Goal: Task Accomplishment & Management: Complete application form

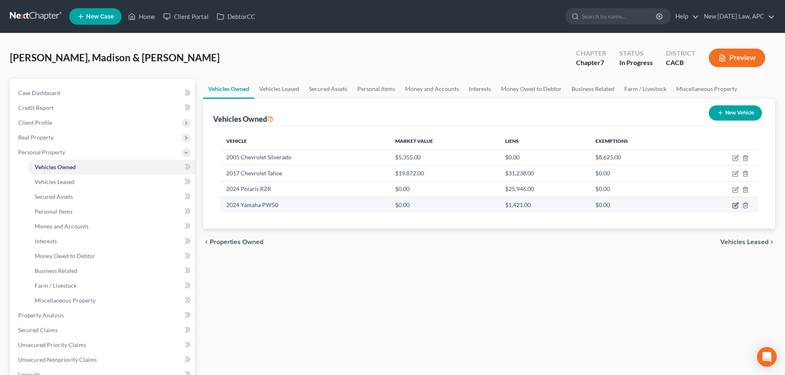
click at [736, 205] on icon "button" at bounding box center [736, 205] width 4 height 4
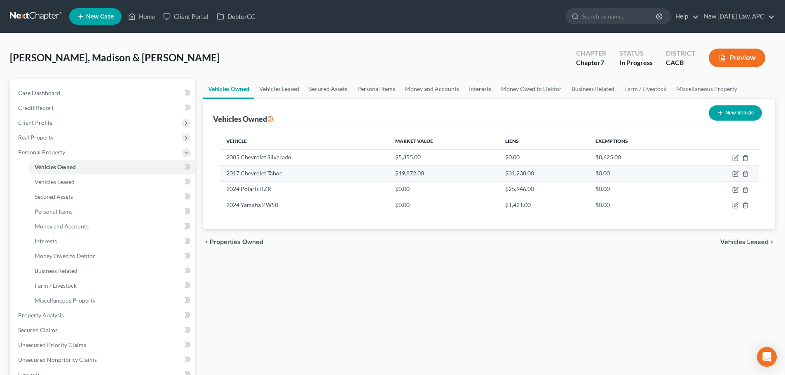
select select "7"
select select "2"
select select "4"
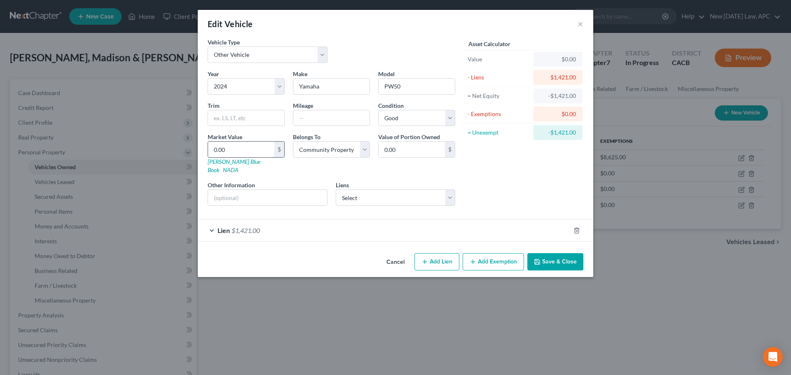
click at [248, 145] on input "0.00" at bounding box center [241, 150] width 66 height 16
type input "2"
type input "2.00"
type input "26"
type input "26.00"
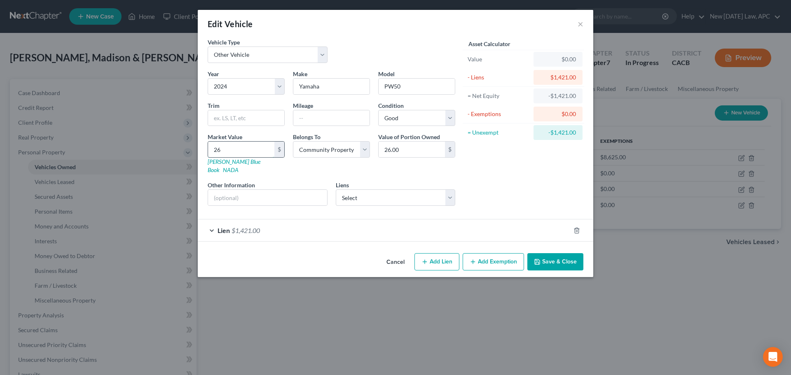
type input "263"
type input "263.00"
type input "2630"
type input "2,630.00"
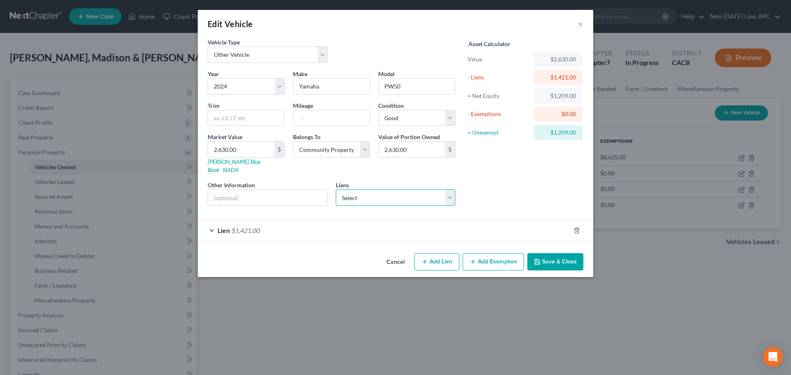
click at [362, 194] on select "Select Ally Financial - $23,252.00" at bounding box center [396, 198] width 120 height 16
click at [363, 192] on select "Select Ally Financial - $23,252.00" at bounding box center [396, 198] width 120 height 16
click at [462, 222] on div "Lien $1,421.00" at bounding box center [384, 231] width 373 height 22
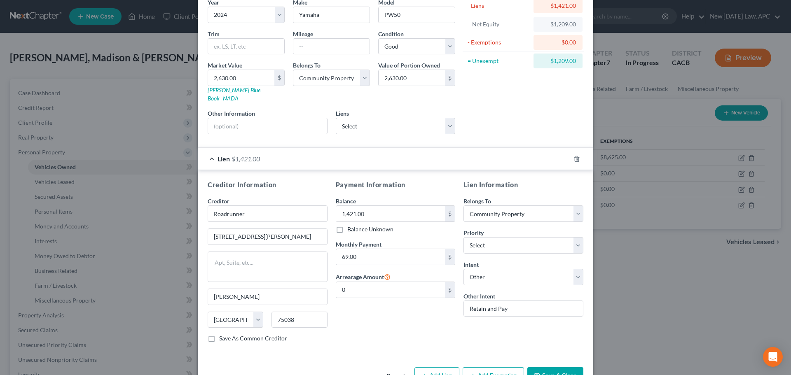
scroll to position [82, 0]
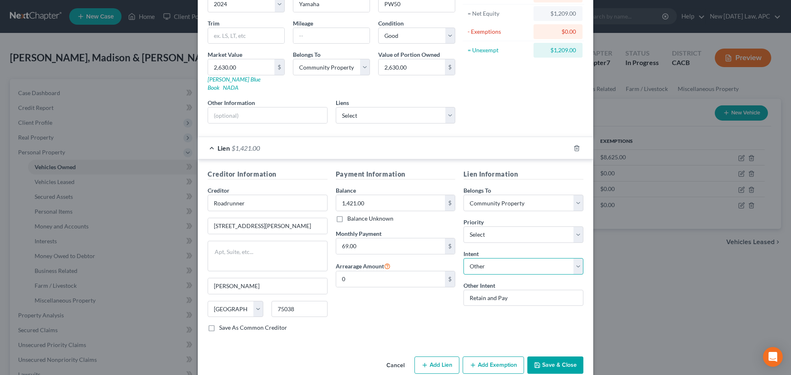
click at [493, 258] on select "Select Surrender Redeem Reaffirm Avoid Other" at bounding box center [524, 266] width 120 height 16
click at [485, 330] on div "Lien Information Belongs To * Select Debtor 1 Only Debtor 2 Only Debtor 1 And D…" at bounding box center [523, 253] width 128 height 169
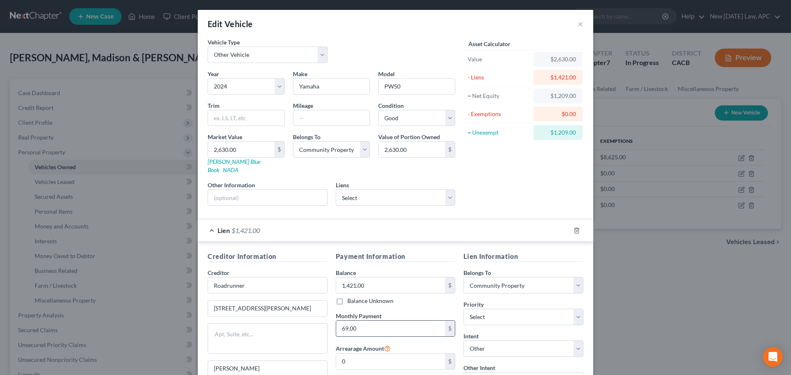
scroll to position [89, 0]
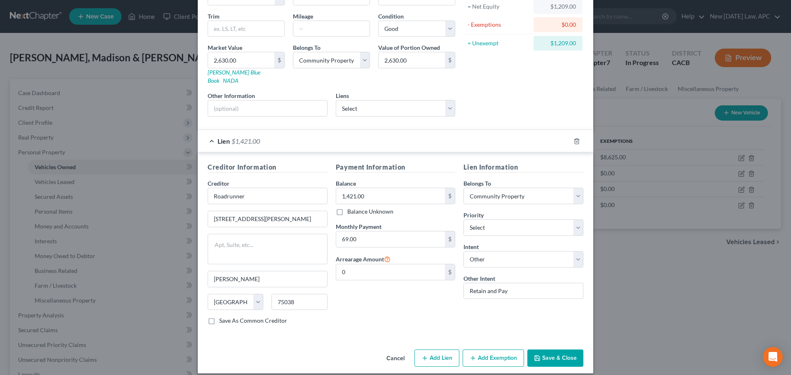
click at [478, 350] on button "Add Exemption" at bounding box center [493, 358] width 61 height 17
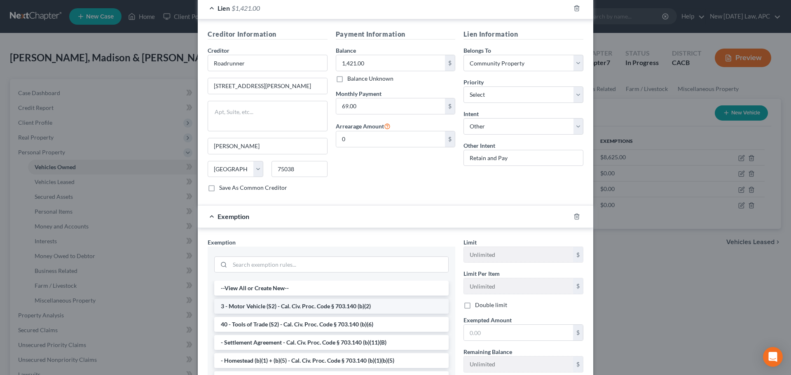
scroll to position [254, 0]
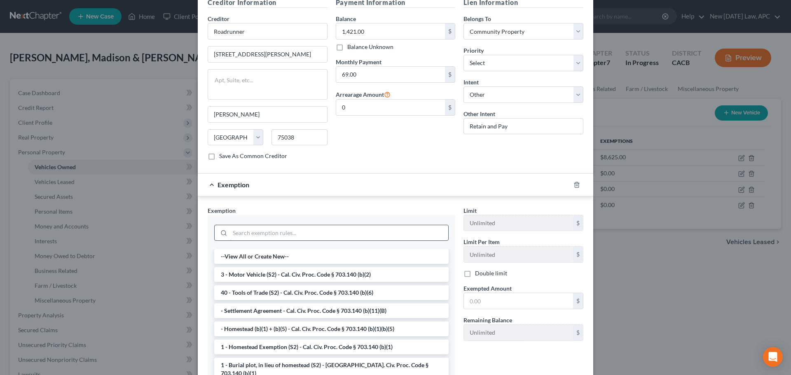
click at [261, 225] on input "search" at bounding box center [339, 233] width 218 height 16
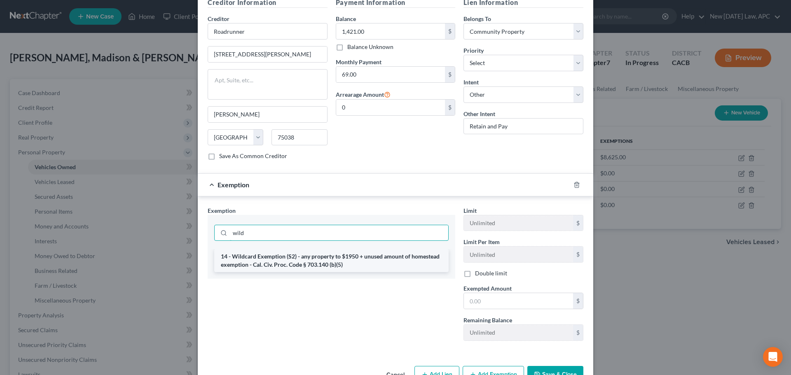
type input "wild"
click at [288, 258] on li "14 - Wildcard Exemption (S2) - any property to $1950 + unused amount of homeste…" at bounding box center [331, 260] width 234 height 23
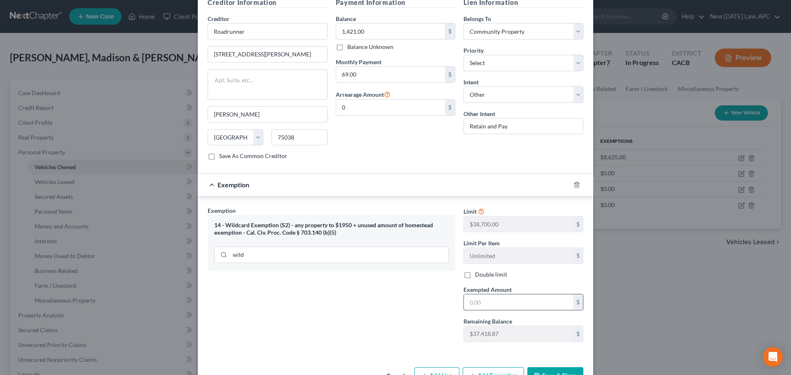
click at [503, 297] on input "text" at bounding box center [518, 303] width 109 height 16
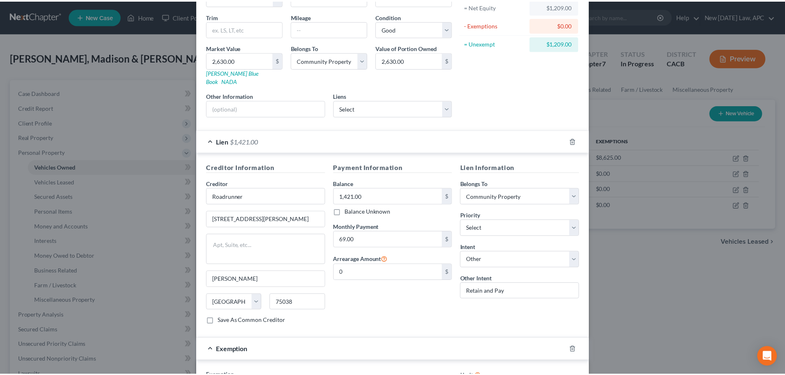
scroll to position [272, 0]
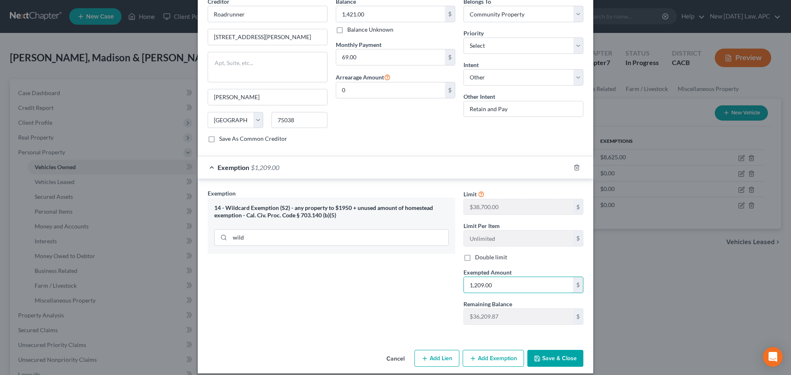
type input "1,209.00"
click at [556, 351] on button "Save & Close" at bounding box center [555, 358] width 56 height 17
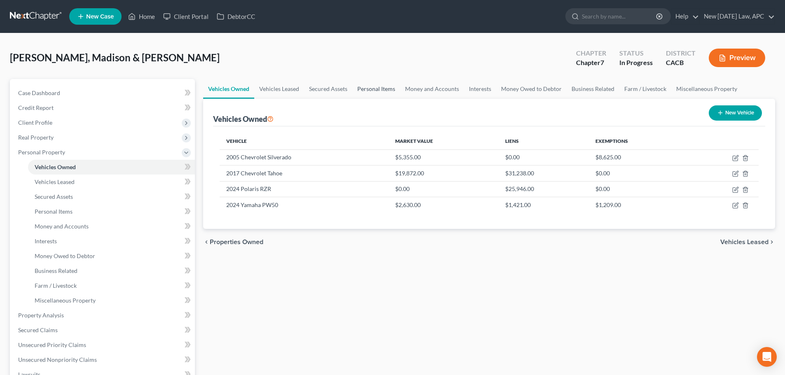
click at [369, 89] on link "Personal Items" at bounding box center [376, 89] width 48 height 20
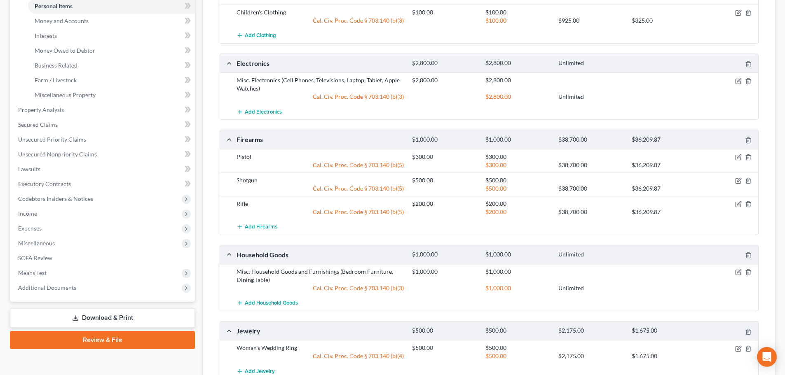
scroll to position [206, 0]
click at [736, 272] on icon "button" at bounding box center [738, 272] width 5 height 5
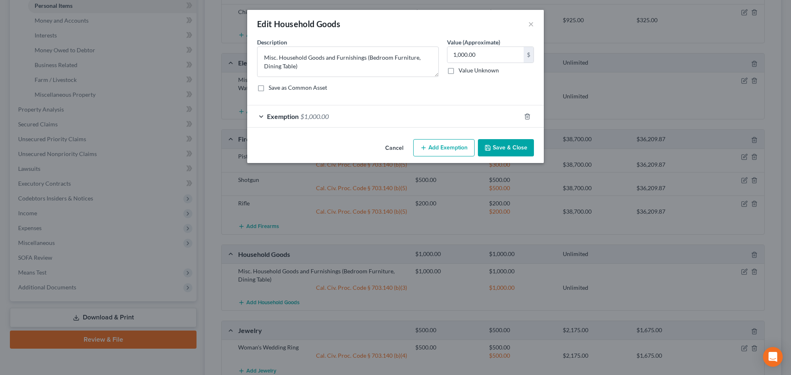
click at [394, 150] on button "Cancel" at bounding box center [394, 148] width 31 height 16
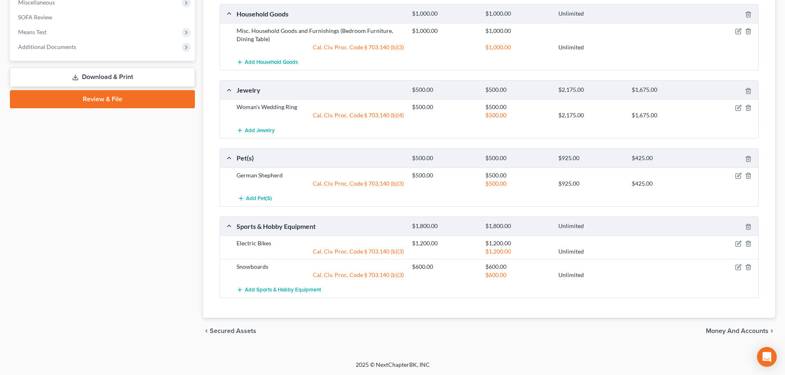
scroll to position [447, 0]
click at [738, 241] on icon "button" at bounding box center [738, 243] width 7 height 7
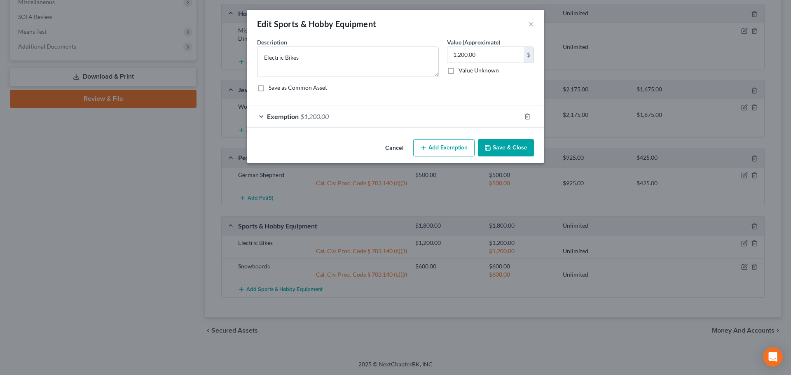
click at [361, 115] on div "Exemption $1,200.00" at bounding box center [384, 116] width 274 height 22
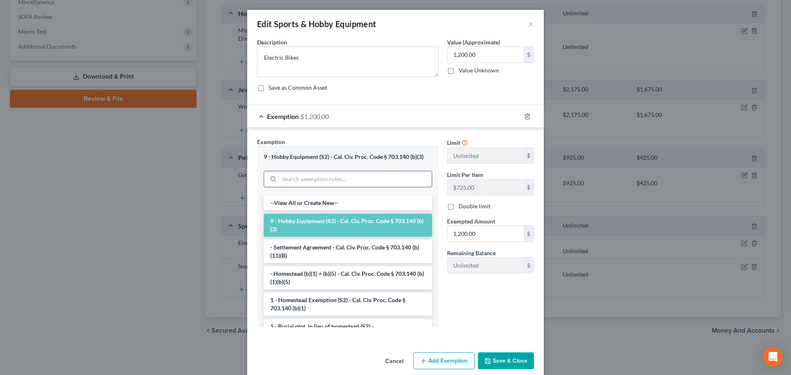
click at [317, 178] on input "search" at bounding box center [355, 179] width 152 height 16
click at [392, 358] on button "Cancel" at bounding box center [394, 362] width 31 height 16
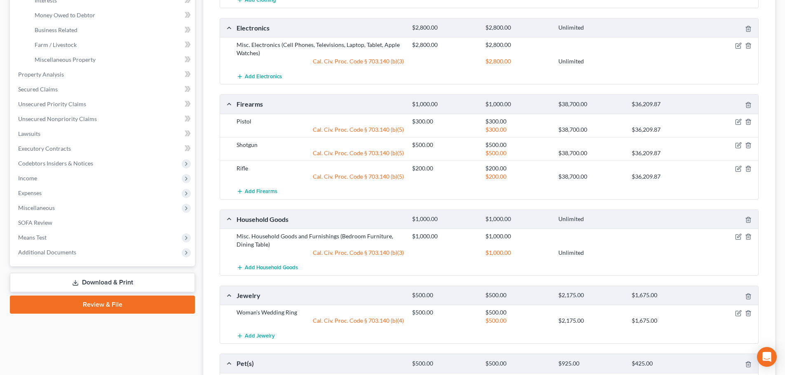
scroll to position [282, 0]
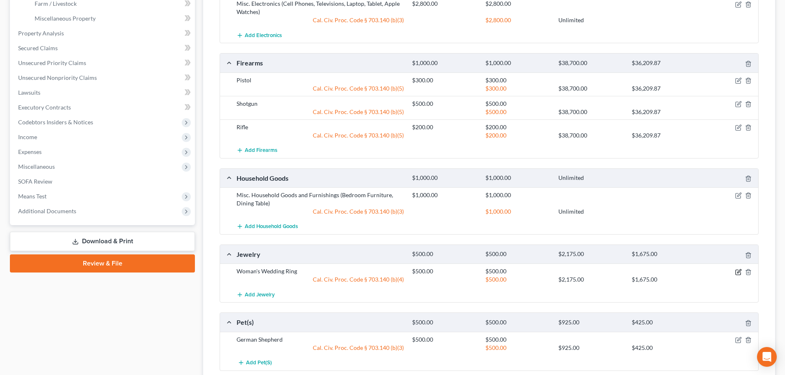
click at [737, 269] on icon "button" at bounding box center [738, 272] width 7 height 7
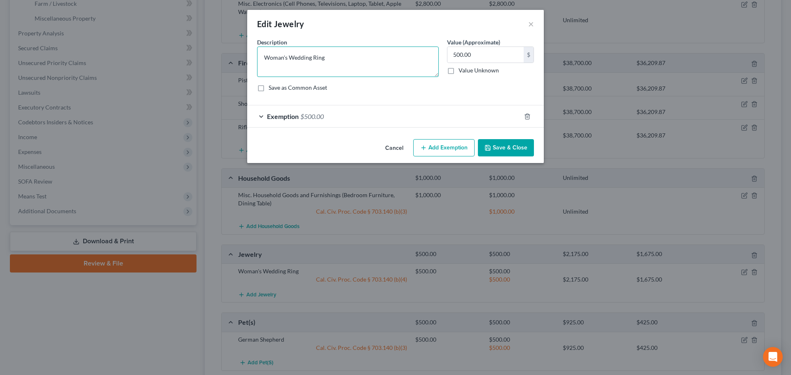
drag, startPoint x: 291, startPoint y: 57, endPoint x: 255, endPoint y: 60, distance: 35.6
click at [255, 60] on div "Description * Woman's Wedding Ring" at bounding box center [348, 57] width 190 height 39
type textarea "Wedding Ring"
click at [499, 152] on button "Save & Close" at bounding box center [506, 147] width 56 height 17
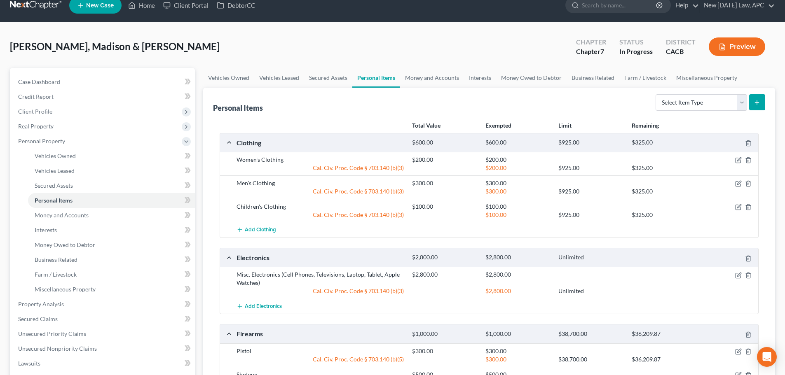
scroll to position [0, 0]
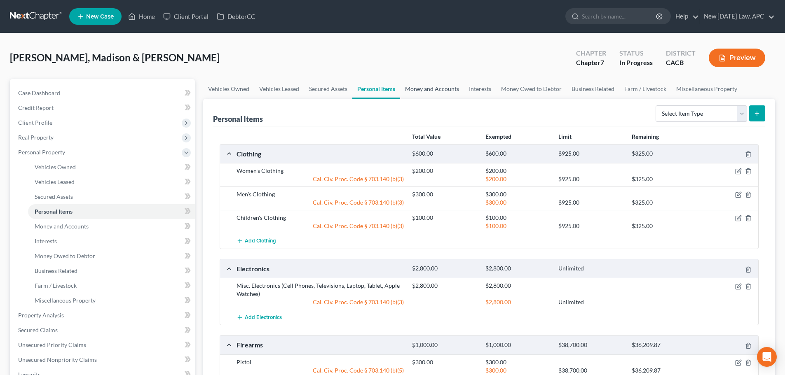
click at [416, 86] on link "Money and Accounts" at bounding box center [432, 89] width 64 height 20
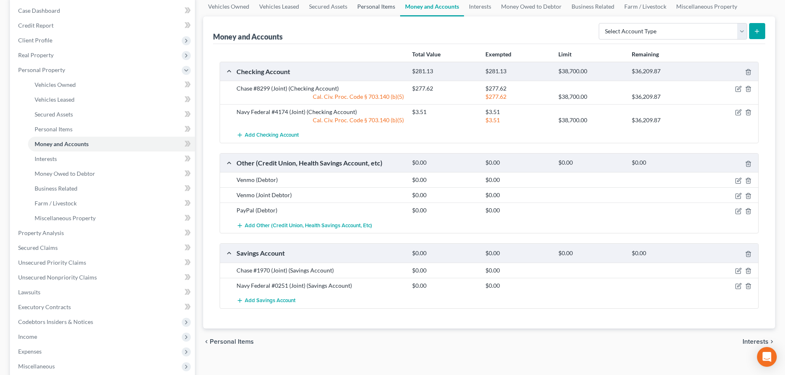
click at [363, 9] on link "Personal Items" at bounding box center [376, 7] width 48 height 20
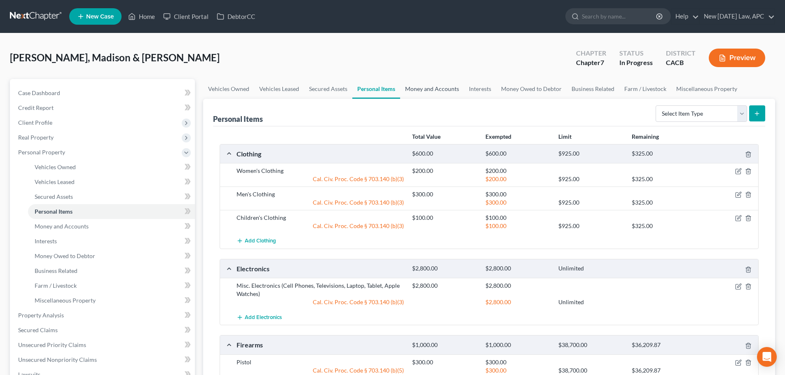
click at [440, 89] on link "Money and Accounts" at bounding box center [432, 89] width 64 height 20
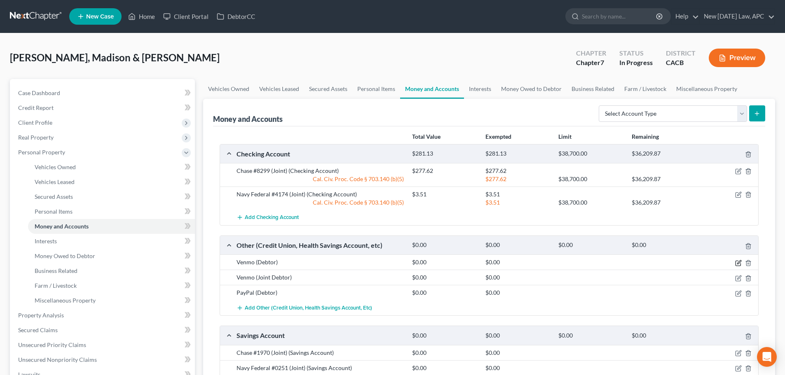
click at [736, 261] on icon "button" at bounding box center [738, 263] width 7 height 7
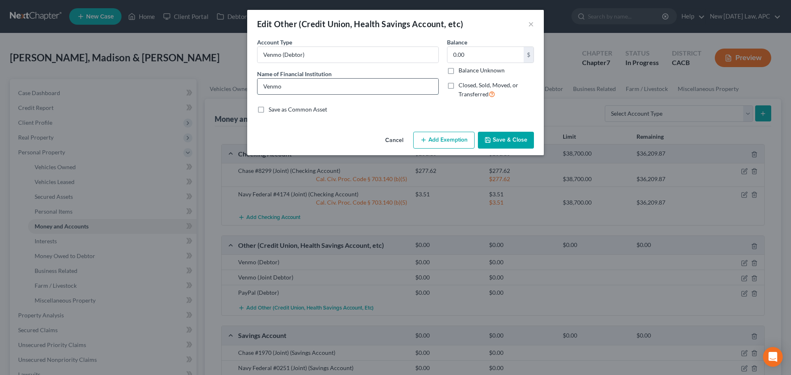
click at [307, 85] on input "Venmo" at bounding box center [348, 87] width 181 height 16
type input "Venmo (Debtor)"
click at [518, 141] on button "Save & Close" at bounding box center [506, 140] width 56 height 17
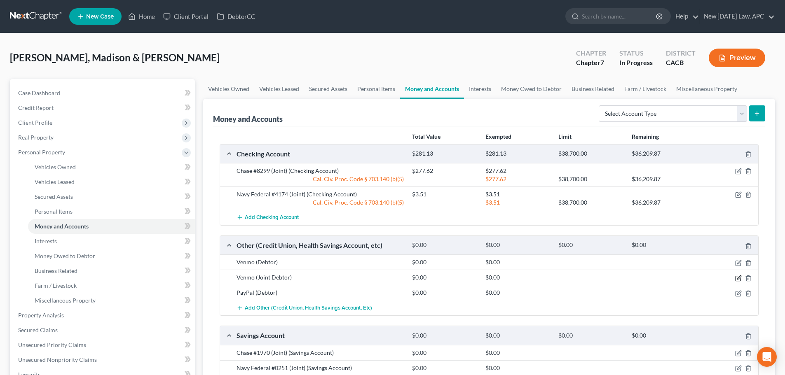
click at [737, 278] on icon "button" at bounding box center [738, 278] width 7 height 7
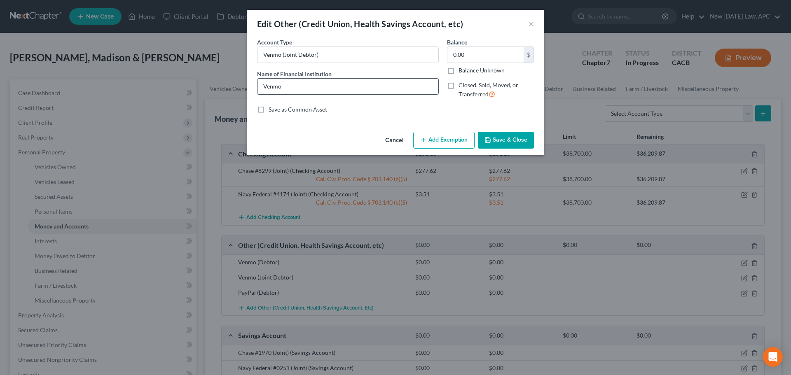
click at [319, 82] on input "Venmo" at bounding box center [348, 87] width 181 height 16
type input "Venmo (Joint Debtor)"
click at [497, 139] on button "Save & Close" at bounding box center [506, 140] width 56 height 17
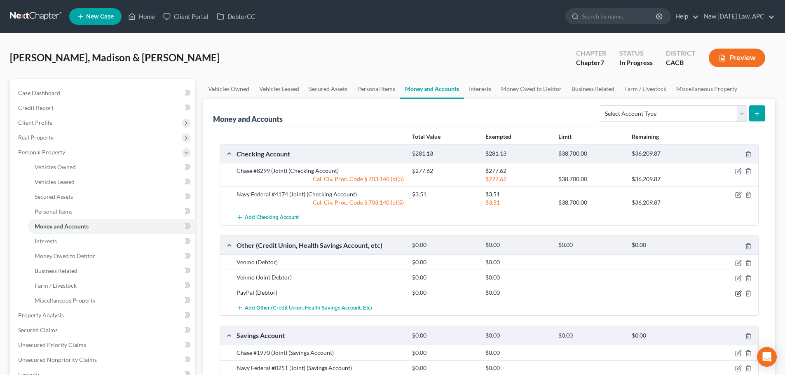
click at [737, 294] on icon "button" at bounding box center [738, 294] width 7 height 7
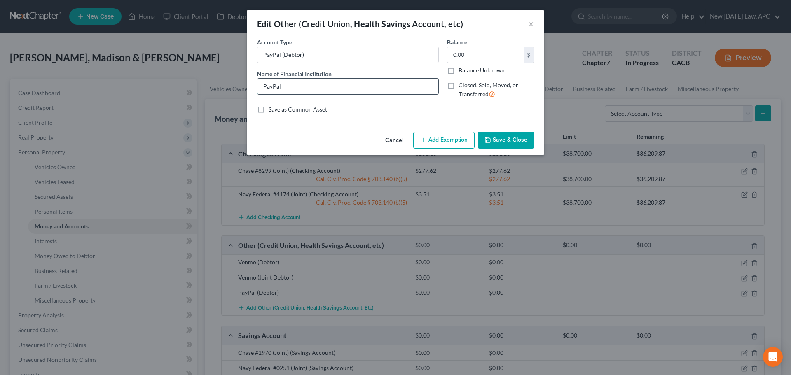
click at [315, 94] on input "PayPal" at bounding box center [348, 87] width 181 height 16
type input "PayPal (Debtor)"
click at [494, 138] on button "Save & Close" at bounding box center [506, 140] width 56 height 17
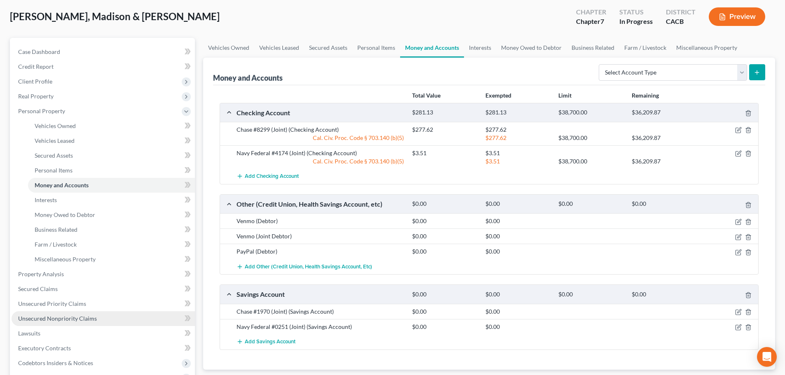
scroll to position [124, 0]
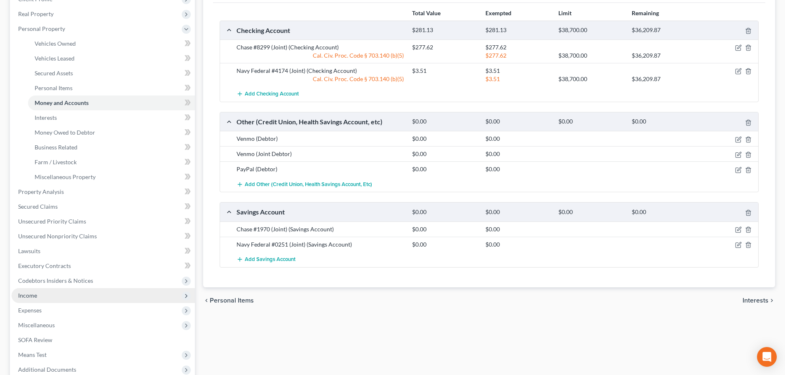
click at [46, 292] on span "Income" at bounding box center [103, 295] width 183 height 15
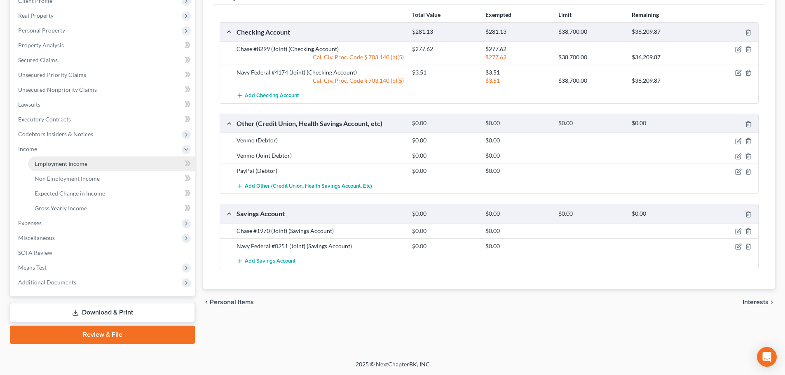
click at [69, 157] on link "Employment Income" at bounding box center [111, 164] width 167 height 15
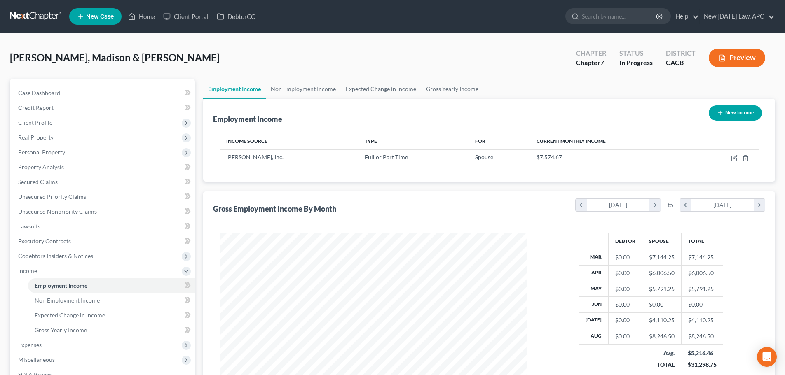
scroll to position [154, 324]
click at [319, 89] on link "Non Employment Income" at bounding box center [303, 89] width 75 height 20
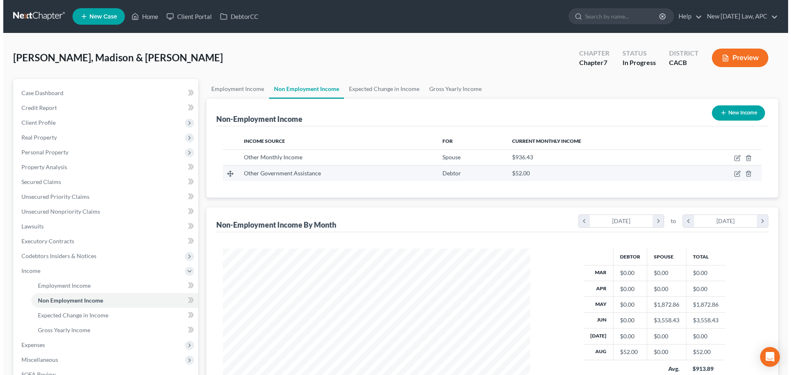
scroll to position [154, 324]
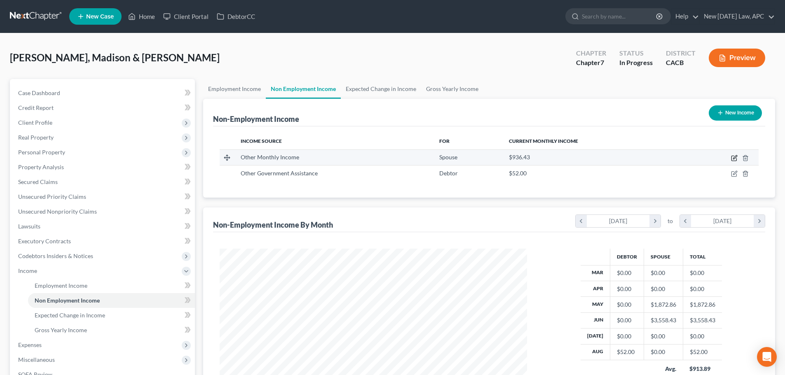
click at [733, 157] on icon "button" at bounding box center [734, 158] width 7 height 7
select select "13"
select select "0"
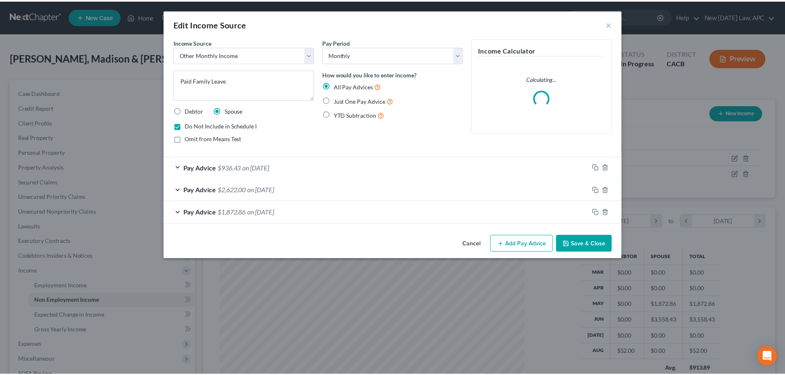
scroll to position [155, 327]
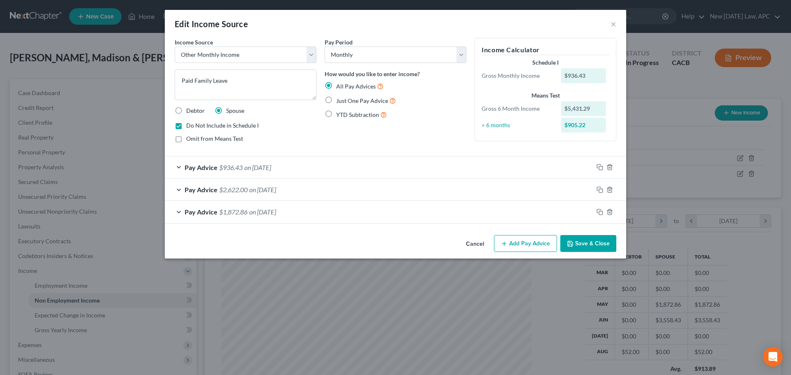
click at [520, 244] on button "Add Pay Advice" at bounding box center [525, 243] width 63 height 17
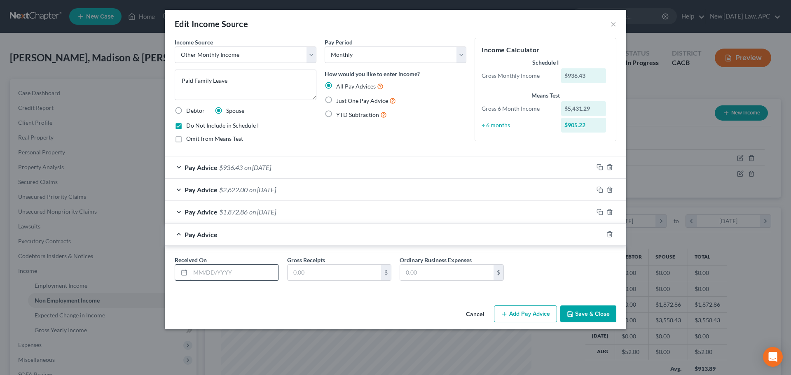
click at [231, 270] on input "text" at bounding box center [234, 273] width 88 height 16
type input "[DATE]"
click at [297, 273] on input "text" at bounding box center [335, 273] width 94 height 16
click at [363, 279] on input "text" at bounding box center [335, 273] width 94 height 16
type input "2,622.00"
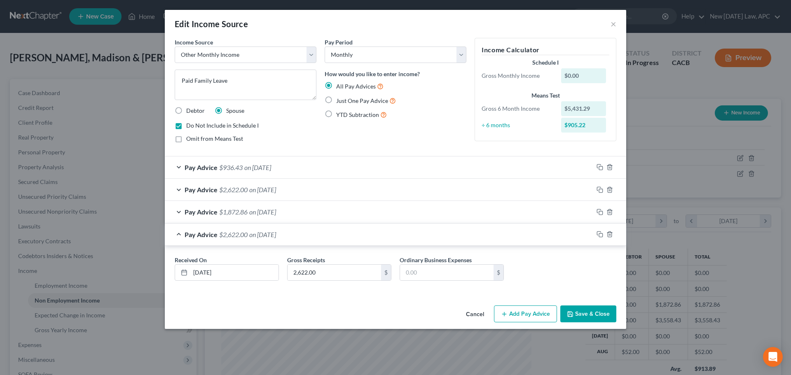
click at [577, 314] on button "Save & Close" at bounding box center [588, 314] width 56 height 17
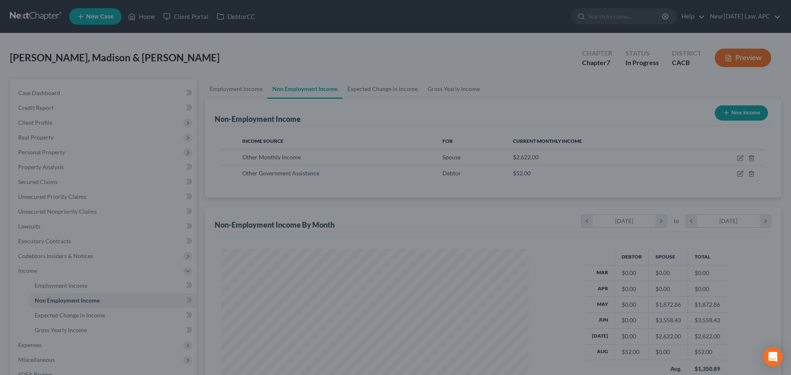
scroll to position [411913, 411743]
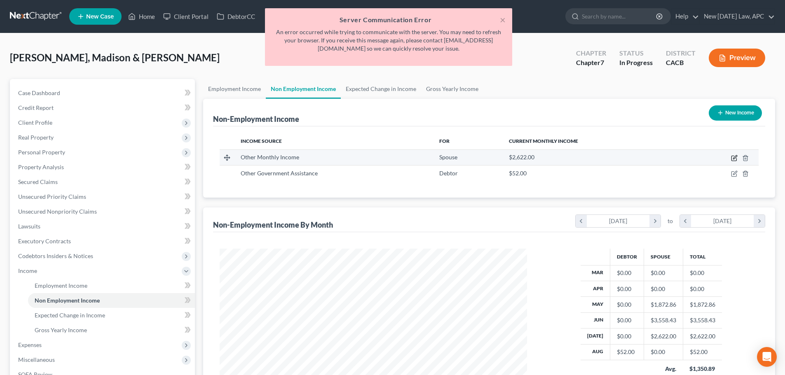
click at [735, 157] on icon "button" at bounding box center [734, 158] width 7 height 7
select select "13"
select select "0"
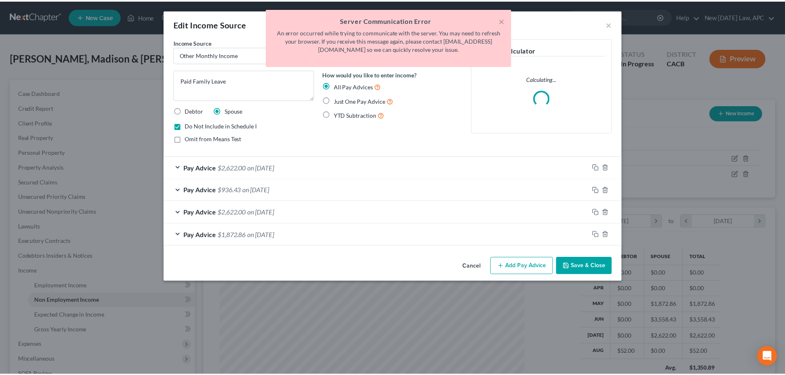
scroll to position [155, 327]
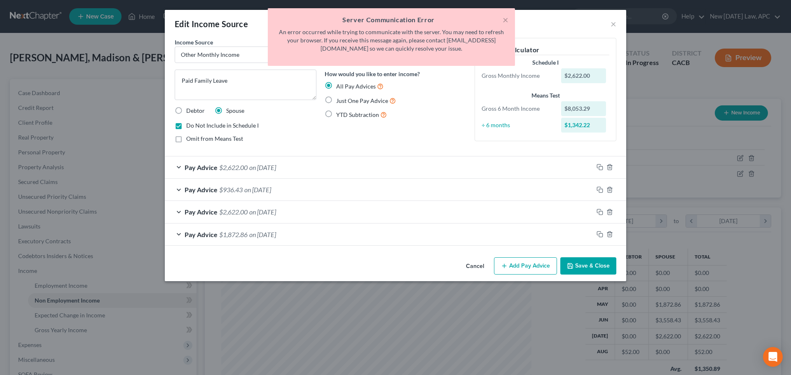
click at [581, 264] on button "Save & Close" at bounding box center [588, 266] width 56 height 17
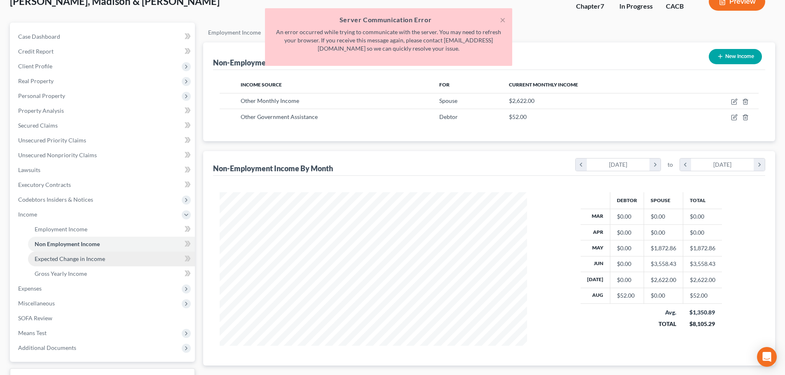
scroll to position [122, 0]
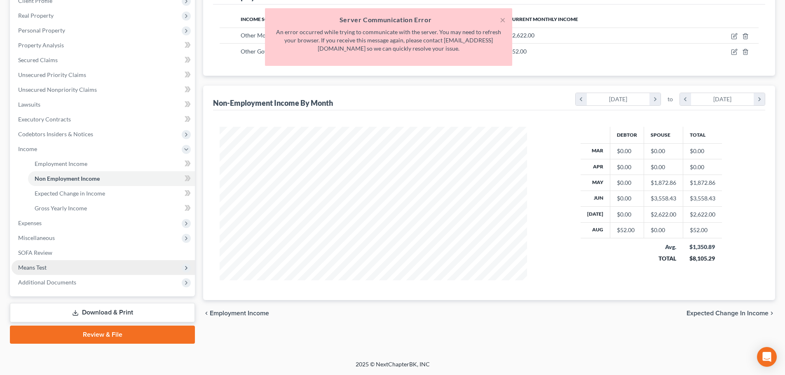
click at [58, 268] on span "Means Test" at bounding box center [103, 267] width 183 height 15
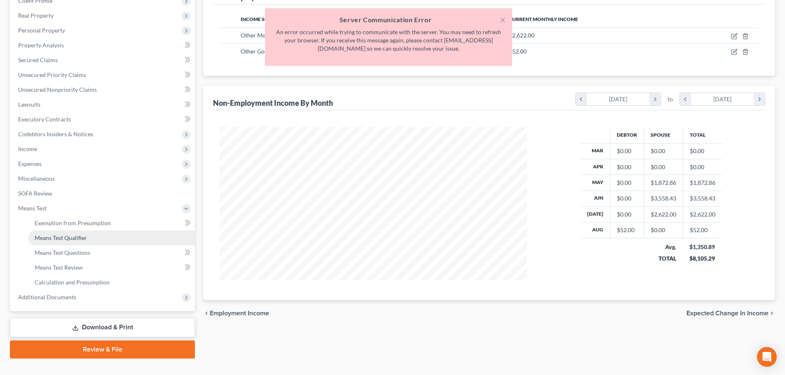
click at [83, 237] on span "Means Test Qualifier" at bounding box center [61, 237] width 52 height 7
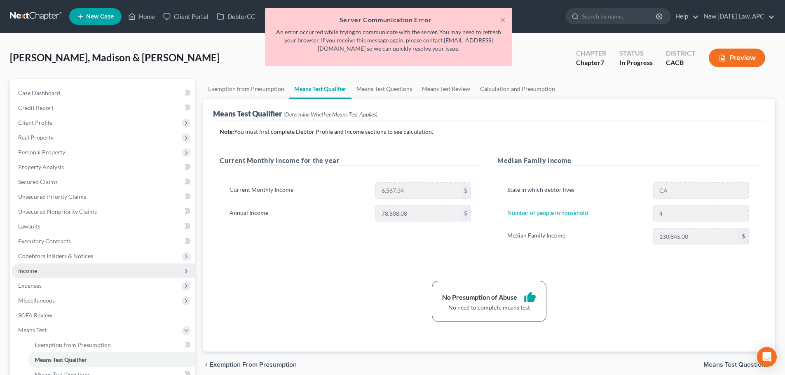
click at [34, 270] on span "Income" at bounding box center [27, 270] width 19 height 7
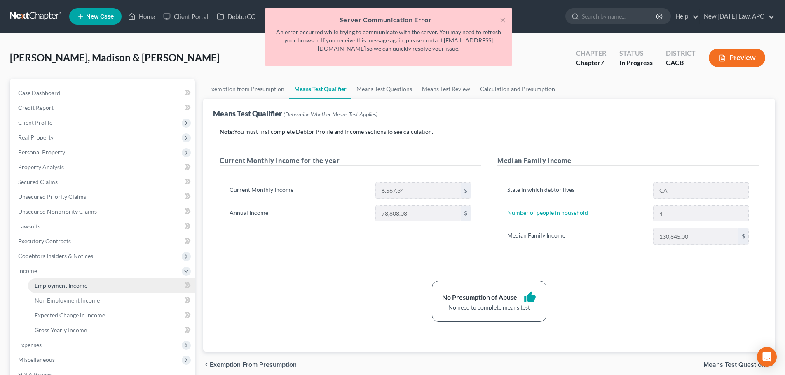
click at [45, 281] on link "Employment Income" at bounding box center [111, 286] width 167 height 15
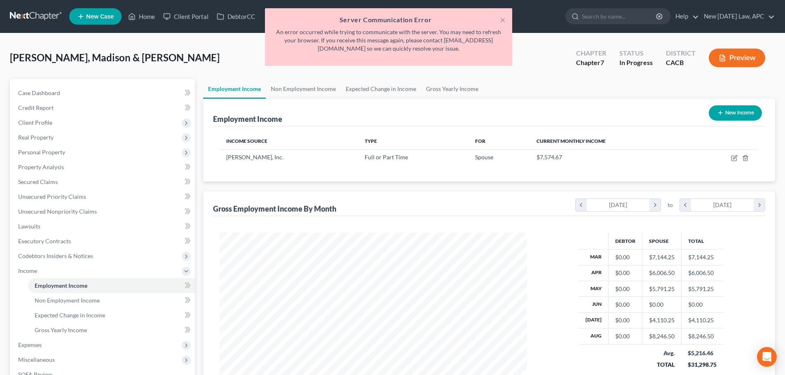
scroll to position [154, 324]
click at [324, 89] on link "Non Employment Income" at bounding box center [303, 89] width 75 height 20
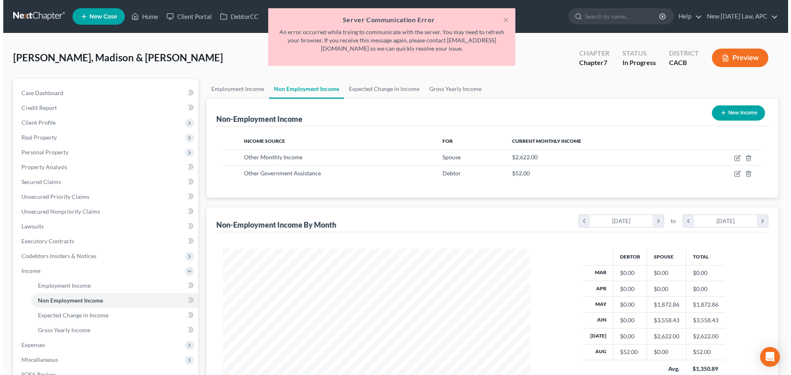
scroll to position [154, 324]
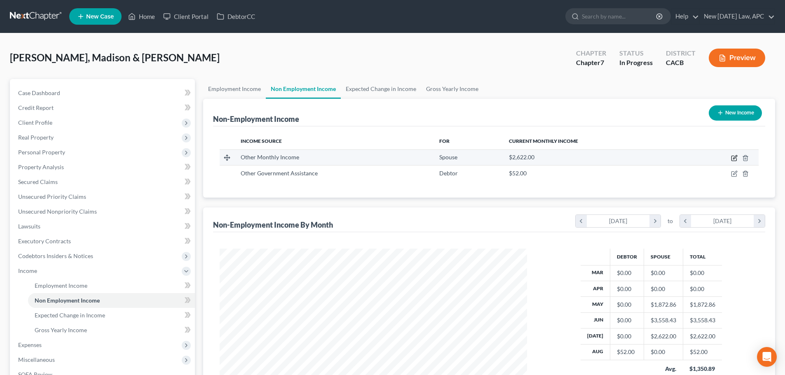
click at [736, 159] on icon "button" at bounding box center [734, 158] width 7 height 7
select select "13"
select select "0"
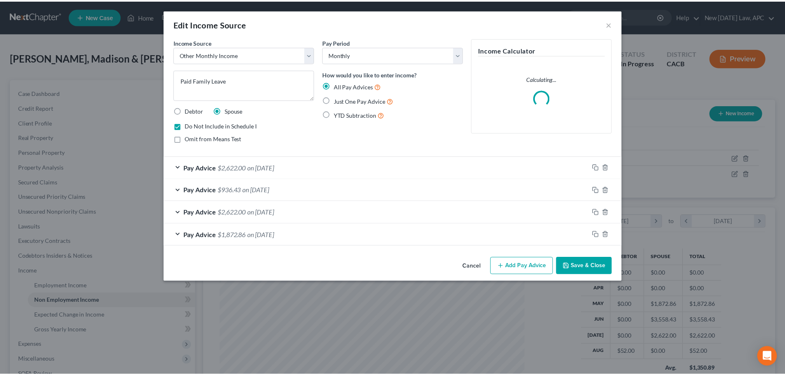
scroll to position [155, 327]
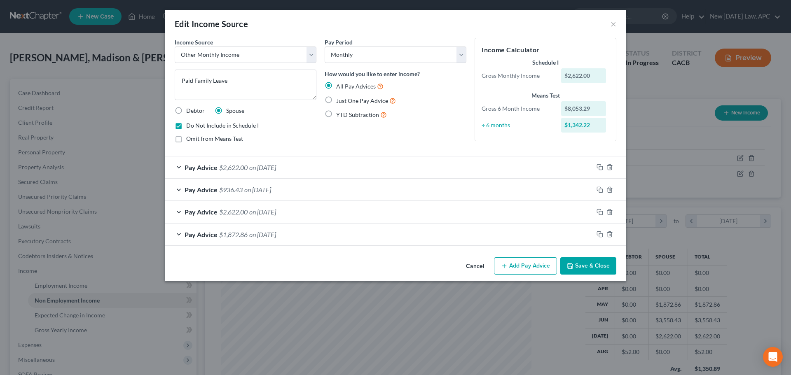
click at [579, 267] on button "Save & Close" at bounding box center [588, 266] width 56 height 17
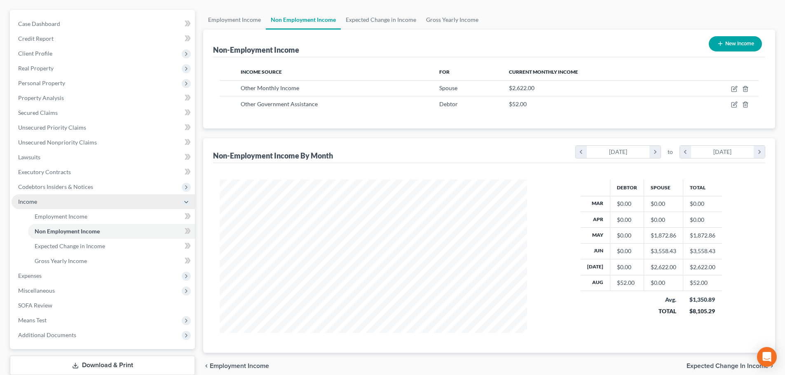
scroll to position [82, 0]
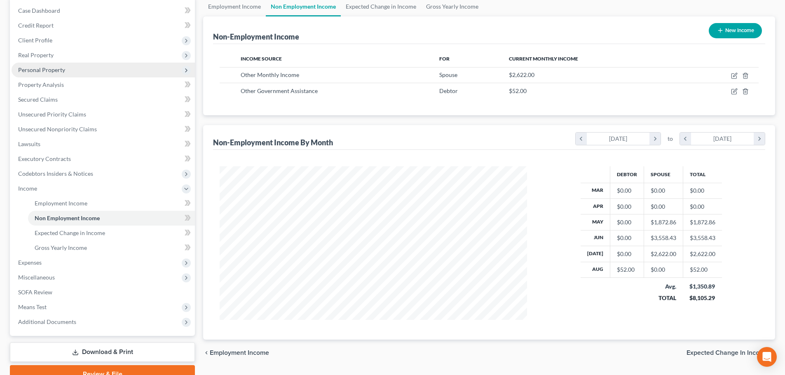
click at [51, 69] on span "Personal Property" at bounding box center [41, 69] width 47 height 7
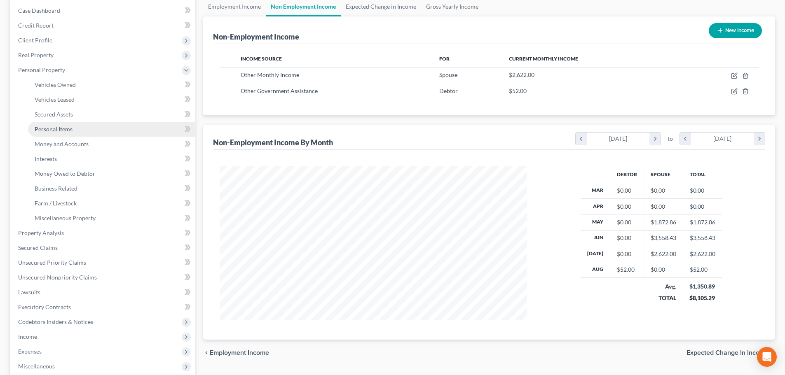
click at [68, 132] on span "Personal Items" at bounding box center [54, 129] width 38 height 7
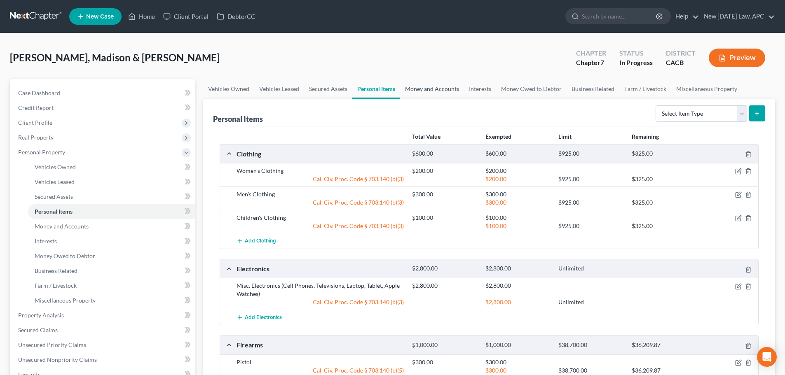
click at [422, 92] on link "Money and Accounts" at bounding box center [432, 89] width 64 height 20
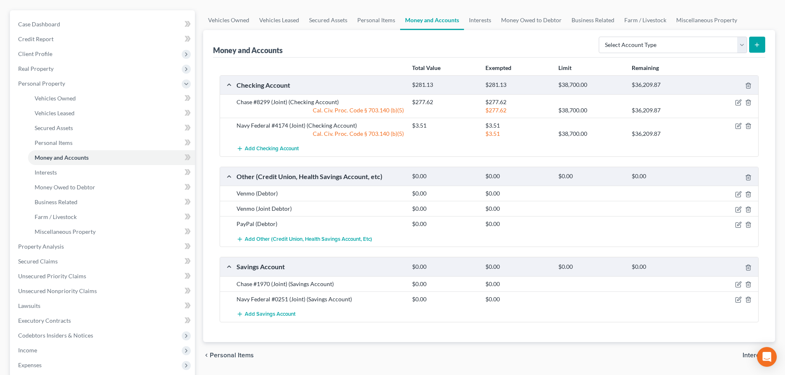
scroll to position [82, 0]
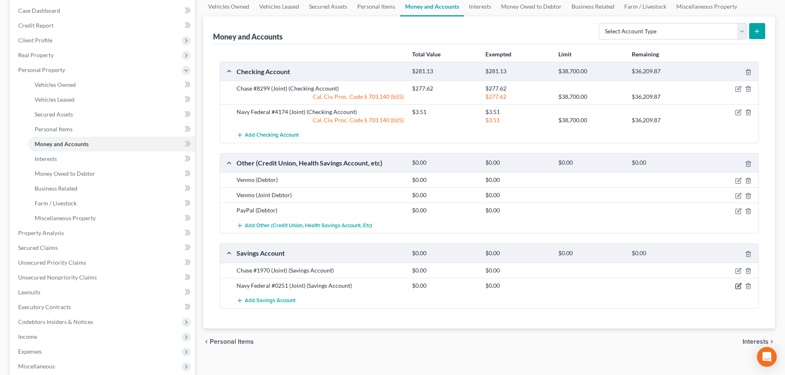
click at [737, 284] on icon "button" at bounding box center [738, 286] width 5 height 5
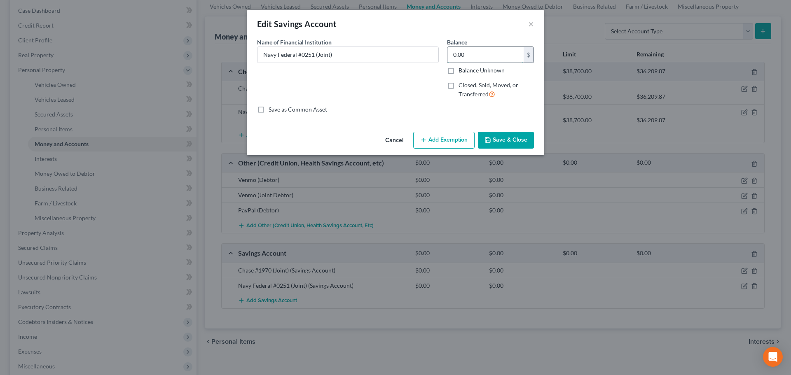
click at [469, 54] on input "0.00" at bounding box center [486, 55] width 76 height 16
type input "5.00"
click at [438, 143] on button "Add Exemption" at bounding box center [443, 140] width 61 height 17
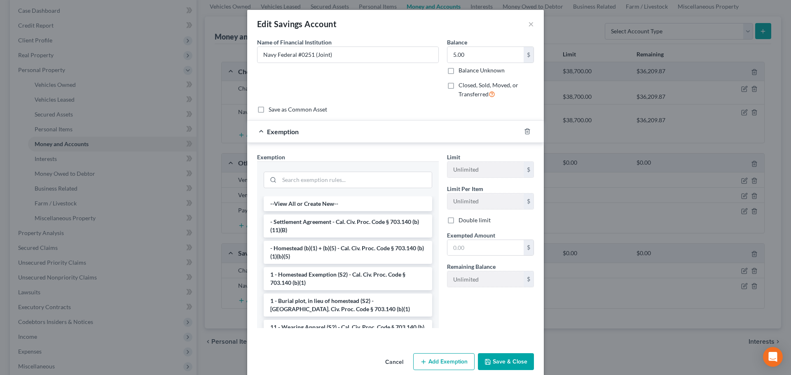
click at [301, 188] on div at bounding box center [348, 179] width 169 height 21
click at [279, 179] on input "search" at bounding box center [355, 180] width 152 height 16
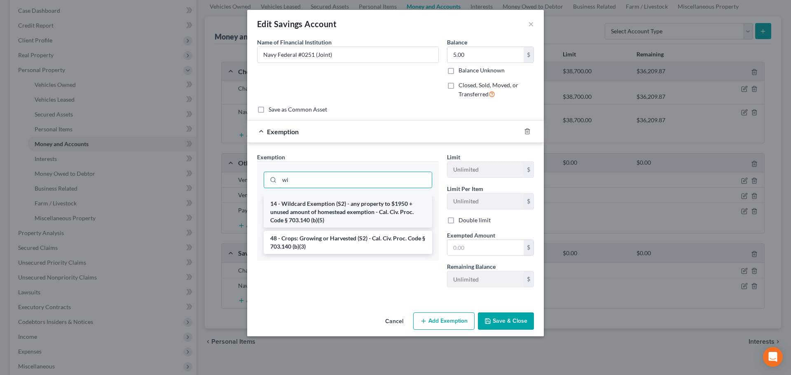
type input "wi"
click at [307, 216] on li "14 - Wildcard Exemption (S2) - any property to $1950 + unused amount of homeste…" at bounding box center [348, 212] width 169 height 31
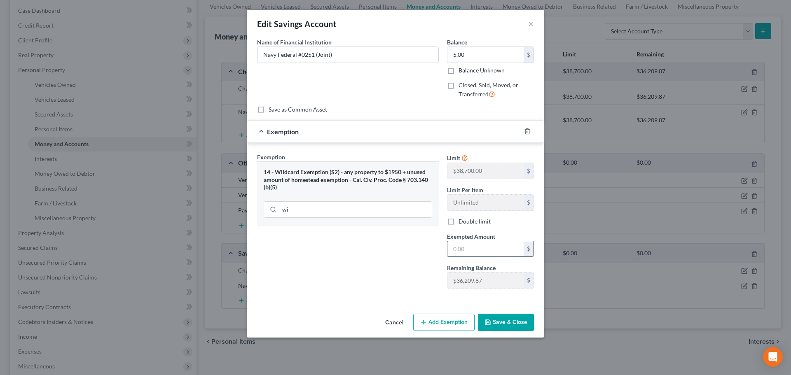
click at [490, 250] on input "text" at bounding box center [486, 249] width 76 height 16
type input "5.00"
click at [497, 317] on button "Save & Close" at bounding box center [506, 322] width 56 height 17
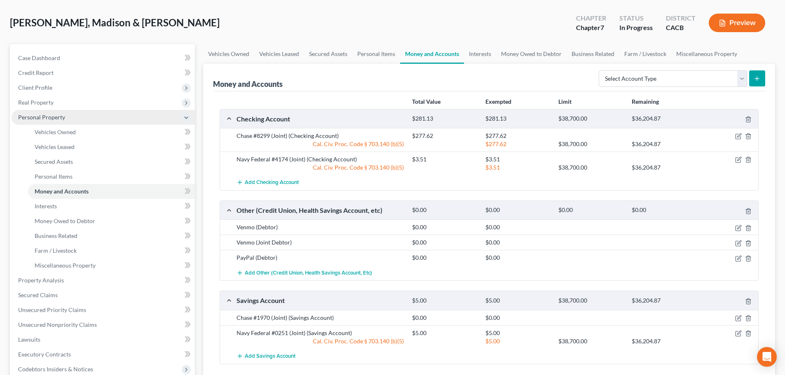
scroll to position [0, 0]
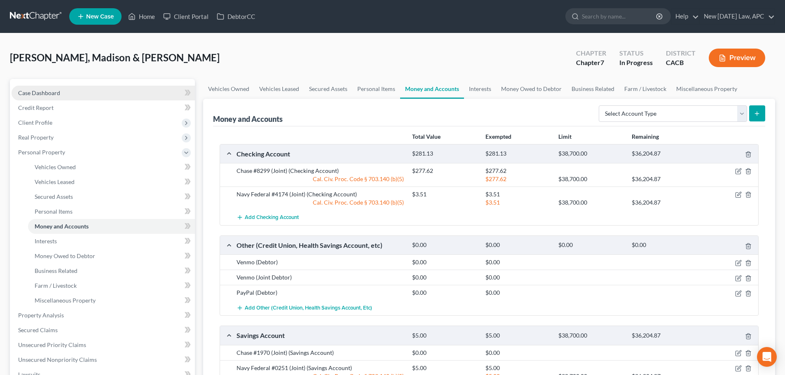
click at [50, 94] on span "Case Dashboard" at bounding box center [39, 92] width 42 height 7
select select "4"
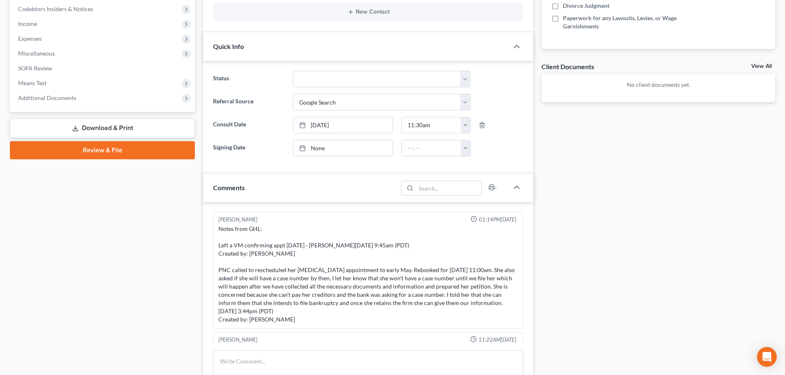
scroll to position [377, 0]
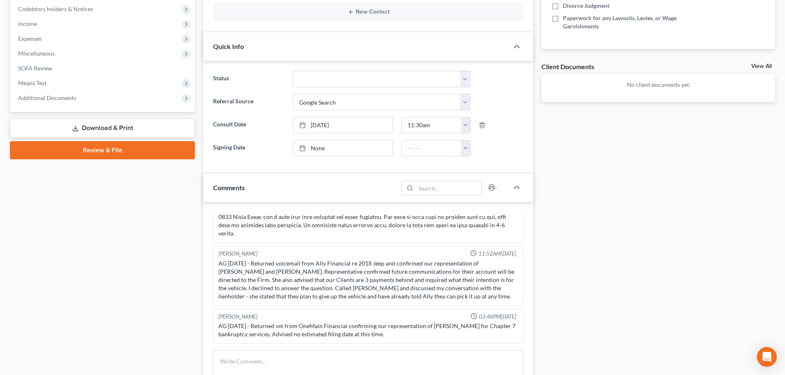
click at [129, 129] on link "Download & Print" at bounding box center [102, 128] width 185 height 19
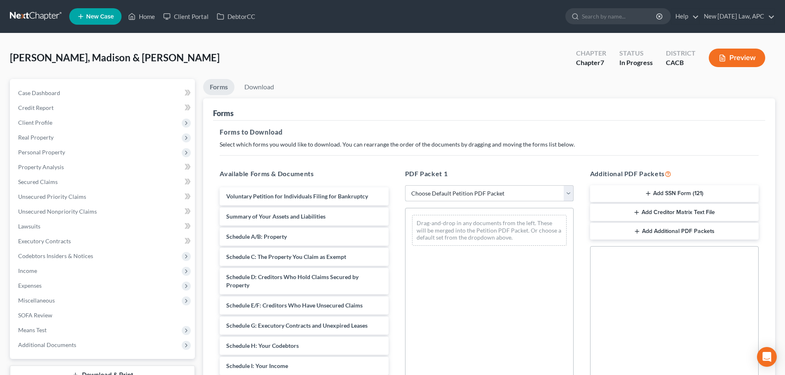
click at [463, 197] on select "Choose Default Petition PDF Packet Complete Bankruptcy Petition (all forms and …" at bounding box center [489, 193] width 169 height 16
select select "4"
click at [405, 185] on select "Choose Default Petition PDF Packet Complete Bankruptcy Petition (all forms and …" at bounding box center [489, 193] width 169 height 16
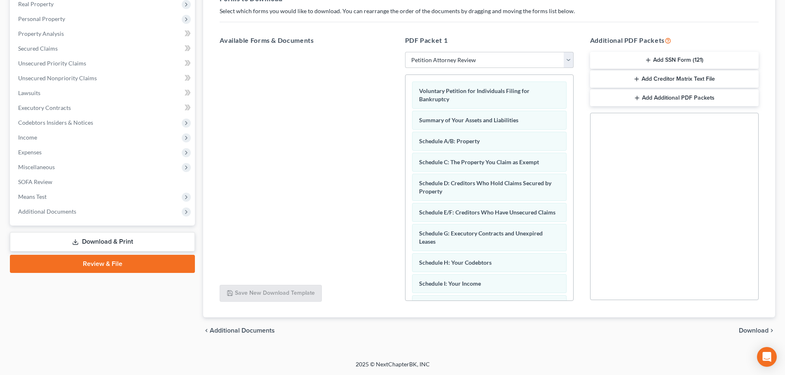
click at [756, 329] on span "Download" at bounding box center [754, 331] width 30 height 7
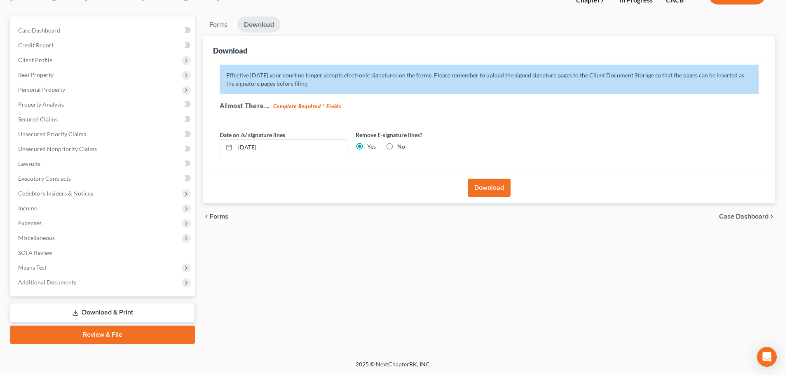
scroll to position [63, 0]
click at [491, 196] on button "Download" at bounding box center [489, 188] width 43 height 18
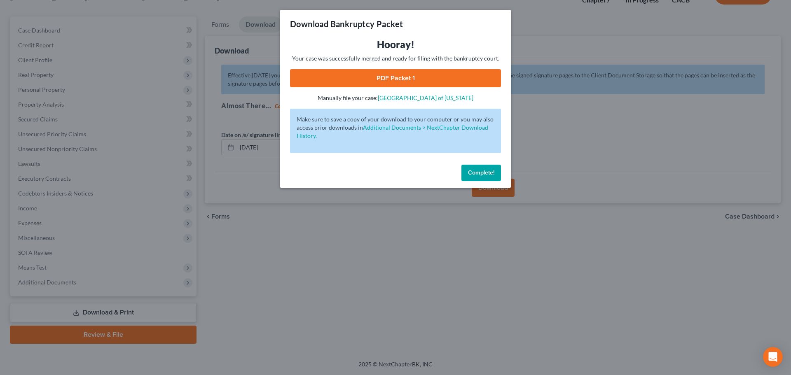
click at [394, 79] on link "PDF Packet 1" at bounding box center [395, 78] width 211 height 18
click at [492, 172] on span "Complete!" at bounding box center [481, 172] width 26 height 7
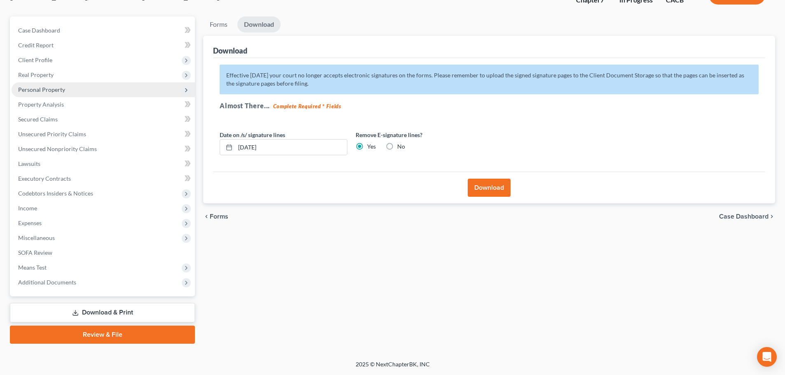
click at [59, 90] on span "Personal Property" at bounding box center [41, 89] width 47 height 7
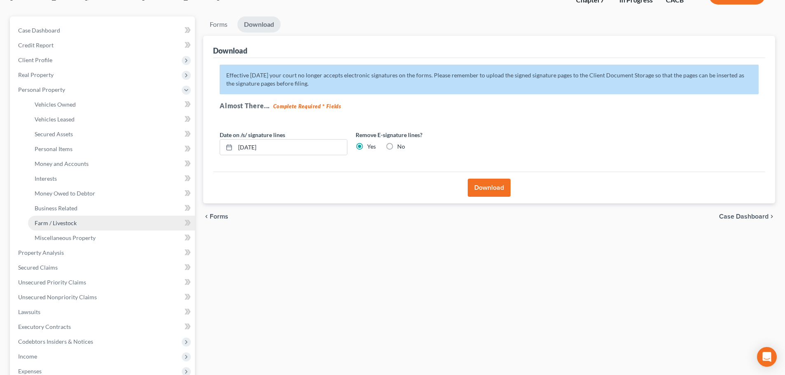
click at [73, 217] on link "Farm / Livestock" at bounding box center [111, 223] width 167 height 15
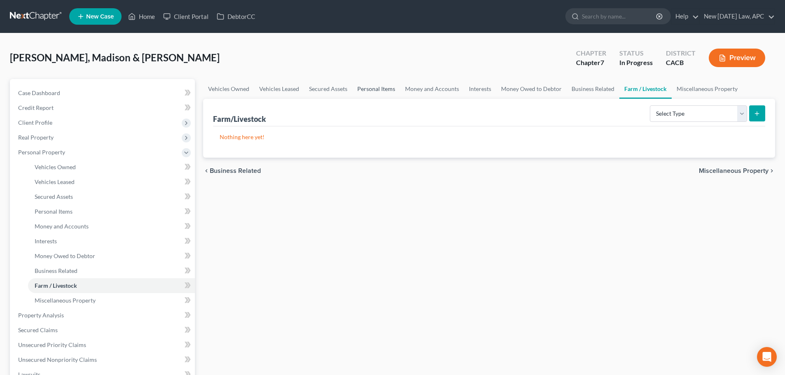
click at [377, 89] on link "Personal Items" at bounding box center [376, 89] width 48 height 20
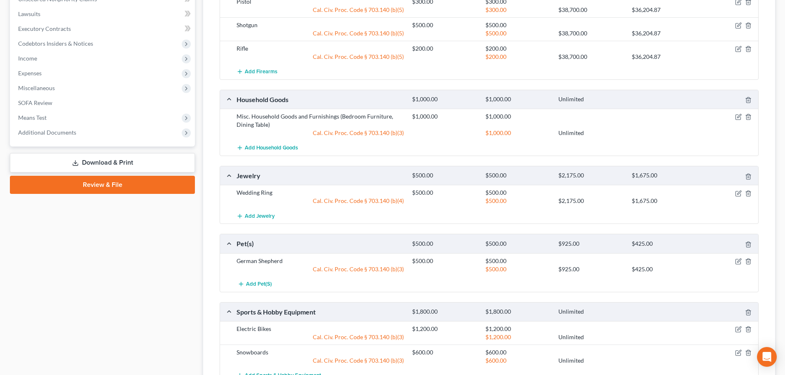
scroll to position [447, 0]
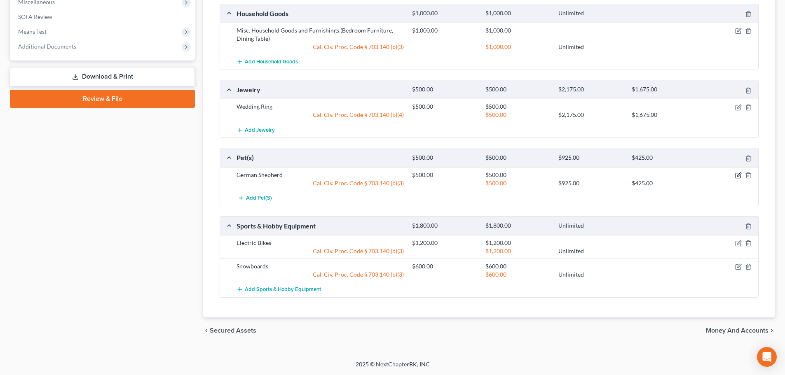
click at [736, 177] on icon "button" at bounding box center [738, 175] width 7 height 7
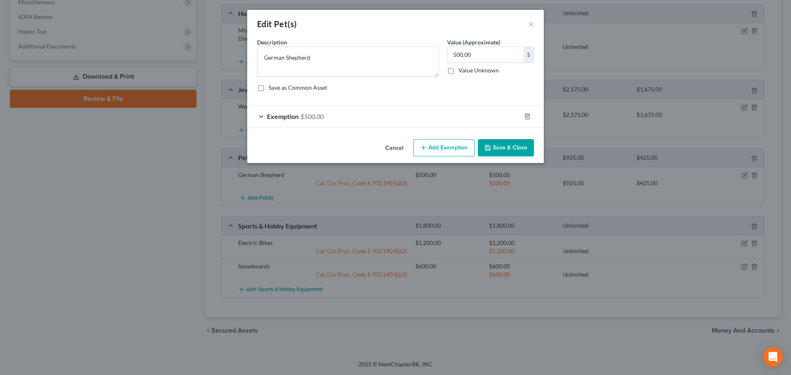
click at [467, 115] on div "Exemption $500.00" at bounding box center [384, 116] width 274 height 22
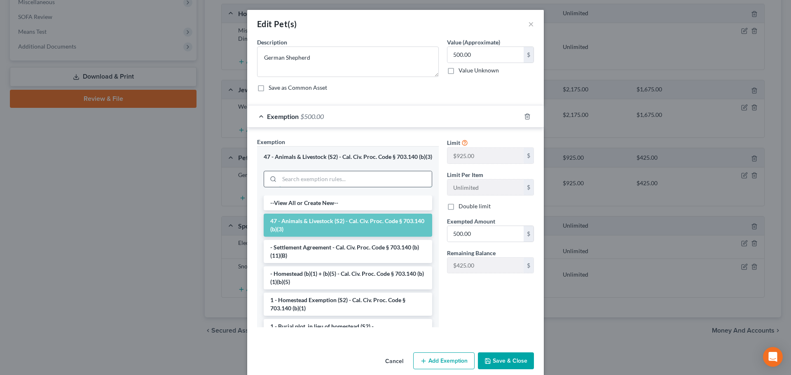
click at [318, 183] on input "search" at bounding box center [355, 179] width 152 height 16
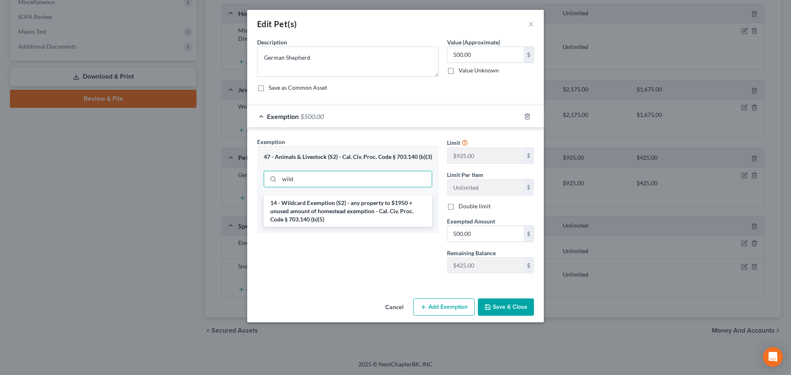
type input "wild"
click at [355, 210] on li "14 - Wildcard Exemption (S2) - any property to $1950 + unused amount of homeste…" at bounding box center [348, 211] width 169 height 31
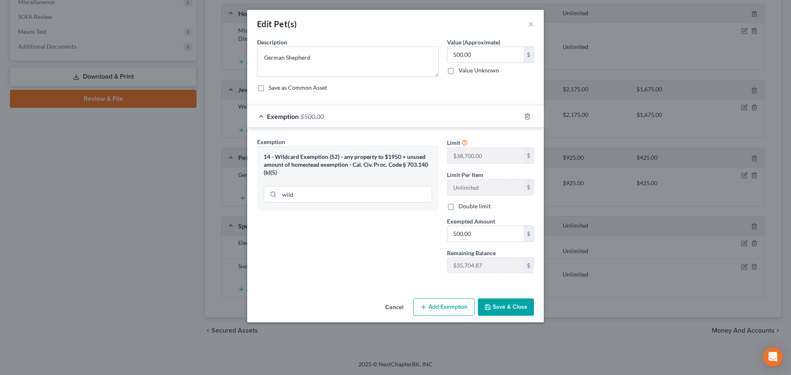
click at [515, 309] on button "Save & Close" at bounding box center [506, 307] width 56 height 17
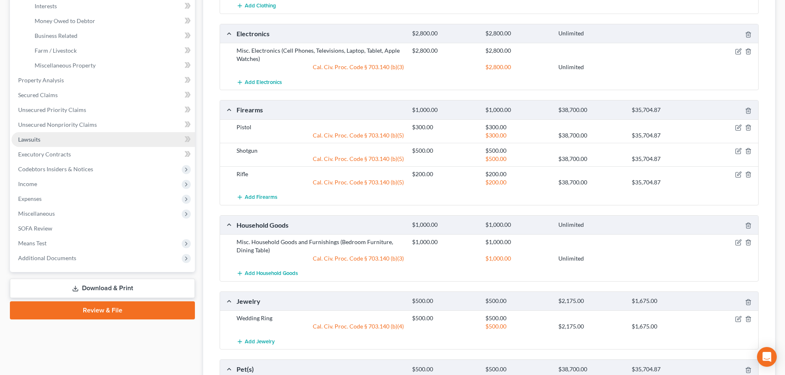
scroll to position [200, 0]
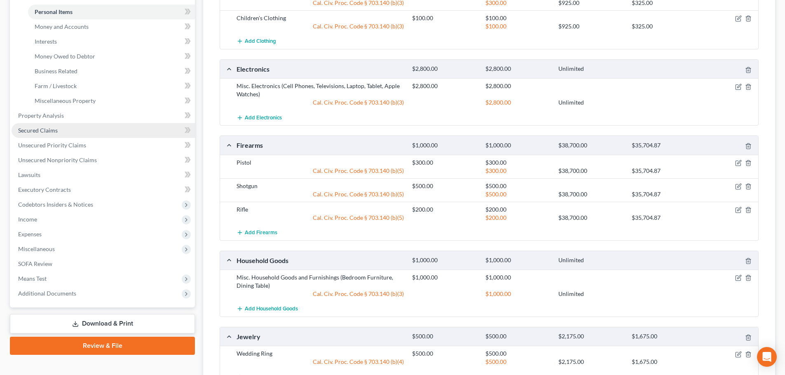
click at [37, 125] on link "Secured Claims" at bounding box center [103, 130] width 183 height 15
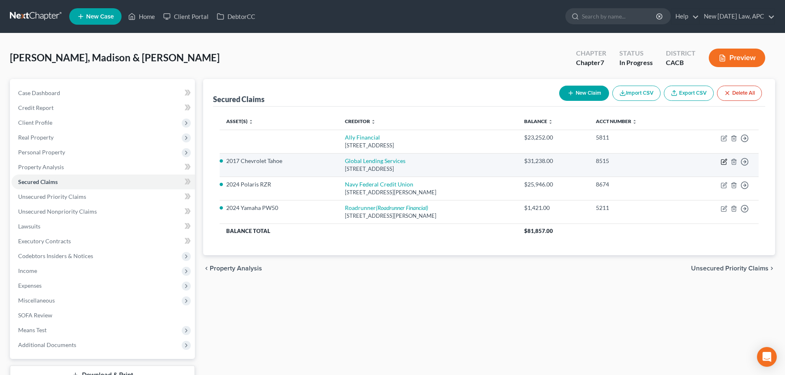
click at [723, 161] on icon "button" at bounding box center [724, 162] width 7 height 7
select select "10"
select select "0"
select select "4"
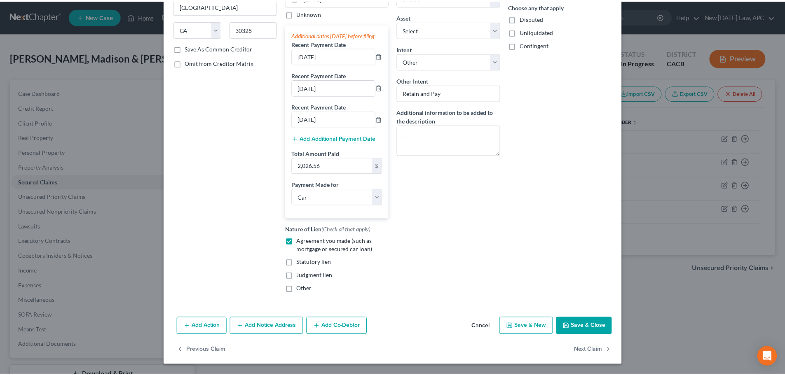
scroll to position [140, 0]
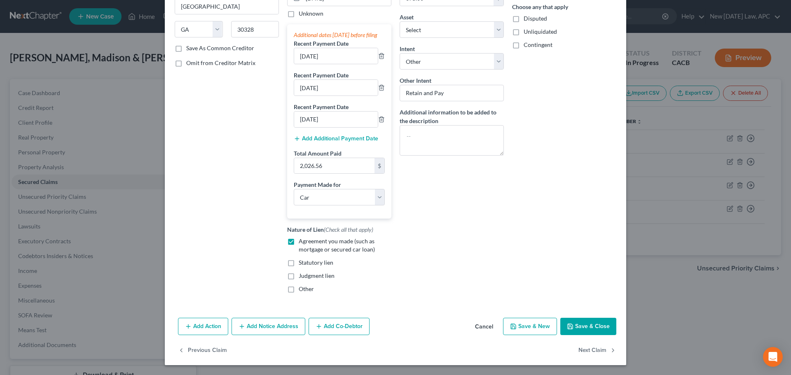
type input "30,125.23"
click at [577, 330] on button "Save & Close" at bounding box center [588, 326] width 56 height 17
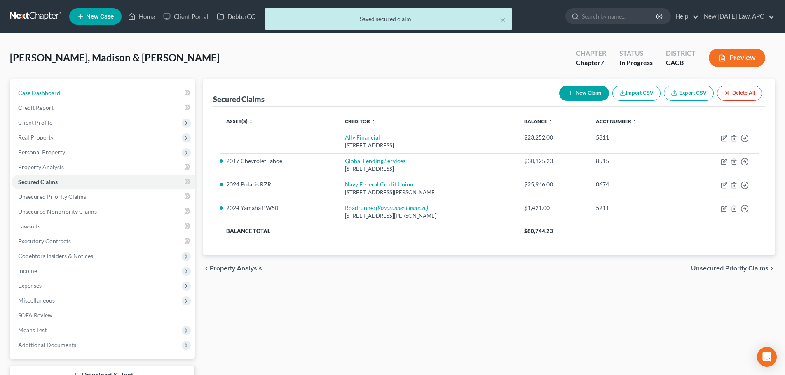
drag, startPoint x: 86, startPoint y: 92, endPoint x: 154, endPoint y: 4, distance: 111.9
click at [86, 92] on link "Case Dashboard" at bounding box center [103, 93] width 183 height 15
select select "4"
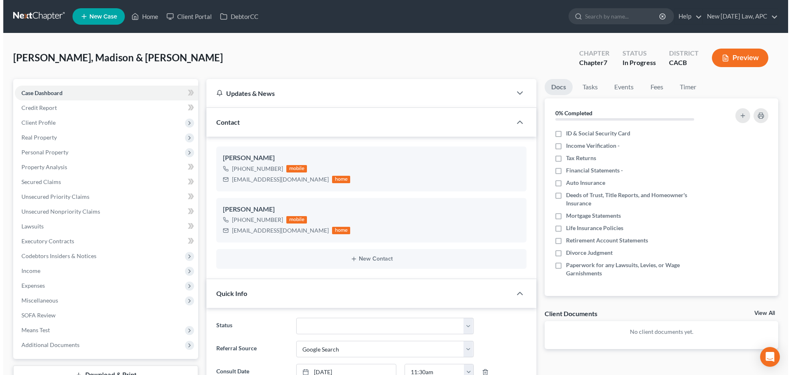
scroll to position [377, 0]
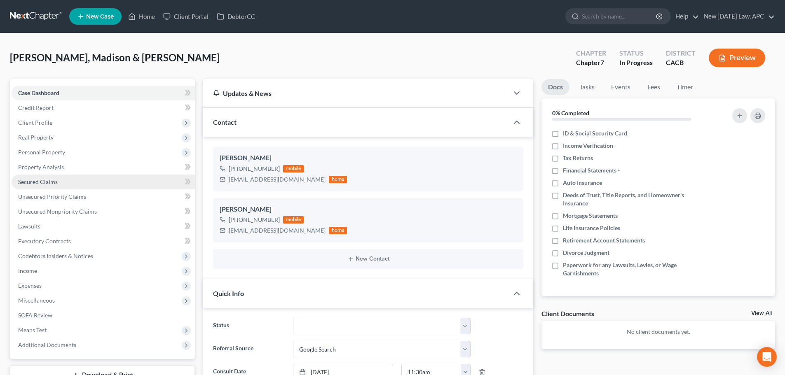
click at [45, 185] on span "Secured Claims" at bounding box center [38, 181] width 40 height 7
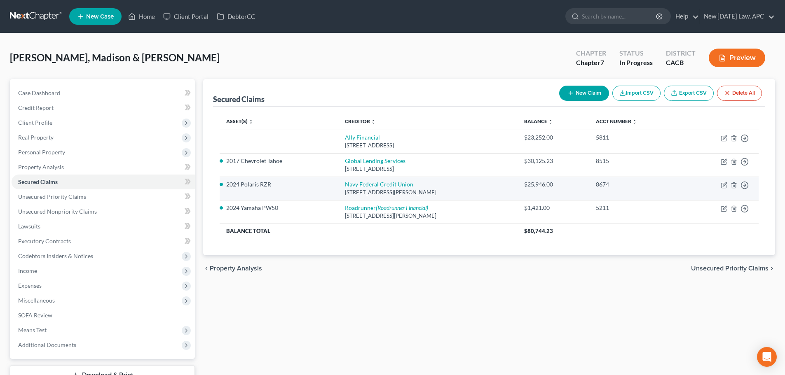
click at [369, 183] on link "Navy Federal Credit Union" at bounding box center [379, 184] width 68 height 7
select select "48"
select select "0"
select select "4"
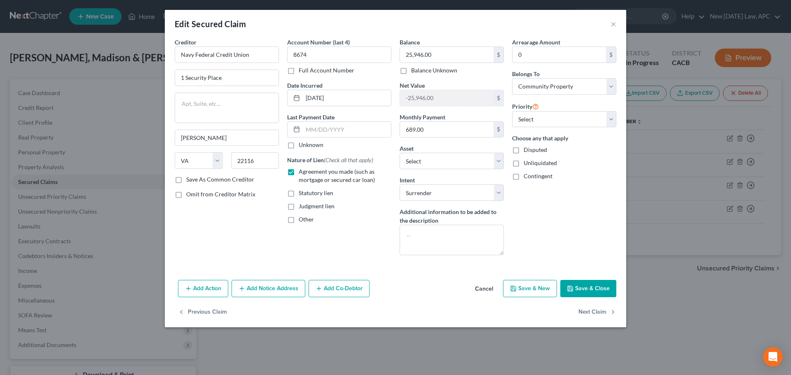
click at [269, 288] on button "Add Notice Address" at bounding box center [269, 288] width 74 height 17
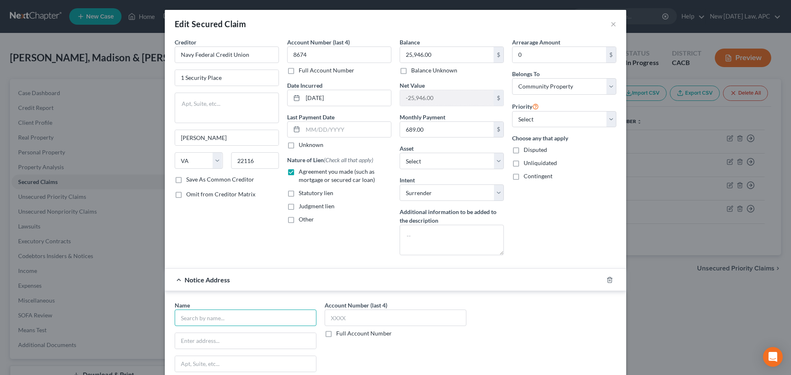
click at [225, 326] on input "text" at bounding box center [246, 318] width 142 height 16
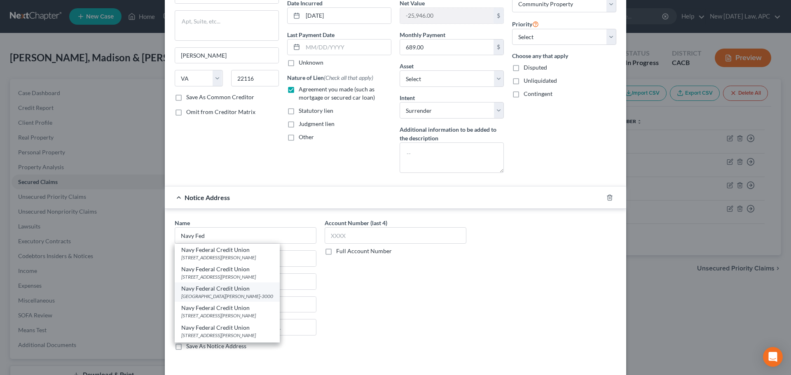
click at [225, 289] on div "Navy Federal Credit Union" at bounding box center [227, 289] width 92 height 8
type input "Navy Federal Credit Union"
type input "PO Box 3000"
type input "[PERSON_NAME]"
select select "48"
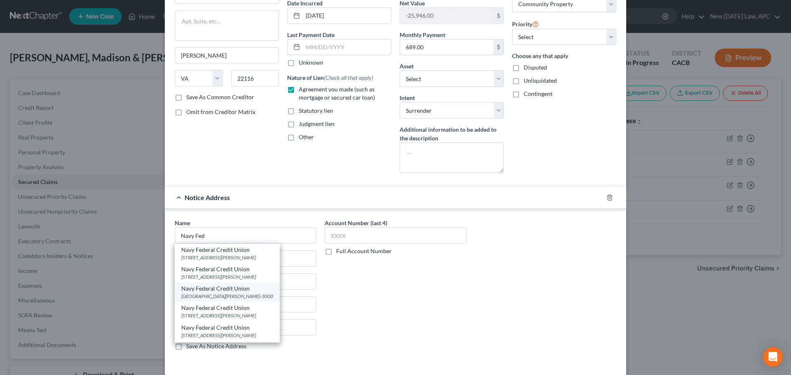
type input "22119-3000"
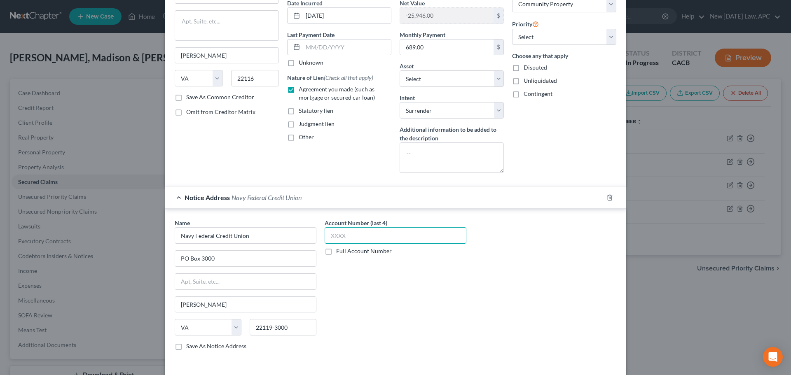
click at [394, 239] on input "text" at bounding box center [396, 235] width 142 height 16
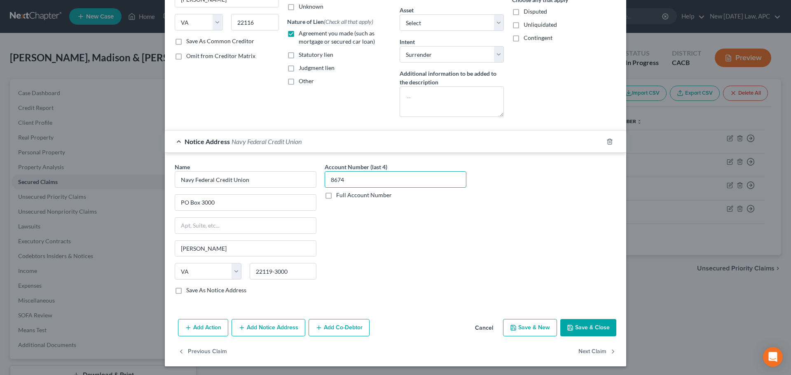
scroll to position [140, 0]
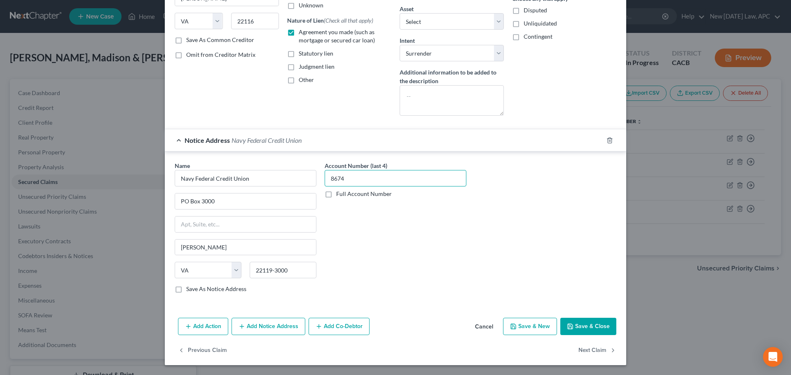
type input "8674"
click at [590, 325] on button "Save & Close" at bounding box center [588, 326] width 56 height 17
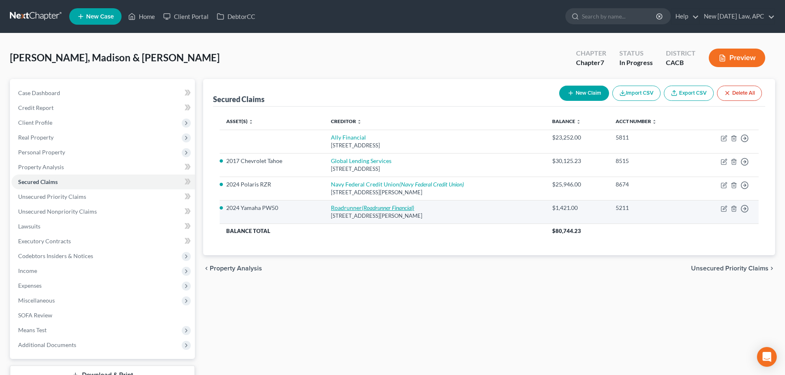
click at [380, 206] on icon "(Roadrunner Financial)" at bounding box center [388, 207] width 52 height 7
select select "45"
select select "4"
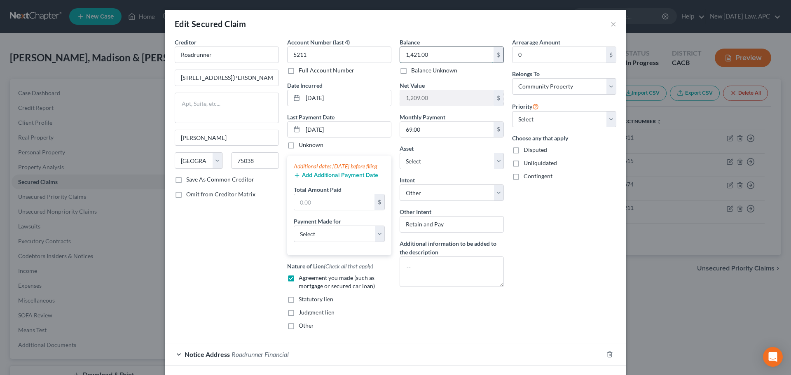
click at [425, 50] on input "1,421.00" at bounding box center [447, 55] width 94 height 16
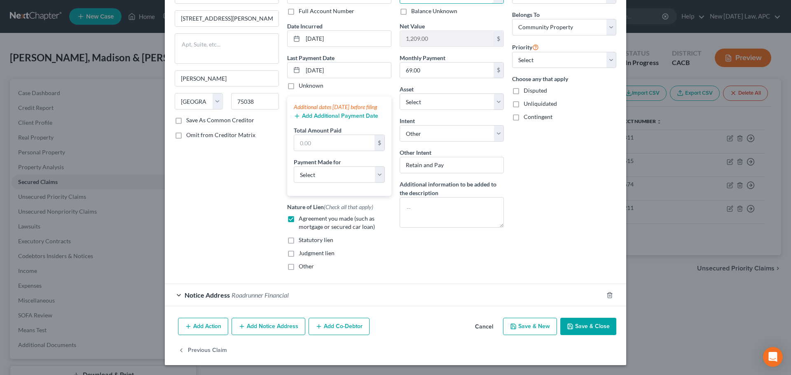
scroll to position [68, 0]
type input "1,262.47"
click at [580, 328] on button "Save & Close" at bounding box center [588, 326] width 56 height 17
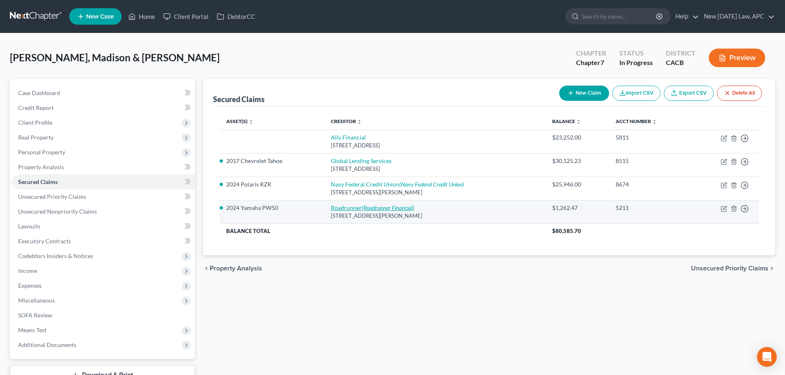
click at [370, 208] on icon "(Roadrunner Financial)" at bounding box center [388, 207] width 52 height 7
select select "45"
select select "4"
select select "35"
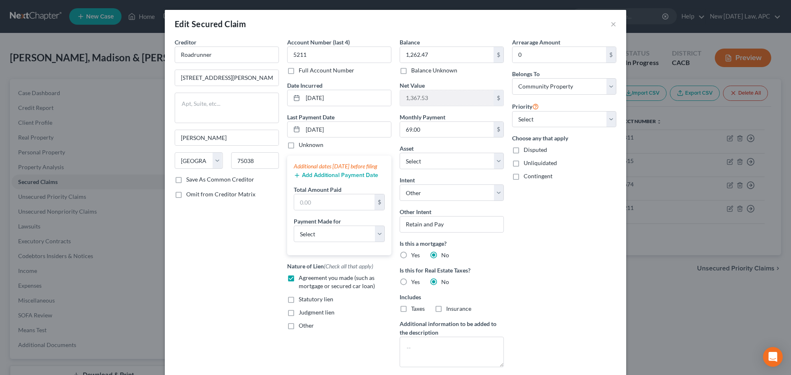
scroll to position [97, 0]
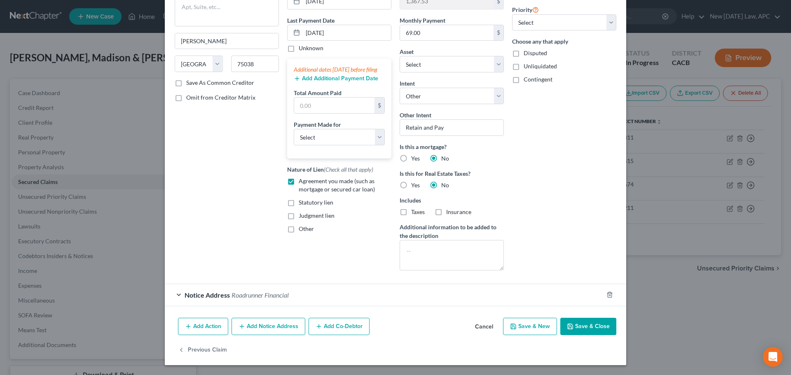
click at [278, 294] on span "Roadrunner Financial" at bounding box center [260, 295] width 57 height 8
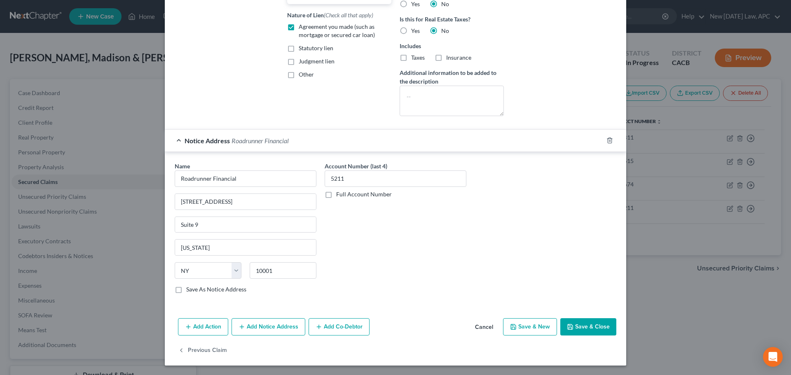
scroll to position [252, 0]
click at [253, 319] on button "Add Notice Address" at bounding box center [269, 326] width 74 height 17
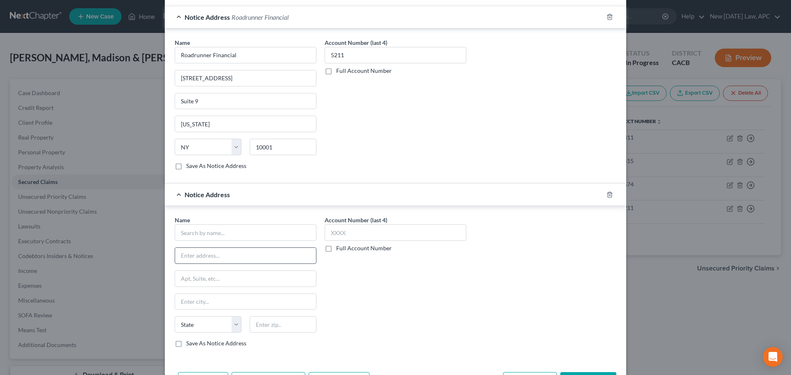
scroll to position [375, 0]
click at [223, 240] on input "text" at bounding box center [246, 232] width 142 height 16
type input "Roadrunner Account Services"
type input "PO Box 3610"
type input "75019"
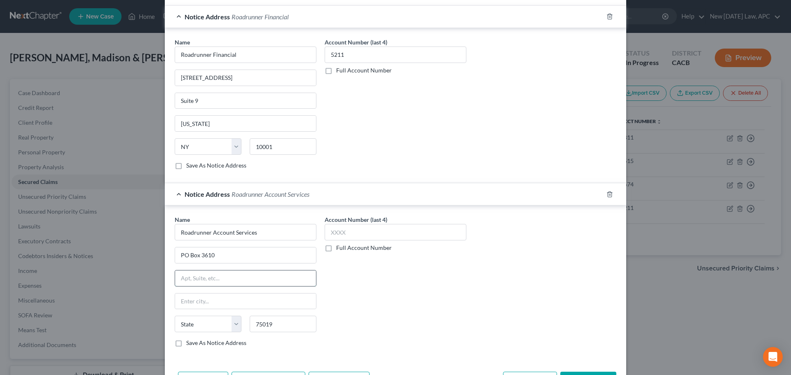
click at [240, 283] on input "text" at bounding box center [245, 279] width 141 height 16
type input "Coppell"
select select "45"
click at [279, 326] on input "75019" at bounding box center [283, 324] width 67 height 16
type input "75019-3625"
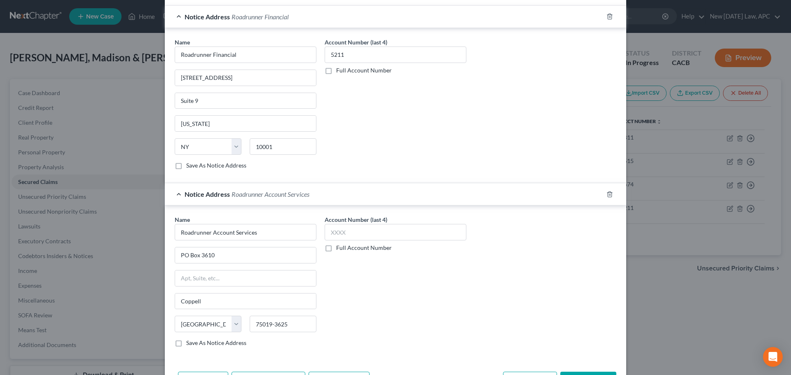
click at [367, 222] on label "Account Number (last 4)" at bounding box center [356, 220] width 63 height 9
click at [370, 232] on input "text" at bounding box center [396, 232] width 142 height 16
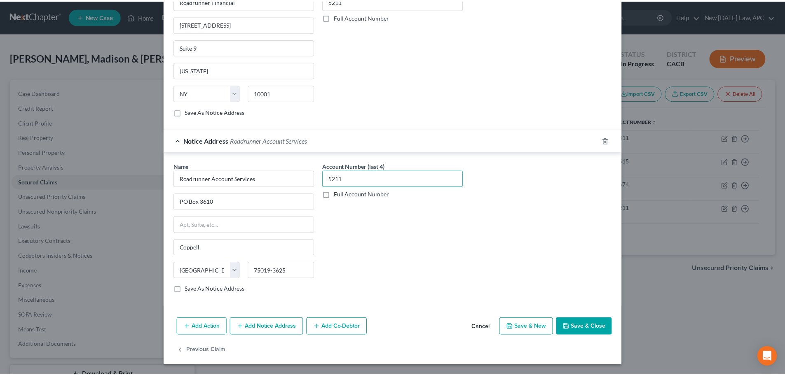
scroll to position [429, 0]
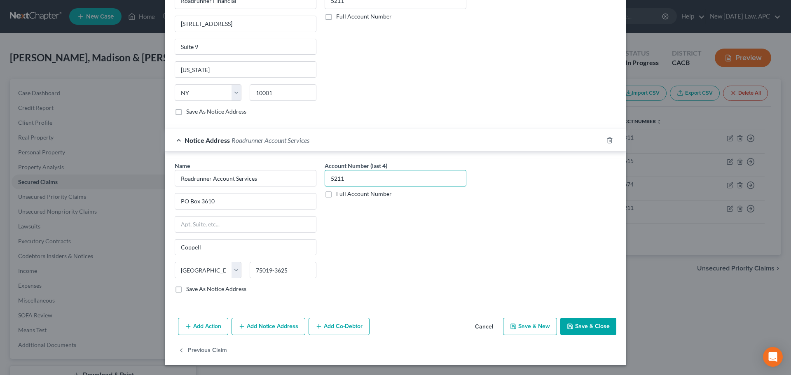
type input "5211"
click at [578, 325] on button "Save & Close" at bounding box center [588, 326] width 56 height 17
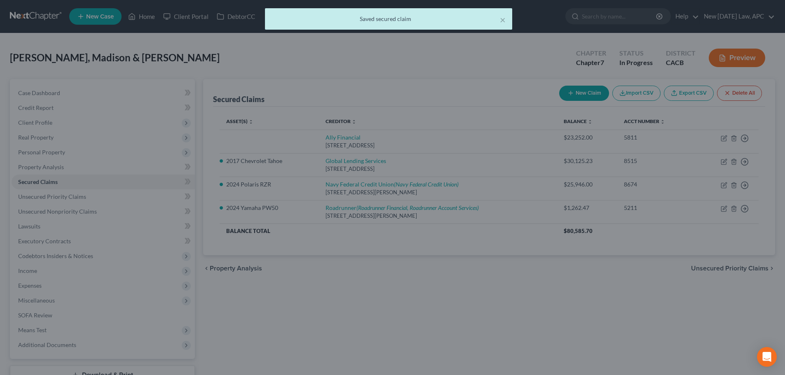
scroll to position [0, 0]
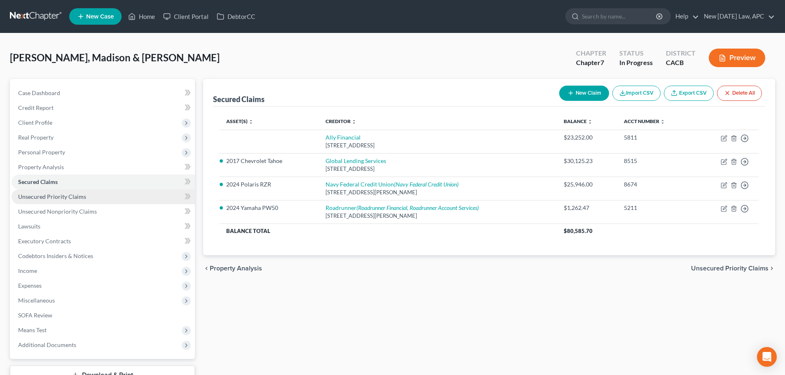
click at [63, 192] on link "Unsecured Priority Claims" at bounding box center [103, 197] width 183 height 15
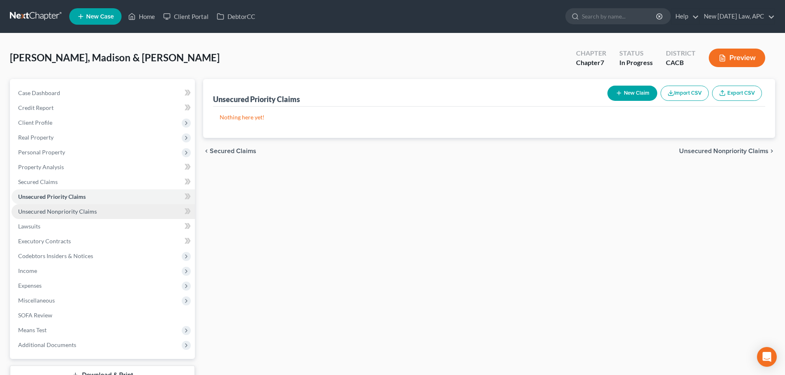
click at [63, 212] on span "Unsecured Nonpriority Claims" at bounding box center [57, 211] width 79 height 7
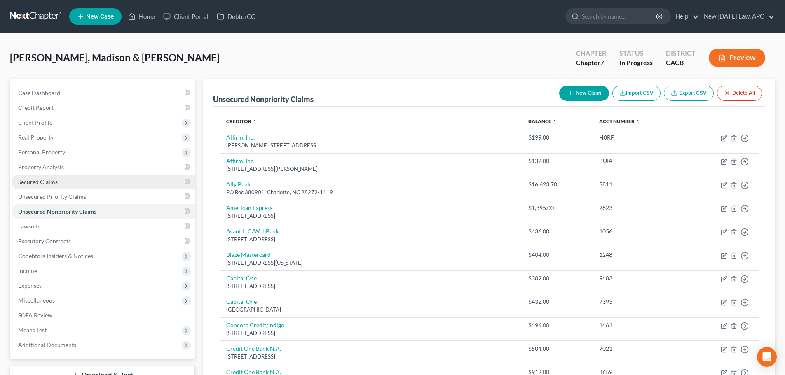
click at [55, 178] on link "Secured Claims" at bounding box center [103, 182] width 183 height 15
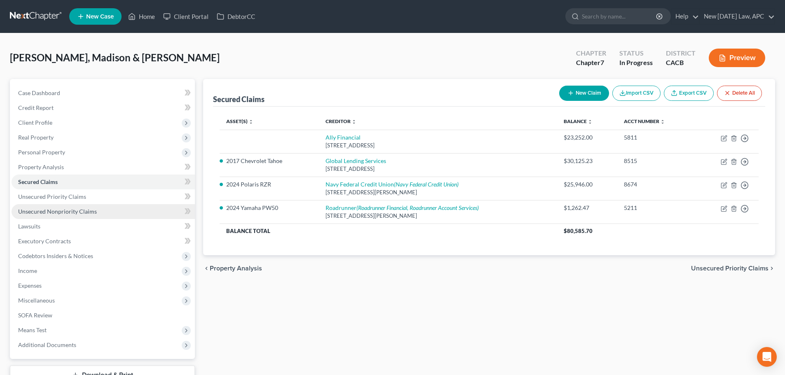
click at [96, 210] on link "Unsecured Nonpriority Claims" at bounding box center [103, 211] width 183 height 15
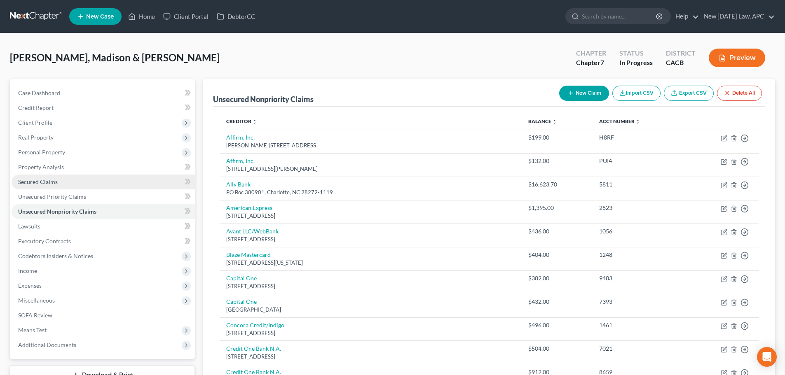
click at [70, 183] on link "Secured Claims" at bounding box center [103, 182] width 183 height 15
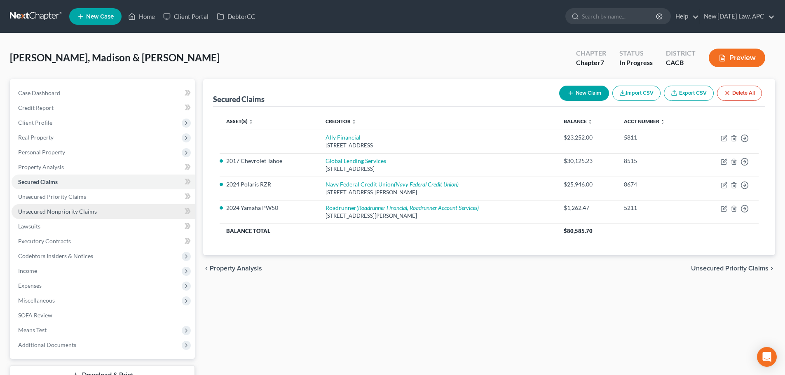
click at [68, 207] on link "Unsecured Nonpriority Claims" at bounding box center [103, 211] width 183 height 15
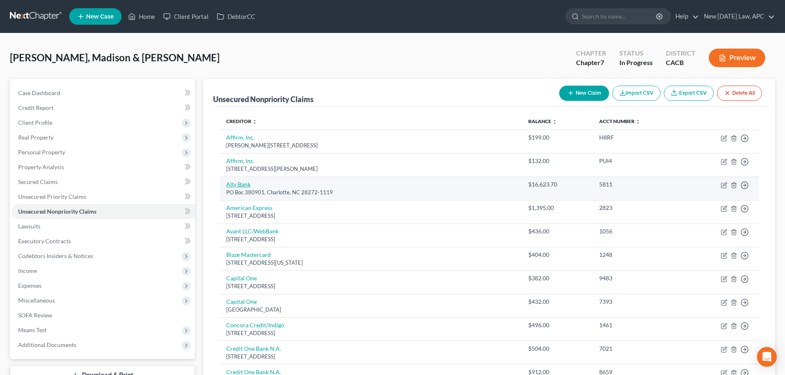
click at [243, 183] on link "Ally Bank" at bounding box center [238, 184] width 24 height 7
select select "28"
select select "4"
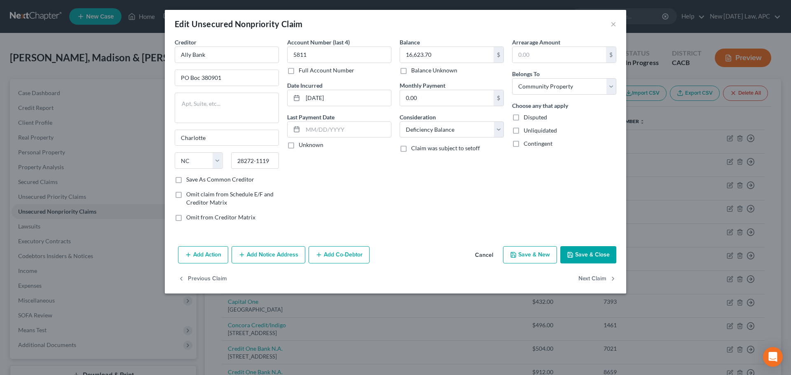
click at [482, 255] on button "Cancel" at bounding box center [484, 255] width 31 height 16
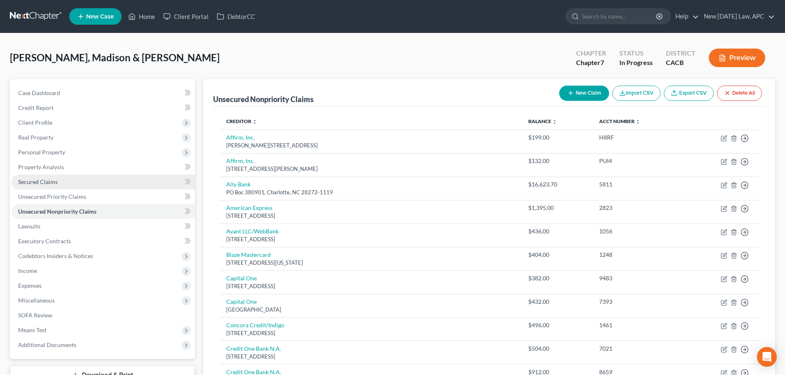
click at [37, 182] on span "Secured Claims" at bounding box center [38, 181] width 40 height 7
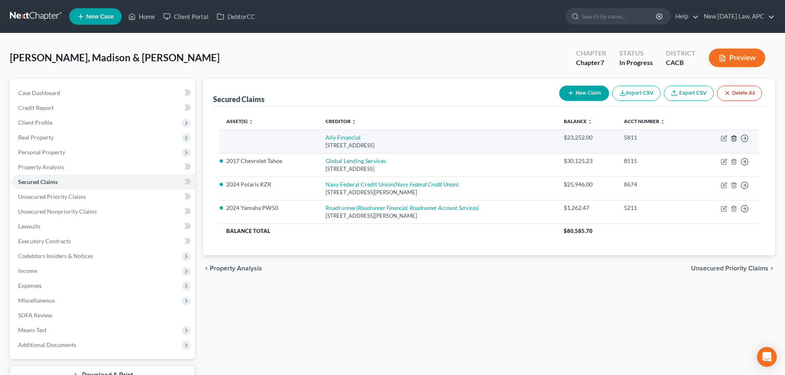
click at [733, 140] on icon "button" at bounding box center [734, 138] width 7 height 7
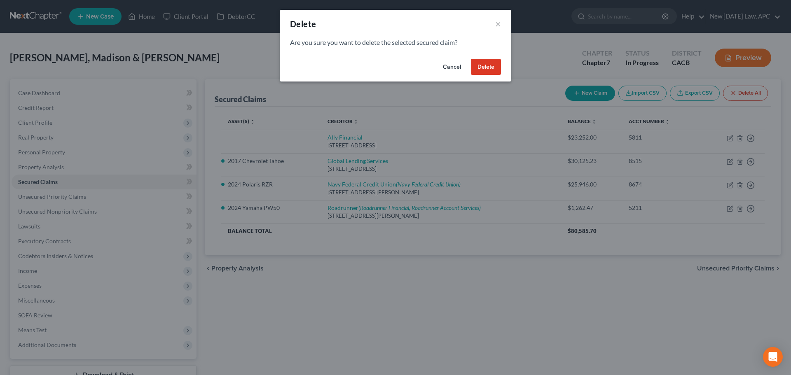
click at [486, 65] on button "Delete" at bounding box center [486, 67] width 30 height 16
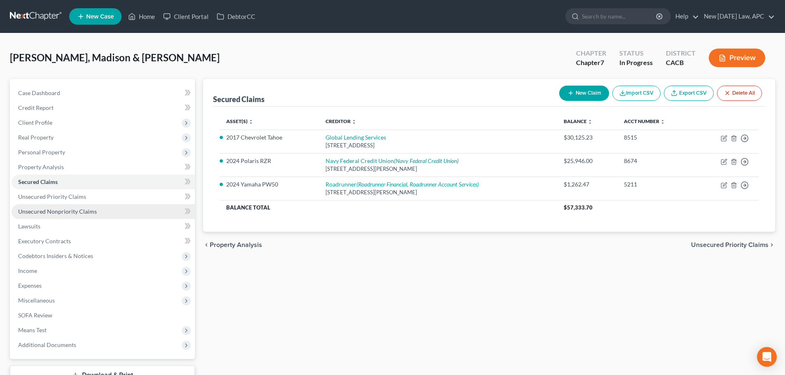
click at [37, 212] on span "Unsecured Nonpriority Claims" at bounding box center [57, 211] width 79 height 7
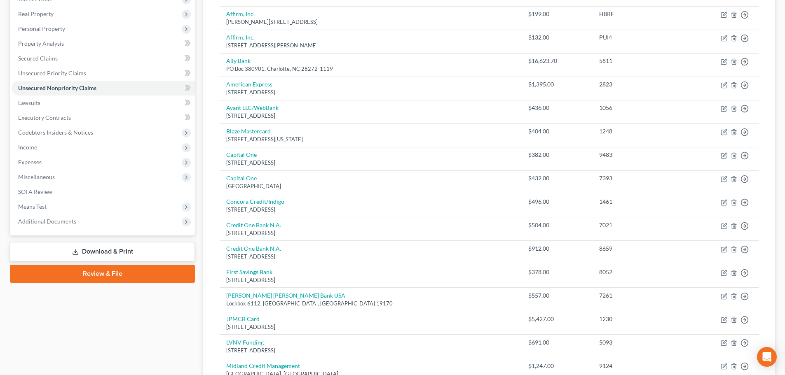
click at [119, 248] on link "Download & Print" at bounding box center [102, 251] width 185 height 19
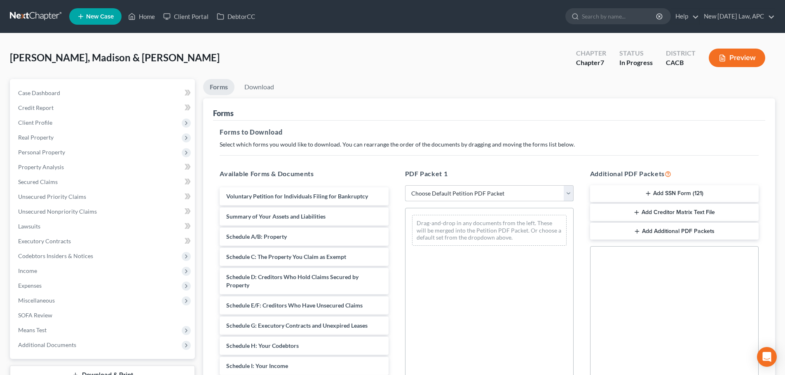
click at [417, 193] on select "Choose Default Petition PDF Packet Complete Bankruptcy Petition (all forms and …" at bounding box center [489, 193] width 169 height 16
select select "4"
click at [405, 185] on select "Choose Default Petition PDF Packet Complete Bankruptcy Petition (all forms and …" at bounding box center [489, 193] width 169 height 16
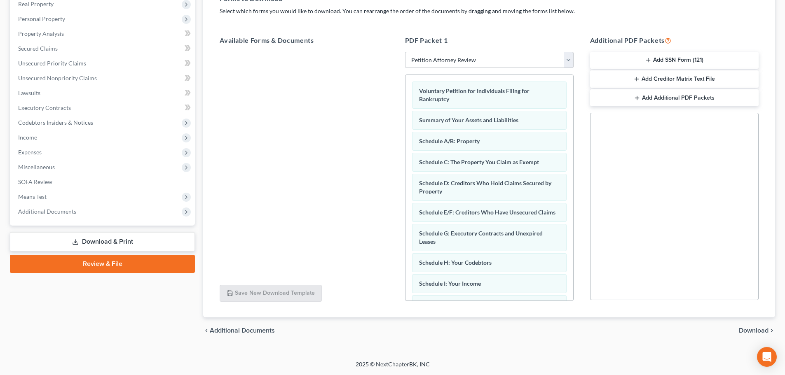
click at [752, 330] on span "Download" at bounding box center [754, 331] width 30 height 7
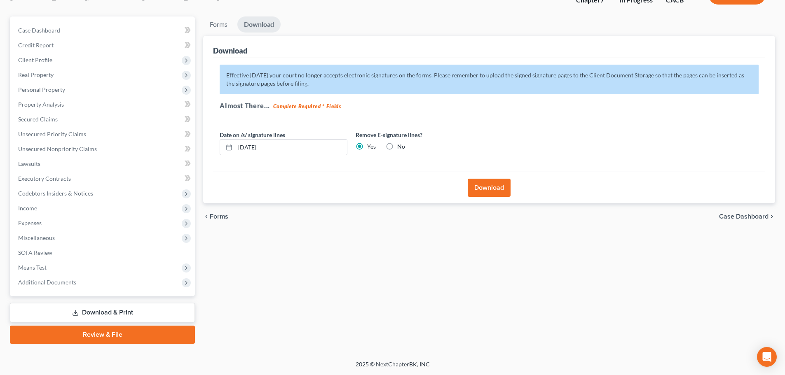
click at [497, 187] on button "Download" at bounding box center [489, 188] width 43 height 18
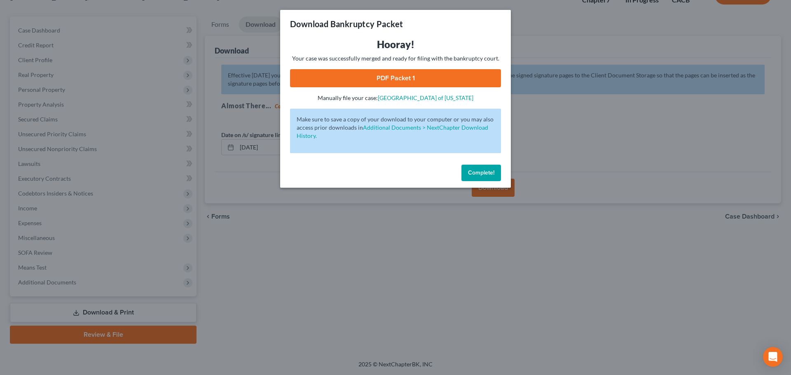
click at [428, 80] on link "PDF Packet 1" at bounding box center [395, 78] width 211 height 18
click at [468, 169] on span "Complete!" at bounding box center [481, 172] width 26 height 7
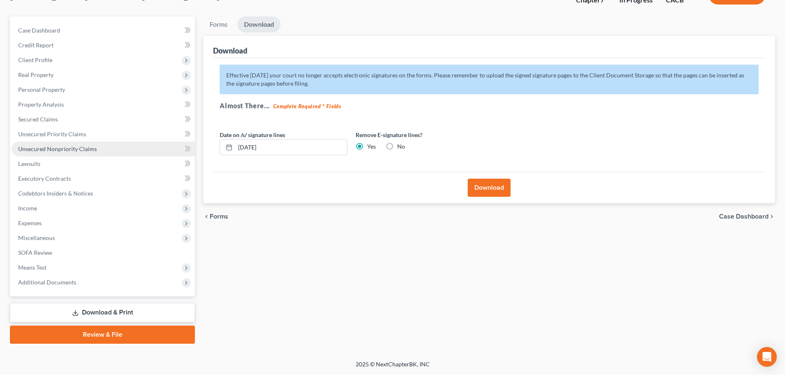
click at [70, 150] on span "Unsecured Nonpriority Claims" at bounding box center [57, 148] width 79 height 7
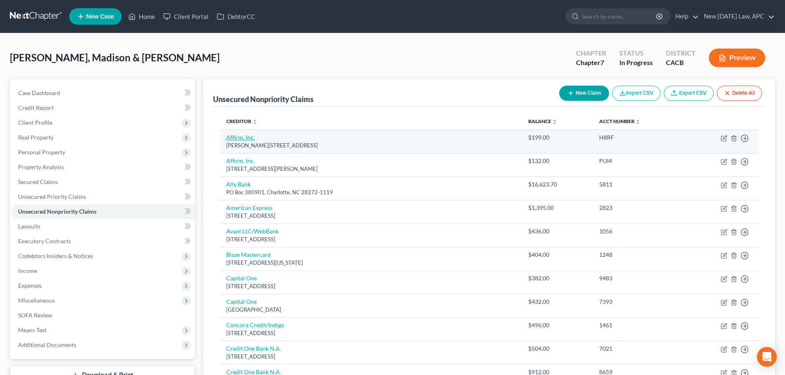
click at [245, 137] on link "Affirm, Inc." at bounding box center [240, 137] width 28 height 7
select select "39"
select select "10"
select select "4"
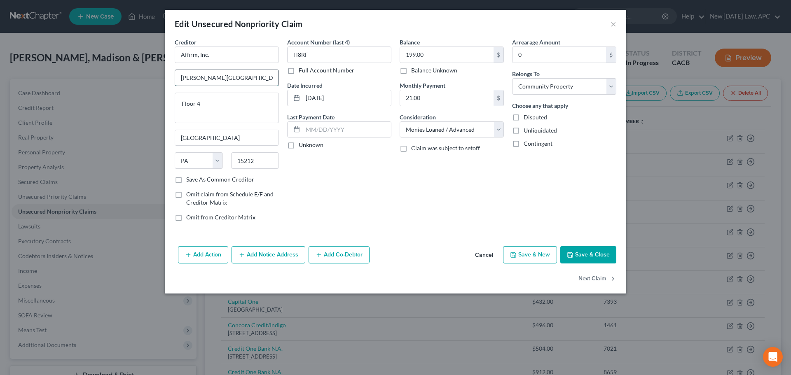
click at [180, 77] on input "[PERSON_NAME][GEOGRAPHIC_DATA]" at bounding box center [226, 78] width 103 height 16
type input "[STREET_ADDRESS][PERSON_NAME]"
click at [576, 255] on button "Save & Close" at bounding box center [588, 254] width 56 height 17
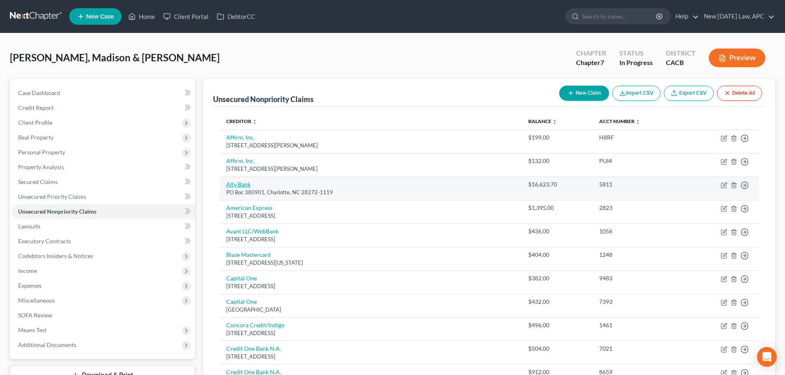
click at [245, 182] on link "Ally Bank" at bounding box center [238, 184] width 24 height 7
select select "28"
select select "4"
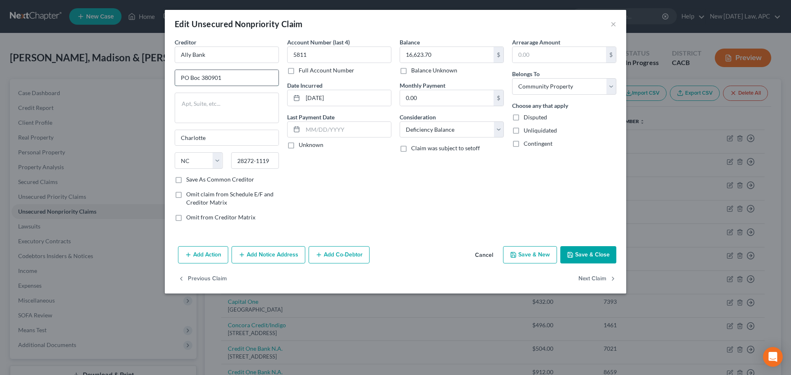
click at [199, 75] on input "PO Boc 380901" at bounding box center [226, 78] width 103 height 16
type input "PO Box 380901"
drag, startPoint x: 590, startPoint y: 255, endPoint x: 480, endPoint y: 187, distance: 129.0
click at [590, 255] on button "Save & Close" at bounding box center [588, 254] width 56 height 17
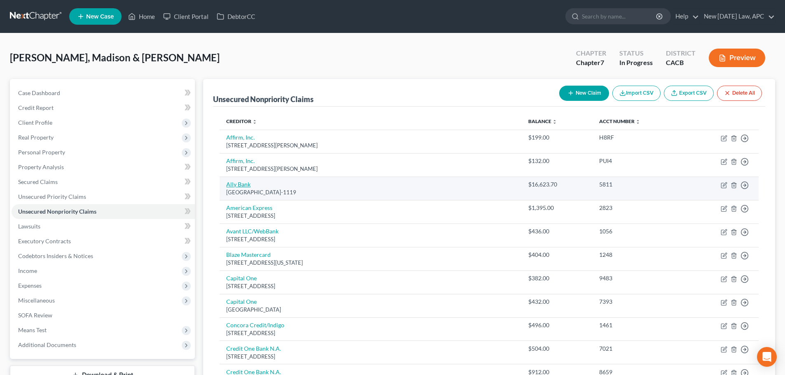
click at [242, 185] on link "Ally Bank" at bounding box center [238, 184] width 24 height 7
select select "28"
select select "4"
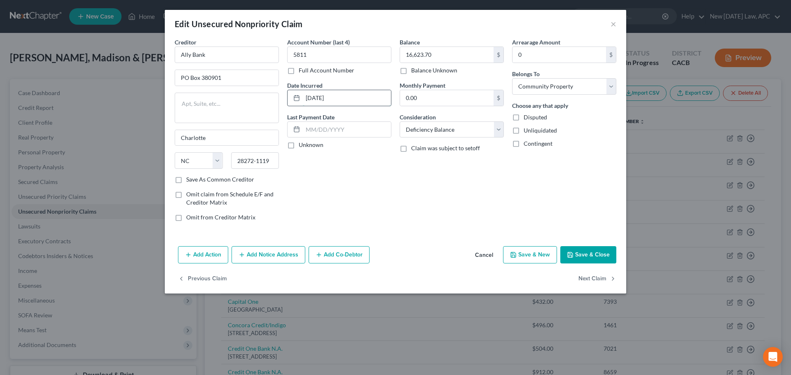
click at [345, 98] on input "[DATE]" at bounding box center [347, 98] width 88 height 16
drag, startPoint x: 347, startPoint y: 98, endPoint x: 304, endPoint y: 99, distance: 43.7
click at [304, 99] on input "[DATE]" at bounding box center [347, 98] width 88 height 16
type input "[DATE]"
click at [576, 253] on button "Save & Close" at bounding box center [588, 254] width 56 height 17
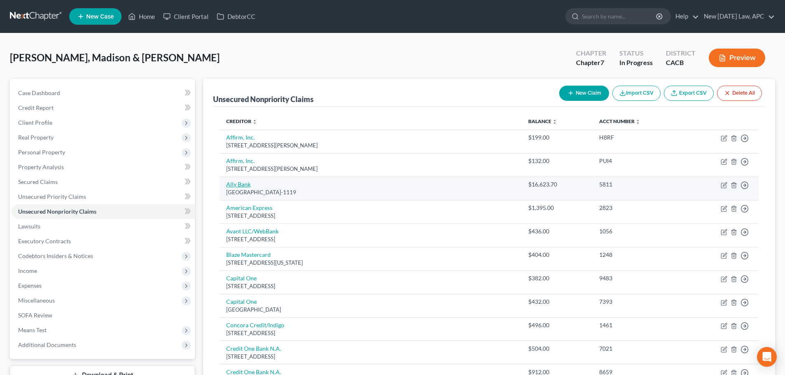
click at [242, 184] on link "Ally Bank" at bounding box center [238, 184] width 24 height 7
select select "28"
select select "4"
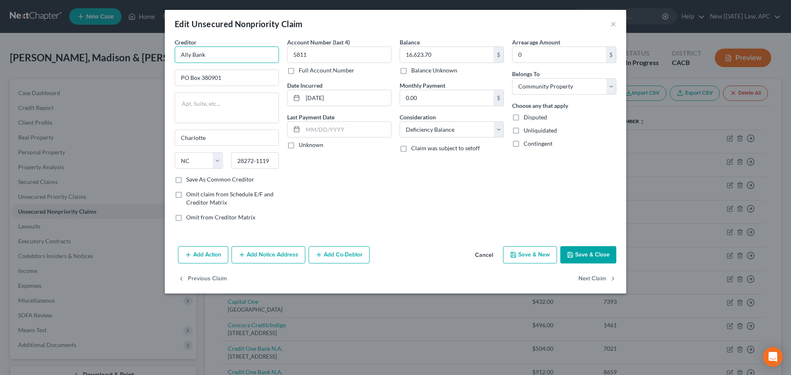
click at [217, 54] on input "Ally Bank" at bounding box center [227, 55] width 104 height 16
type input "Ally Financial"
click at [265, 162] on input "28272-1119" at bounding box center [255, 160] width 48 height 16
drag, startPoint x: 274, startPoint y: 159, endPoint x: 231, endPoint y: 159, distance: 42.4
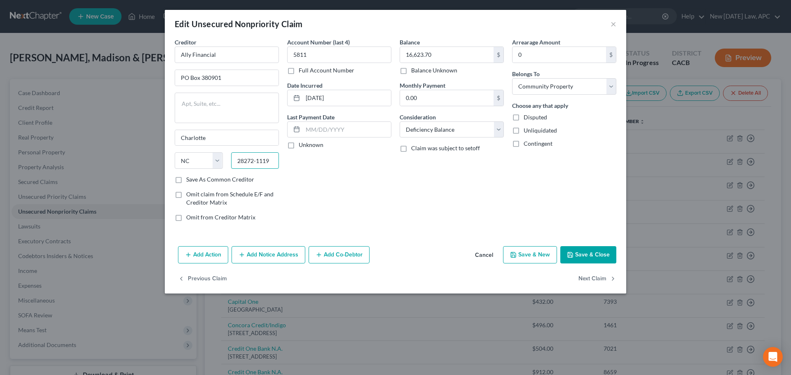
click at [231, 159] on input "28272-1119" at bounding box center [255, 160] width 48 height 16
type input "55438"
click at [239, 139] on input "Charlotte" at bounding box center [226, 138] width 103 height 16
type input "[GEOGRAPHIC_DATA]"
select select "24"
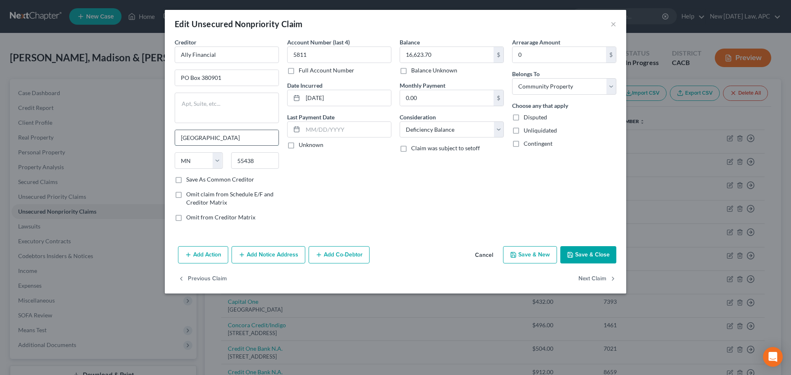
click at [235, 143] on input "[GEOGRAPHIC_DATA]" at bounding box center [226, 138] width 103 height 16
type input "Bloomington"
click at [186, 182] on label "Save As Common Creditor" at bounding box center [220, 180] width 68 height 8
click at [190, 181] on input "Save As Common Creditor" at bounding box center [192, 178] width 5 height 5
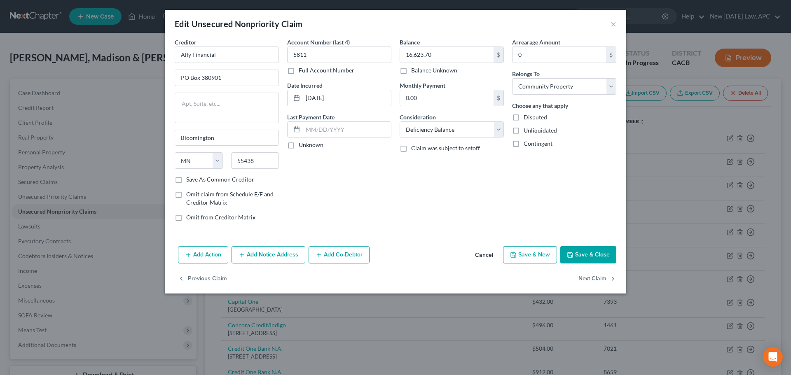
checkbox input "true"
click at [585, 250] on button "Save & Close" at bounding box center [588, 254] width 56 height 17
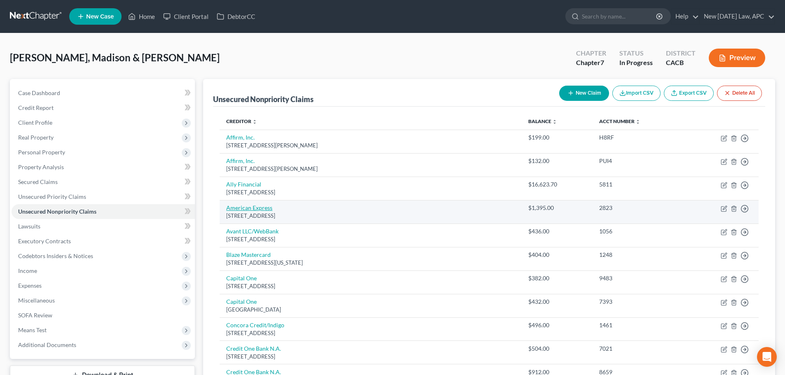
click at [253, 206] on link "American Express" at bounding box center [249, 207] width 46 height 7
select select "9"
select select "2"
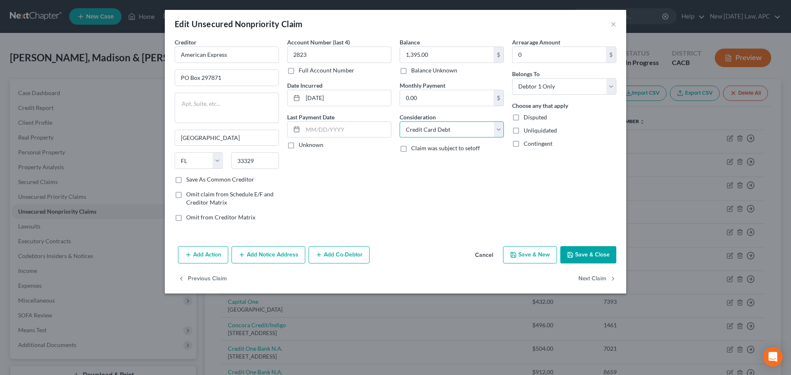
click at [414, 131] on select "Select Cable / Satellite Services Collection Agency Credit Card Debt Debt Couns…" at bounding box center [452, 130] width 104 height 16
drag, startPoint x: 541, startPoint y: 84, endPoint x: 541, endPoint y: 89, distance: 5.0
click at [541, 84] on select "Select Debtor 1 Only Debtor 2 Only Debtor 1 And Debtor 2 Only At Least One Of T…" at bounding box center [564, 86] width 104 height 16
click at [512, 78] on select "Select Debtor 1 Only Debtor 2 Only Debtor 1 And Debtor 2 Only At Least One Of T…" at bounding box center [564, 86] width 104 height 16
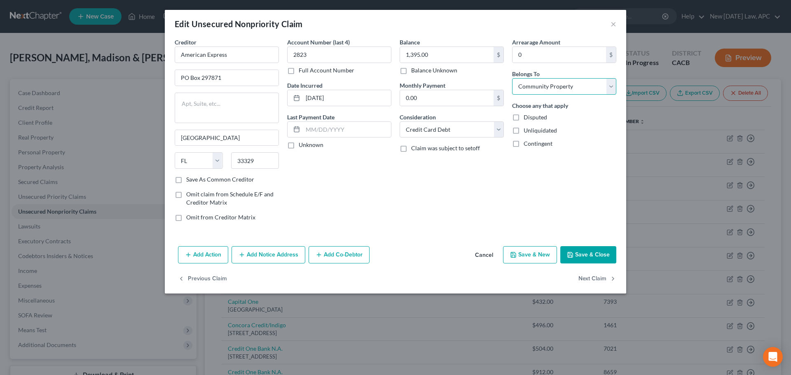
click at [550, 87] on select "Select Debtor 1 Only Debtor 2 Only Debtor 1 And Debtor 2 Only At Least One Of T…" at bounding box center [564, 86] width 104 height 16
select select "0"
click at [512, 78] on select "Select Debtor 1 Only Debtor 2 Only Debtor 1 And Debtor 2 Only At Least One Of T…" at bounding box center [564, 86] width 104 height 16
click at [590, 255] on button "Save & Close" at bounding box center [588, 254] width 56 height 17
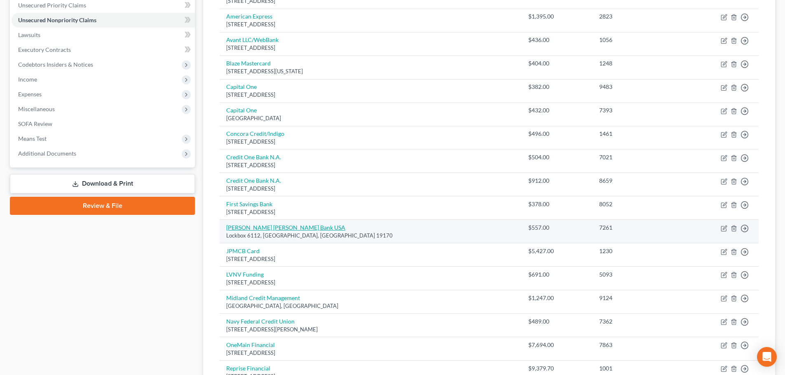
scroll to position [206, 0]
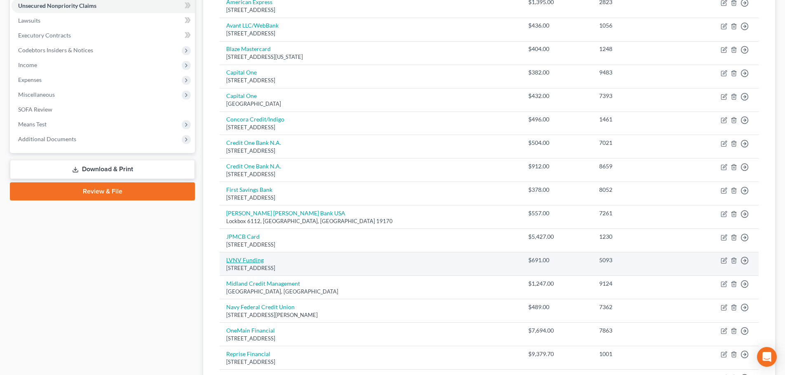
click at [245, 261] on link "LVNV Funding" at bounding box center [244, 260] width 37 height 7
select select "42"
select select "1"
select select "0"
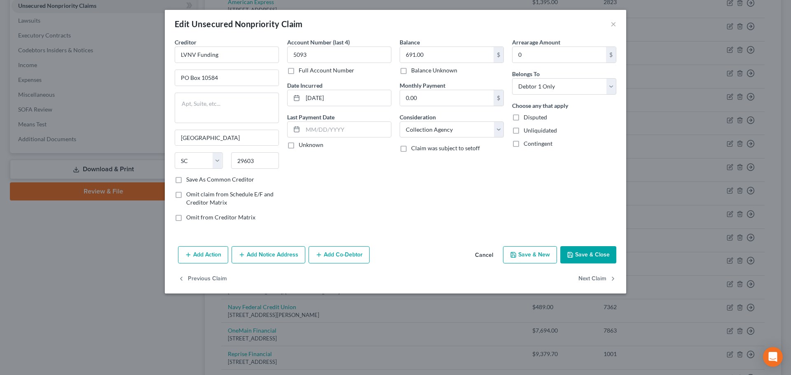
click at [524, 117] on label "Disputed" at bounding box center [535, 117] width 23 height 8
click at [527, 117] on input "Disputed" at bounding box center [529, 115] width 5 height 5
checkbox input "true"
click at [584, 258] on button "Save & Close" at bounding box center [588, 254] width 56 height 17
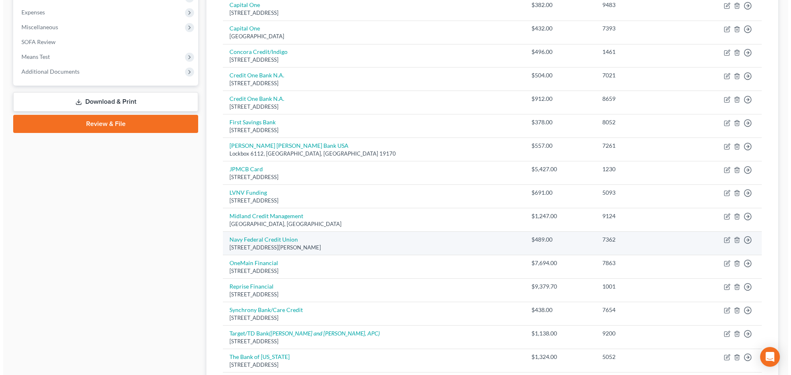
scroll to position [288, 0]
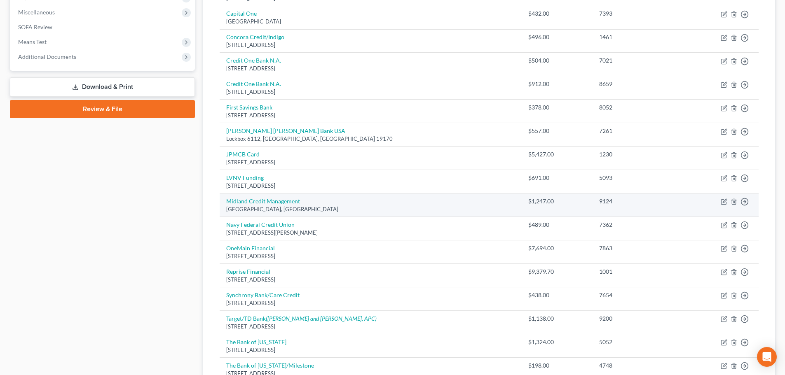
click at [262, 202] on link "Midland Credit Management" at bounding box center [263, 201] width 74 height 7
select select "4"
select select "1"
select select "0"
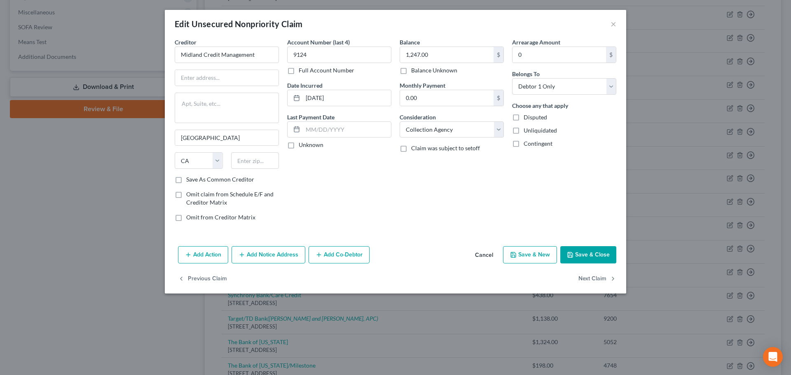
click at [524, 115] on label "Disputed" at bounding box center [535, 117] width 23 height 8
click at [527, 115] on input "Disputed" at bounding box center [529, 115] width 5 height 5
checkbox input "true"
click at [288, 253] on button "Add Notice Address" at bounding box center [269, 254] width 74 height 17
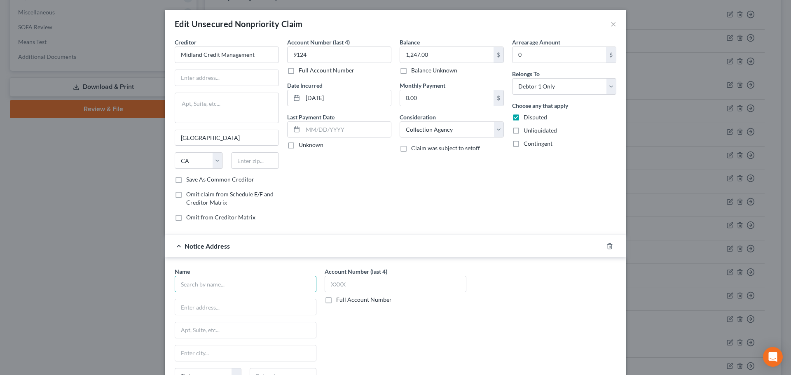
click at [208, 286] on input "text" at bounding box center [246, 284] width 142 height 16
type input "Capital One Bank USA"
click at [326, 280] on input "text" at bounding box center [396, 284] width 142 height 16
type input "9124"
click at [240, 307] on input "text" at bounding box center [245, 308] width 141 height 16
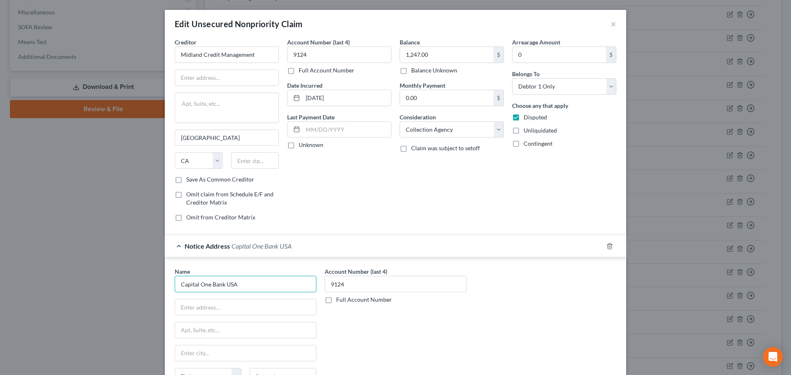
click at [308, 284] on input "Capital One Bank USA" at bounding box center [246, 284] width 142 height 16
click at [194, 73] on input "text" at bounding box center [226, 78] width 103 height 16
paste input "P.O. Box 939069"
drag, startPoint x: 187, startPoint y: 78, endPoint x: 168, endPoint y: 77, distance: 19.4
click at [171, 77] on div "Creditor * Midland Credit Management P.O. [GEOGRAPHIC_DATA] [US_STATE] AK AR AZ…" at bounding box center [227, 133] width 112 height 190
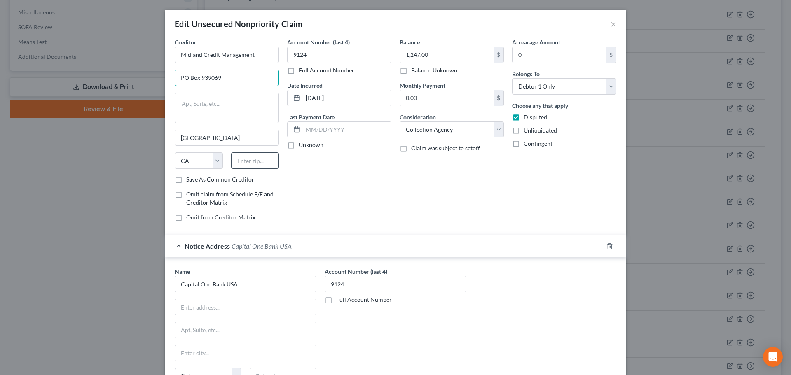
type input "PO Box 939069"
drag, startPoint x: 246, startPoint y: 158, endPoint x: 238, endPoint y: 157, distance: 7.9
click at [246, 158] on input "text" at bounding box center [255, 160] width 48 height 16
type input "92193"
click at [186, 181] on label "Save As Common Creditor" at bounding box center [220, 180] width 68 height 8
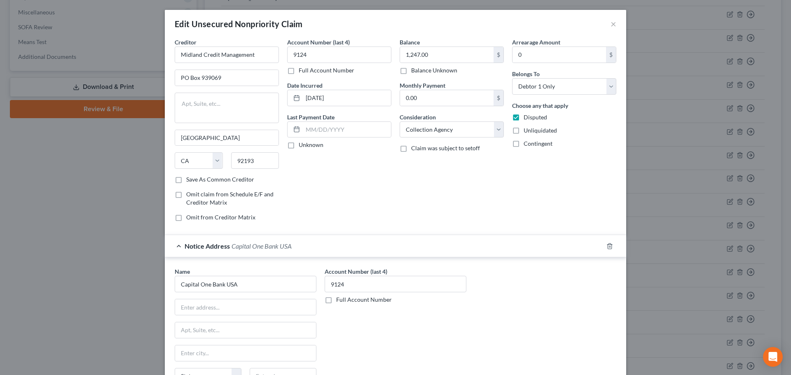
click at [190, 181] on input "Save As Common Creditor" at bounding box center [192, 178] width 5 height 5
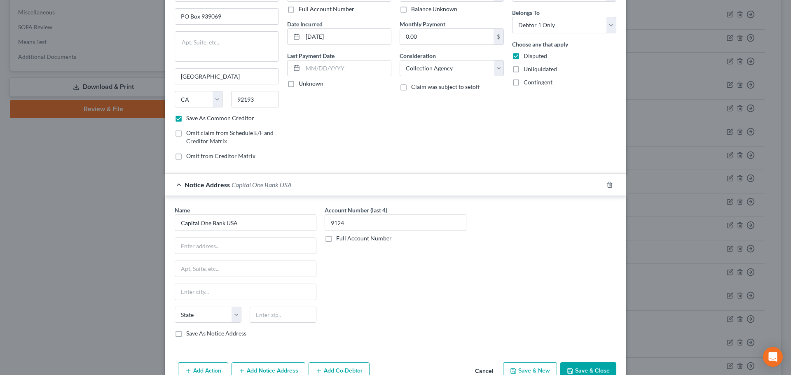
scroll to position [82, 0]
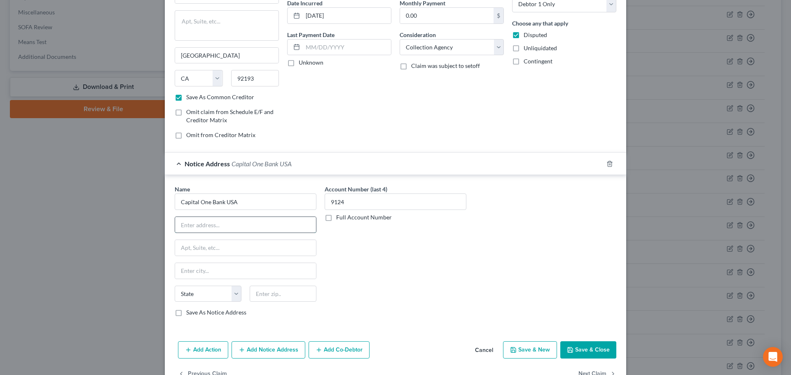
click at [232, 220] on input "text" at bounding box center [245, 225] width 141 height 16
click at [258, 200] on input "Capital One Bank USA" at bounding box center [246, 202] width 142 height 16
click at [603, 164] on div at bounding box center [614, 163] width 23 height 13
click at [603, 166] on div at bounding box center [614, 163] width 23 height 13
click at [607, 166] on icon "button" at bounding box center [610, 164] width 7 height 7
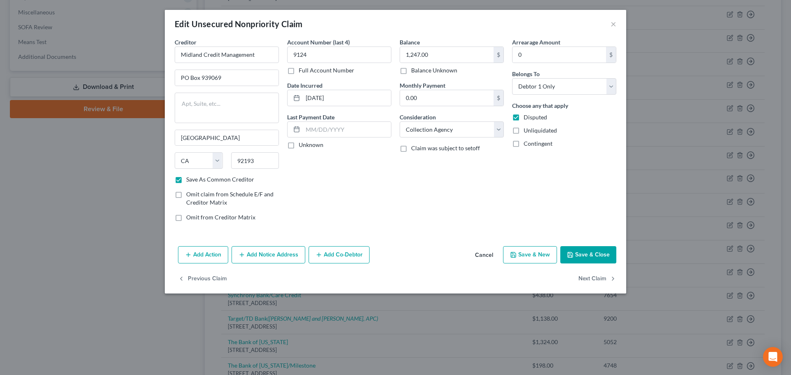
scroll to position [0, 0]
click at [592, 251] on button "Save & Close" at bounding box center [588, 254] width 56 height 17
checkbox input "false"
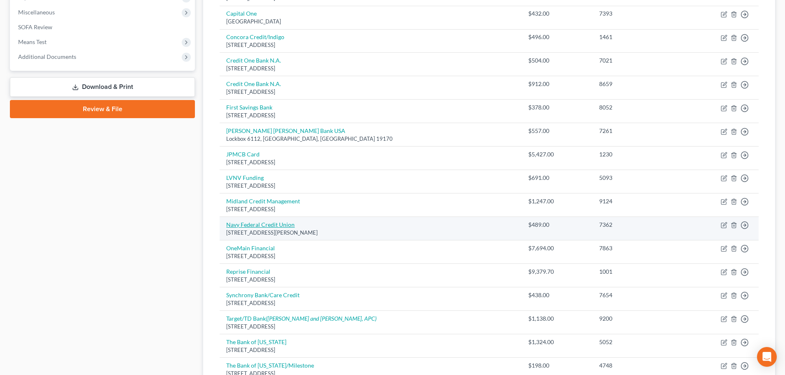
click at [251, 227] on link "Navy Federal Credit Union" at bounding box center [260, 224] width 68 height 7
select select "48"
select select "2"
select select "0"
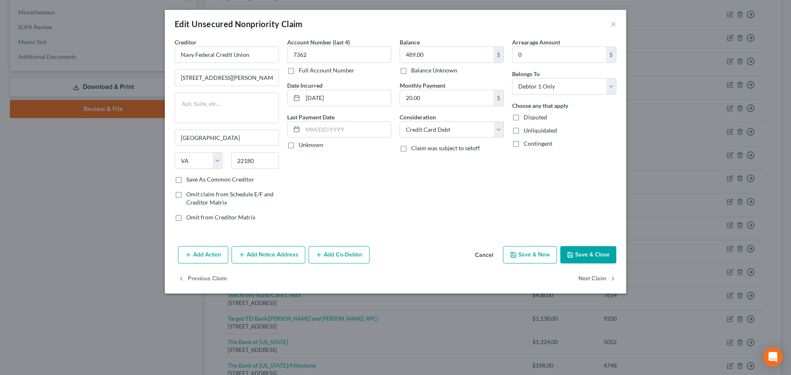
click at [255, 253] on button "Add Notice Address" at bounding box center [269, 254] width 74 height 17
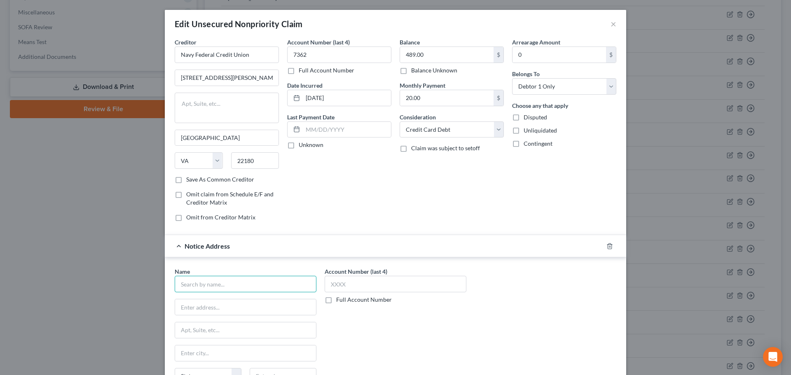
click at [205, 280] on input "text" at bounding box center [246, 284] width 142 height 16
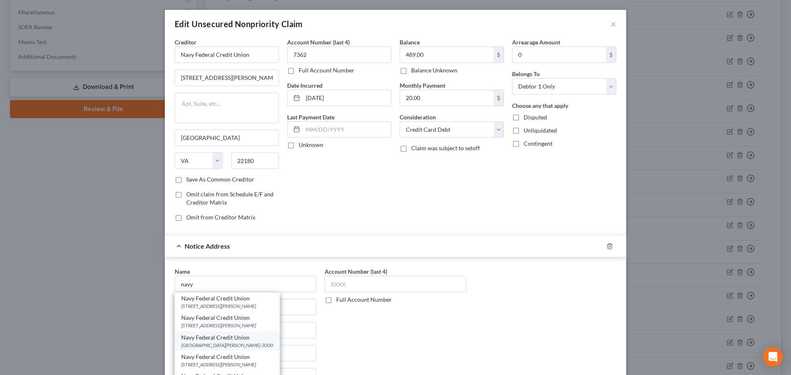
click at [205, 344] on div "[GEOGRAPHIC_DATA][PERSON_NAME]-3000" at bounding box center [227, 345] width 92 height 7
type input "Navy Federal Credit Union"
type input "PO Box 3000"
type input "[PERSON_NAME]"
select select "48"
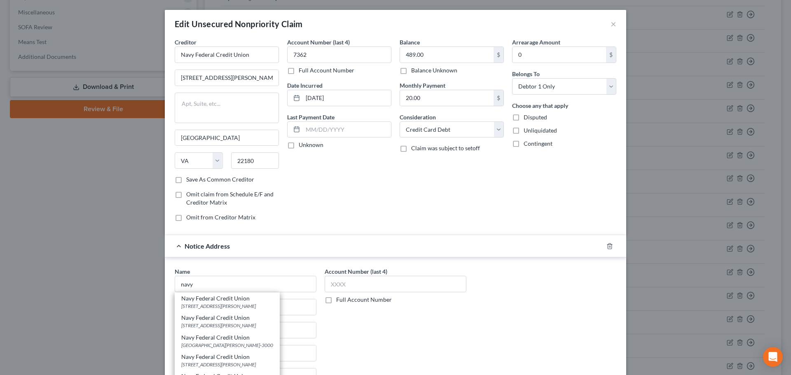
type input "22119-3000"
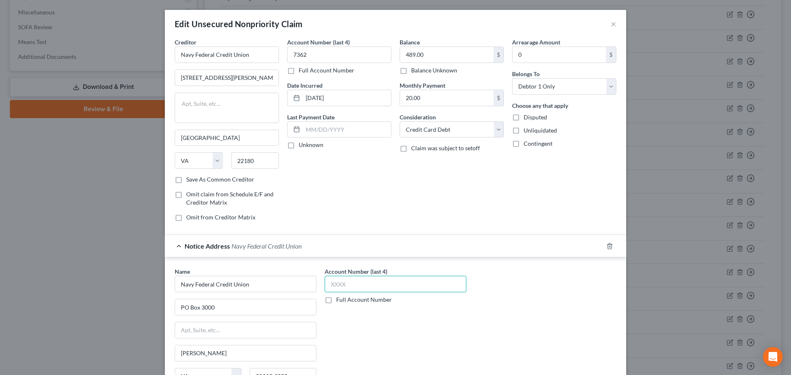
click at [389, 286] on input "text" at bounding box center [396, 284] width 142 height 16
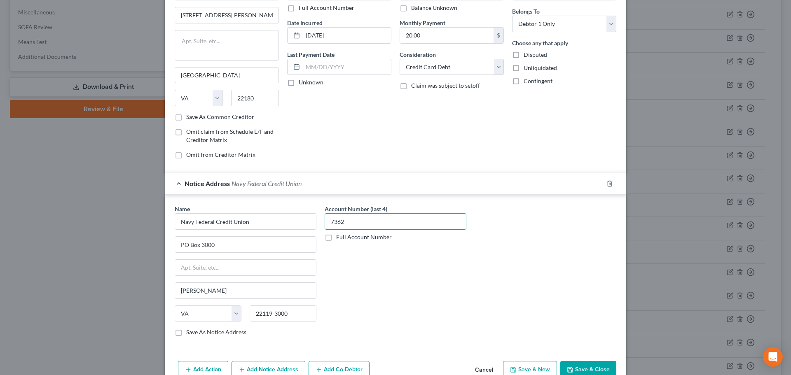
scroll to position [106, 0]
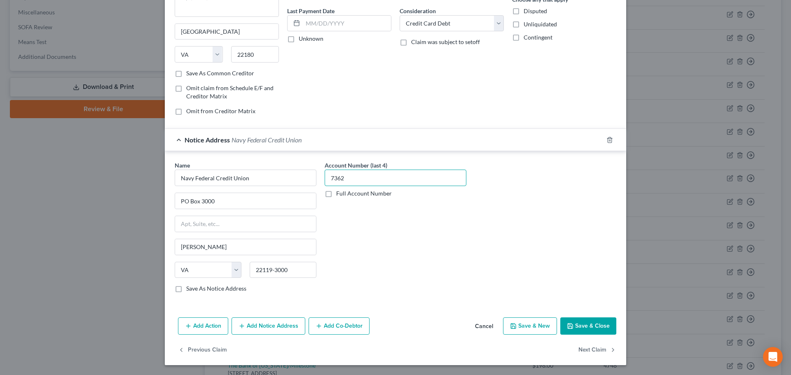
type input "7362"
click at [567, 322] on button "Save & Close" at bounding box center [588, 326] width 56 height 17
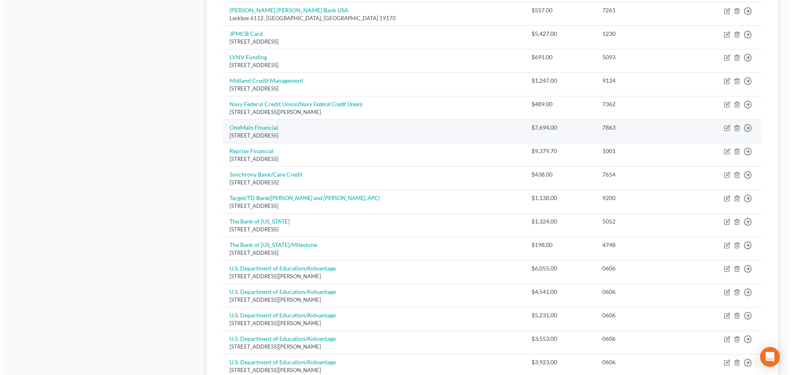
scroll to position [412, 0]
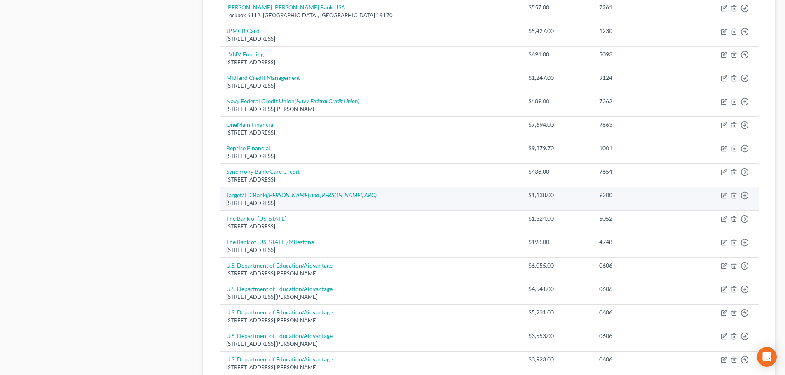
click at [283, 194] on icon "([PERSON_NAME] and [PERSON_NAME], APC)" at bounding box center [321, 195] width 111 height 7
select select "24"
select select "2"
select select "0"
select select "4"
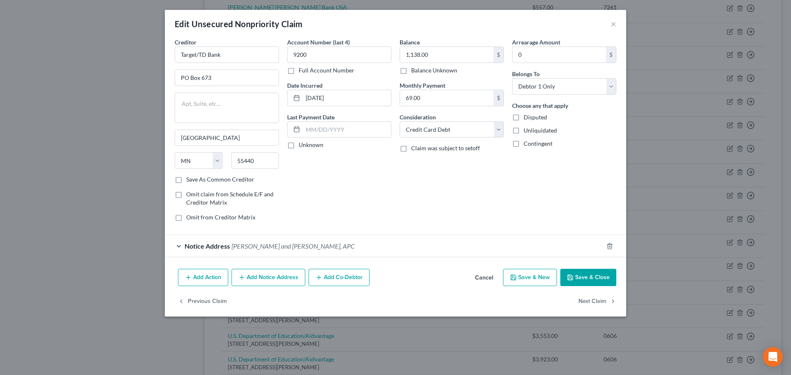
click at [358, 241] on div "Notice Address [GEOGRAPHIC_DATA] and [PERSON_NAME], APC" at bounding box center [384, 246] width 438 height 22
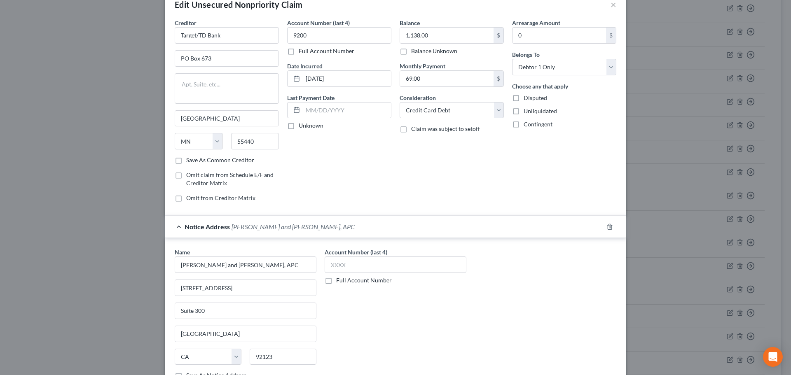
scroll to position [0, 0]
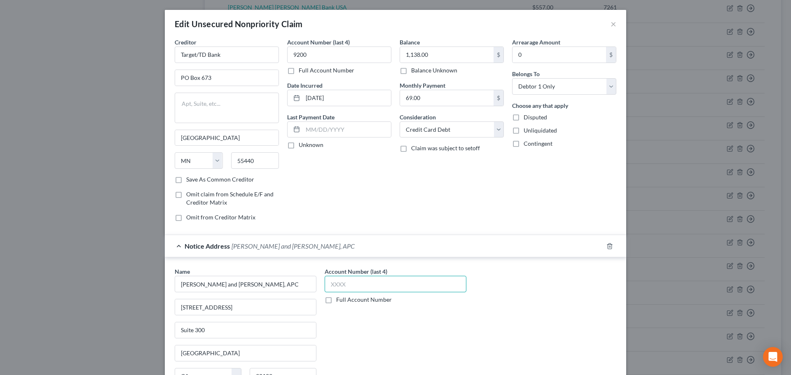
click at [373, 286] on input "text" at bounding box center [396, 284] width 142 height 16
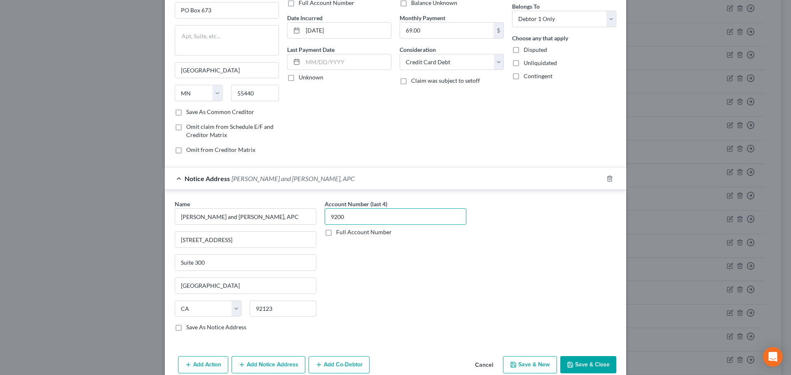
scroll to position [106, 0]
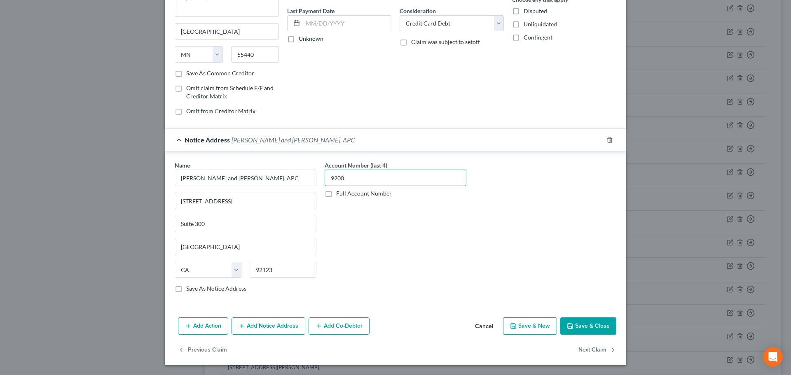
type input "9200"
click at [572, 320] on button "Save & Close" at bounding box center [588, 326] width 56 height 17
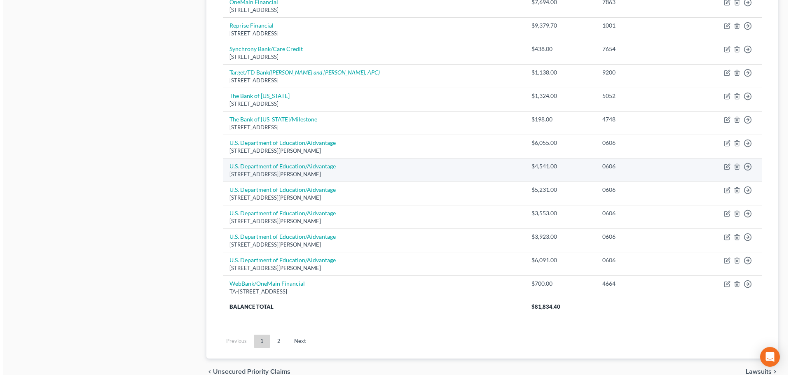
scroll to position [536, 0]
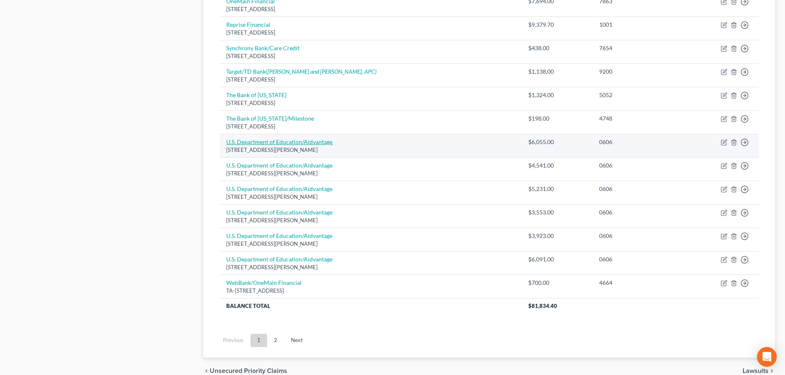
click at [299, 141] on link "U.S. Department of Education/Aidvantage" at bounding box center [279, 141] width 106 height 7
select select "39"
select select "17"
select select "0"
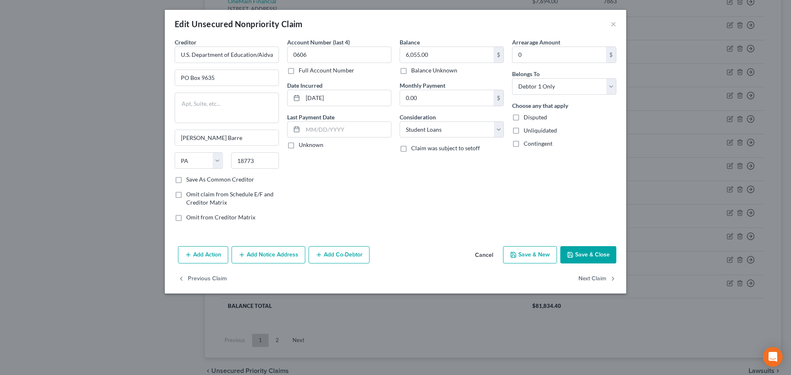
click at [253, 247] on button "Add Notice Address" at bounding box center [269, 254] width 74 height 17
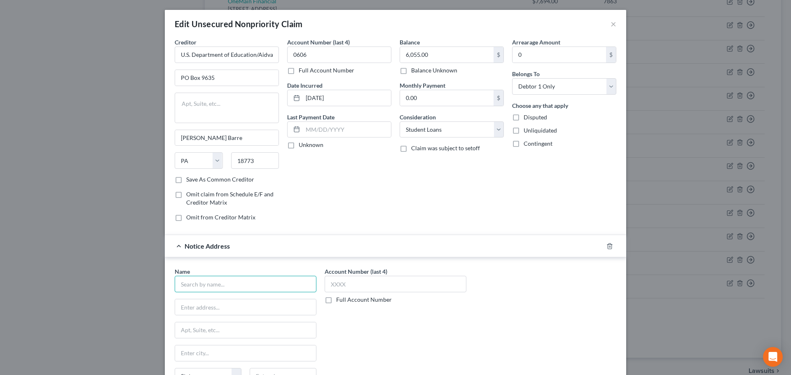
click at [210, 283] on input "text" at bounding box center [246, 284] width 142 height 16
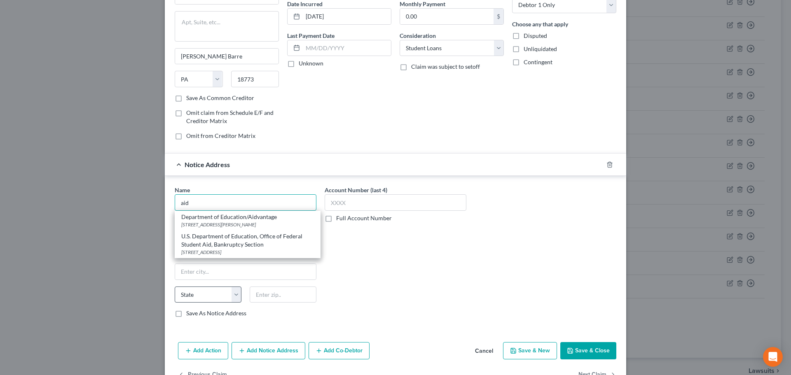
scroll to position [82, 0]
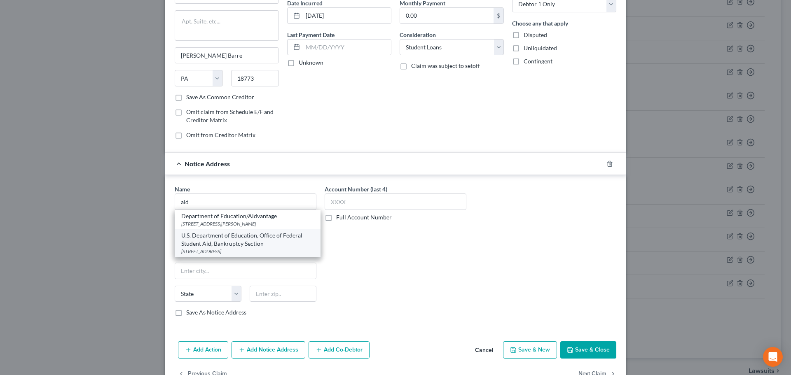
click at [207, 252] on div "[STREET_ADDRESS]" at bounding box center [247, 251] width 133 height 7
type input "U.S. Department of Education, Office of Federal Student Aid, Bankruptcy Section"
type input "50 [GEOGRAPHIC_DATA]"
type input "Mail Box 1200"
type input "[GEOGRAPHIC_DATA]"
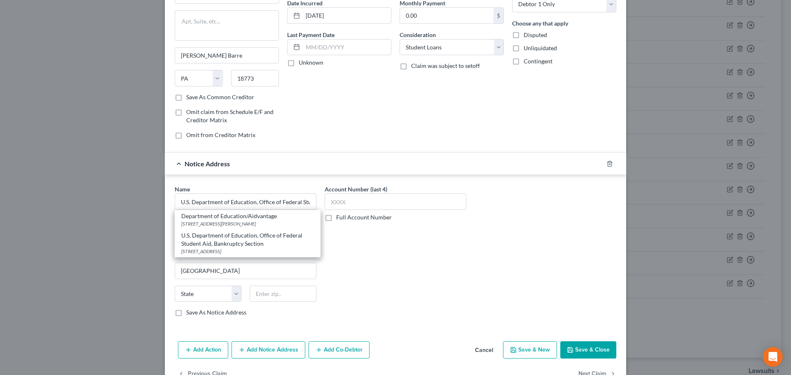
select select "4"
type input "94103"
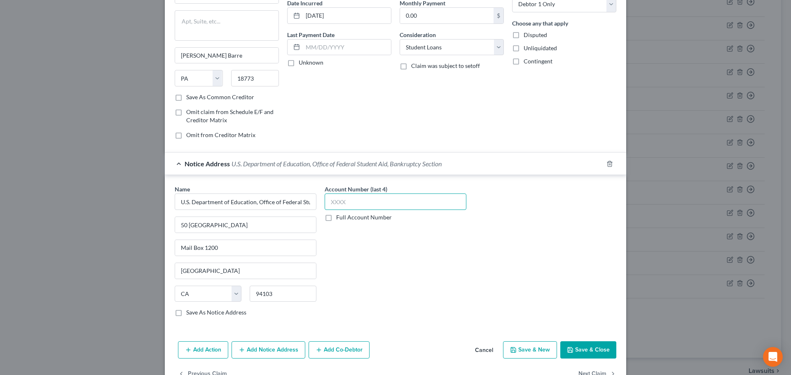
click at [417, 202] on input "text" at bounding box center [396, 202] width 142 height 16
type input "0606"
click at [254, 198] on input "U.S. Department of Education, Office of Federal Student Aid, Bankruptcy Section" at bounding box center [246, 202] width 142 height 16
drag, startPoint x: 248, startPoint y: 201, endPoint x: 332, endPoint y: 204, distance: 83.7
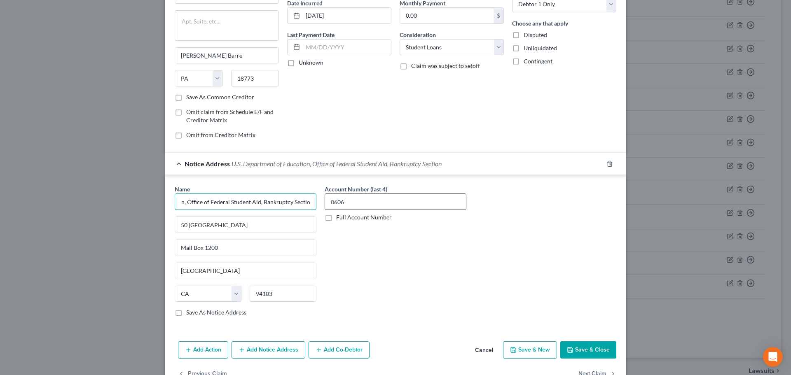
click at [332, 204] on div "Name * U.S. Department of Education, Office of Federal Student Aid, Bankruptcy …" at bounding box center [396, 254] width 450 height 138
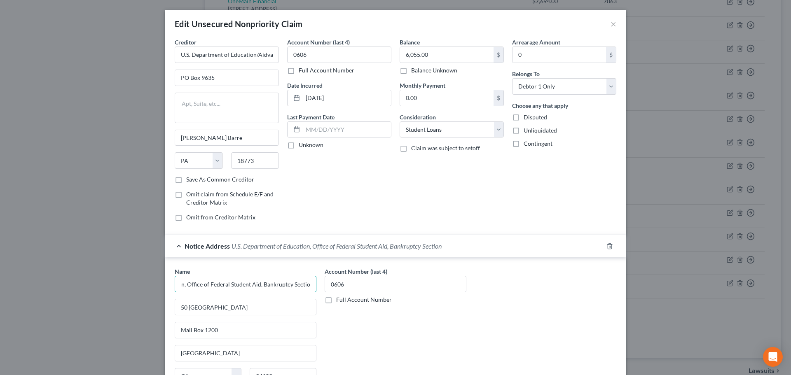
scroll to position [106, 0]
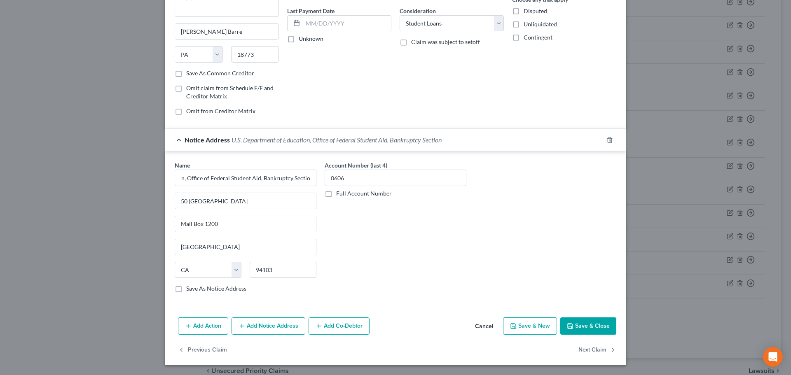
click at [583, 336] on div "Add Action Add Notice Address Add Co-Debtor Cancel Save & New Save & Close" at bounding box center [396, 327] width 462 height 27
click at [579, 328] on button "Save & Close" at bounding box center [588, 326] width 56 height 17
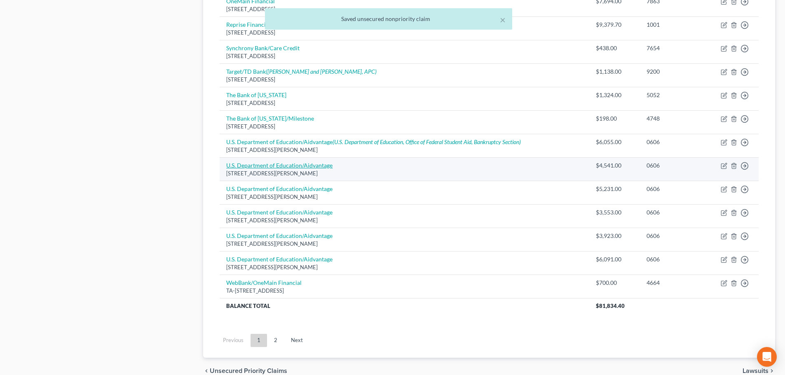
click at [281, 167] on link "U.S. Department of Education/Aidvantage" at bounding box center [279, 165] width 106 height 7
select select "39"
select select "17"
select select "0"
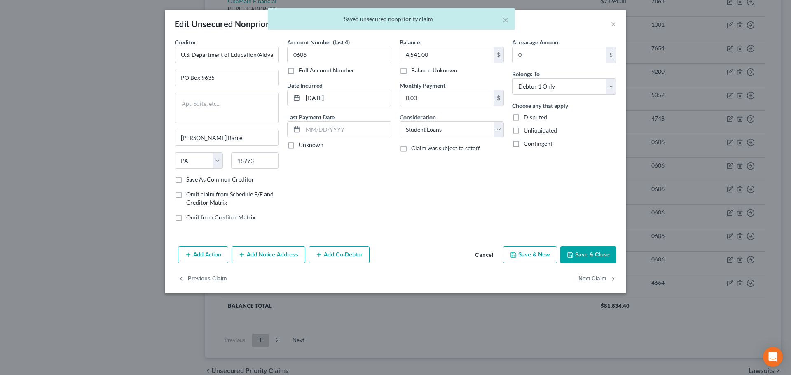
click at [272, 255] on button "Add Notice Address" at bounding box center [269, 254] width 74 height 17
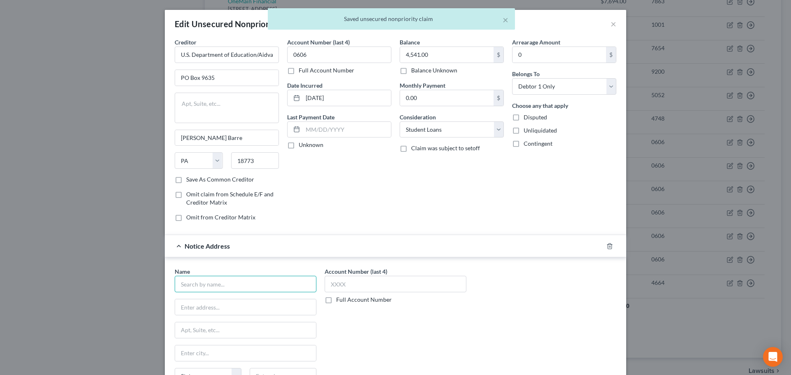
click at [223, 286] on input "text" at bounding box center [246, 284] width 142 height 16
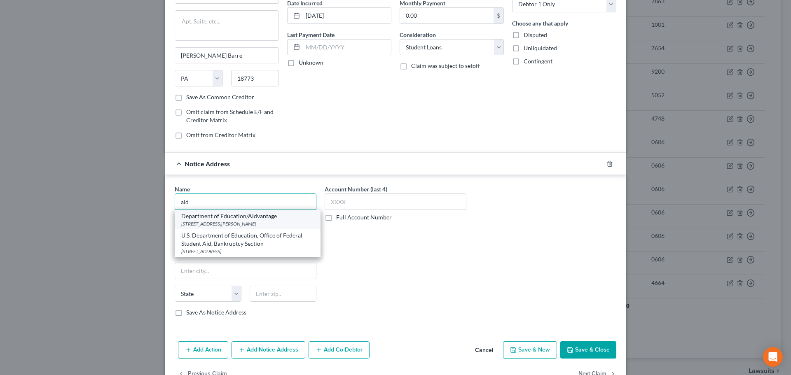
scroll to position [106, 0]
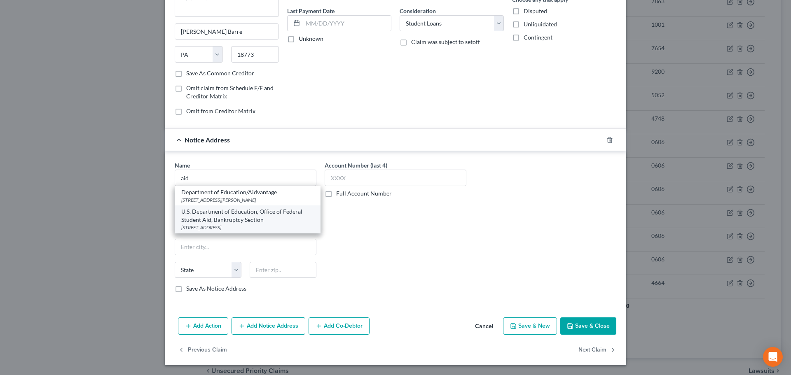
click at [273, 224] on div "U.S. Department of Education, Office of Federal Student Aid, Bankruptcy Section" at bounding box center [247, 216] width 133 height 16
type input "U.S. Department of Education, Office of Federal Student Aid, Bankruptcy Section"
type input "50 [GEOGRAPHIC_DATA]"
type input "Mail Box 1200"
type input "[GEOGRAPHIC_DATA]"
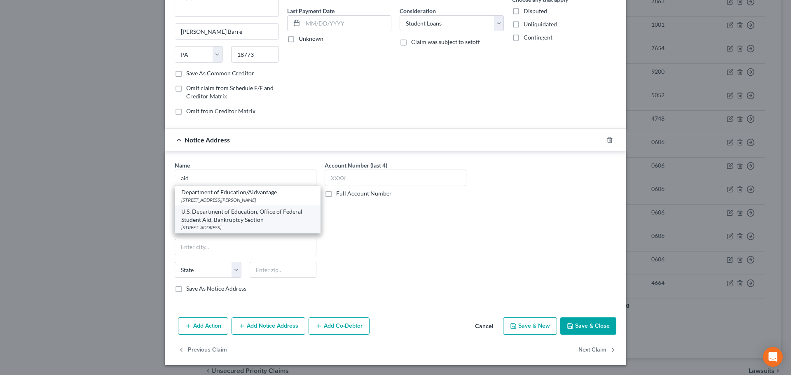
select select "4"
type input "94103"
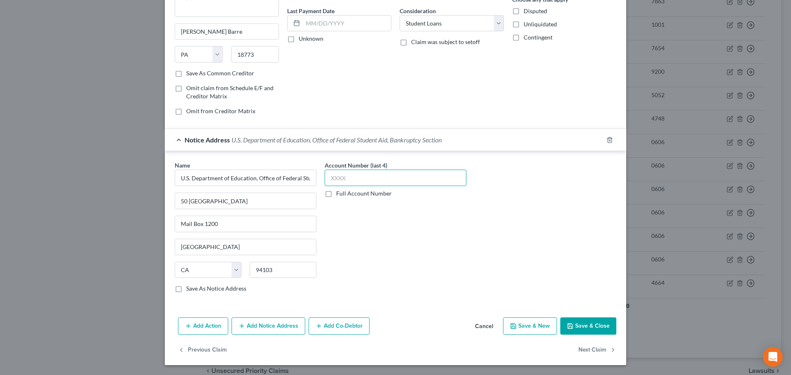
click at [380, 179] on input "text" at bounding box center [396, 178] width 142 height 16
type input "0606"
click at [577, 335] on button "Save & Close" at bounding box center [588, 326] width 56 height 17
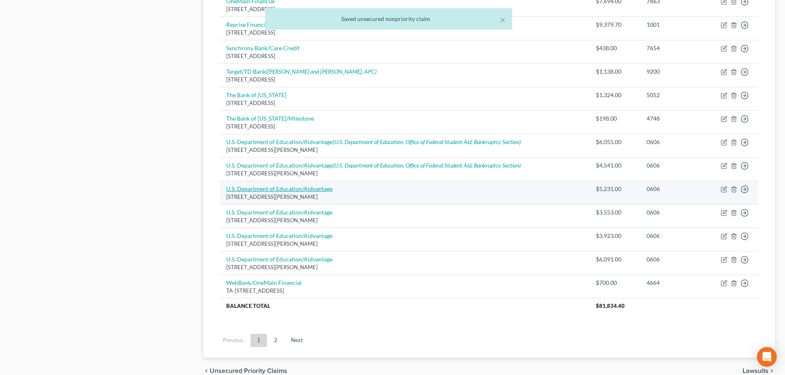
click at [312, 188] on link "U.S. Department of Education/Aidvantage" at bounding box center [279, 188] width 106 height 7
select select "39"
select select "17"
select select "0"
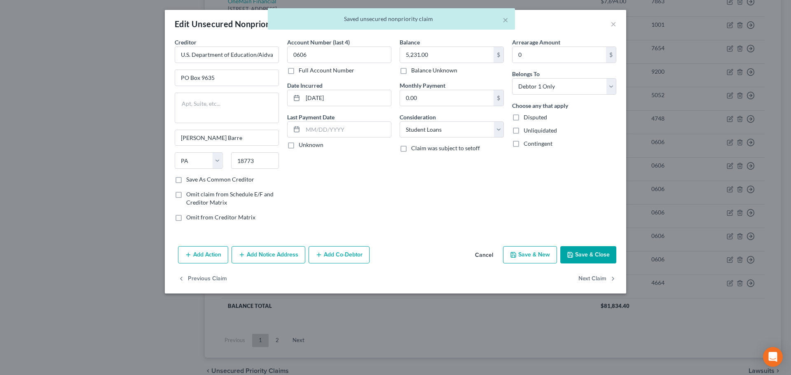
click at [268, 252] on button "Add Notice Address" at bounding box center [269, 254] width 74 height 17
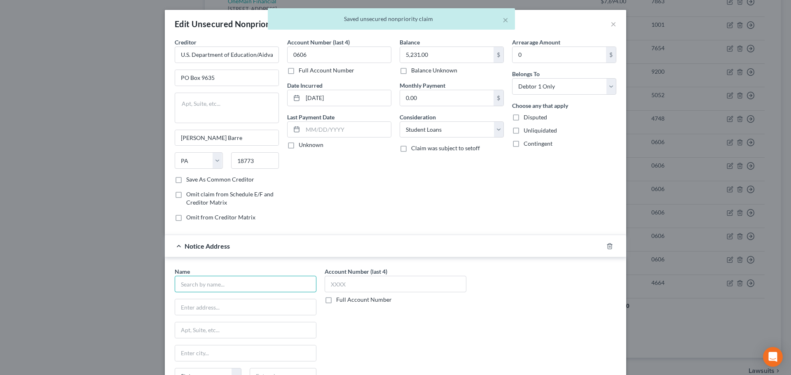
click at [221, 281] on input "text" at bounding box center [246, 284] width 142 height 16
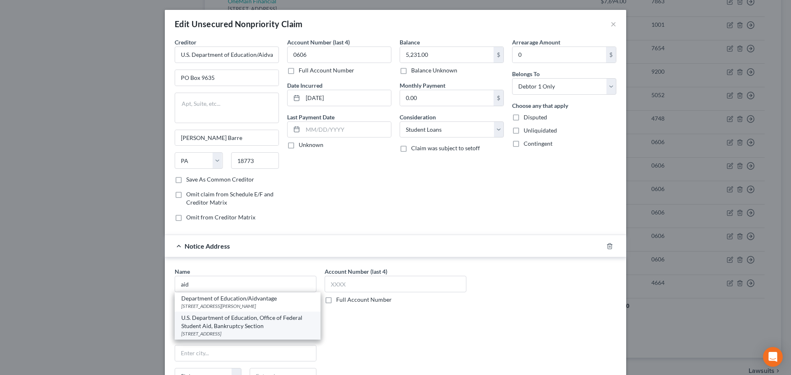
click at [217, 317] on div "U.S. Department of Education, Office of Federal Student Aid, Bankruptcy Section" at bounding box center [247, 322] width 133 height 16
type input "U.S. Department of Education, Office of Federal Student Aid, Bankruptcy Section"
type input "50 [GEOGRAPHIC_DATA]"
type input "Mail Box 1200"
type input "[GEOGRAPHIC_DATA]"
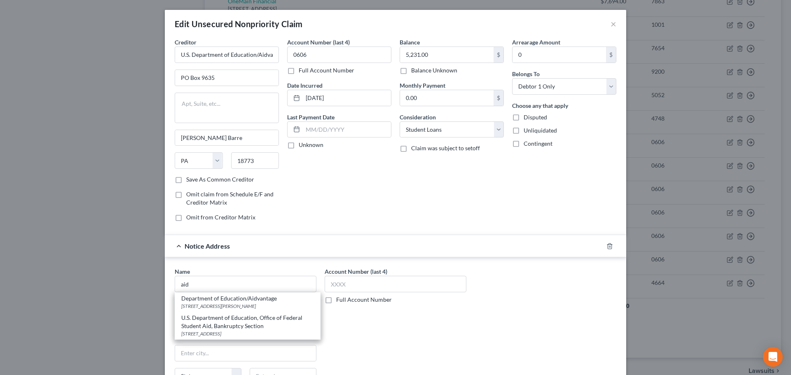
select select "4"
type input "94103"
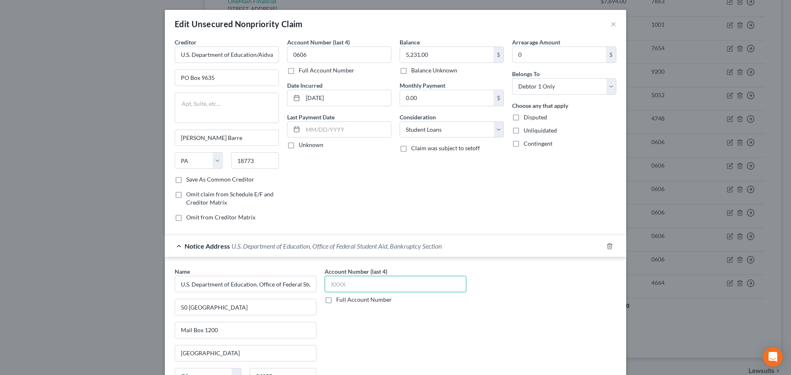
click at [376, 278] on input "text" at bounding box center [396, 284] width 142 height 16
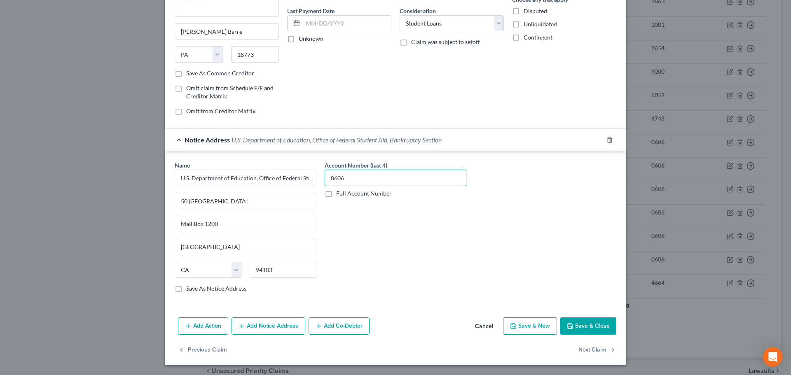
type input "0606"
click at [569, 327] on polyline "button" at bounding box center [570, 328] width 3 height 2
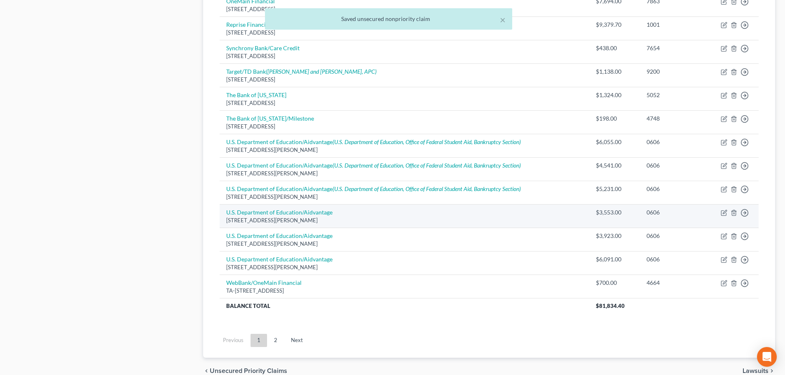
click at [319, 208] on td "U.S. Department of Education/Aidvantage [STREET_ADDRESS][PERSON_NAME]" at bounding box center [405, 215] width 370 height 23
click at [317, 212] on link "U.S. Department of Education/Aidvantage" at bounding box center [279, 212] width 106 height 7
select select "39"
select select "17"
select select "0"
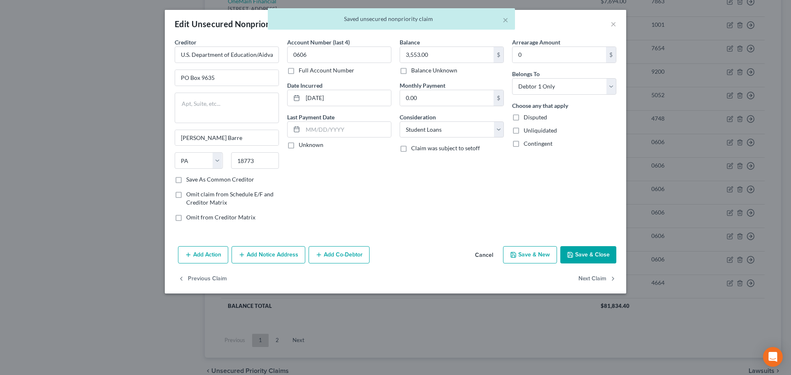
click at [257, 254] on button "Add Notice Address" at bounding box center [269, 254] width 74 height 17
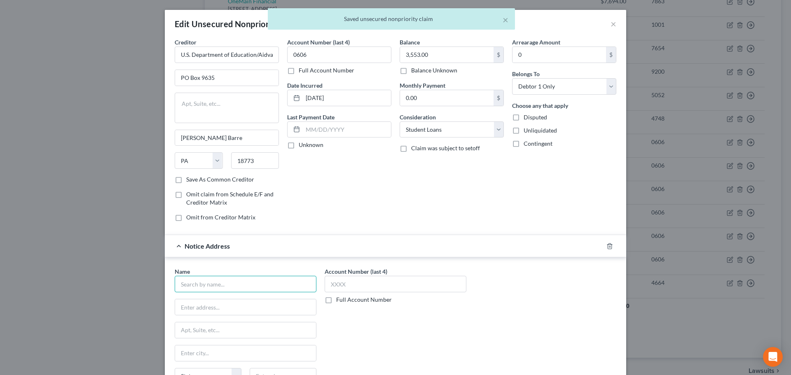
click at [203, 285] on input "text" at bounding box center [246, 284] width 142 height 16
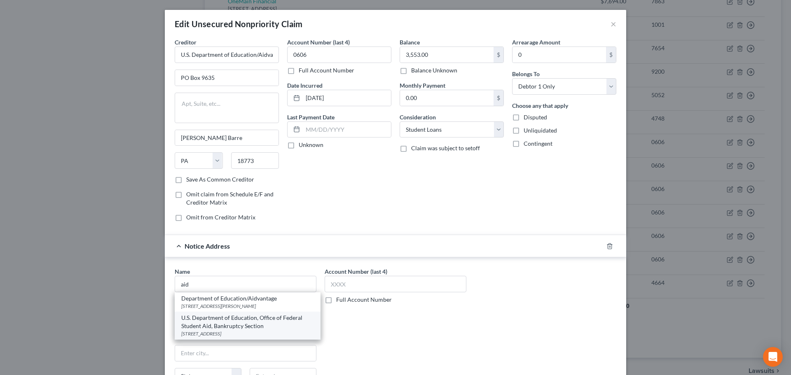
click at [224, 326] on div "U.S. Department of Education, Office of Federal Student Aid, Bankruptcy Section" at bounding box center [247, 322] width 133 height 16
type input "U.S. Department of Education, Office of Federal Student Aid, Bankruptcy Section"
type input "50 [GEOGRAPHIC_DATA]"
type input "Mail Box 1200"
type input "[GEOGRAPHIC_DATA]"
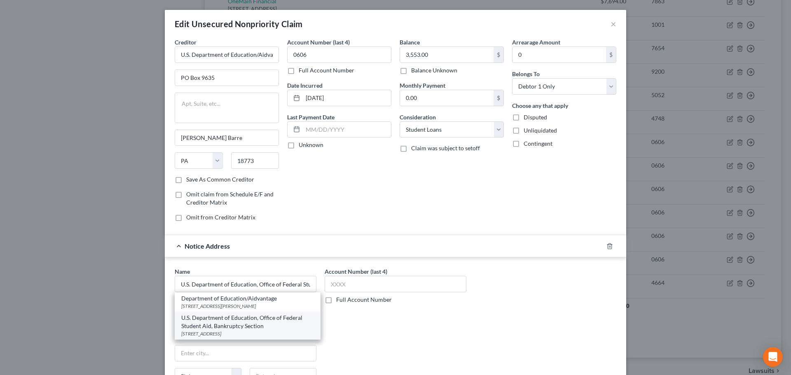
select select "4"
type input "94103"
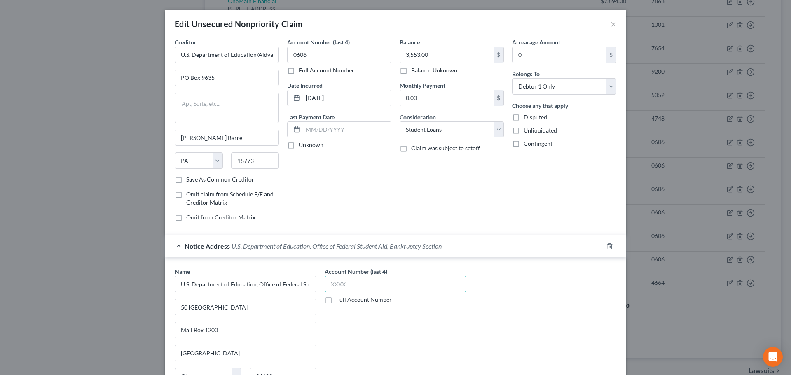
click at [352, 284] on input "text" at bounding box center [396, 284] width 142 height 16
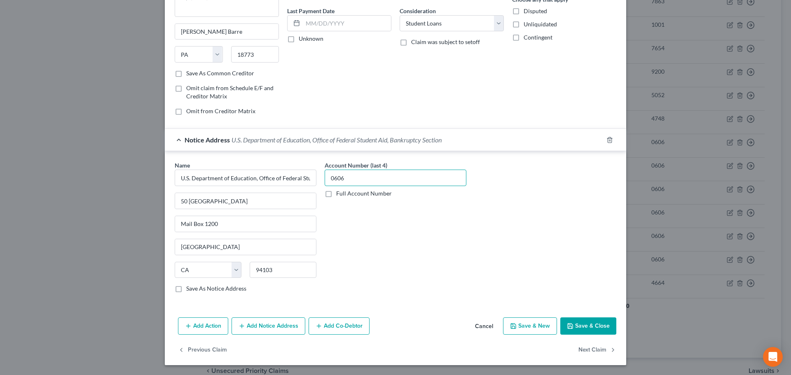
type input "0606"
click at [572, 325] on button "Save & Close" at bounding box center [588, 326] width 56 height 17
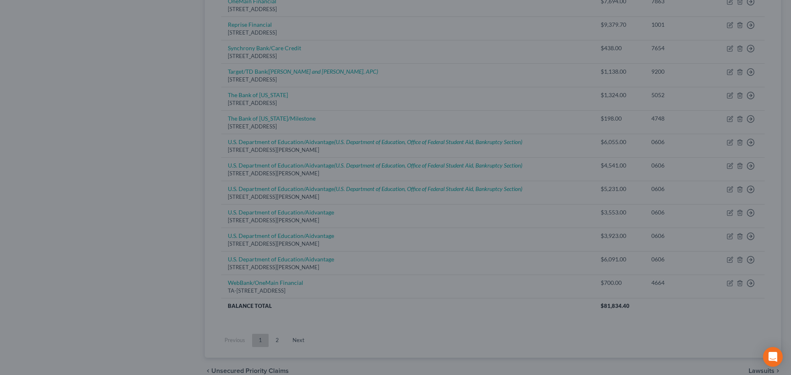
scroll to position [0, 0]
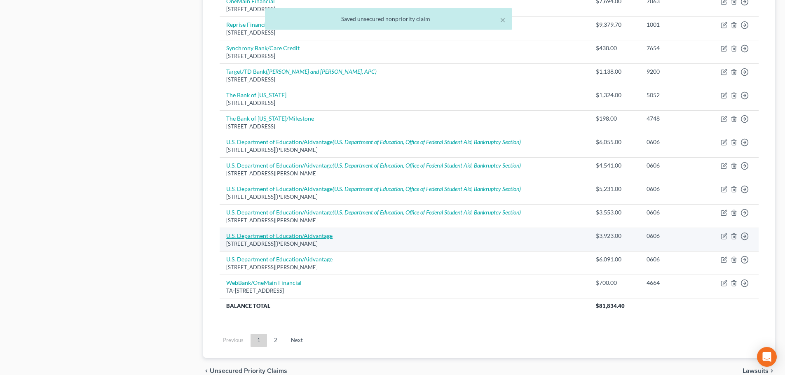
click at [306, 234] on link "U.S. Department of Education/Aidvantage" at bounding box center [279, 235] width 106 height 7
select select "39"
select select "17"
select select "0"
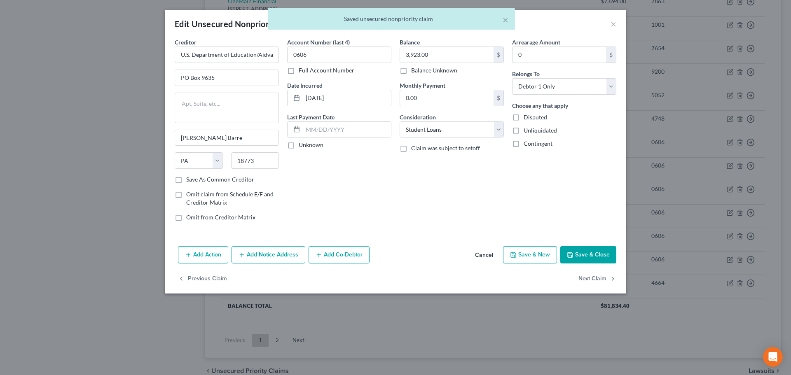
click at [262, 251] on button "Add Notice Address" at bounding box center [269, 254] width 74 height 17
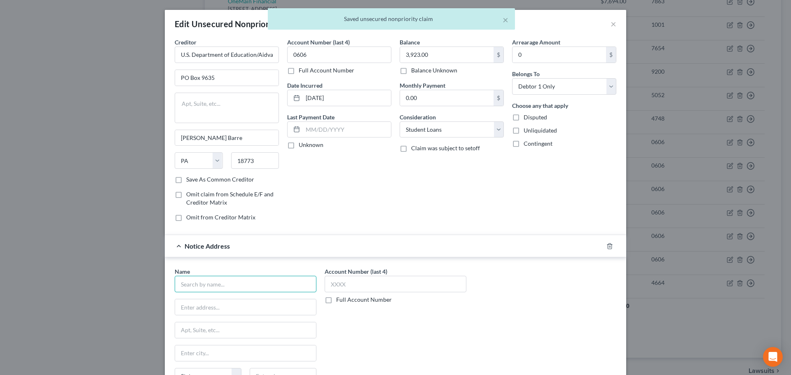
click at [211, 281] on input "text" at bounding box center [246, 284] width 142 height 16
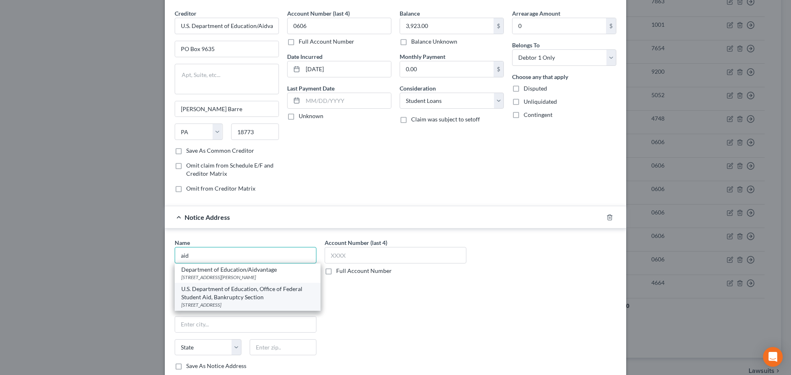
scroll to position [41, 0]
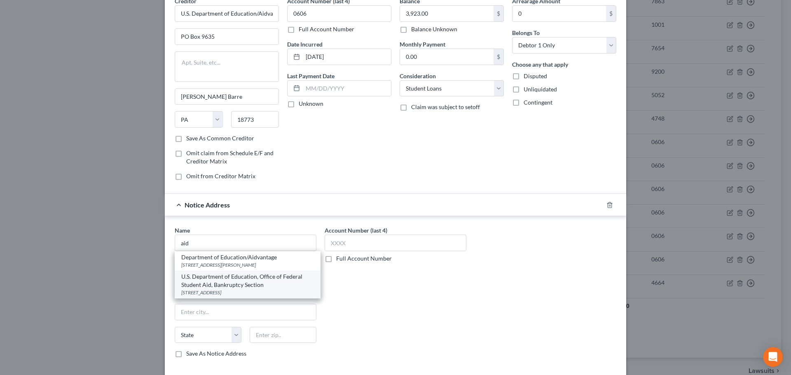
click at [244, 286] on div "U.S. Department of Education, Office of Federal Student Aid, Bankruptcy Section" at bounding box center [247, 281] width 133 height 16
type input "U.S. Department of Education, Office of Federal Student Aid, Bankruptcy Section"
type input "50 [GEOGRAPHIC_DATA]"
type input "Mail Box 1200"
type input "[GEOGRAPHIC_DATA]"
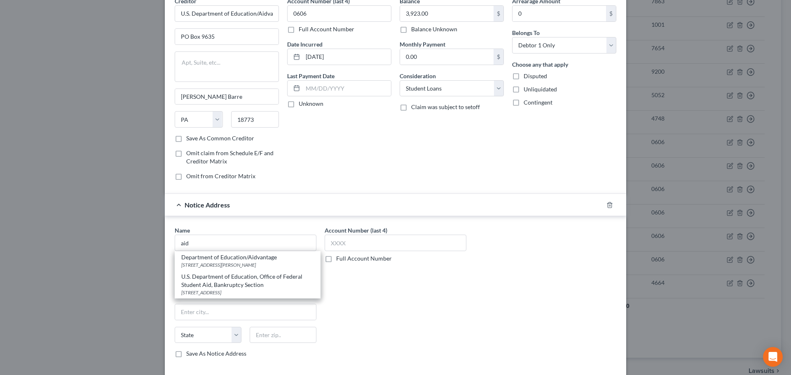
select select "4"
type input "94103"
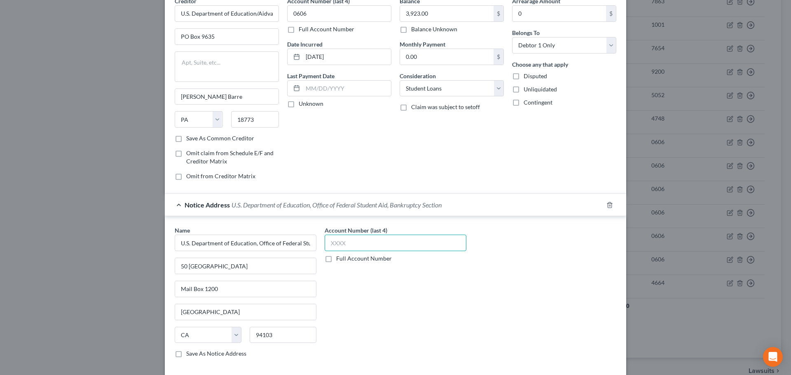
click at [355, 246] on input "text" at bounding box center [396, 243] width 142 height 16
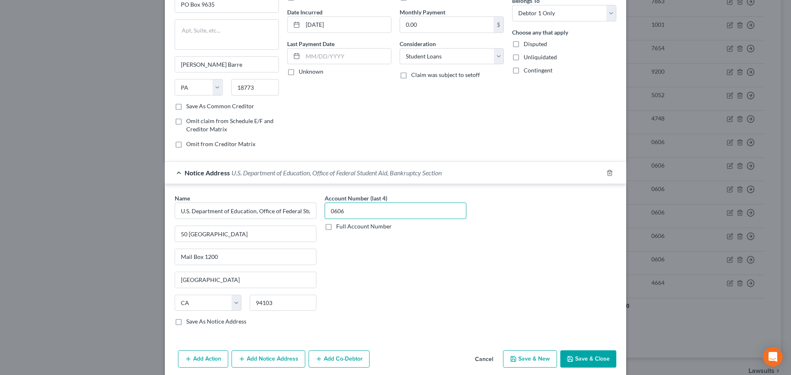
scroll to position [106, 0]
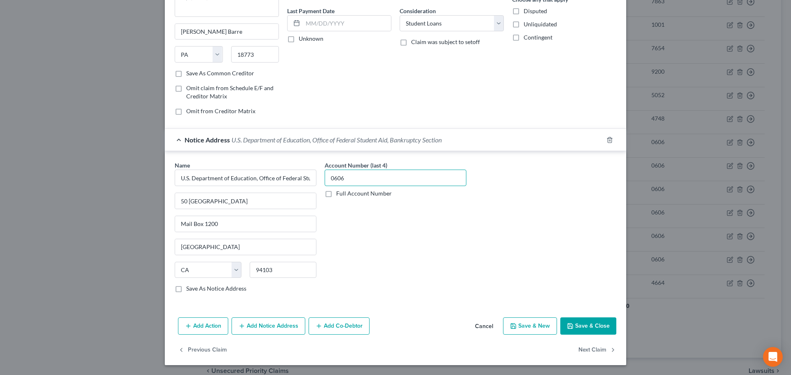
type input "0606"
click at [576, 324] on button "Save & Close" at bounding box center [588, 326] width 56 height 17
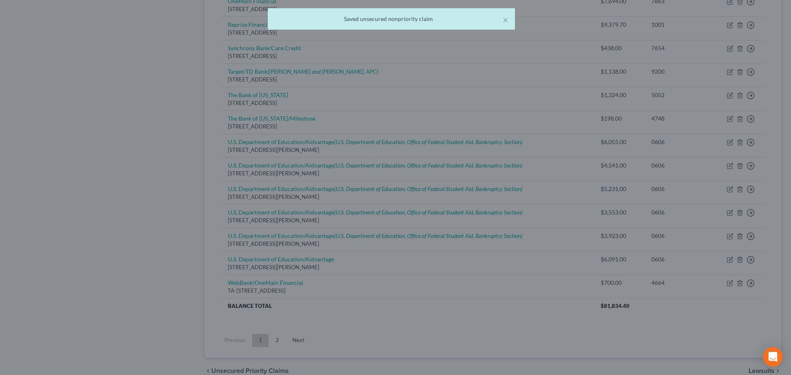
scroll to position [0, 0]
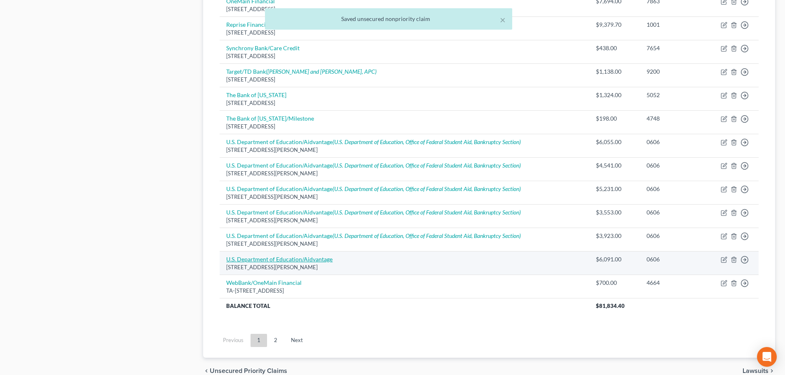
click at [306, 258] on link "U.S. Department of Education/Aidvantage" at bounding box center [279, 259] width 106 height 7
select select "39"
select select "17"
select select "0"
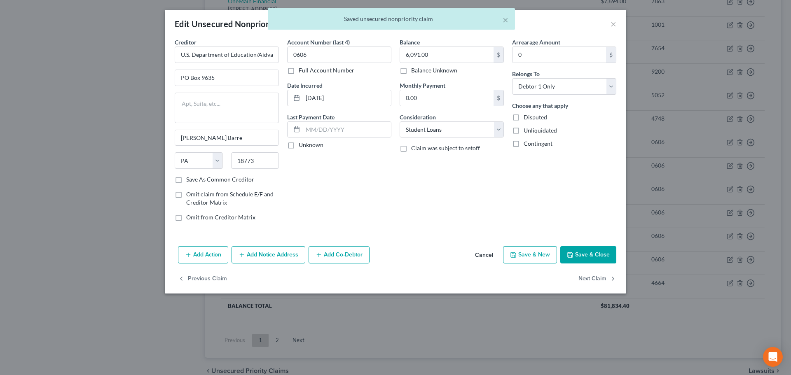
drag, startPoint x: 292, startPoint y: 254, endPoint x: 275, endPoint y: 264, distance: 19.4
click at [291, 254] on button "Add Notice Address" at bounding box center [269, 254] width 74 height 17
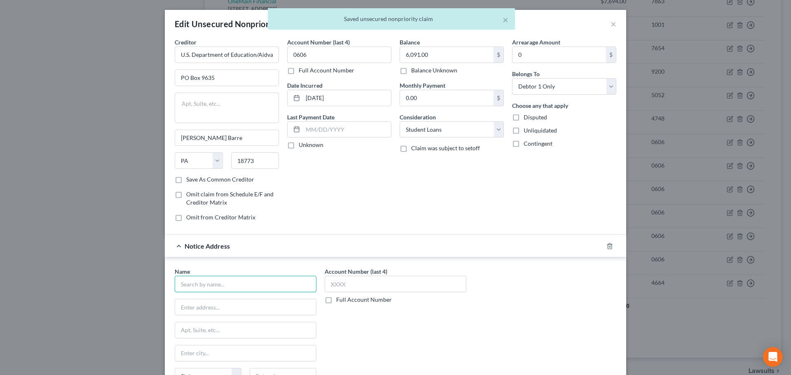
click at [229, 287] on input "text" at bounding box center [246, 284] width 142 height 16
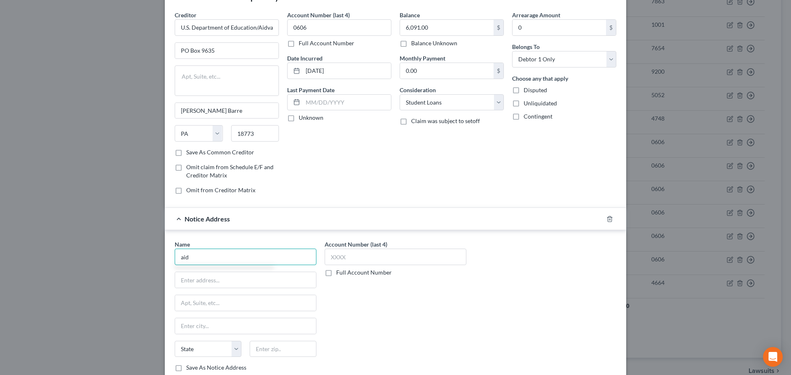
scroll to position [41, 0]
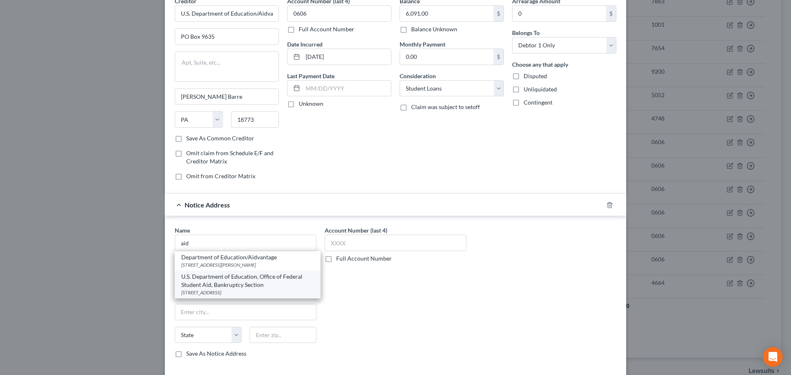
click at [246, 286] on div "U.S. Department of Education, Office of Federal Student Aid, Bankruptcy Section" at bounding box center [247, 281] width 133 height 16
type input "U.S. Department of Education, Office of Federal Student Aid, Bankruptcy Section"
type input "50 [GEOGRAPHIC_DATA]"
type input "Mail Box 1200"
type input "[GEOGRAPHIC_DATA]"
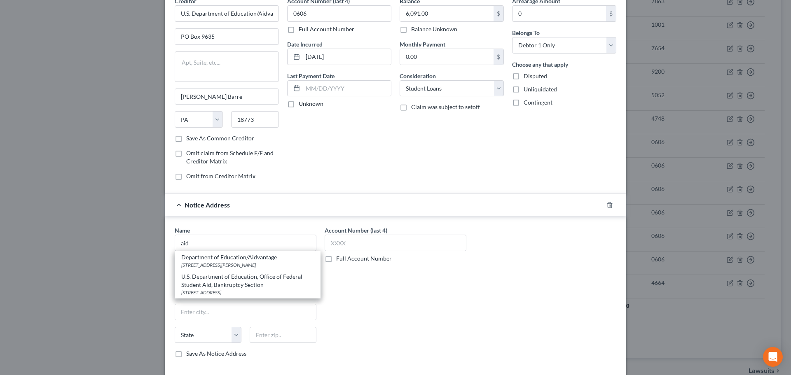
select select "4"
type input "94103"
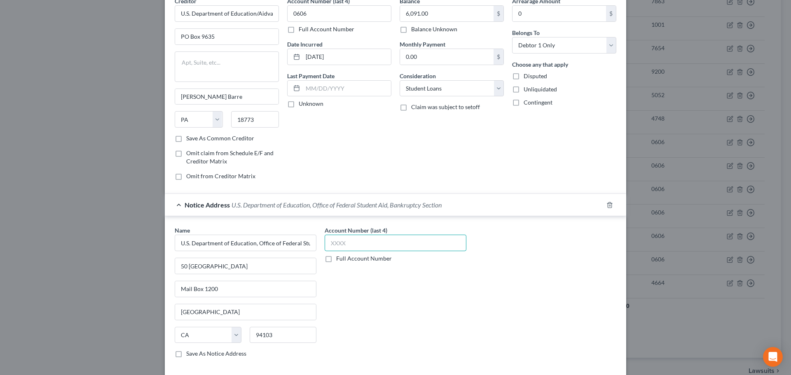
click at [344, 241] on input "text" at bounding box center [396, 243] width 142 height 16
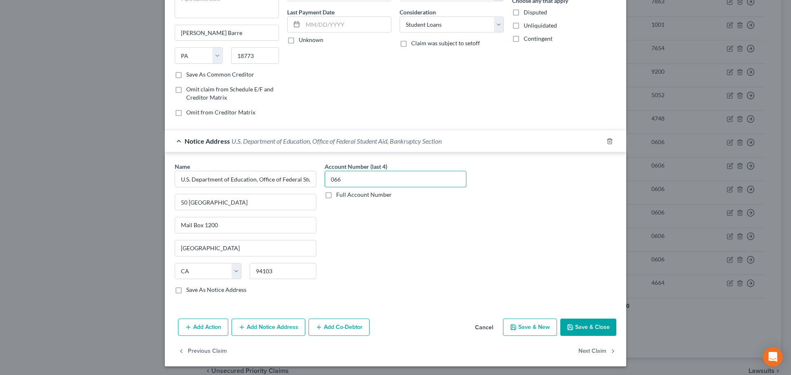
scroll to position [106, 0]
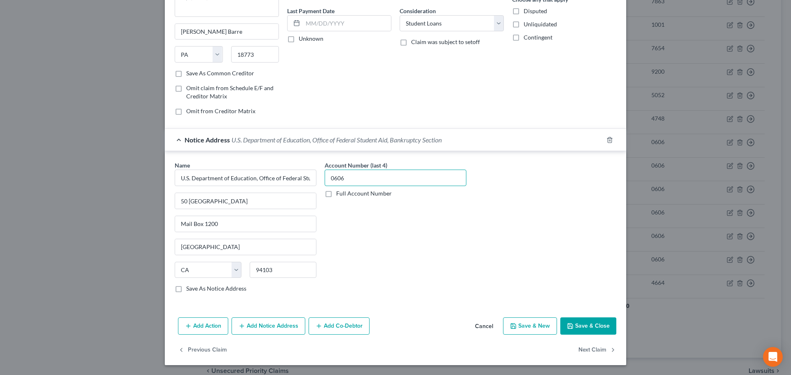
type input "0606"
click at [581, 326] on button "Save & Close" at bounding box center [588, 326] width 56 height 17
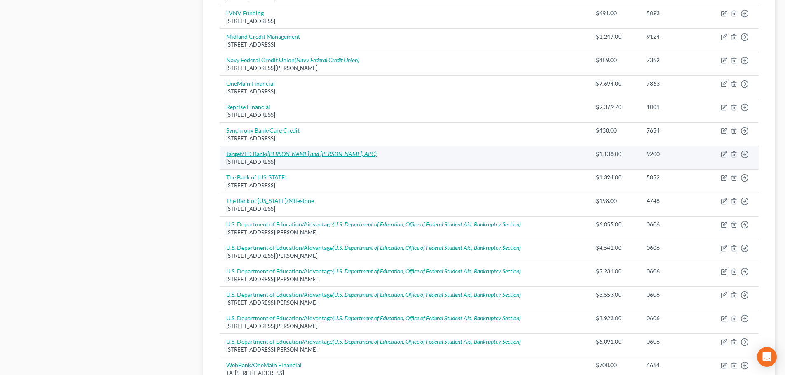
scroll to position [576, 0]
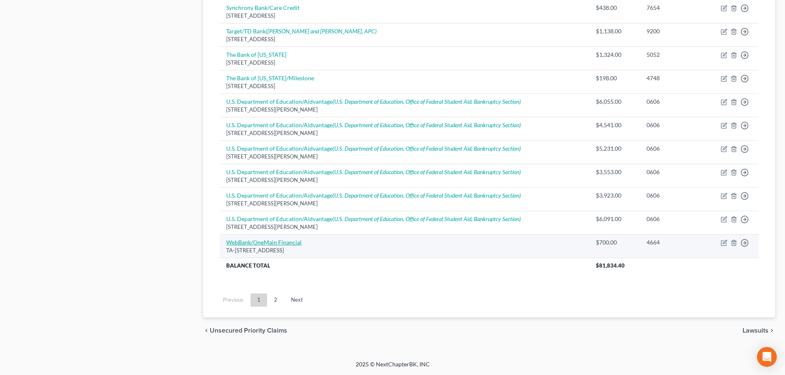
click at [266, 243] on link "WebBank/OneMain Financial" at bounding box center [263, 242] width 75 height 7
select select "9"
select select "2"
select select "0"
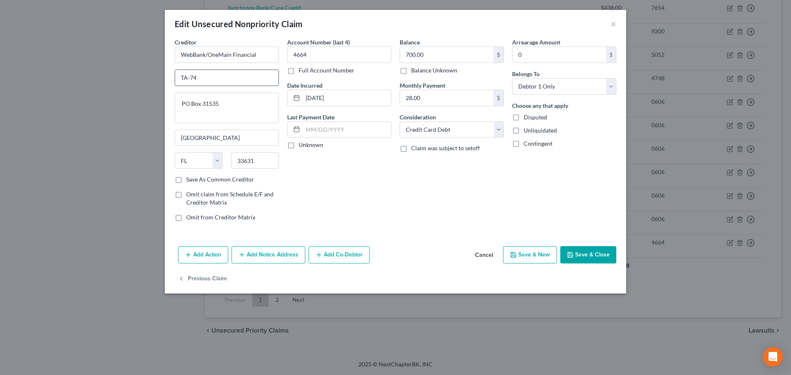
click at [215, 79] on input "TA-74" at bounding box center [226, 78] width 103 height 16
drag, startPoint x: 212, startPoint y: 75, endPoint x: 149, endPoint y: 73, distance: 63.1
click at [149, 73] on div "Edit Unsecured Nonpriority Claim × Creditor * WebBank/OneMain Financial TA-74 P…" at bounding box center [395, 187] width 791 height 375
drag, startPoint x: 242, startPoint y: 111, endPoint x: 173, endPoint y: 97, distance: 70.2
click at [173, 97] on div "Creditor * WebBank/OneMain Financial PO Box 31535 [GEOGRAPHIC_DATA] [US_STATE] …" at bounding box center [227, 133] width 112 height 190
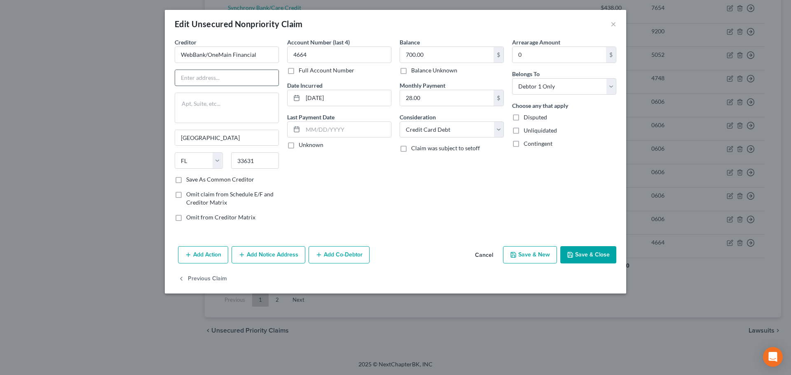
click at [195, 84] on input "text" at bounding box center [226, 78] width 103 height 16
paste input "PO Box 31535"
type input "PO Box 31535"
click at [203, 108] on textarea at bounding box center [227, 108] width 104 height 30
click at [576, 251] on button "Save & Close" at bounding box center [588, 254] width 56 height 17
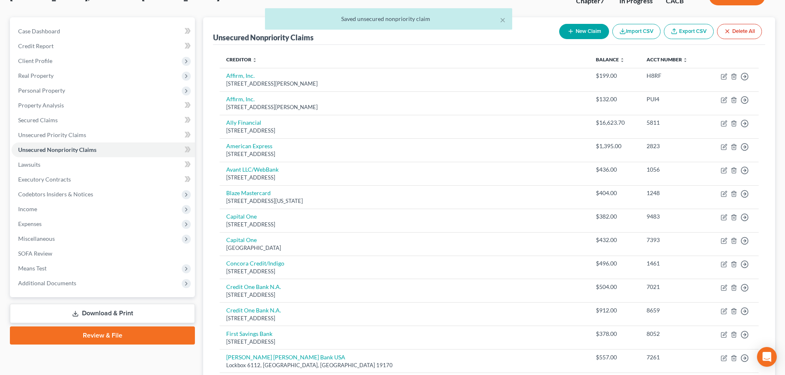
scroll to position [0, 0]
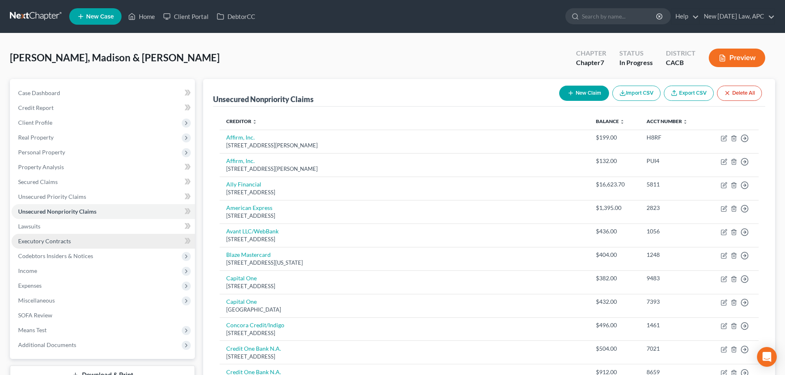
click at [62, 236] on link "Executory Contracts" at bounding box center [103, 241] width 183 height 15
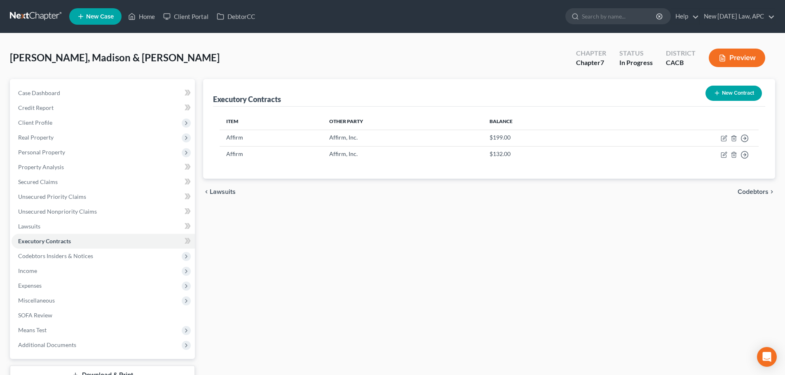
click at [749, 88] on button "New Contract" at bounding box center [733, 93] width 56 height 15
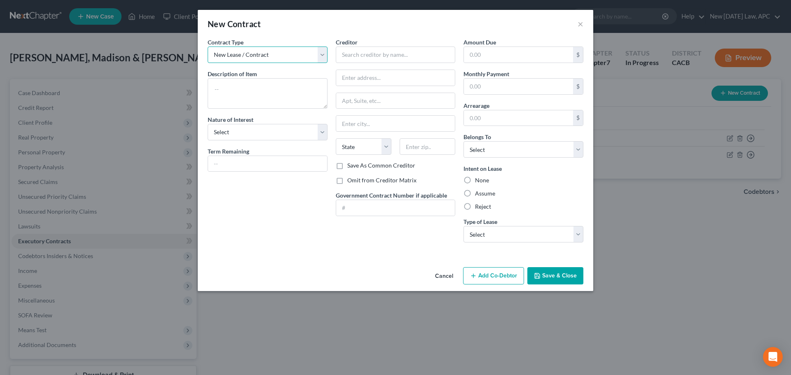
click at [238, 55] on select "New Lease / Contract New Timeshare" at bounding box center [268, 55] width 120 height 16
click at [231, 97] on textarea at bounding box center [268, 93] width 120 height 30
click at [451, 276] on button "Cancel" at bounding box center [444, 276] width 31 height 16
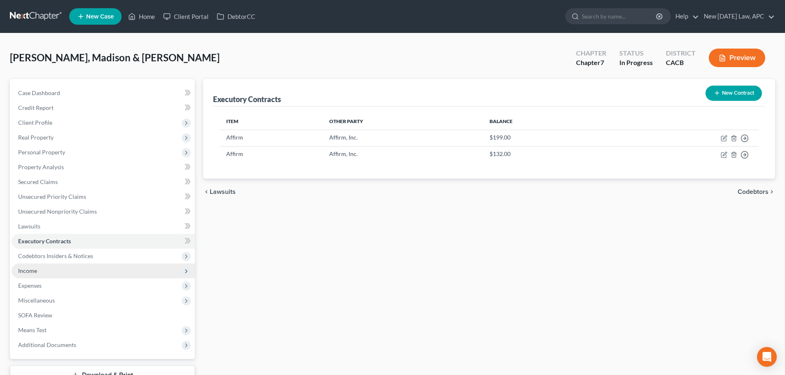
click at [48, 268] on span "Income" at bounding box center [103, 271] width 183 height 15
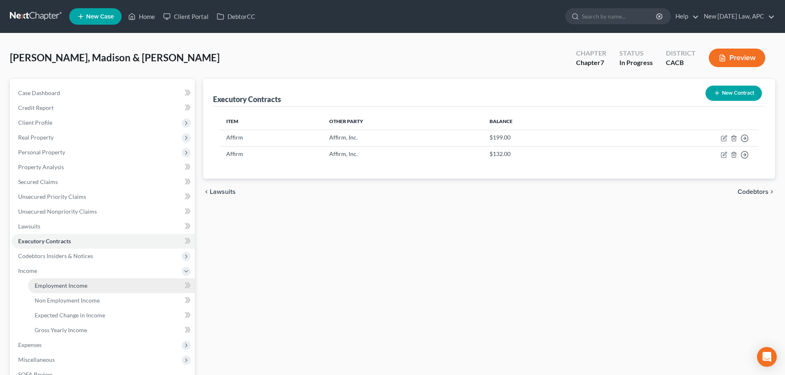
click at [63, 283] on span "Employment Income" at bounding box center [61, 285] width 53 height 7
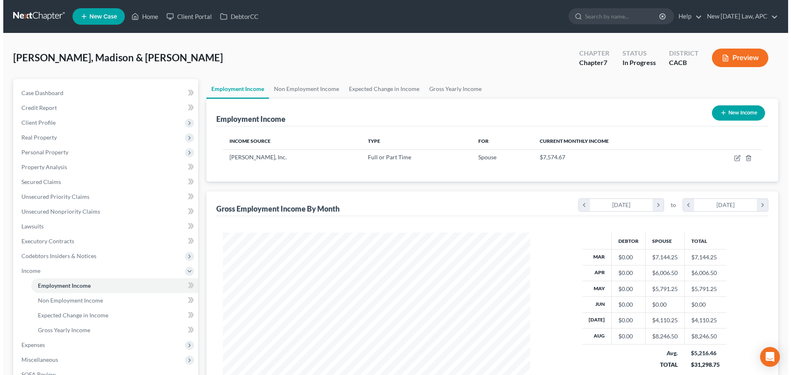
scroll to position [154, 324]
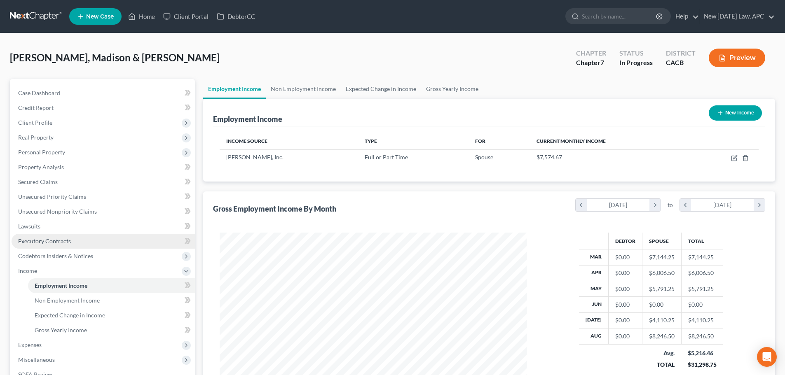
click at [74, 242] on link "Executory Contracts" at bounding box center [103, 241] width 183 height 15
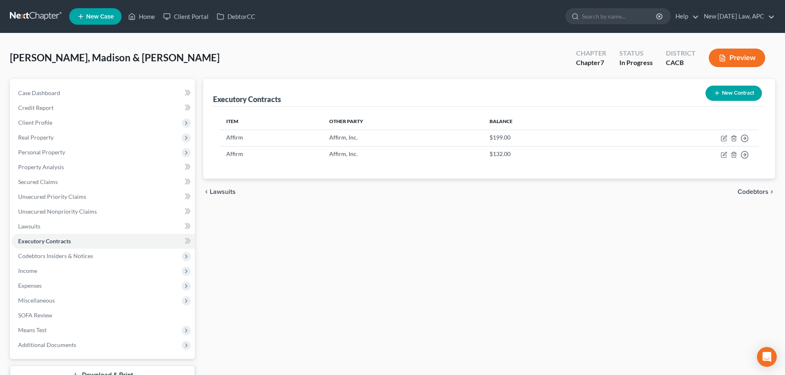
click at [721, 90] on button "New Contract" at bounding box center [733, 93] width 56 height 15
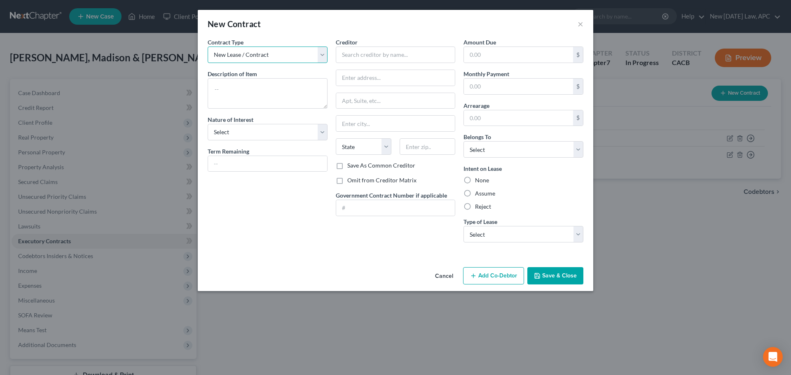
click at [266, 50] on select "New Lease / Contract New Timeshare" at bounding box center [268, 55] width 120 height 16
drag, startPoint x: 266, startPoint y: 50, endPoint x: 259, endPoint y: 55, distance: 8.6
click at [266, 50] on select "New Lease / Contract New Timeshare" at bounding box center [268, 55] width 120 height 16
click at [223, 96] on textarea at bounding box center [268, 93] width 120 height 30
type textarea "Storage Unit"
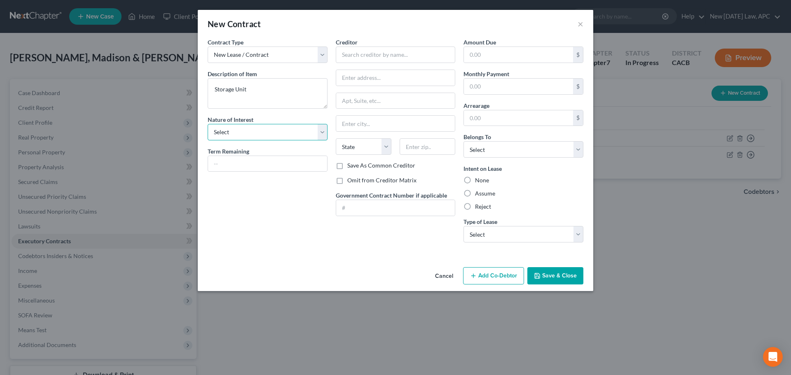
click at [243, 124] on select "Select Purchaser Agent Lessor Lessee" at bounding box center [268, 132] width 120 height 16
select select "3"
click at [208, 124] on select "Select Purchaser Agent Lessor Lessee" at bounding box center [268, 132] width 120 height 16
click at [356, 54] on input "text" at bounding box center [396, 55] width 120 height 16
type input "[PERSON_NAME] Canyon Storage"
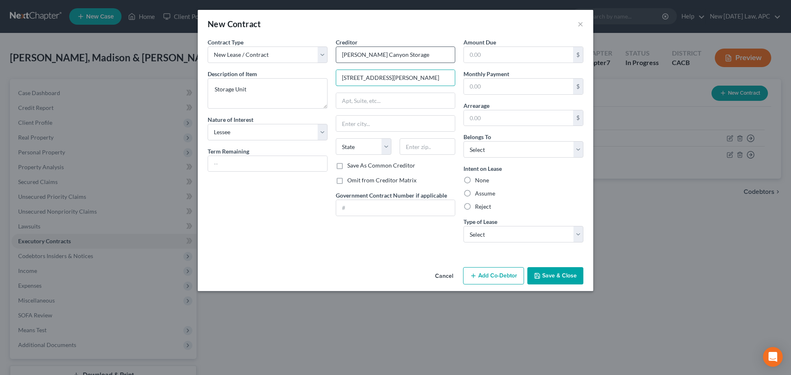
type input "[STREET_ADDRESS][PERSON_NAME]"
type input "Wildomar"
select select "4"
type input "92595"
click at [483, 51] on input "text" at bounding box center [518, 55] width 109 height 16
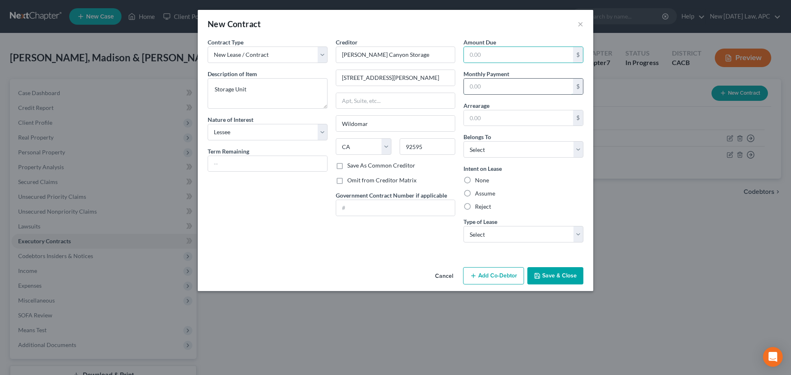
click at [480, 87] on input "text" at bounding box center [518, 87] width 109 height 16
type input "62.00"
click at [504, 142] on select "Select Debtor 1 Only Debtor 2 Only Debtor 1 And Debtor 2 Only At Least One Of T…" at bounding box center [524, 149] width 120 height 16
select select "4"
click at [464, 141] on select "Select Debtor 1 Only Debtor 2 Only Debtor 1 And Debtor 2 Only At Least One Of T…" at bounding box center [524, 149] width 120 height 16
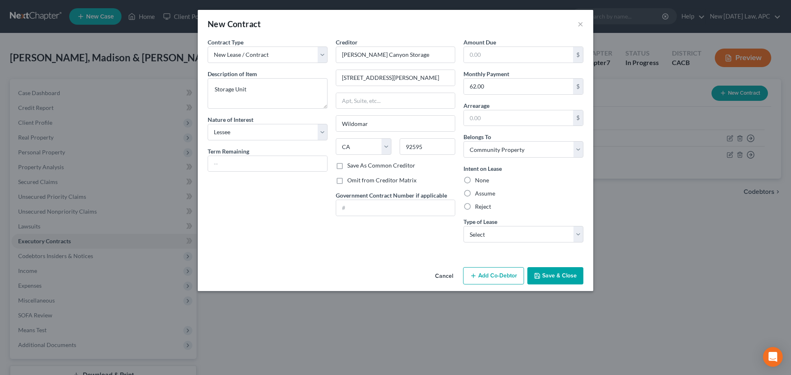
click at [475, 193] on label "Assume" at bounding box center [485, 194] width 20 height 8
click at [478, 193] on input "Assume" at bounding box center [480, 192] width 5 height 5
radio input "true"
click at [492, 236] on select "Select Real Estate Car Other" at bounding box center [524, 234] width 120 height 16
select select "2"
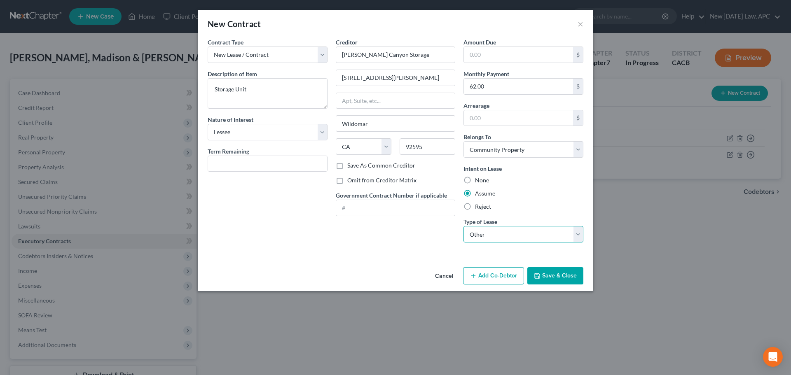
click at [464, 226] on select "Select Real Estate Car Other" at bounding box center [524, 234] width 120 height 16
click at [558, 280] on button "Save & Close" at bounding box center [555, 275] width 56 height 17
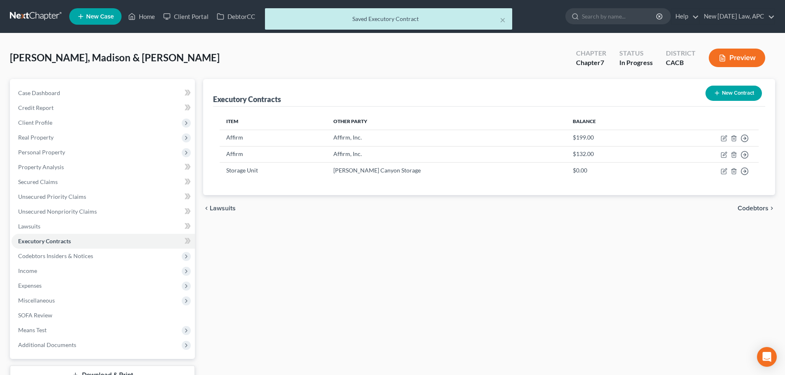
click at [736, 64] on button "Preview" at bounding box center [737, 58] width 56 height 19
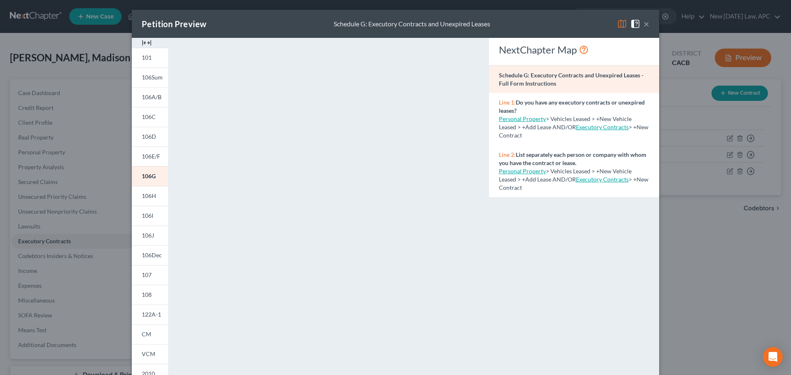
click at [645, 22] on button "×" at bounding box center [647, 24] width 6 height 10
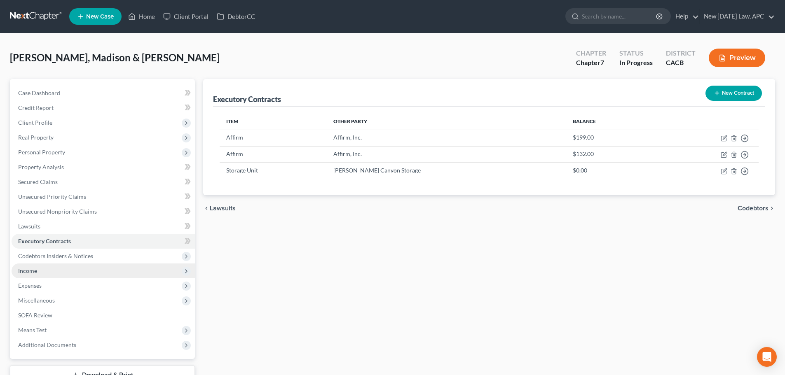
click at [44, 268] on span "Income" at bounding box center [103, 271] width 183 height 15
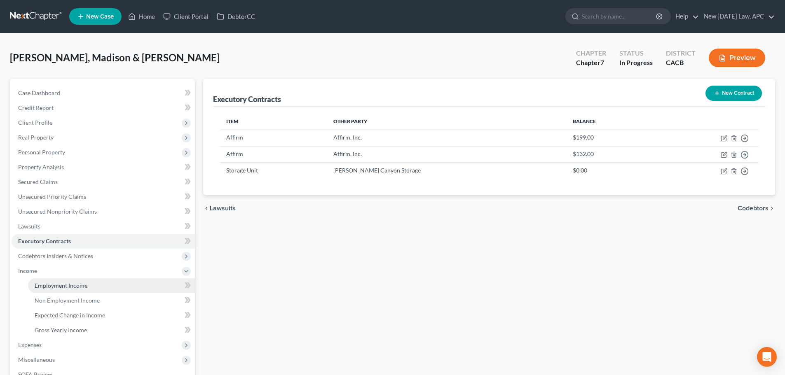
click at [52, 285] on span "Employment Income" at bounding box center [61, 285] width 53 height 7
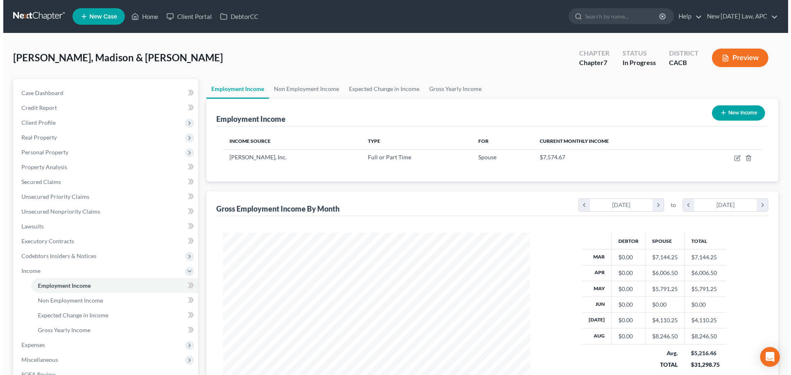
scroll to position [154, 324]
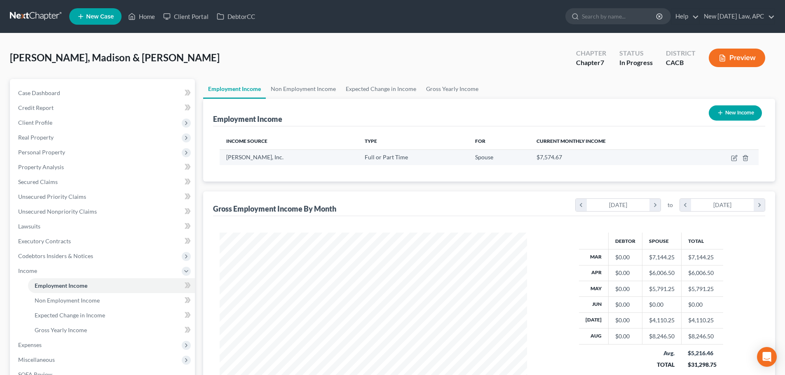
click at [730, 159] on td at bounding box center [724, 158] width 67 height 16
click at [733, 159] on icon "button" at bounding box center [734, 158] width 7 height 7
select select "0"
select select "4"
select select "3"
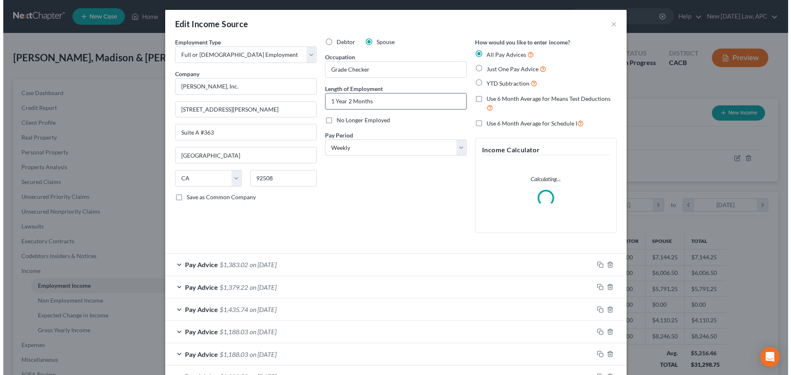
scroll to position [155, 327]
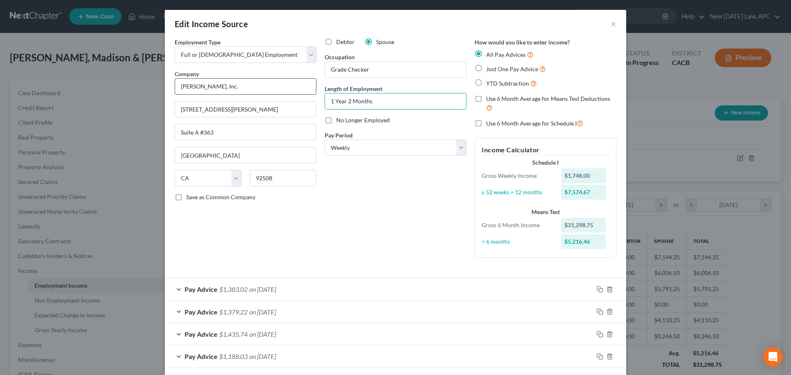
drag, startPoint x: 375, startPoint y: 100, endPoint x: 294, endPoint y: 91, distance: 82.1
click at [294, 91] on div "Employment Type * Select Full or [DEMOGRAPHIC_DATA] Employment Self Employment …" at bounding box center [396, 155] width 450 height 234
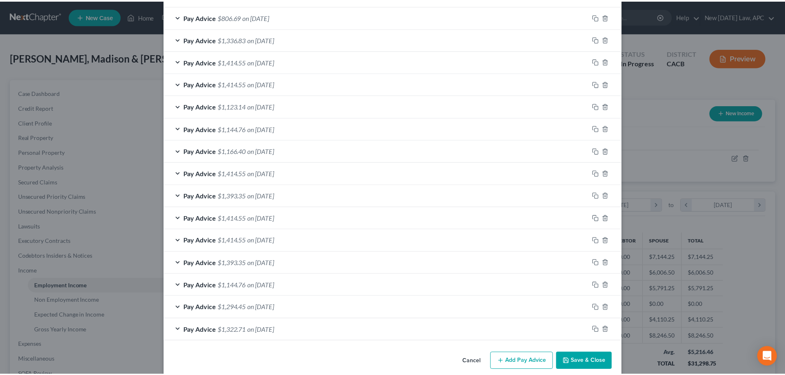
scroll to position [486, 0]
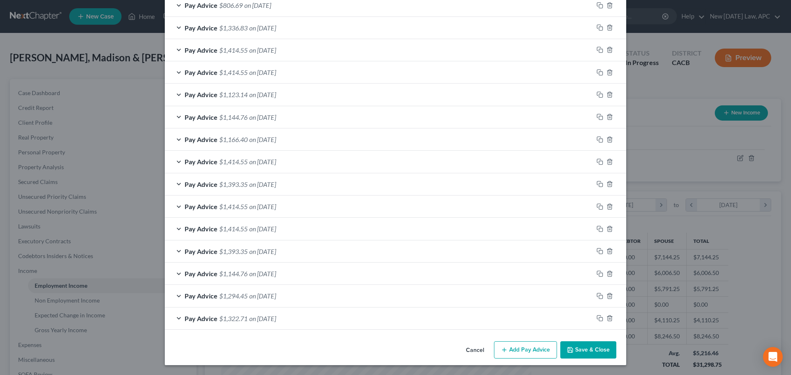
type input "06/2024-Current"
click at [596, 348] on button "Save & Close" at bounding box center [588, 350] width 56 height 17
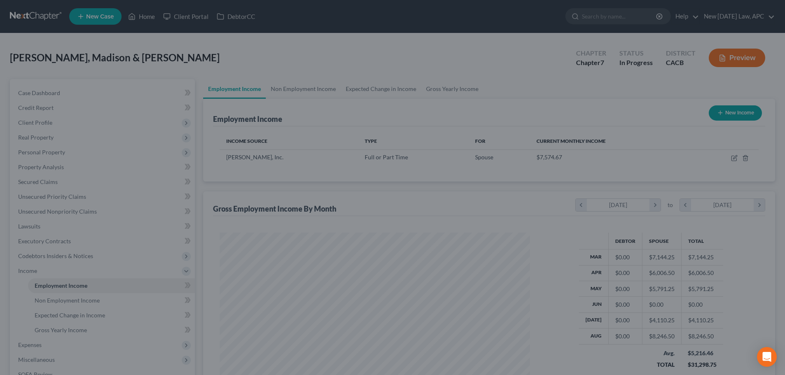
scroll to position [154, 324]
click at [741, 57] on button "Preview" at bounding box center [737, 58] width 56 height 19
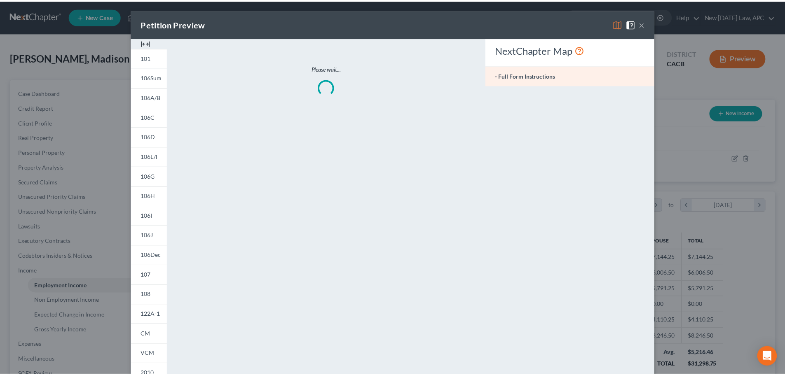
scroll to position [155, 327]
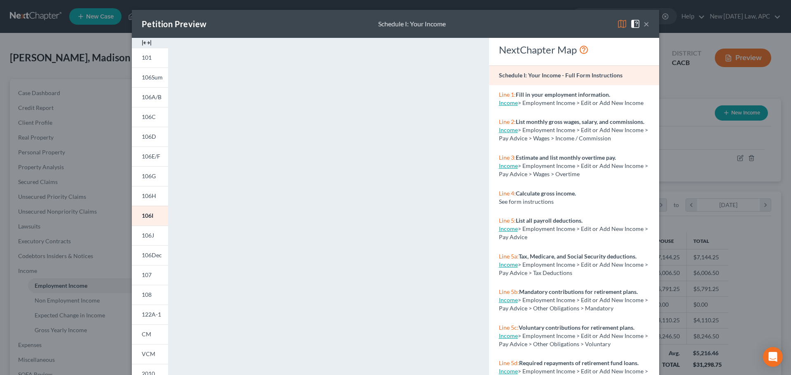
click at [641, 21] on div "×" at bounding box center [633, 24] width 32 height 10
click at [644, 23] on button "×" at bounding box center [647, 24] width 6 height 10
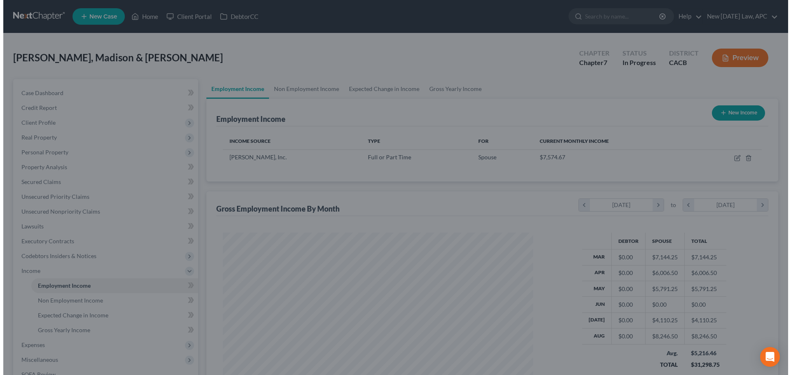
scroll to position [411913, 411743]
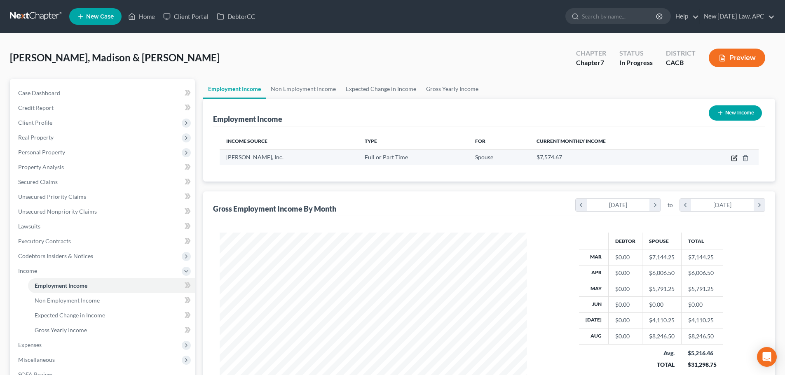
click at [733, 158] on icon "button" at bounding box center [734, 158] width 7 height 7
select select "0"
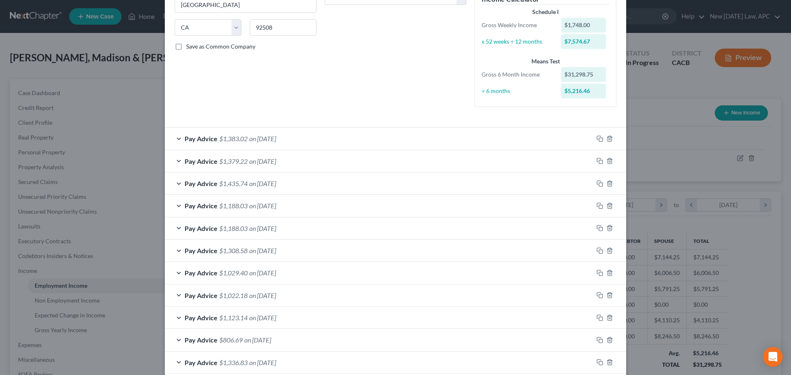
scroll to position [165, 0]
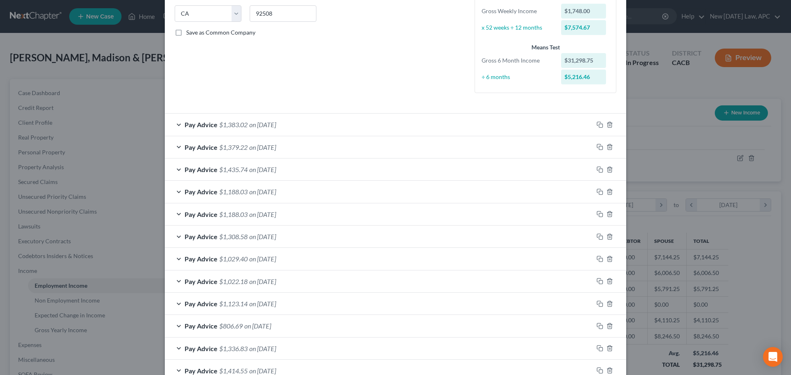
click at [349, 119] on div "Pay Advice $1,383.02 on [DATE]" at bounding box center [379, 125] width 429 height 22
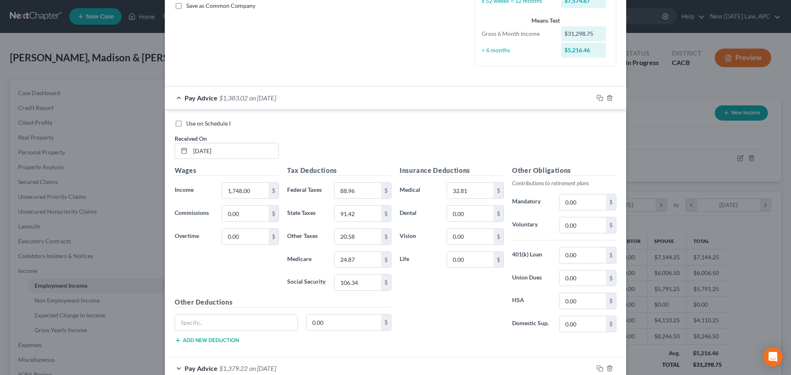
scroll to position [206, 0]
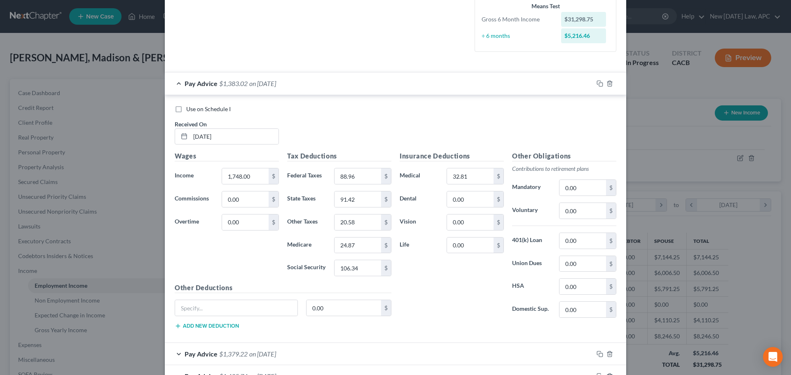
click at [328, 90] on div "Pay Advice $1,383.02 on [DATE]" at bounding box center [379, 84] width 429 height 22
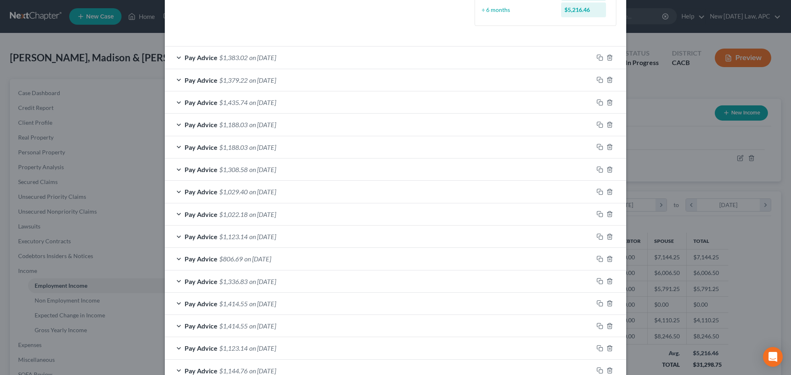
scroll to position [156, 0]
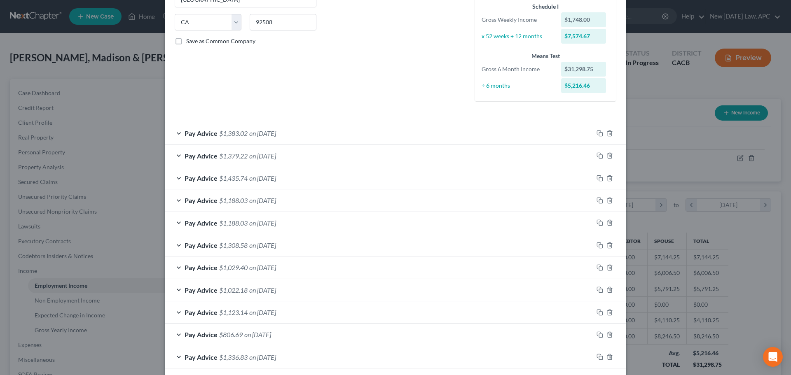
drag, startPoint x: 292, startPoint y: 129, endPoint x: 246, endPoint y: 135, distance: 46.5
click at [292, 129] on div "Pay Advice $1,383.02 on [DATE]" at bounding box center [379, 133] width 429 height 22
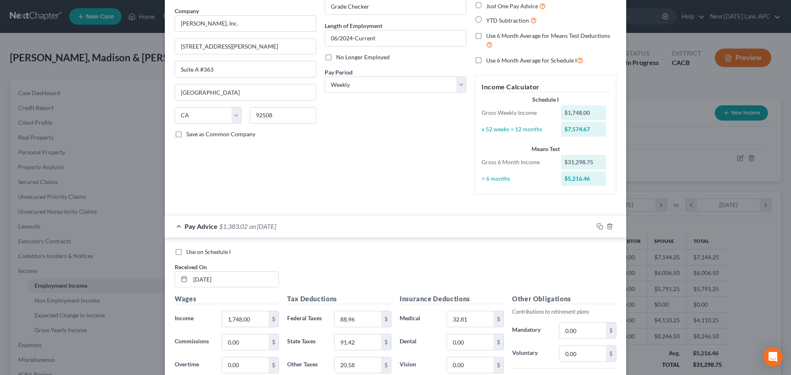
scroll to position [33, 0]
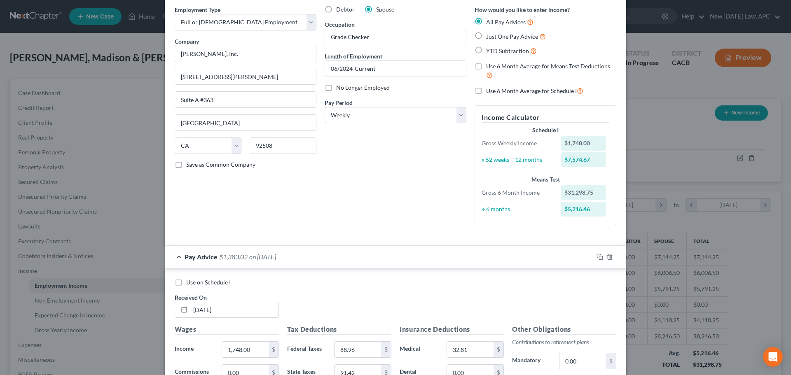
click at [186, 284] on label "Use on Schedule I" at bounding box center [208, 283] width 45 height 8
click at [190, 284] on input "Use on Schedule I" at bounding box center [192, 281] width 5 height 5
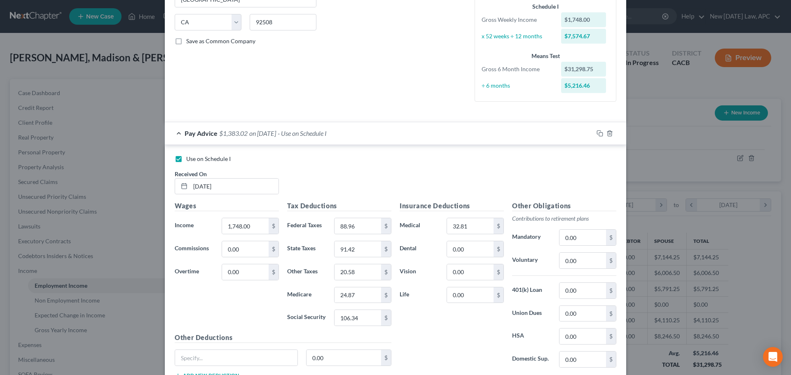
scroll to position [197, 0]
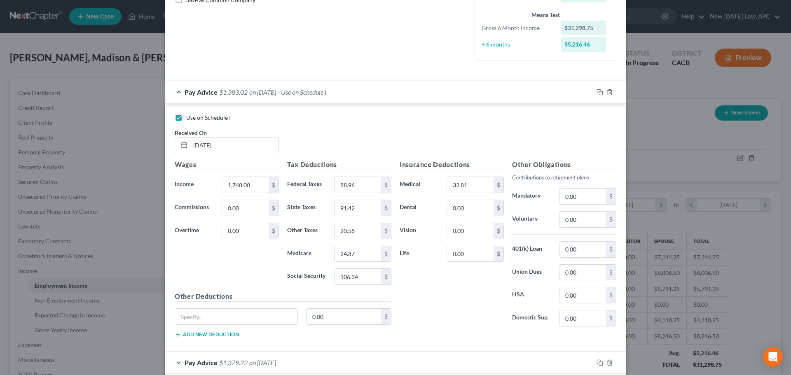
click at [186, 118] on label "Use on Schedule I" at bounding box center [208, 118] width 45 height 8
click at [190, 118] on input "Use on Schedule I" at bounding box center [192, 116] width 5 height 5
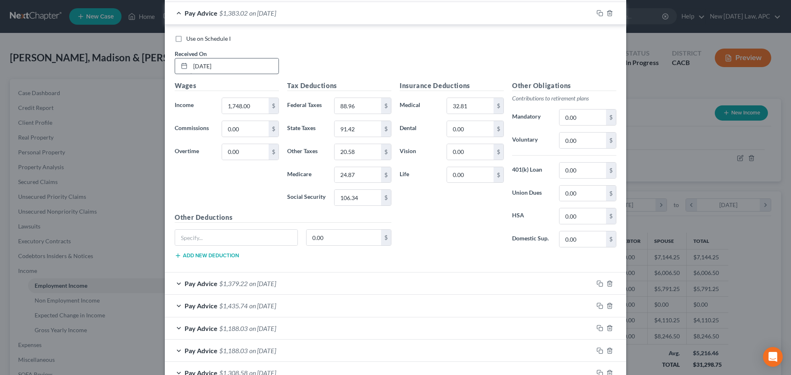
scroll to position [280, 0]
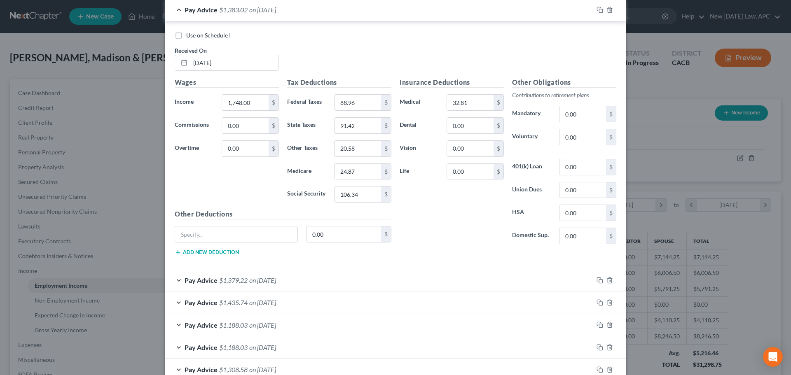
click at [268, 282] on span "on [DATE]" at bounding box center [262, 280] width 27 height 8
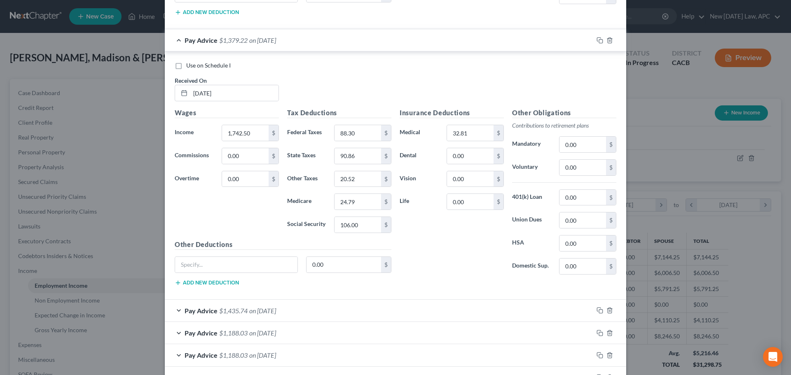
scroll to position [568, 0]
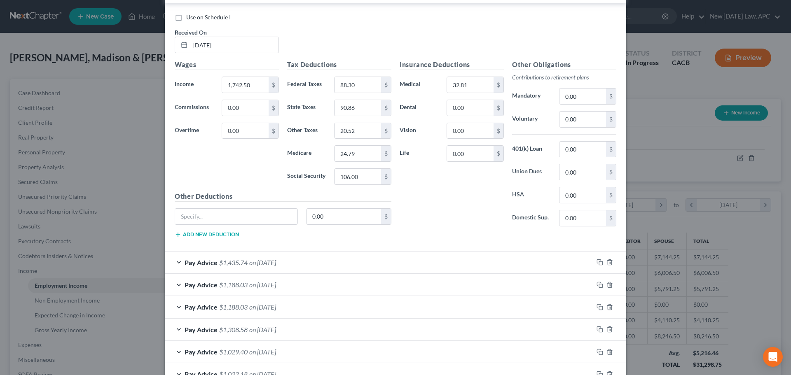
drag, startPoint x: 275, startPoint y: 267, endPoint x: 285, endPoint y: 266, distance: 9.9
click at [275, 267] on div "Pay Advice $1,435.74 on [DATE]" at bounding box center [379, 263] width 429 height 22
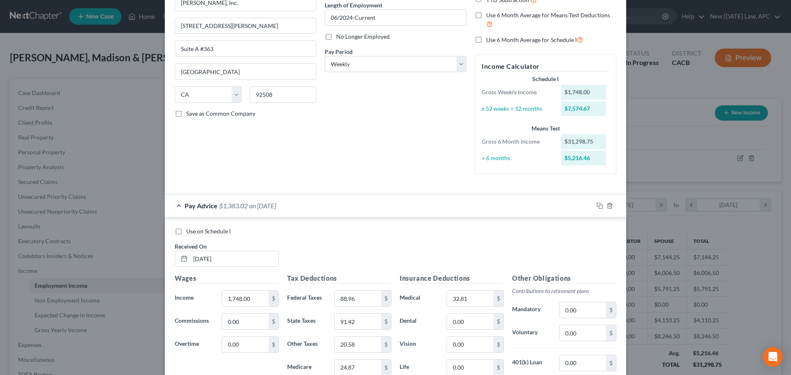
scroll to position [0, 0]
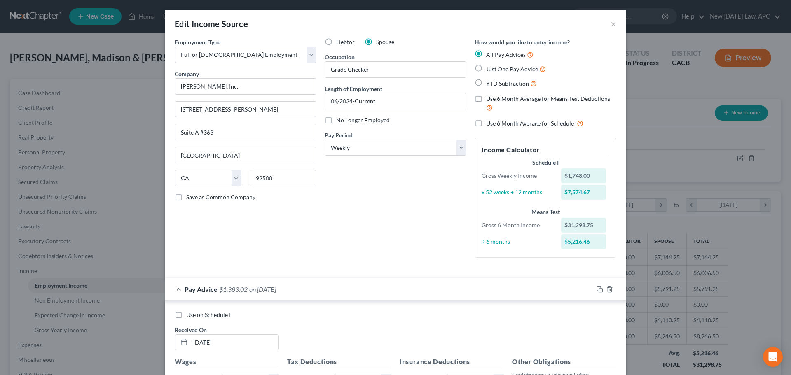
click at [486, 123] on label "Use 6 Month Average for Schedule I" at bounding box center [534, 123] width 97 height 9
click at [490, 123] on input "Use 6 Month Average for Schedule I" at bounding box center [492, 121] width 5 height 5
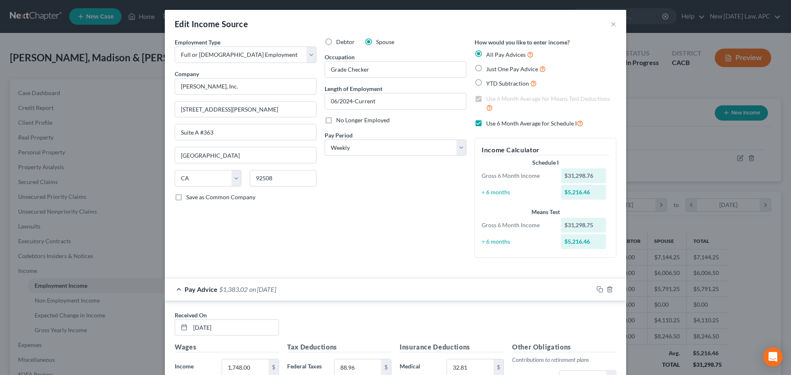
click at [486, 124] on label "Use 6 Month Average for Schedule I" at bounding box center [534, 123] width 97 height 9
click at [490, 124] on input "Use 6 Month Average for Schedule I" at bounding box center [492, 121] width 5 height 5
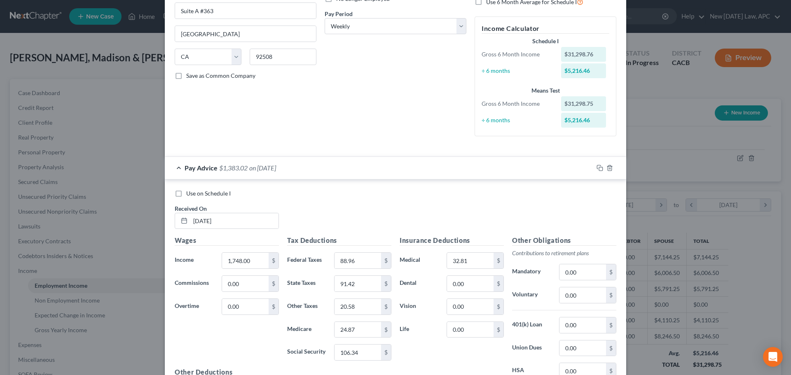
scroll to position [124, 0]
click at [186, 192] on label "Use on Schedule I" at bounding box center [208, 191] width 45 height 8
click at [190, 192] on input "Use on Schedule I" at bounding box center [192, 189] width 5 height 5
click at [357, 170] on div "Pay Advice $1,383.02 on [DATE] - Use on Schedule I" at bounding box center [379, 166] width 429 height 22
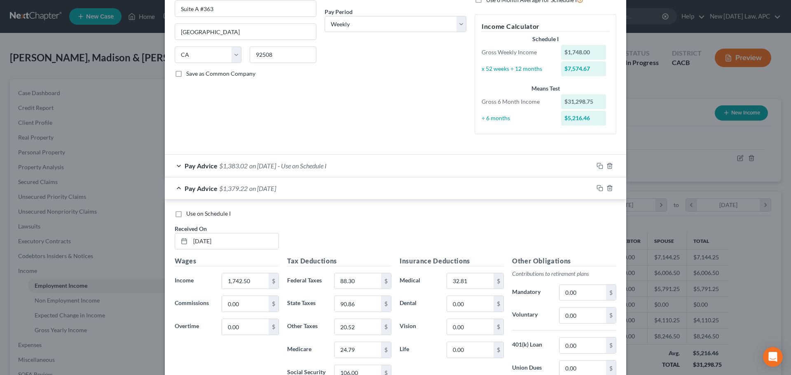
click at [276, 191] on span "on [DATE]" at bounding box center [262, 189] width 27 height 8
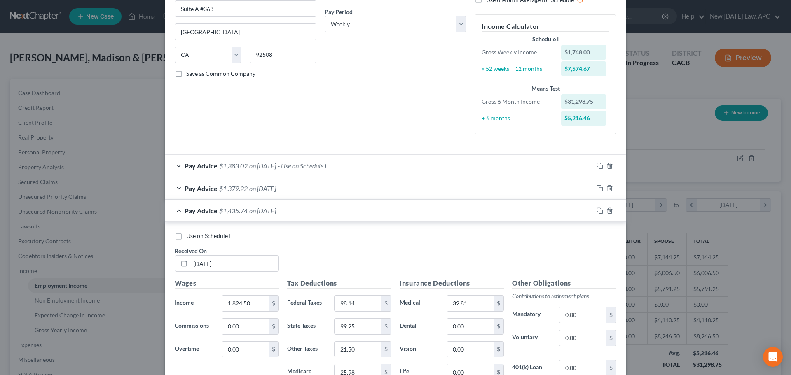
click at [286, 216] on div "Pay Advice $1,435.74 on [DATE]" at bounding box center [379, 211] width 429 height 22
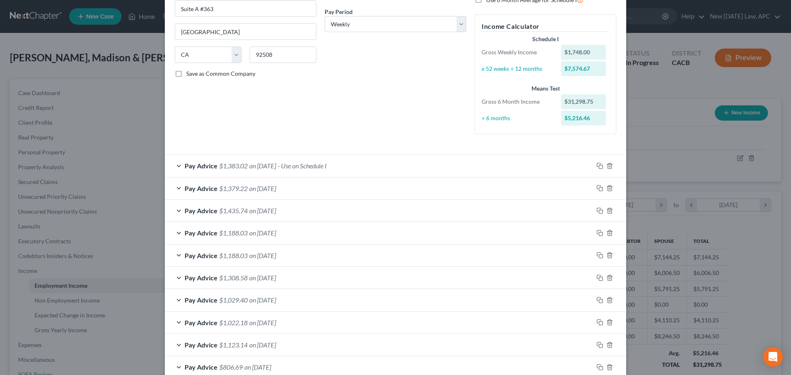
click at [286, 226] on div "Pay Advice $1,188.03 on [DATE]" at bounding box center [379, 233] width 429 height 22
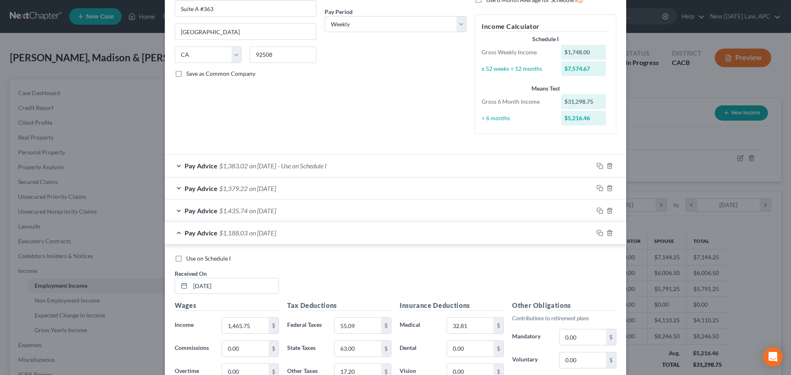
click at [286, 225] on div "Pay Advice $1,188.03 on [DATE]" at bounding box center [379, 233] width 429 height 22
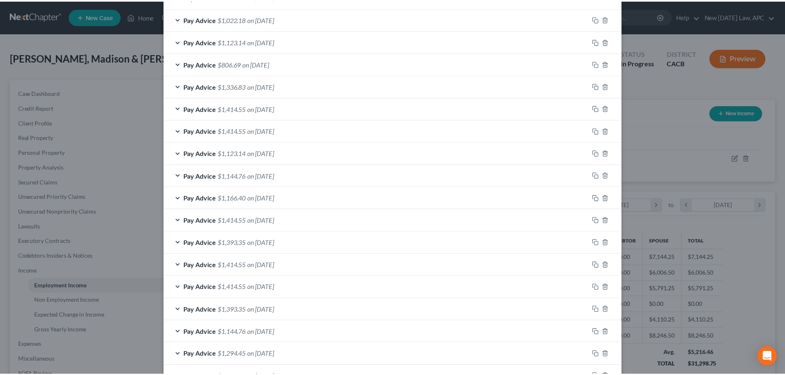
scroll to position [486, 0]
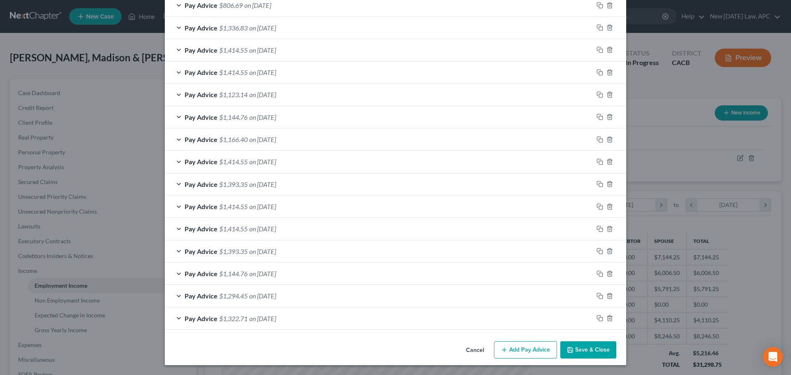
click at [576, 345] on button "Save & Close" at bounding box center [588, 350] width 56 height 17
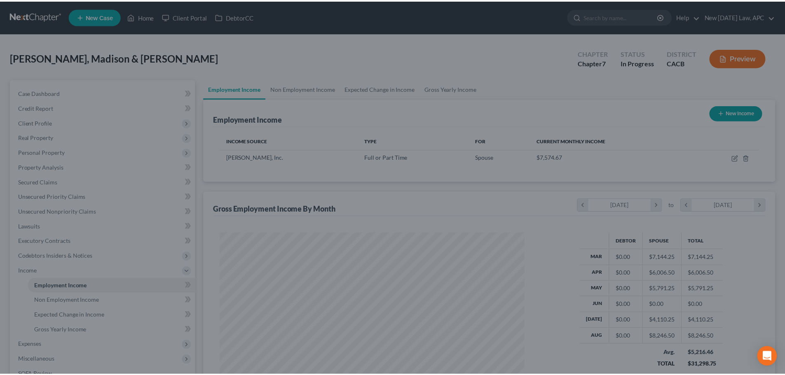
scroll to position [411913, 411743]
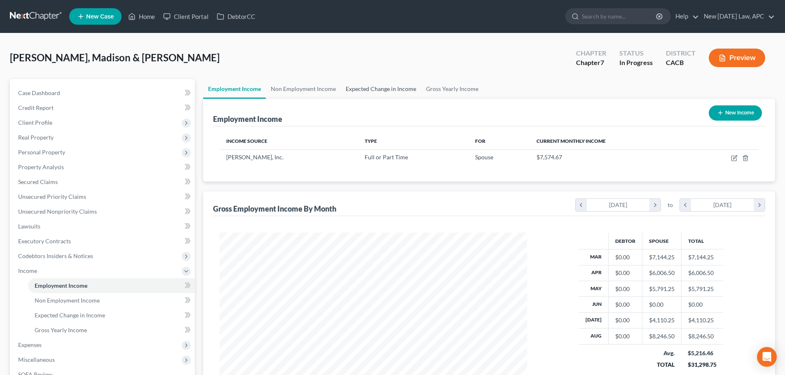
click at [394, 93] on link "Expected Change in Income" at bounding box center [381, 89] width 80 height 20
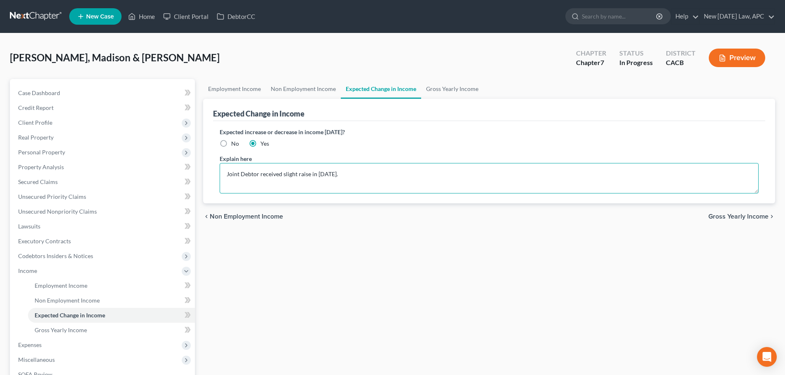
click at [299, 171] on textarea "Joint Debtor received slight raise in [DATE]." at bounding box center [489, 178] width 539 height 30
click at [351, 174] on textarea "Joint Debtor received slight raise in [DATE]." at bounding box center [489, 178] width 539 height 30
drag, startPoint x: 360, startPoint y: 171, endPoint x: 220, endPoint y: 176, distance: 140.2
click at [220, 176] on textarea "Joint Debtor received slight raise in [DATE]." at bounding box center [489, 178] width 539 height 30
click at [293, 173] on textarea "Joint Debtor received slight raise in [DATE]." at bounding box center [489, 178] width 539 height 30
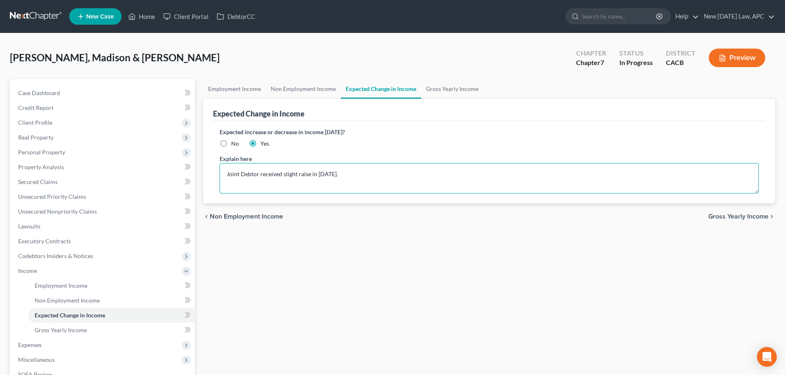
click at [292, 176] on textarea "Joint Debtor received slight raise in [DATE]." at bounding box center [489, 178] width 539 height 30
click at [337, 177] on textarea "Joint Debtor received raise in [DATE]." at bounding box center [489, 178] width 539 height 30
click at [390, 173] on textarea "Joint Debtor received raise in [DATE], income reported is calculated from [DATE…" at bounding box center [489, 178] width 539 height 30
click at [224, 92] on link "Employment Income" at bounding box center [234, 89] width 63 height 20
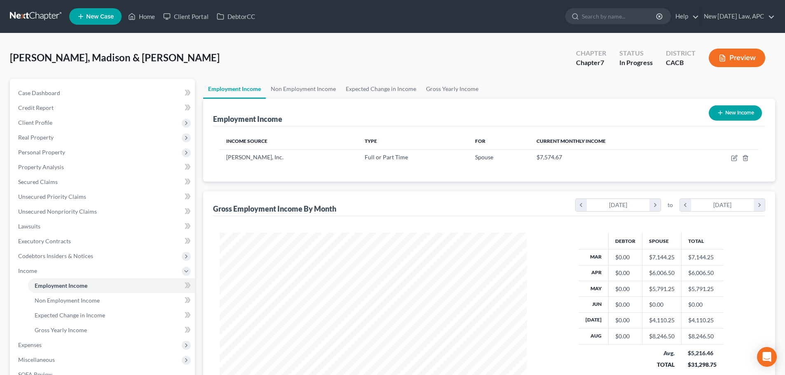
scroll to position [154, 324]
click at [83, 94] on link "Case Dashboard" at bounding box center [103, 93] width 183 height 15
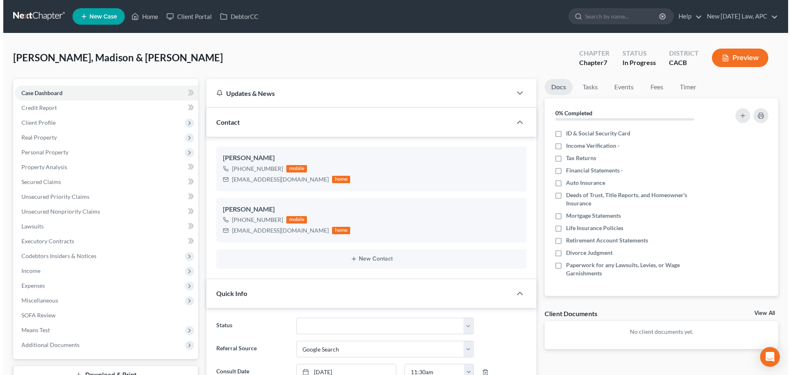
scroll to position [377, 0]
click at [723, 63] on button "Preview" at bounding box center [737, 58] width 56 height 19
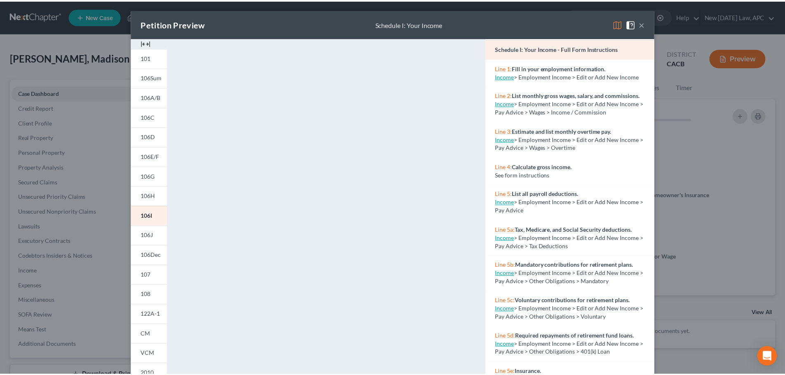
scroll to position [41, 0]
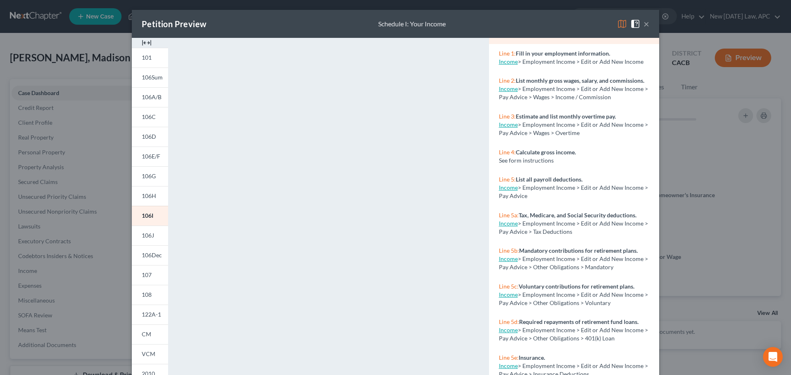
click at [644, 22] on button "×" at bounding box center [647, 24] width 6 height 10
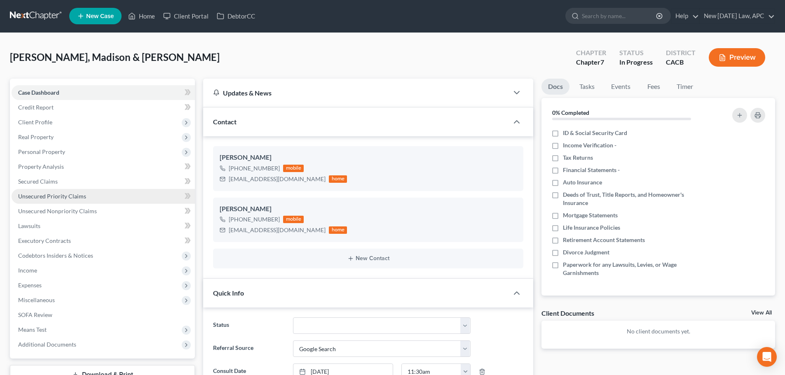
scroll to position [0, 0]
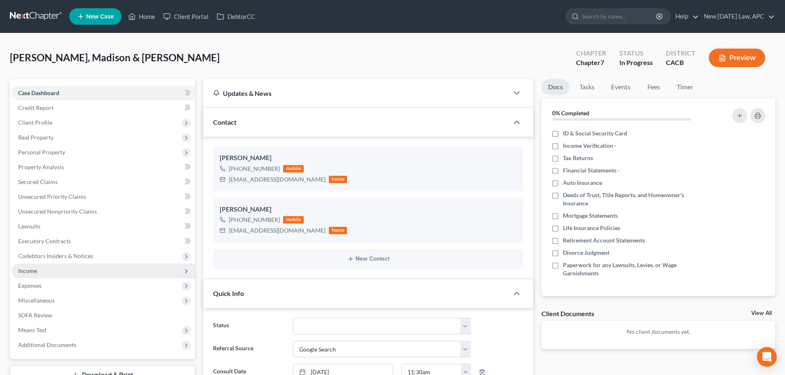
drag, startPoint x: 28, startPoint y: 269, endPoint x: 36, endPoint y: 278, distance: 11.4
click at [28, 269] on span "Income" at bounding box center [27, 270] width 19 height 7
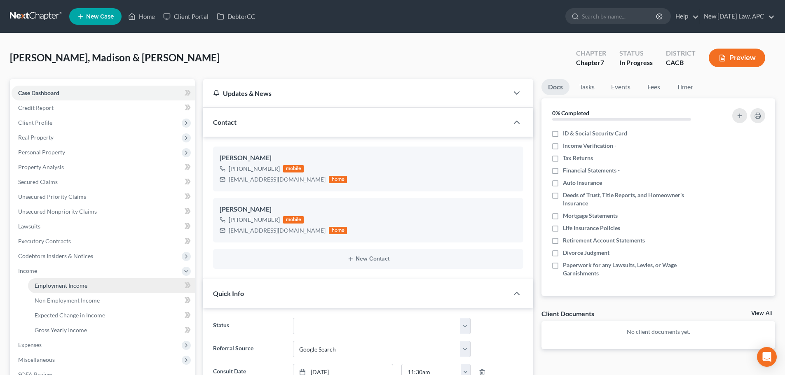
click at [54, 282] on span "Employment Income" at bounding box center [61, 285] width 53 height 7
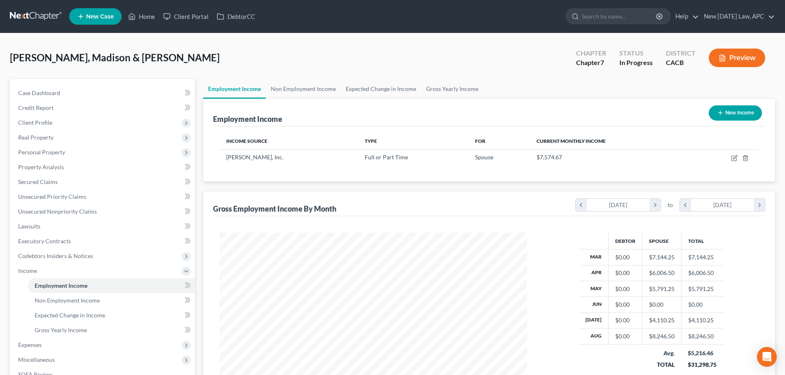
scroll to position [154, 324]
click at [395, 86] on link "Expected Change in Income" at bounding box center [381, 89] width 80 height 20
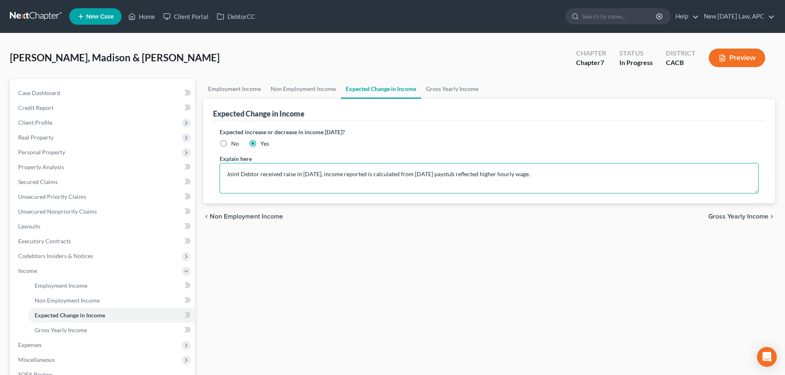
click at [229, 169] on textarea "Joint Debtor received raise in [DATE], income reported is calculated from [DATE…" at bounding box center [489, 178] width 539 height 30
click at [225, 173] on textarea "Joint Debtor received raise in [DATE], income reported is calculated from [DATE…" at bounding box center [489, 178] width 539 height 30
click at [385, 171] on textarea "Debtor is a stay-at-home mother. Joint Debtor received raise in [DATE], income …" at bounding box center [489, 178] width 539 height 30
click at [368, 175] on textarea "Debtor is a stay-at-home mother. Joint Debtor received raise in [DATE], income …" at bounding box center [489, 178] width 539 height 30
click at [478, 173] on textarea "Debtor is a stay-at-home mother. Joint Debtor received substantial raise in [DA…" at bounding box center [489, 178] width 539 height 30
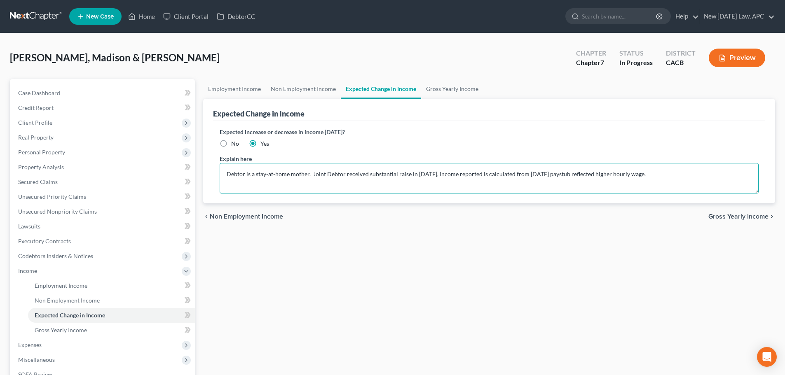
click at [392, 176] on textarea "Debtor is a stay-at-home mother. Joint Debtor received substantial raise in [DA…" at bounding box center [489, 178] width 539 height 30
click at [443, 174] on textarea "Debtor is a stay-at-home mother. Joint Debtor received substantial raise in [DA…" at bounding box center [489, 178] width 539 height 30
click at [516, 173] on textarea "Debtor is a stay-at-home mother. Joint Debtor received substantial raise in [DA…" at bounding box center [489, 178] width 539 height 30
click at [669, 175] on textarea "Debtor is a stay-at-home mother. Joint Debtor received substantial raise in [DA…" at bounding box center [489, 178] width 539 height 30
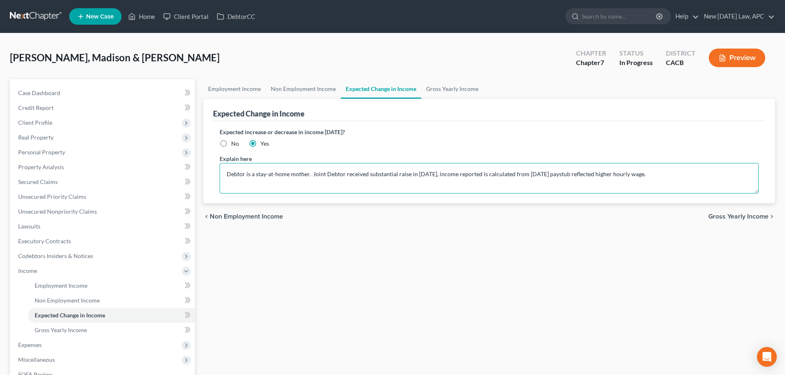
click at [610, 173] on textarea "Debtor is a stay-at-home mother. Joint Debtor received substantial raise in [DA…" at bounding box center [489, 178] width 539 height 30
click at [701, 178] on textarea "Debtor is a stay-at-home mother. Joint Debtor received substantial raise in [DA…" at bounding box center [489, 178] width 539 height 30
click at [64, 91] on link "Case Dashboard" at bounding box center [103, 93] width 183 height 15
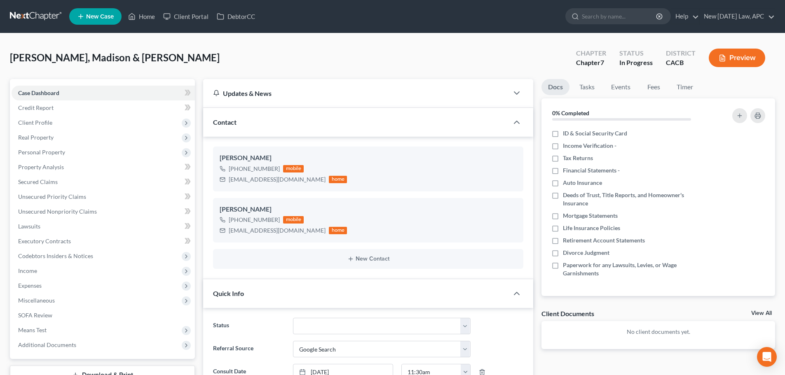
scroll to position [377, 0]
click at [44, 270] on span "Income" at bounding box center [103, 271] width 183 height 15
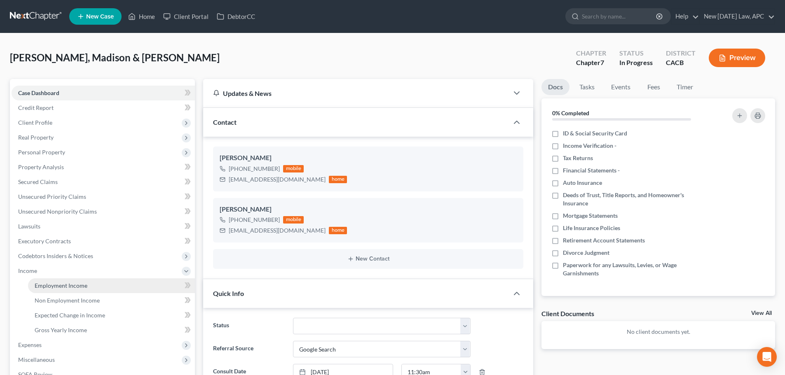
click at [55, 284] on span "Employment Income" at bounding box center [61, 285] width 53 height 7
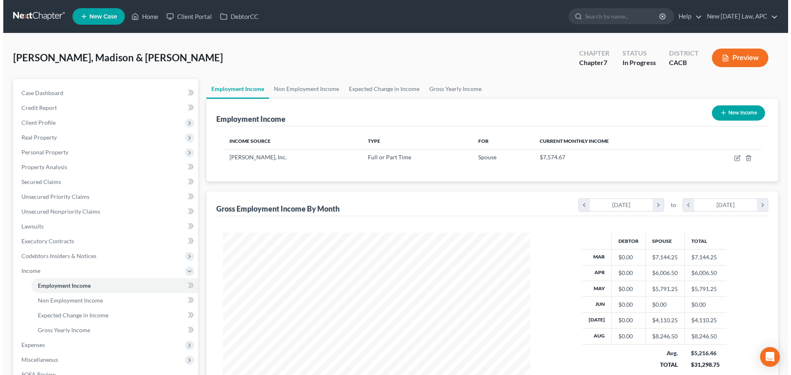
scroll to position [154, 324]
click at [734, 56] on button "Preview" at bounding box center [737, 58] width 56 height 19
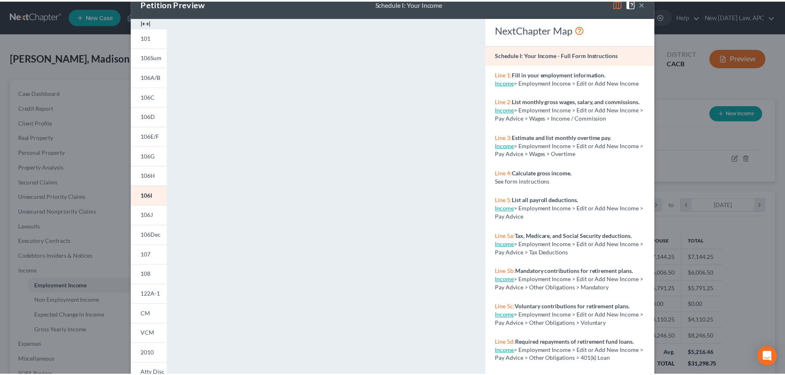
scroll to position [0, 0]
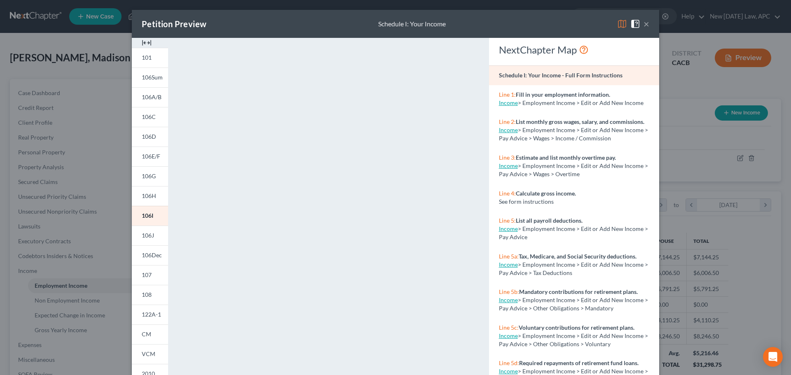
click at [644, 23] on button "×" at bounding box center [647, 24] width 6 height 10
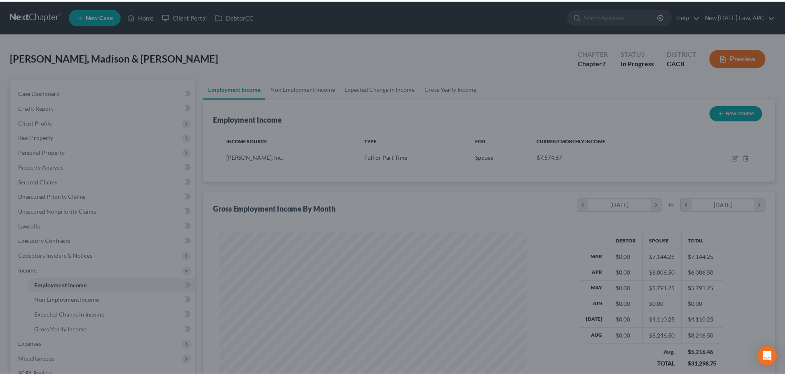
scroll to position [411913, 411743]
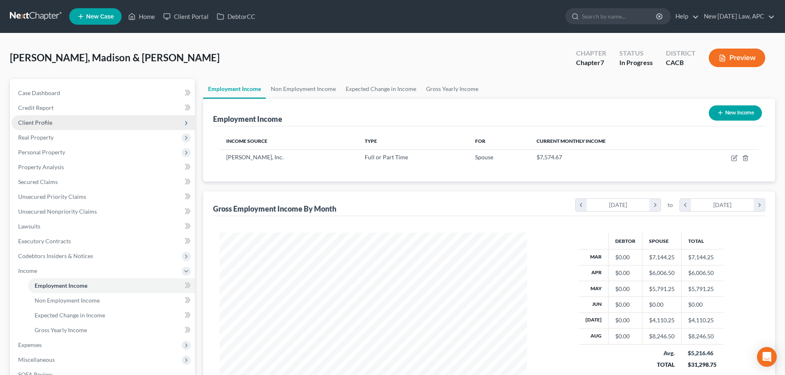
click at [49, 120] on span "Client Profile" at bounding box center [35, 122] width 34 height 7
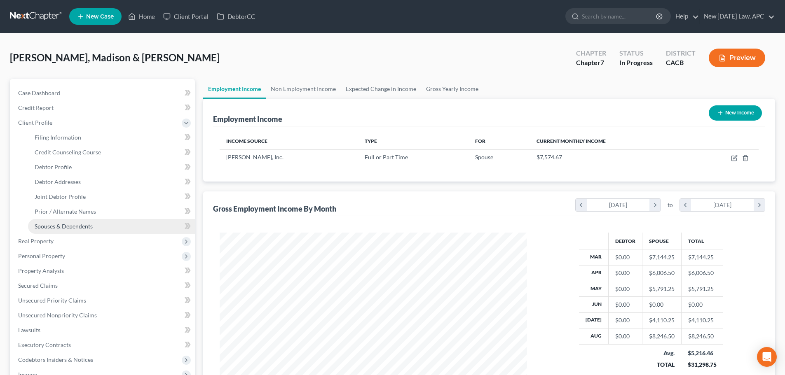
click at [70, 225] on span "Spouses & Dependents" at bounding box center [64, 226] width 58 height 7
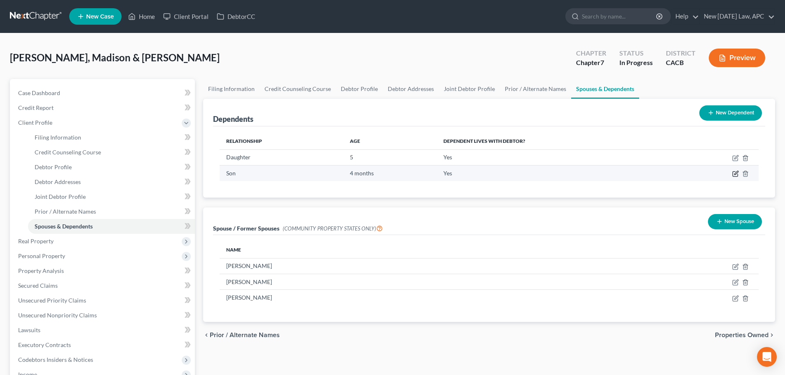
click at [735, 175] on icon "button" at bounding box center [736, 173] width 4 height 4
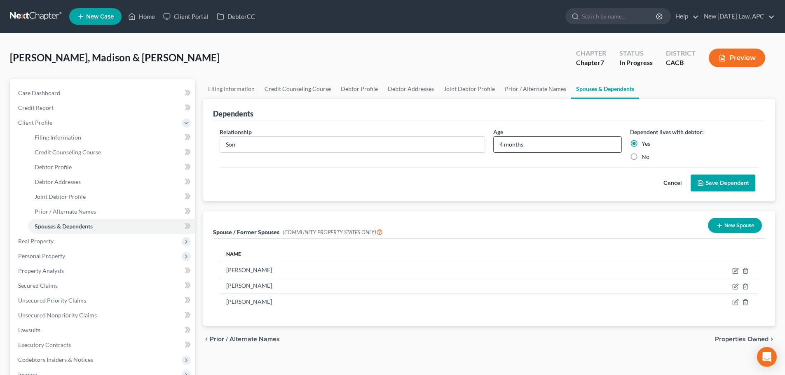
click at [534, 141] on input "4 months" at bounding box center [558, 145] width 128 height 16
click at [705, 179] on button "Save Dependent" at bounding box center [723, 183] width 65 height 17
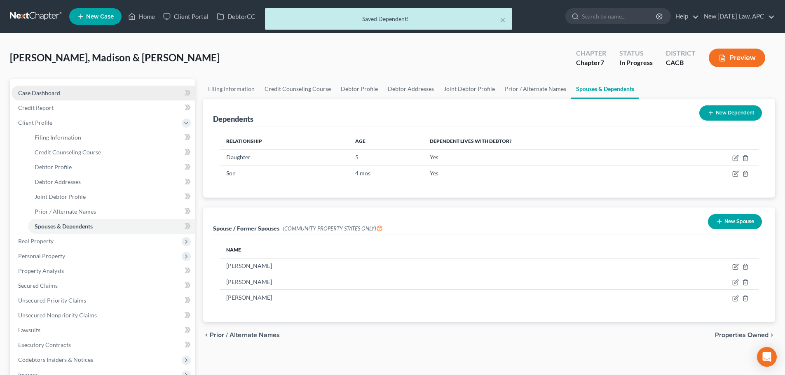
click at [62, 87] on link "Case Dashboard" at bounding box center [103, 93] width 183 height 15
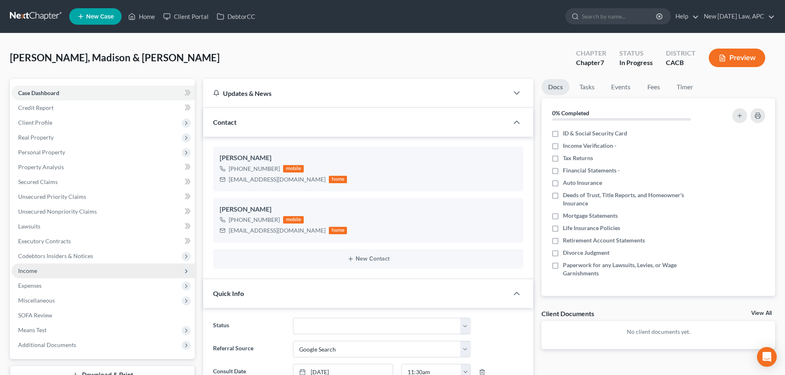
click at [42, 269] on span "Income" at bounding box center [103, 271] width 183 height 15
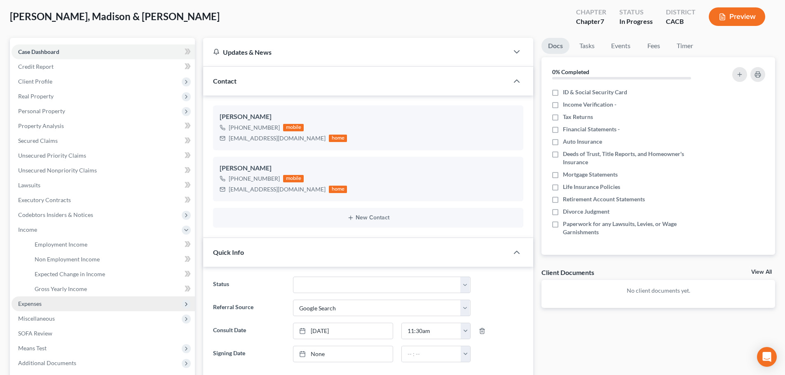
click at [41, 300] on span "Expenses" at bounding box center [29, 303] width 23 height 7
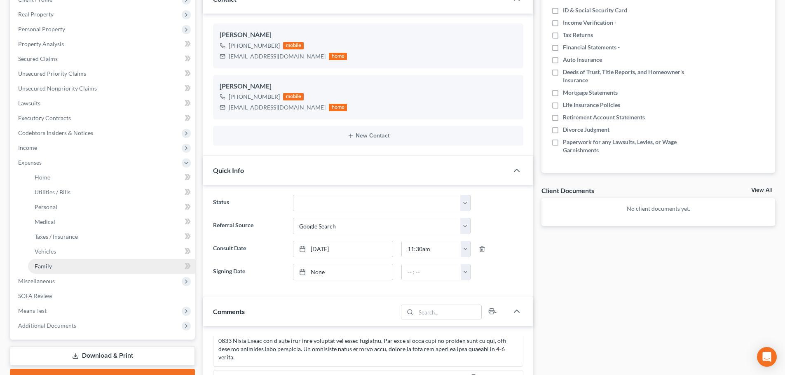
scroll to position [124, 0]
click at [67, 264] on link "Family" at bounding box center [111, 266] width 167 height 15
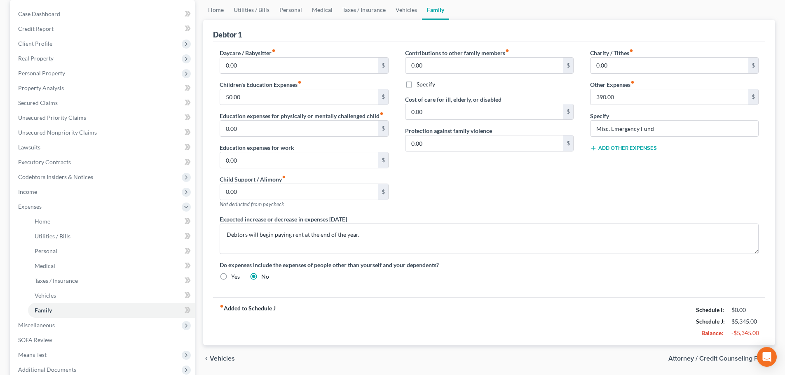
scroll to position [82, 0]
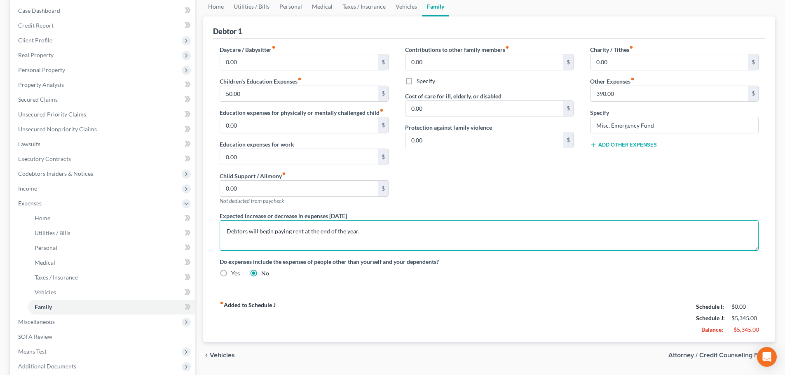
click at [269, 224] on textarea "Debtors will begin paying rent at the end of the year." at bounding box center [489, 235] width 539 height 30
click at [248, 230] on textarea "Debtors will begin paying rent at the end of the year." at bounding box center [489, 235] width 539 height 30
drag, startPoint x: 466, startPoint y: 234, endPoint x: 399, endPoint y: 234, distance: 66.8
click at [399, 234] on textarea "Debtors have been living with family rent-free, will begin paying rent at the e…" at bounding box center [489, 235] width 539 height 30
click at [461, 227] on textarea "Debtors have been living with family rent-free, will begin paying rent and cont…" at bounding box center [489, 235] width 539 height 30
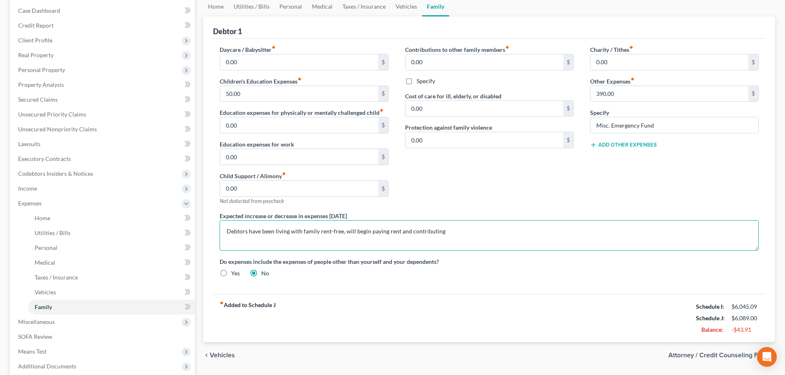
drag, startPoint x: 462, startPoint y: 229, endPoint x: 400, endPoint y: 233, distance: 62.4
click at [400, 233] on textarea "Debtors have been living with family rent-free, will begin paying rent and cont…" at bounding box center [489, 235] width 539 height 30
click at [306, 241] on textarea "Debtors have been living with family rent-free, will begin paying rent at the e…" at bounding box center [489, 235] width 539 height 30
click at [350, 231] on textarea "Debtors have been living with family rent-free, will begin paying rent at the e…" at bounding box center [489, 235] width 539 height 30
click at [349, 231] on textarea "Debtors have been living with family rent-free, will begin paying rent at the e…" at bounding box center [489, 235] width 539 height 30
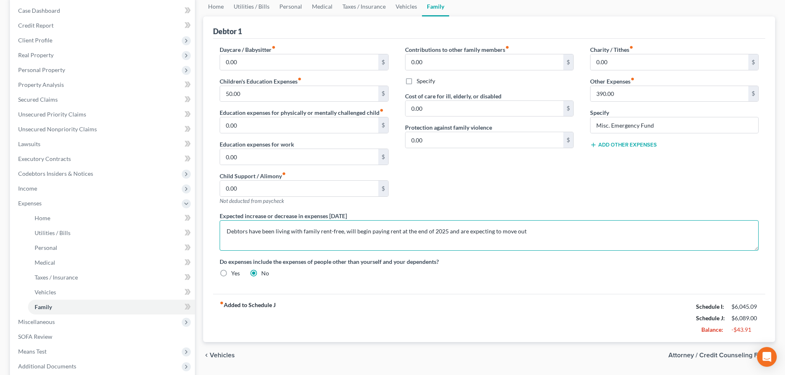
click at [531, 234] on textarea "Debtors have been living with family rent-free, will begin paying rent at the e…" at bounding box center [489, 235] width 539 height 30
click at [468, 231] on textarea "Debtors have been living with family rent-free, will begin paying rent at the e…" at bounding box center [489, 235] width 539 height 30
click at [538, 231] on textarea "Debtors have been living with family rent-free, will begin paying rent at the e…" at bounding box center [489, 235] width 539 height 30
click at [387, 233] on textarea "Debtors have been living with family rent-free, will begin paying rent at the e…" at bounding box center [489, 235] width 539 height 30
click at [503, 232] on textarea "Debtors have been living with family rent-free, will begin paying rent at the e…" at bounding box center [489, 235] width 539 height 30
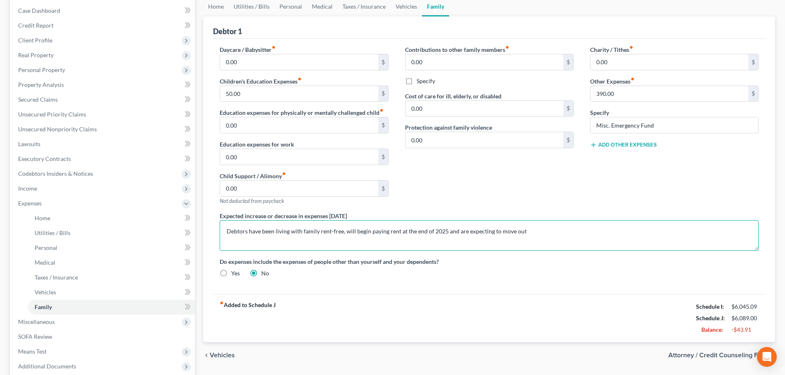
click at [532, 232] on textarea "Debtors have been living with family rent-free, will begin paying rent at the e…" at bounding box center [489, 235] width 539 height 30
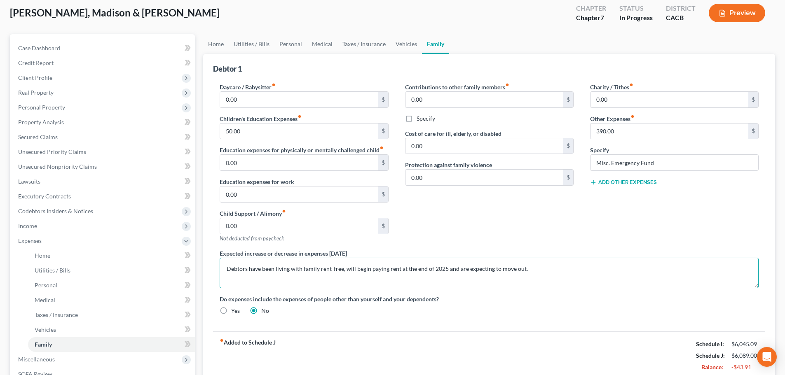
scroll to position [0, 0]
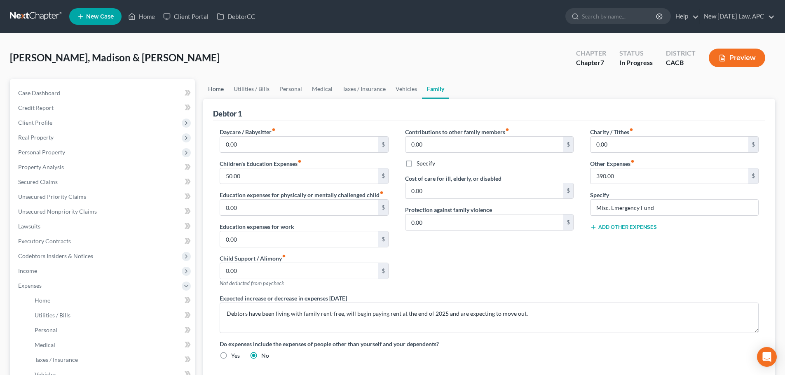
click at [225, 88] on link "Home" at bounding box center [216, 89] width 26 height 20
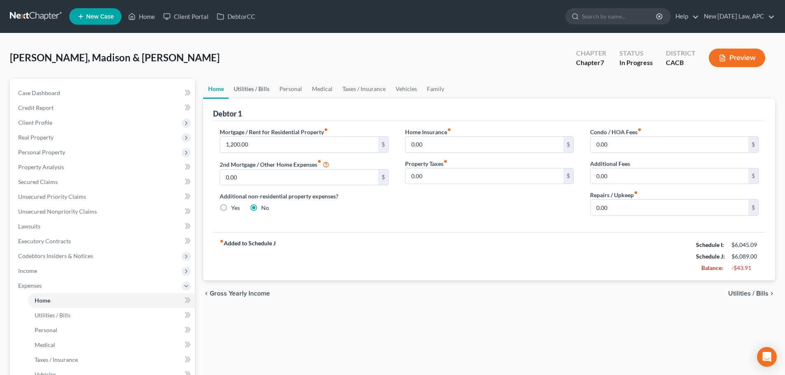
click at [234, 84] on link "Utilities / Bills" at bounding box center [252, 89] width 46 height 20
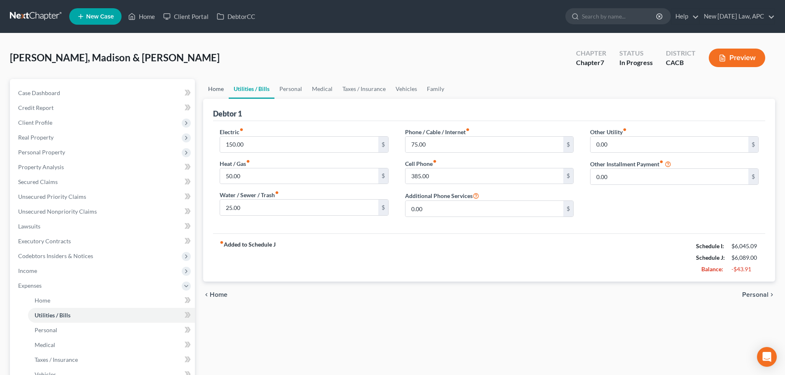
click at [215, 89] on link "Home" at bounding box center [216, 89] width 26 height 20
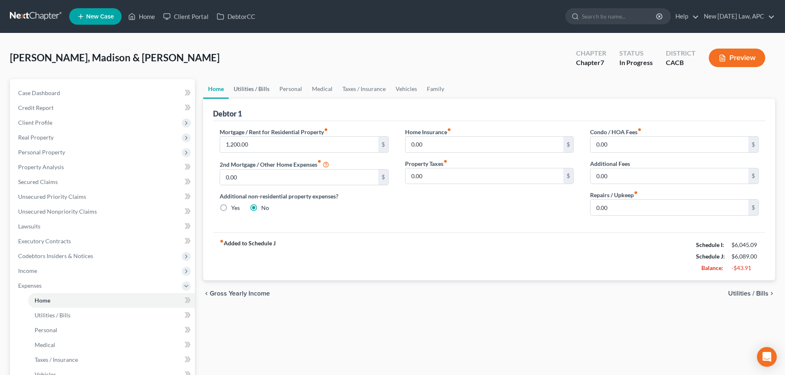
click at [241, 84] on link "Utilities / Bills" at bounding box center [252, 89] width 46 height 20
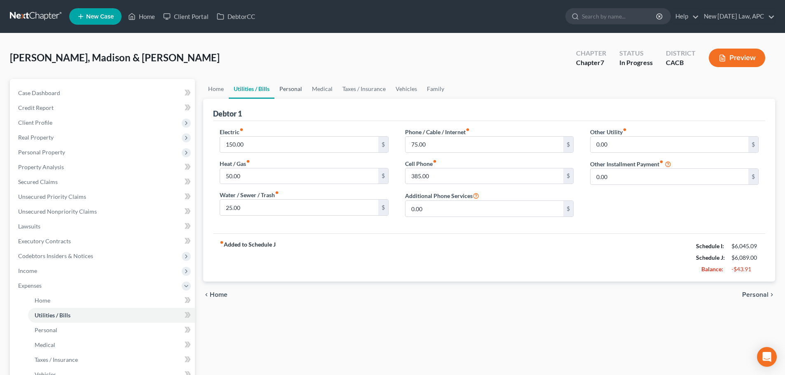
click at [288, 91] on link "Personal" at bounding box center [290, 89] width 33 height 20
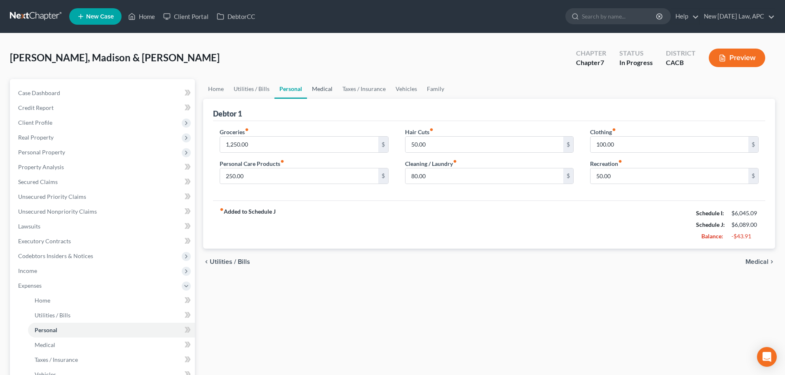
click at [316, 91] on link "Medical" at bounding box center [322, 89] width 30 height 20
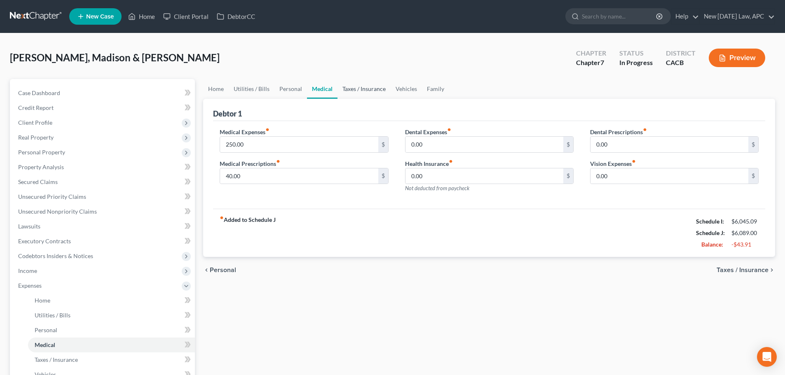
click at [376, 92] on link "Taxes / Insurance" at bounding box center [363, 89] width 53 height 20
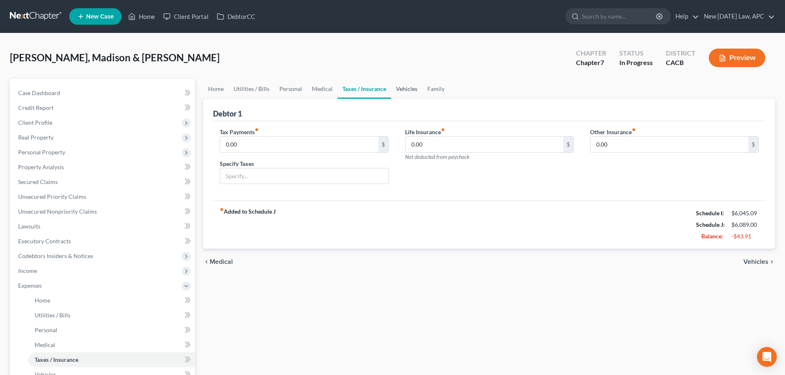
click at [403, 91] on link "Vehicles" at bounding box center [406, 89] width 31 height 20
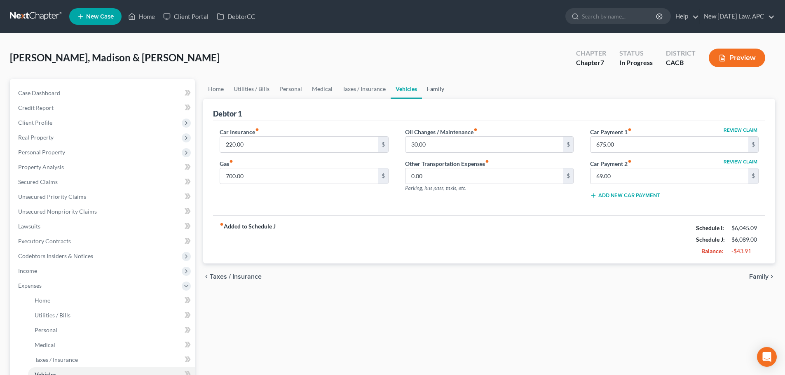
click at [435, 91] on link "Family" at bounding box center [435, 89] width 27 height 20
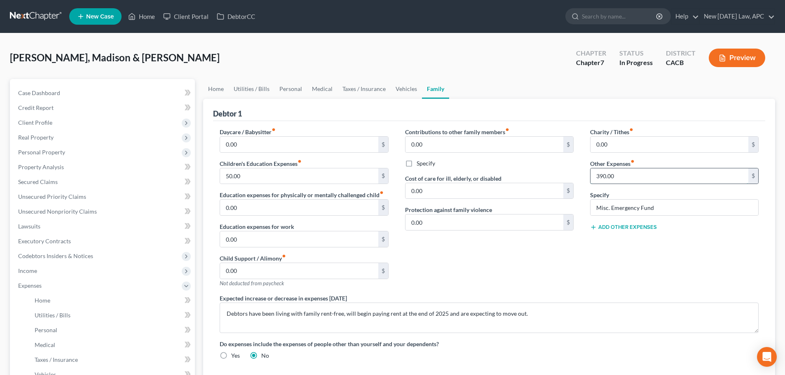
click at [626, 176] on input "390.00" at bounding box center [669, 177] width 158 height 16
click at [213, 90] on link "Home" at bounding box center [216, 89] width 26 height 20
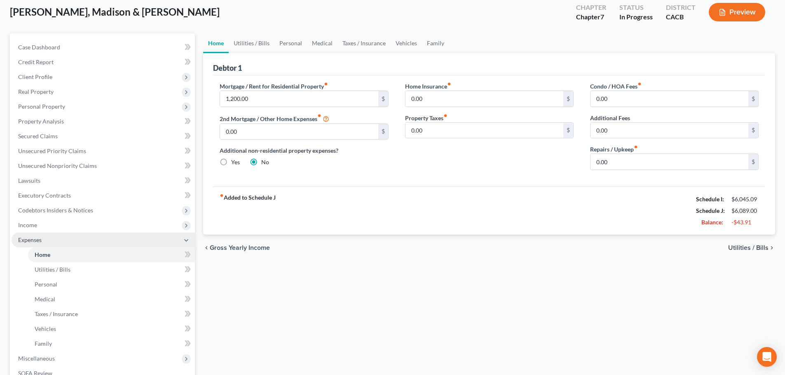
scroll to position [82, 0]
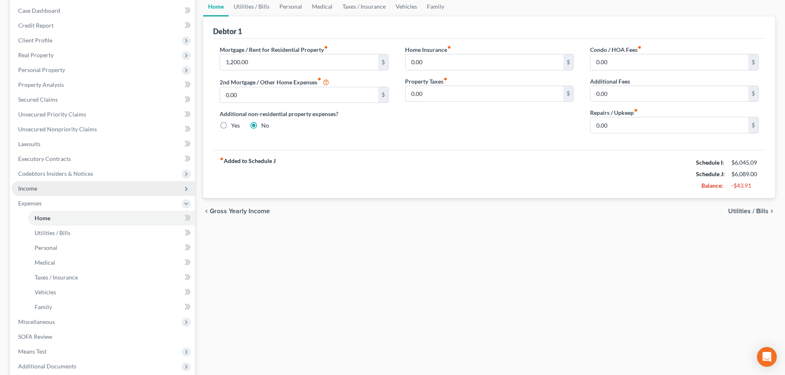
click at [43, 184] on span "Income" at bounding box center [103, 188] width 183 height 15
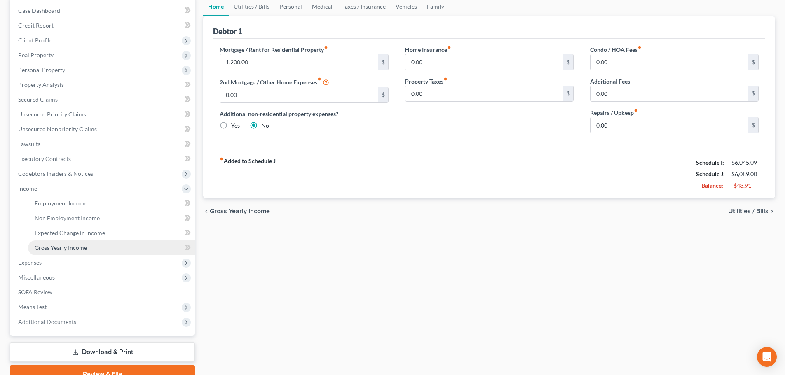
click at [66, 244] on span "Gross Yearly Income" at bounding box center [61, 247] width 52 height 7
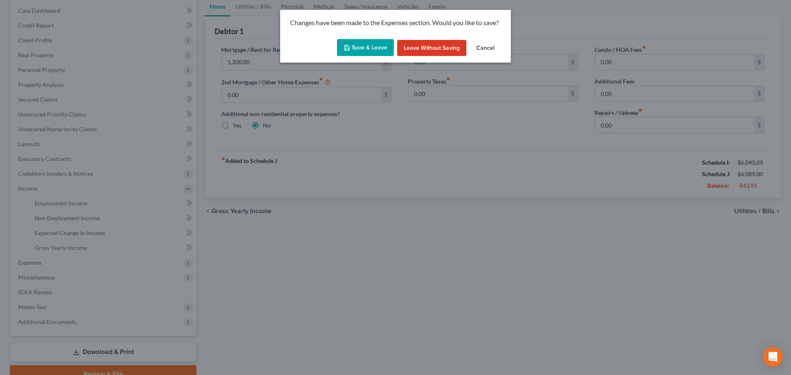
click at [373, 37] on div "Save & Leave Leave without Saving Cancel" at bounding box center [395, 49] width 231 height 27
click at [370, 45] on button "Save & Leave" at bounding box center [365, 47] width 57 height 17
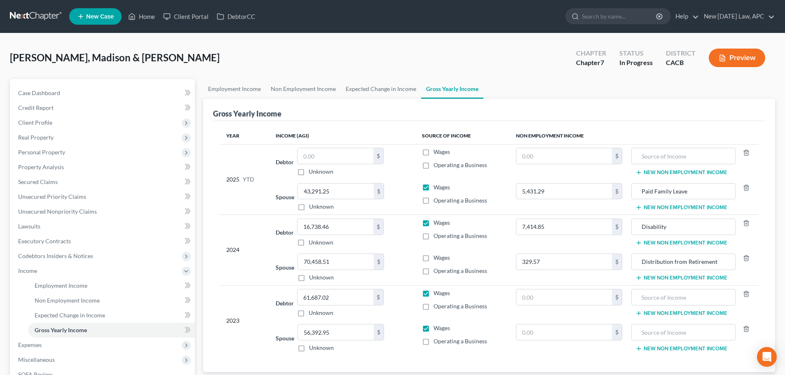
scroll to position [41, 0]
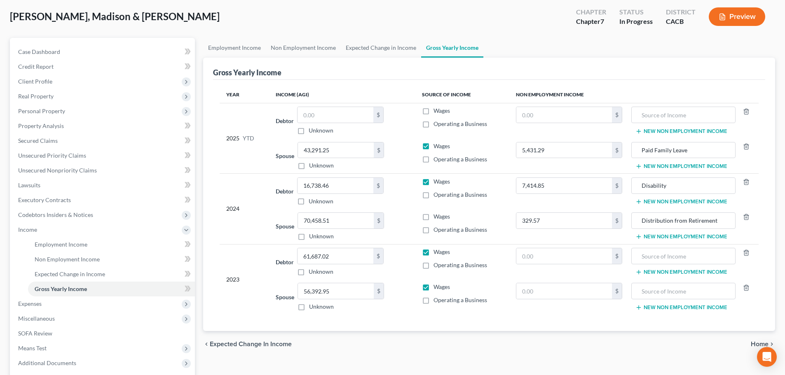
click at [433, 218] on label "Wages" at bounding box center [441, 217] width 16 height 8
click at [437, 218] on input "Wages" at bounding box center [439, 215] width 5 height 5
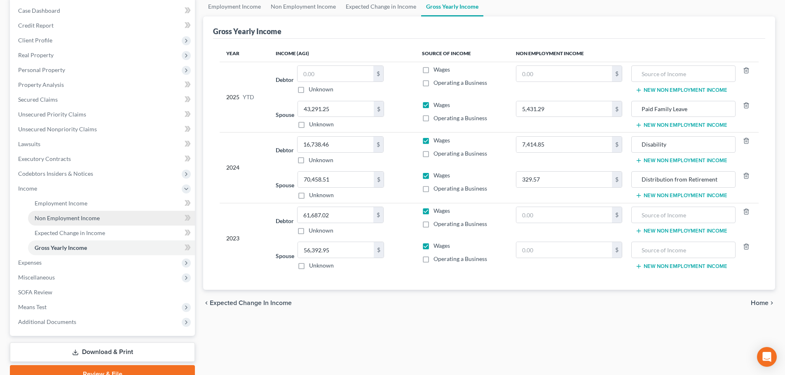
click at [53, 219] on span "Non Employment Income" at bounding box center [67, 218] width 65 height 7
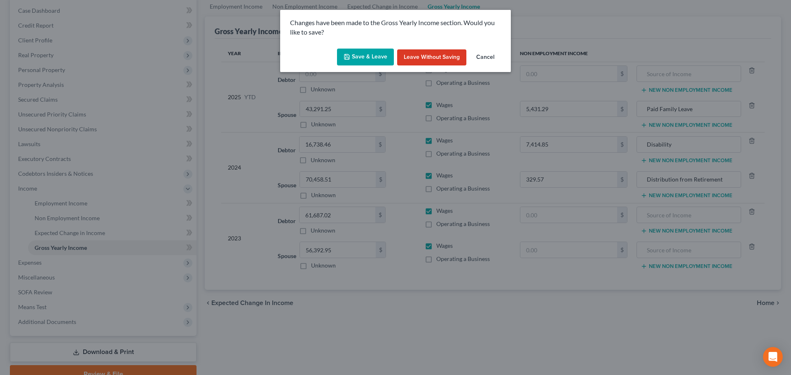
click at [350, 49] on button "Save & Leave" at bounding box center [365, 57] width 57 height 17
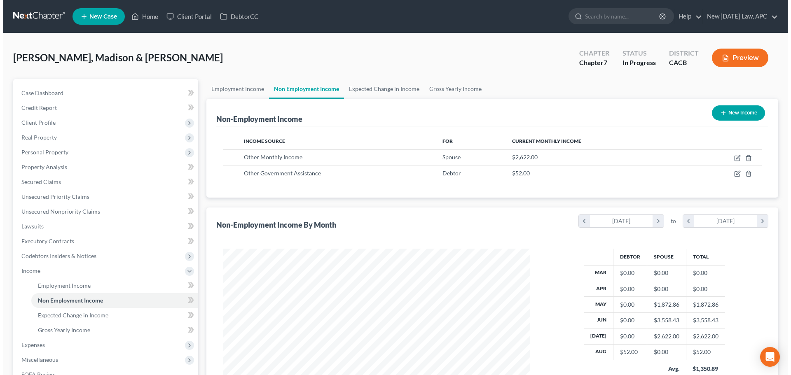
scroll to position [154, 324]
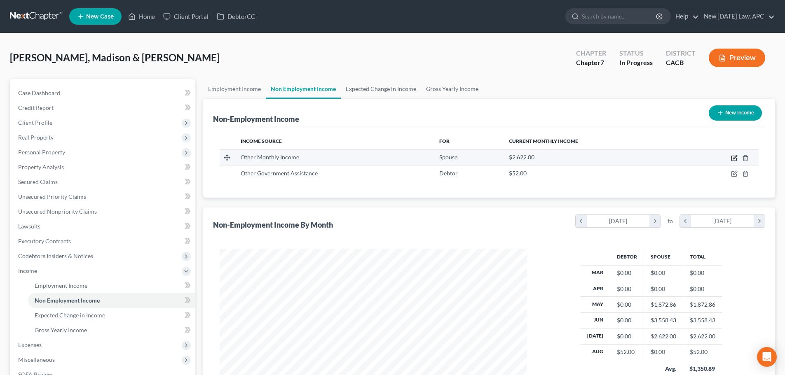
click at [731, 157] on icon "button" at bounding box center [734, 158] width 7 height 7
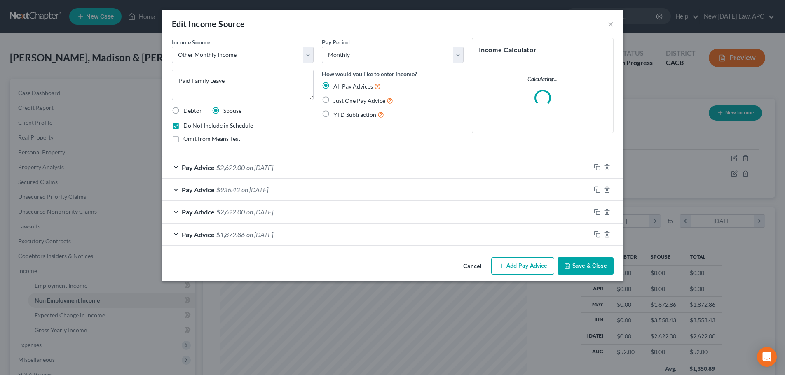
scroll to position [155, 327]
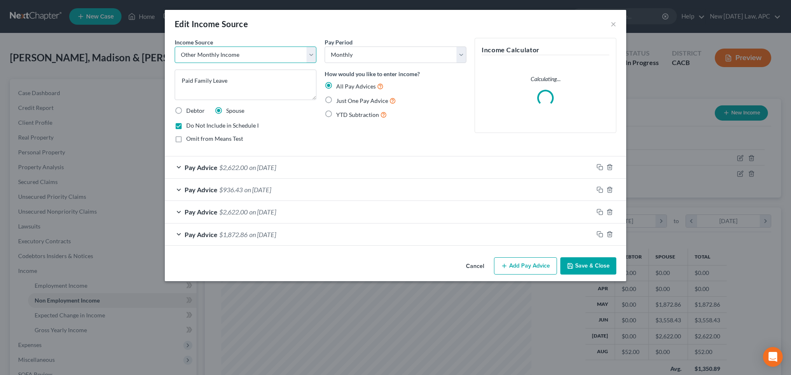
click at [228, 58] on select "Select Unemployment Disability (from employer) Pension Retirement Social Securi…" at bounding box center [246, 55] width 142 height 16
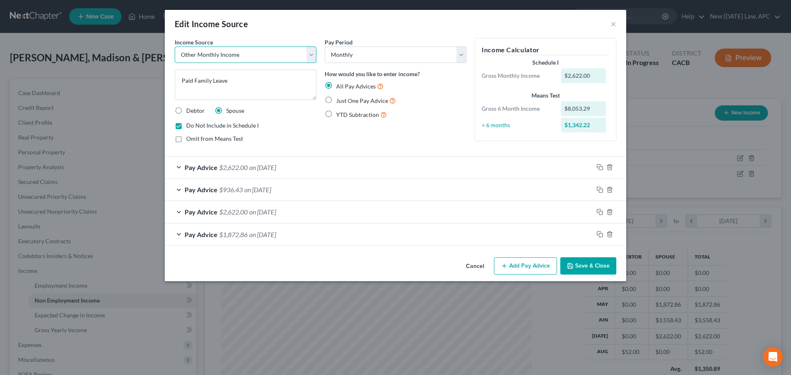
click at [227, 58] on select "Select Unemployment Disability (from employer) Pension Retirement Social Securi…" at bounding box center [246, 55] width 142 height 16
click at [594, 267] on button "Save & Close" at bounding box center [588, 266] width 56 height 17
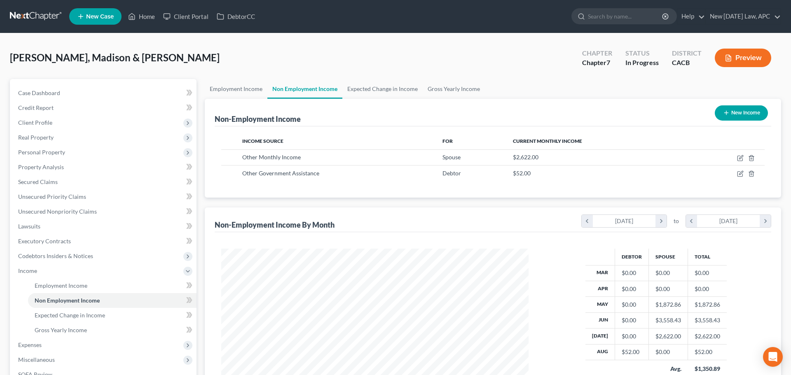
scroll to position [411913, 411743]
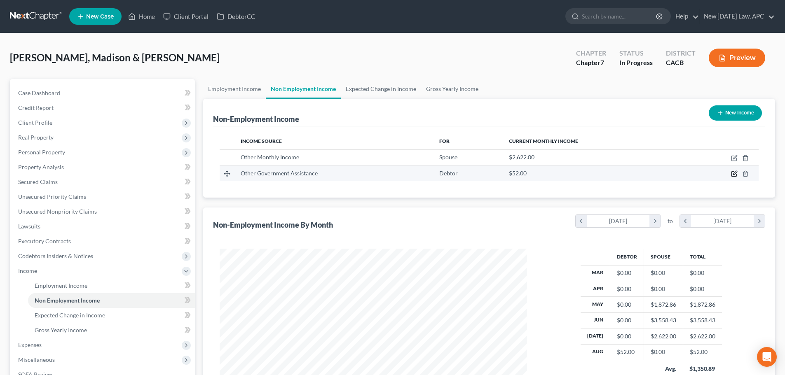
click at [733, 175] on icon "button" at bounding box center [735, 173] width 4 height 4
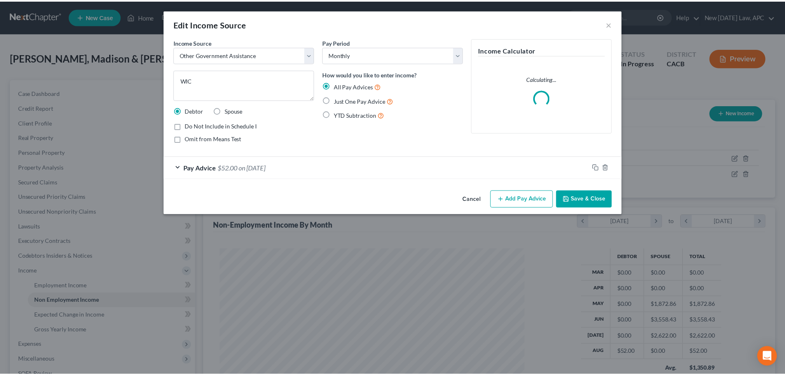
scroll to position [155, 327]
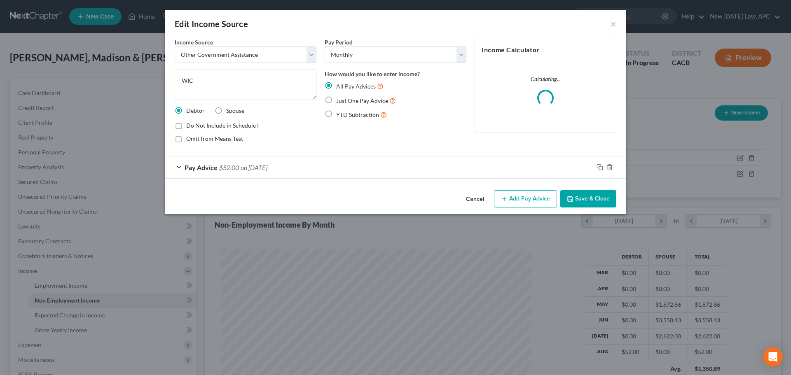
click at [473, 198] on button "Cancel" at bounding box center [474, 199] width 31 height 16
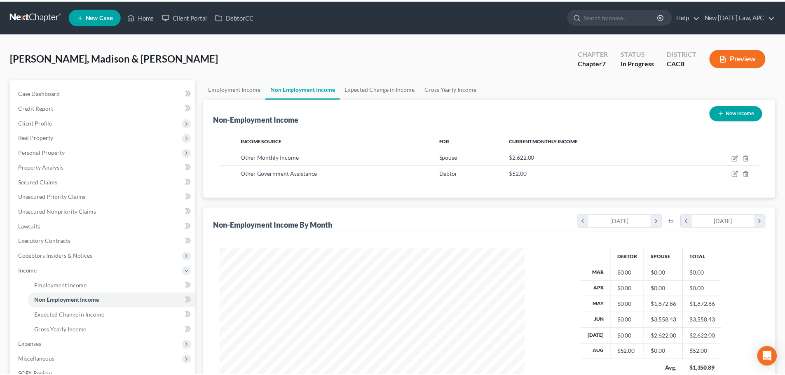
scroll to position [411913, 411743]
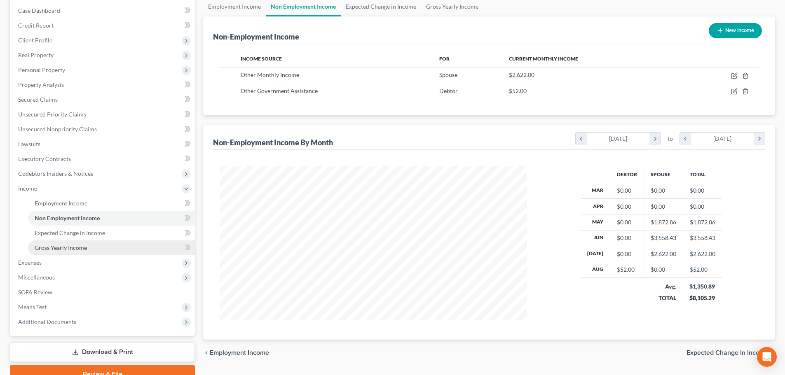
click at [93, 248] on link "Gross Yearly Income" at bounding box center [111, 248] width 167 height 15
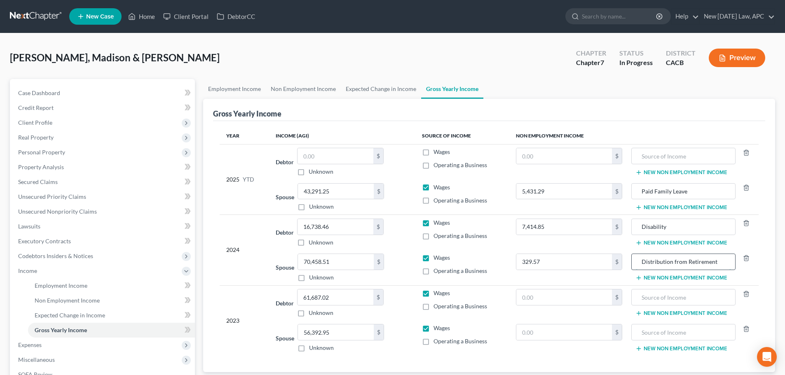
click at [674, 260] on input "Distribution from Retirement" at bounding box center [683, 262] width 95 height 16
drag, startPoint x: 688, startPoint y: 262, endPoint x: 624, endPoint y: 260, distance: 63.5
click at [624, 260] on tr "Spouse 70,458.51 $ Unknown Balance Undetermined 70,458.51 $ Unknown Wages Opera…" at bounding box center [489, 267] width 539 height 35
drag, startPoint x: 702, startPoint y: 262, endPoint x: 695, endPoint y: 218, distance: 45.5
click at [703, 263] on input "Retirement" at bounding box center [683, 262] width 95 height 16
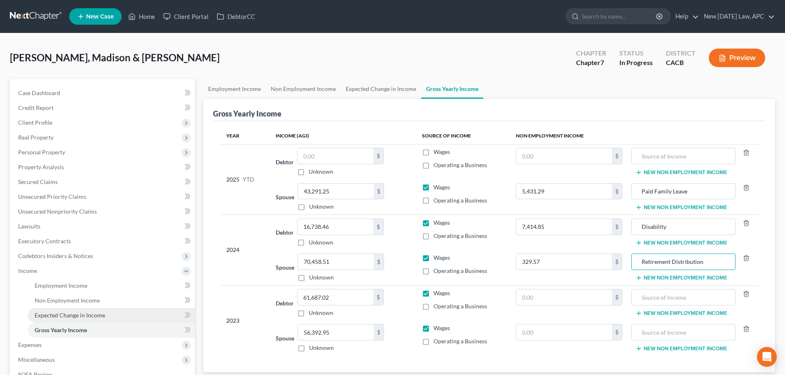
click at [83, 313] on span "Expected Change in Income" at bounding box center [70, 315] width 70 height 7
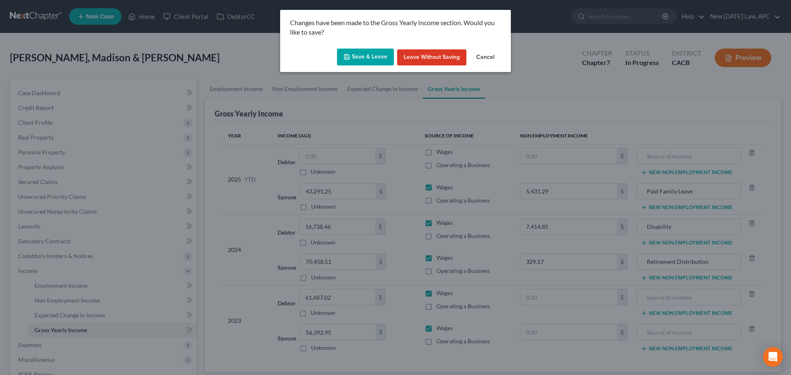
click at [361, 42] on div "Changes have been made to the Gross Yearly Income section. Would you like to sa…" at bounding box center [395, 27] width 231 height 35
click at [361, 53] on button "Save & Leave" at bounding box center [365, 57] width 57 height 17
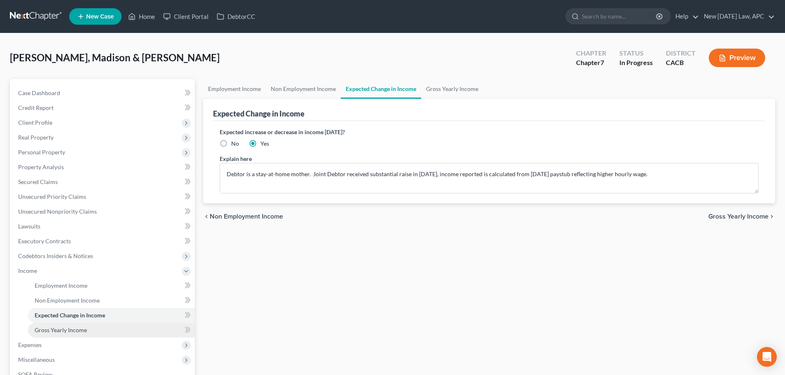
click at [75, 332] on span "Gross Yearly Income" at bounding box center [61, 330] width 52 height 7
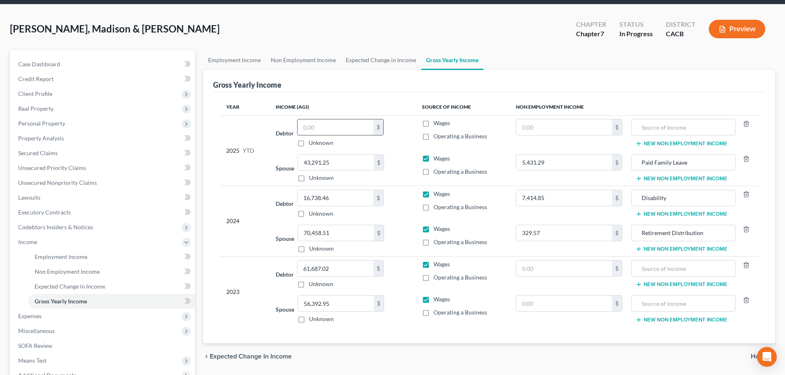
scroll to position [41, 0]
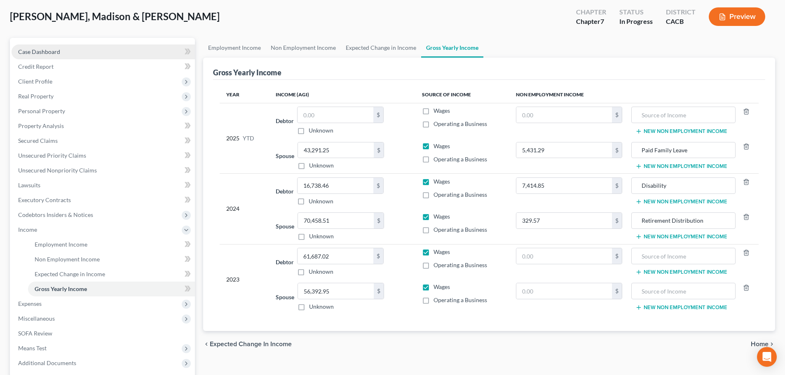
click at [59, 54] on span "Case Dashboard" at bounding box center [39, 51] width 42 height 7
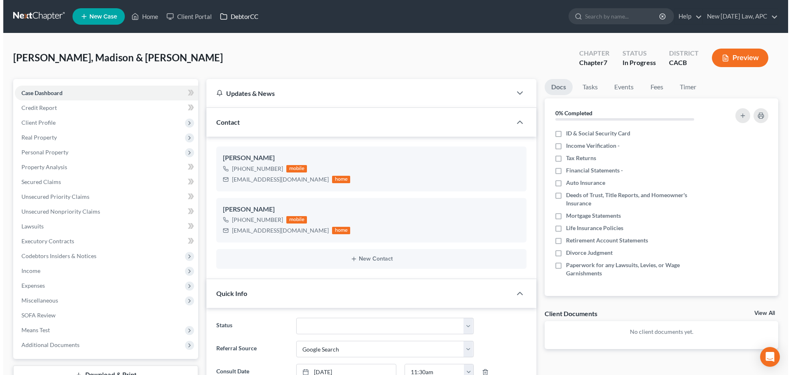
scroll to position [377, 0]
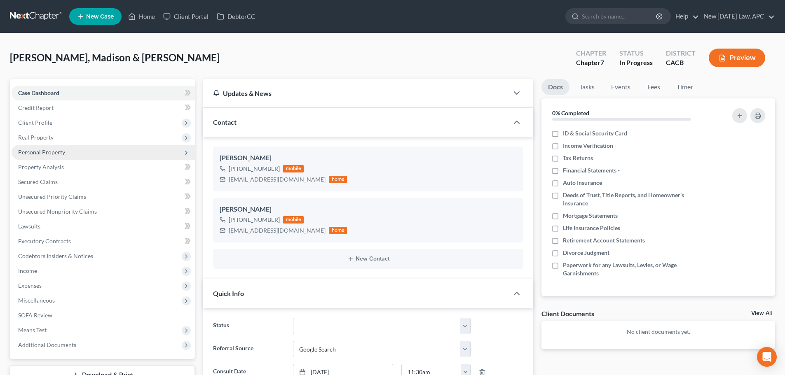
click at [45, 155] on span "Personal Property" at bounding box center [41, 152] width 47 height 7
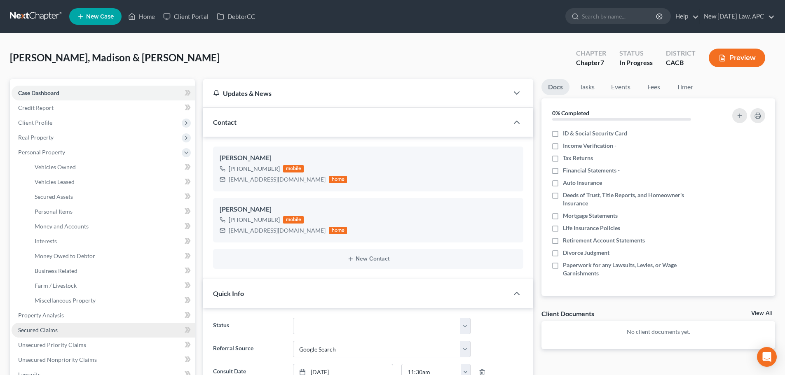
click at [43, 325] on link "Secured Claims" at bounding box center [103, 330] width 183 height 15
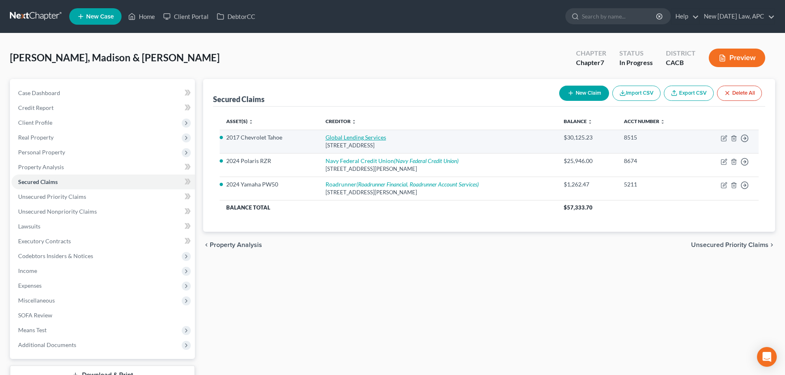
click at [332, 137] on link "Global Lending Services" at bounding box center [356, 137] width 61 height 7
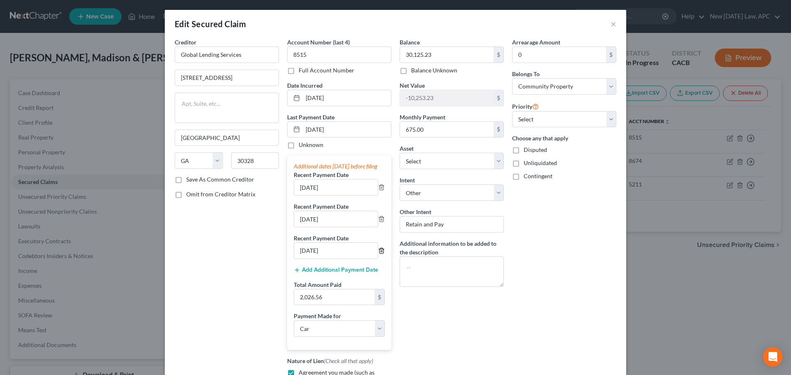
click at [378, 254] on icon "button" at bounding box center [381, 251] width 7 height 7
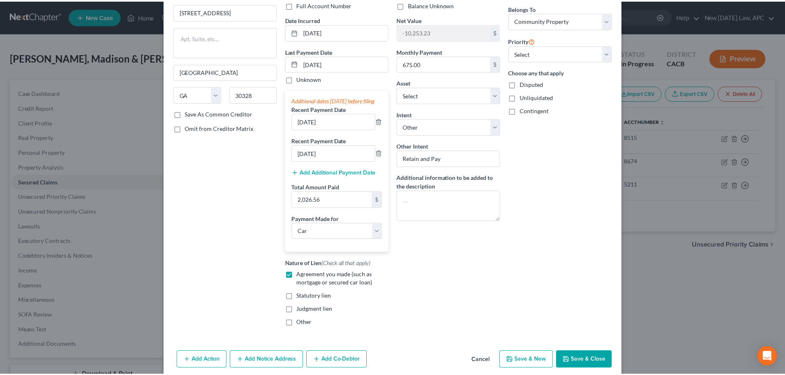
scroll to position [108, 0]
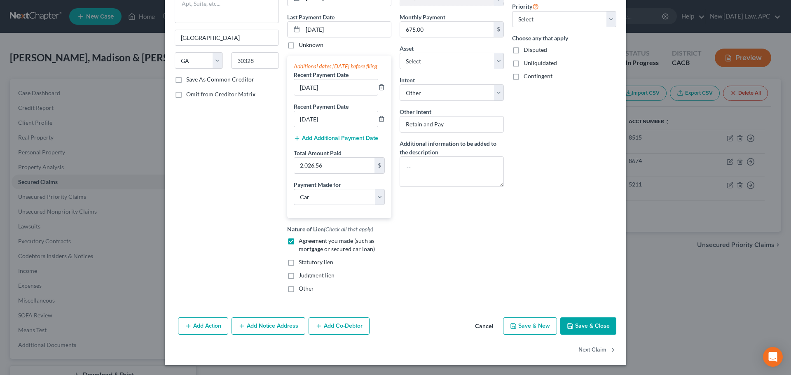
click at [572, 325] on button "Save & Close" at bounding box center [588, 326] width 56 height 17
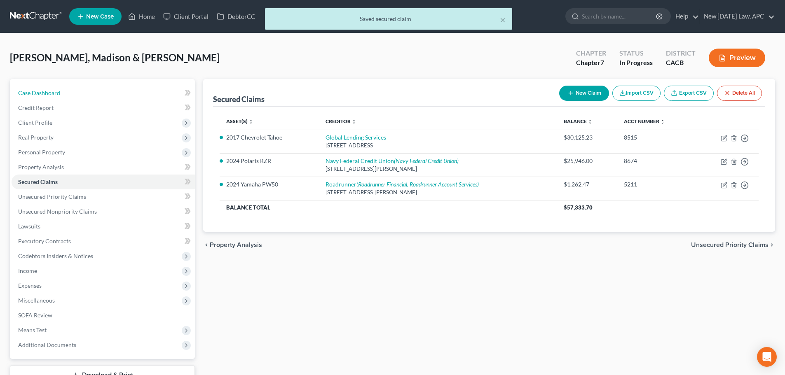
drag, startPoint x: 70, startPoint y: 94, endPoint x: 152, endPoint y: 0, distance: 124.4
click at [70, 94] on link "Case Dashboard" at bounding box center [103, 93] width 183 height 15
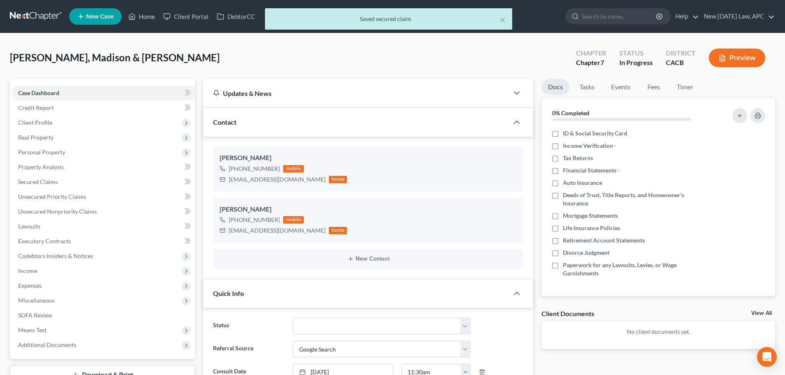
scroll to position [377, 0]
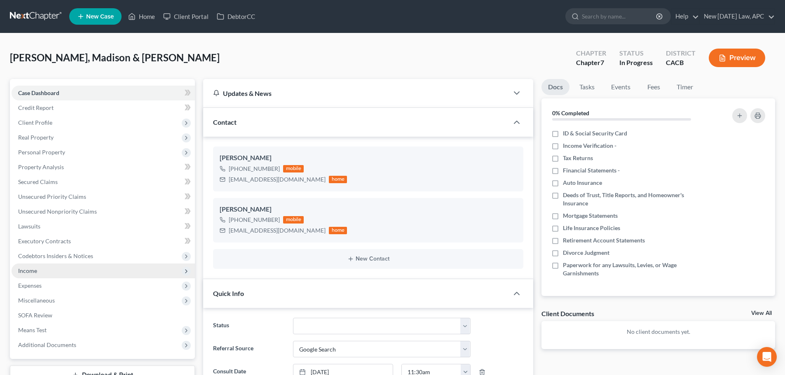
click at [48, 274] on span "Income" at bounding box center [103, 271] width 183 height 15
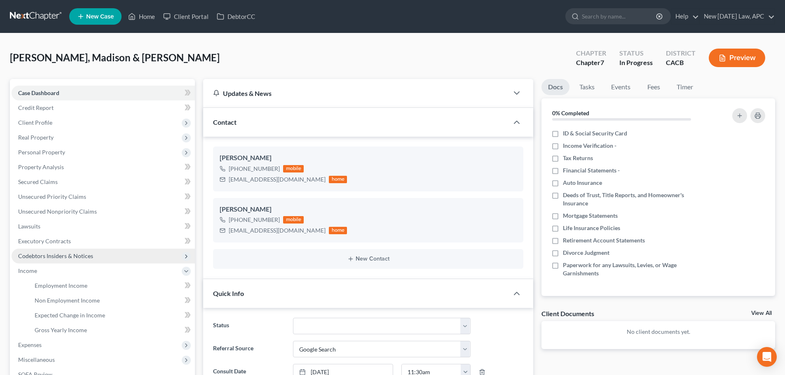
click at [59, 257] on span "Codebtors Insiders & Notices" at bounding box center [55, 256] width 75 height 7
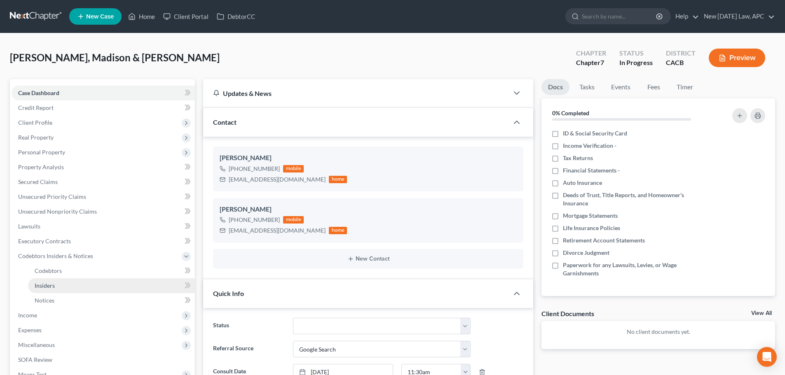
click at [67, 286] on link "Insiders" at bounding box center [111, 286] width 167 height 15
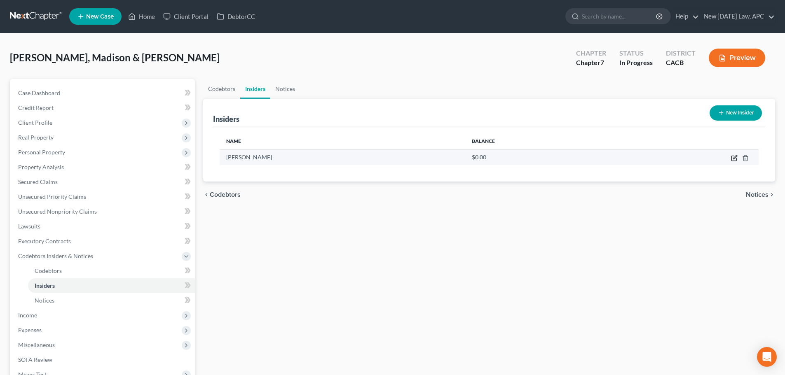
click at [735, 157] on icon "button" at bounding box center [735, 157] width 4 height 4
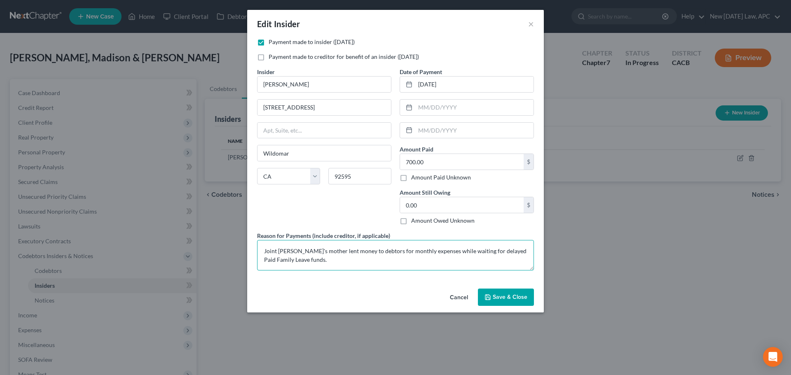
click at [361, 248] on textarea "Joint [PERSON_NAME]'s mother lent money to debtors for monthly expenses while w…" at bounding box center [395, 255] width 277 height 30
click at [505, 294] on span "Save & Close" at bounding box center [510, 297] width 35 height 7
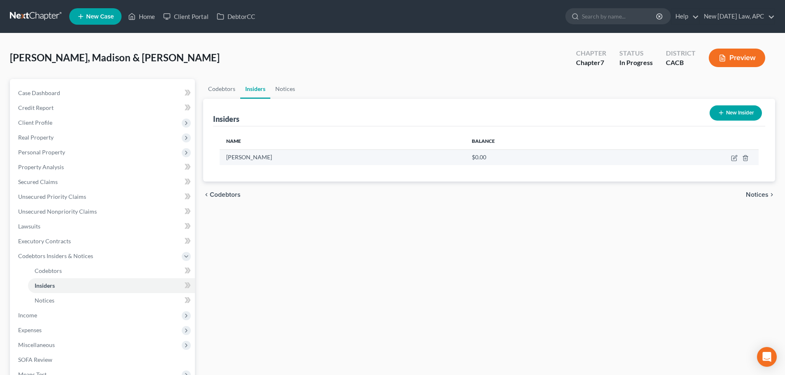
drag, startPoint x: 734, startPoint y: 154, endPoint x: 729, endPoint y: 160, distance: 8.2
click at [734, 154] on td at bounding box center [687, 158] width 143 height 16
click at [733, 155] on icon "button" at bounding box center [734, 158] width 7 height 7
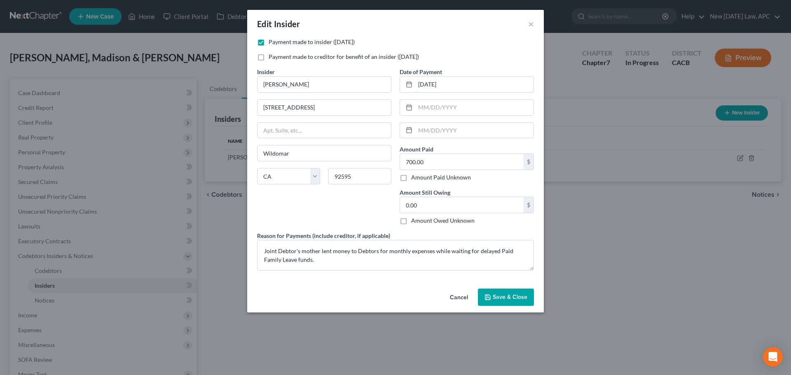
drag, startPoint x: 457, startPoint y: 83, endPoint x: 480, endPoint y: 74, distance: 25.2
click at [457, 82] on input "[DATE]" at bounding box center [474, 85] width 118 height 16
drag, startPoint x: 480, startPoint y: 74, endPoint x: 440, endPoint y: 86, distance: 42.1
click at [440, 84] on div "Date of Payment [DATE]" at bounding box center [467, 80] width 134 height 25
drag, startPoint x: 450, startPoint y: 86, endPoint x: 407, endPoint y: 86, distance: 42.9
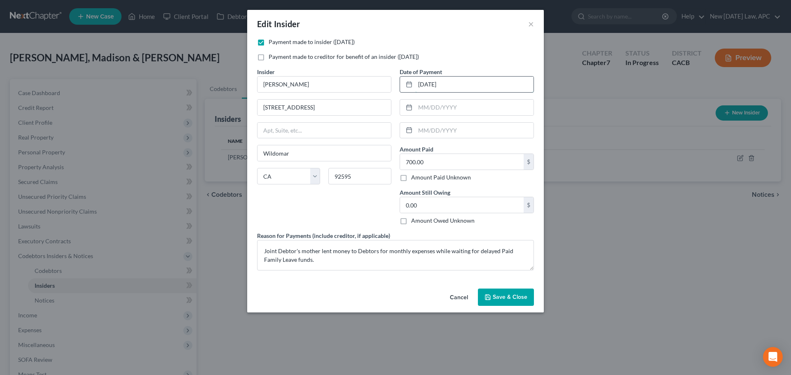
click at [407, 86] on div "[DATE]" at bounding box center [467, 84] width 134 height 16
click at [436, 164] on input "700.00" at bounding box center [462, 162] width 124 height 16
click at [494, 293] on button "Save & Close" at bounding box center [506, 297] width 56 height 17
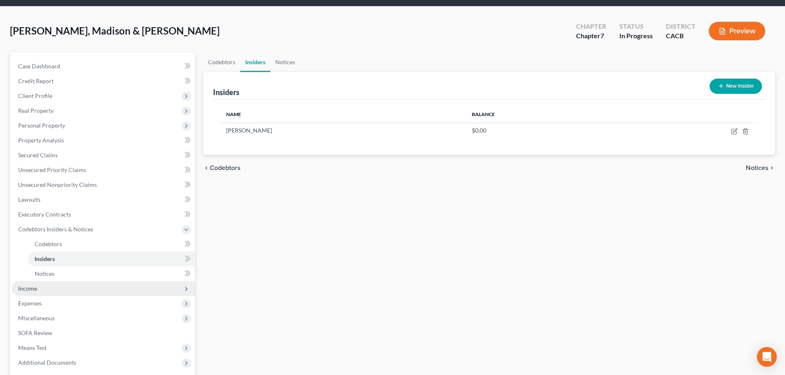
scroll to position [41, 0]
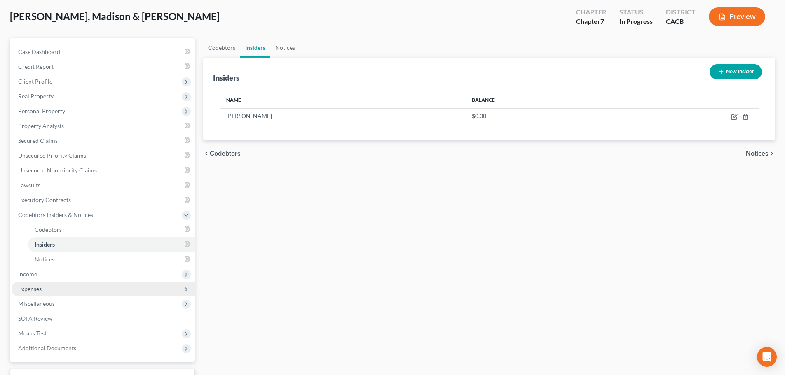
drag, startPoint x: 62, startPoint y: 273, endPoint x: 66, endPoint y: 287, distance: 14.7
click at [62, 273] on span "Income" at bounding box center [103, 274] width 183 height 15
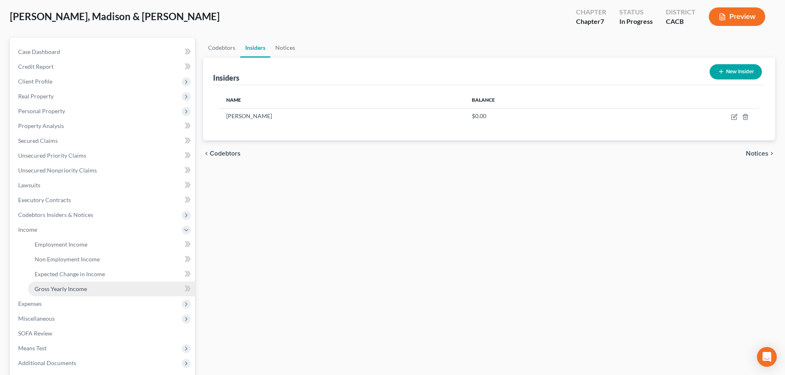
click at [75, 286] on span "Gross Yearly Income" at bounding box center [61, 289] width 52 height 7
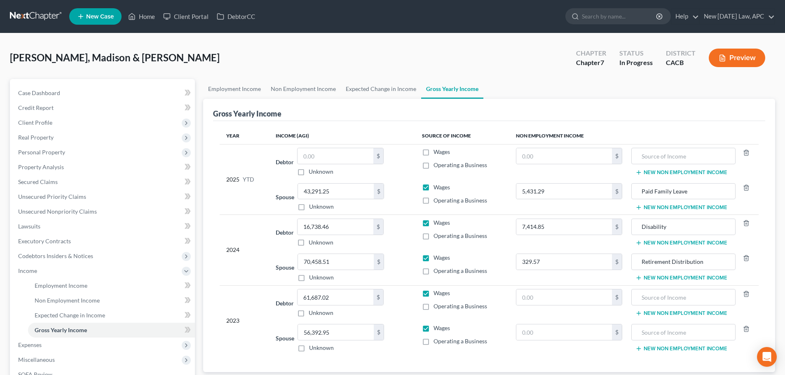
scroll to position [41, 0]
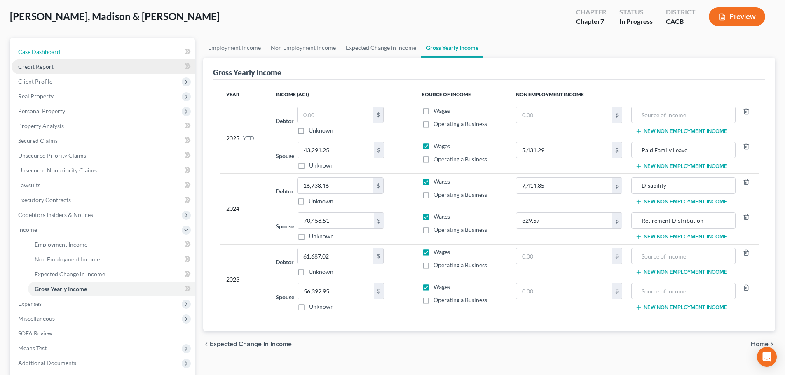
drag, startPoint x: 80, startPoint y: 50, endPoint x: 142, endPoint y: 61, distance: 62.9
click at [80, 50] on link "Case Dashboard" at bounding box center [103, 52] width 183 height 15
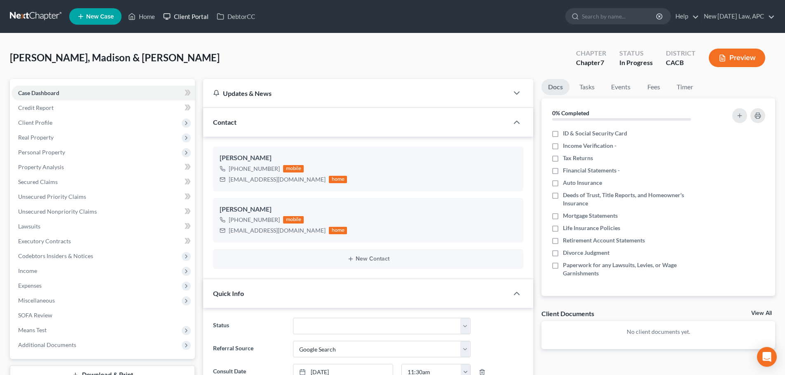
scroll to position [377, 0]
click at [64, 218] on link "Unsecured Nonpriority Claims" at bounding box center [103, 211] width 183 height 15
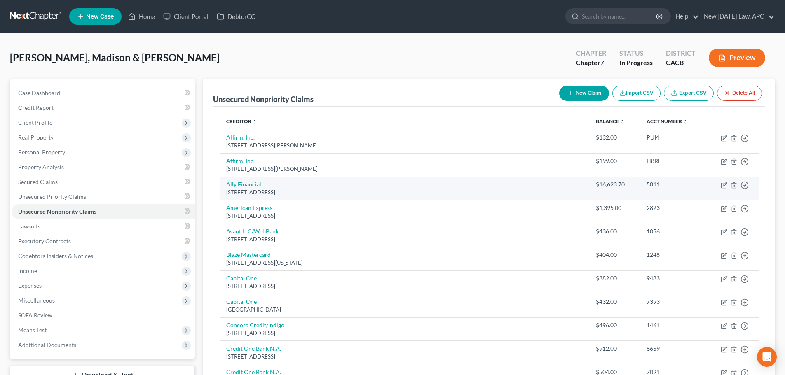
click at [248, 184] on link "Ally Financial" at bounding box center [243, 184] width 35 height 7
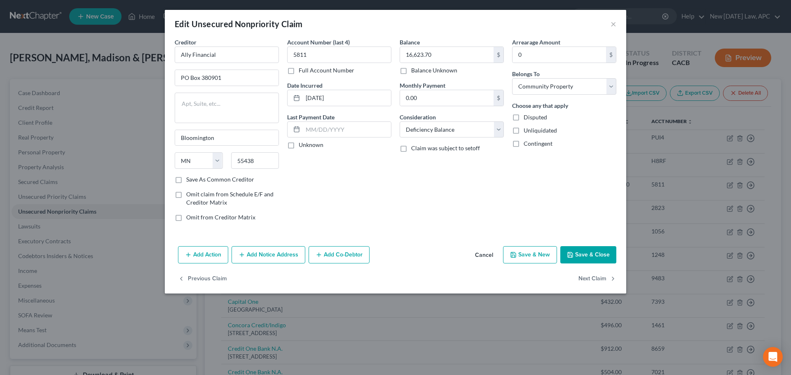
click at [221, 253] on button "Add Action" at bounding box center [203, 254] width 50 height 17
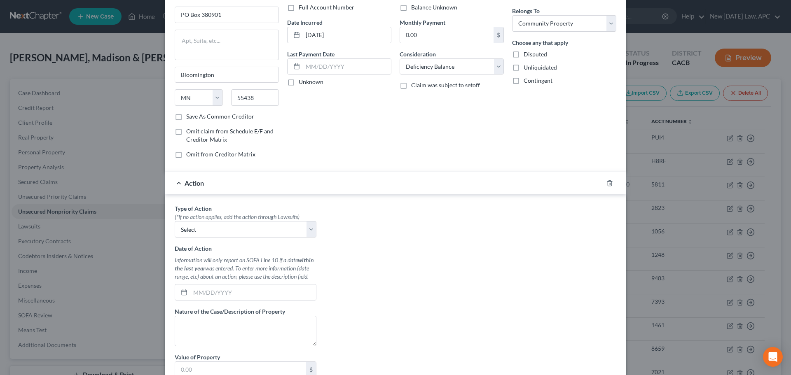
scroll to position [82, 0]
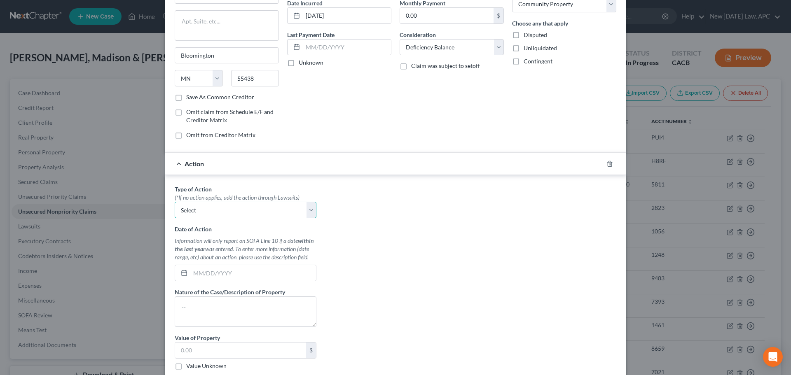
click at [279, 213] on select "Select Repossession Garnishment Foreclosure Personal Injury Attached, Seized, O…" at bounding box center [246, 210] width 142 height 16
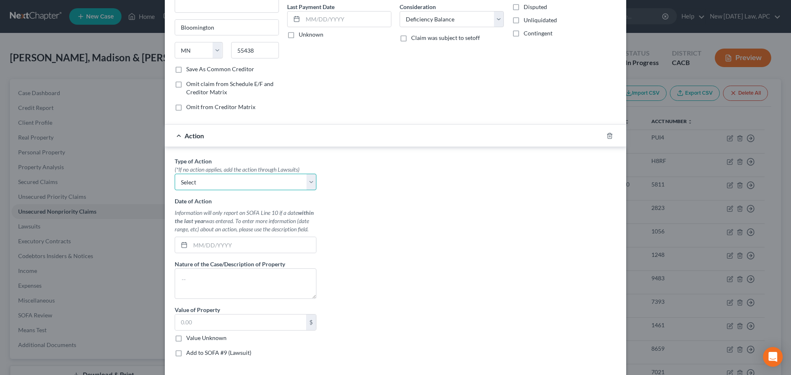
scroll to position [124, 0]
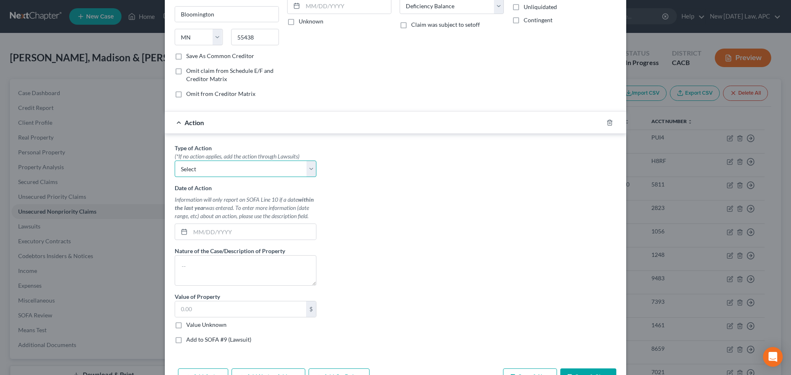
click at [225, 174] on select "Select Repossession Garnishment Foreclosure Personal Injury Attached, Seized, O…" at bounding box center [246, 169] width 142 height 16
click at [175, 161] on select "Select Repossession Garnishment Foreclosure Personal Injury Attached, Seized, O…" at bounding box center [246, 169] width 142 height 16
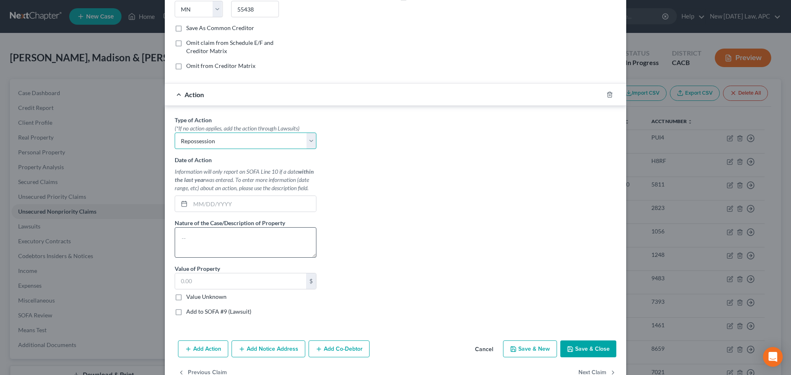
scroll to position [165, 0]
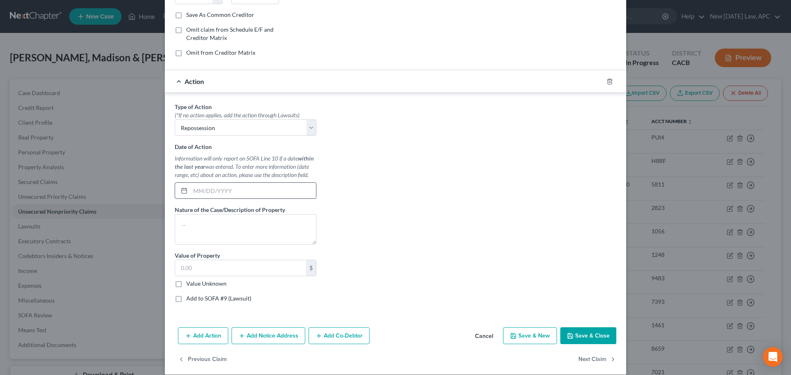
click at [218, 197] on input "text" at bounding box center [253, 191] width 126 height 16
click at [220, 195] on input "text" at bounding box center [253, 191] width 126 height 16
click at [179, 231] on textarea at bounding box center [246, 229] width 142 height 30
click at [251, 228] on textarea "2018 Jeep Grand Cherokee" at bounding box center [246, 229] width 142 height 30
click at [204, 264] on input "text" at bounding box center [240, 268] width 131 height 16
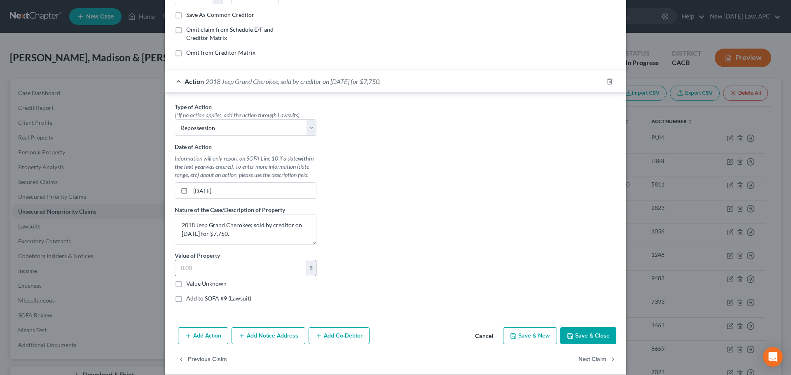
click at [205, 265] on input "text" at bounding box center [240, 268] width 131 height 16
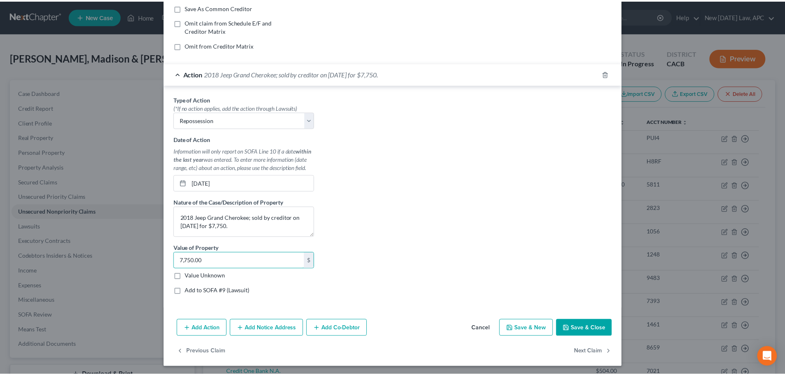
scroll to position [174, 0]
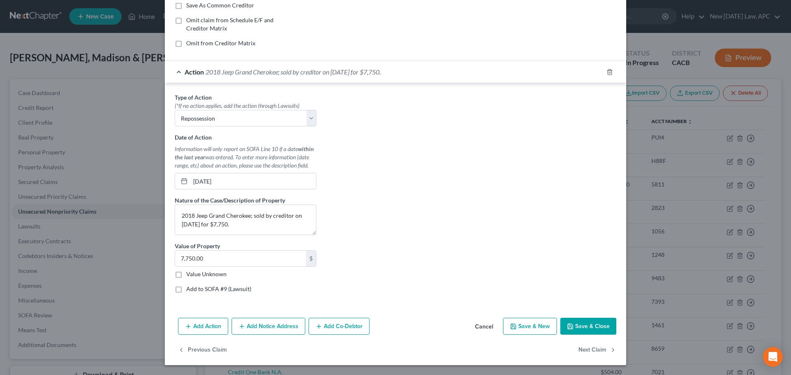
click at [574, 328] on button "Save & Close" at bounding box center [588, 326] width 56 height 17
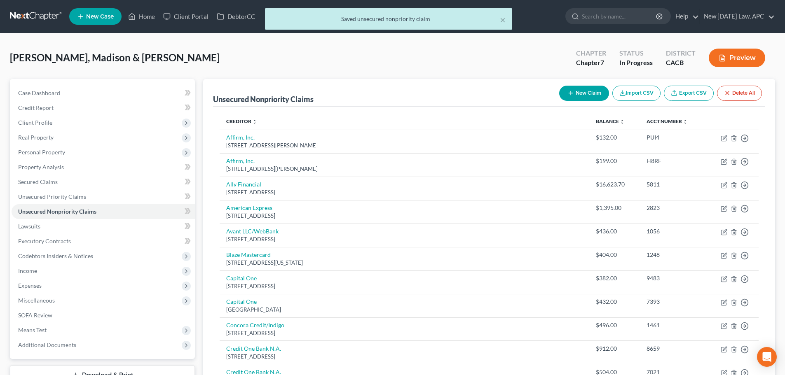
click at [750, 62] on button "Preview" at bounding box center [737, 58] width 56 height 19
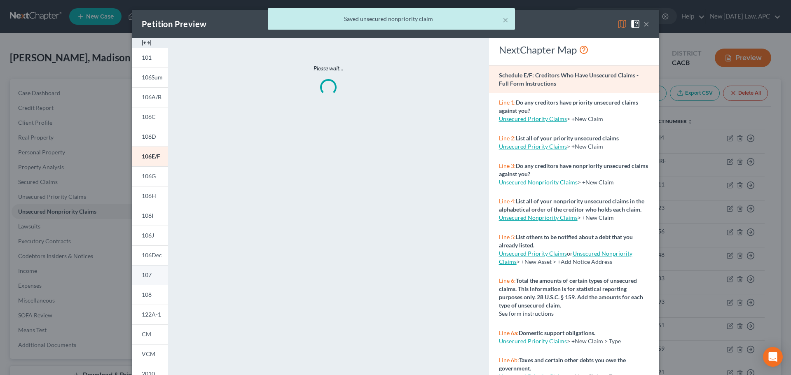
click at [148, 277] on span "107" at bounding box center [147, 275] width 10 height 7
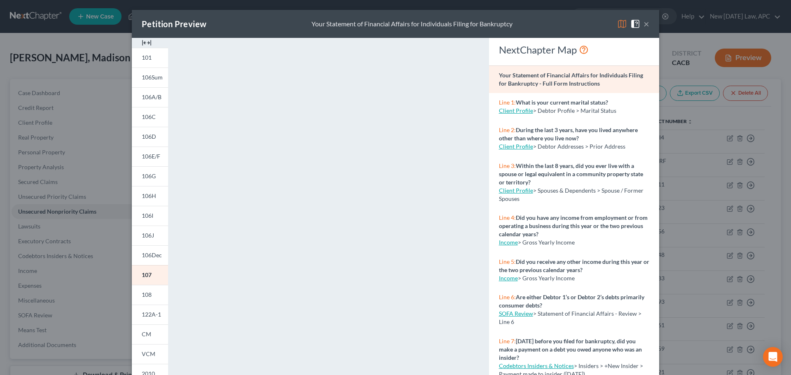
drag, startPoint x: 644, startPoint y: 22, endPoint x: 556, endPoint y: 0, distance: 90.0
click at [644, 21] on button "×" at bounding box center [647, 24] width 6 height 10
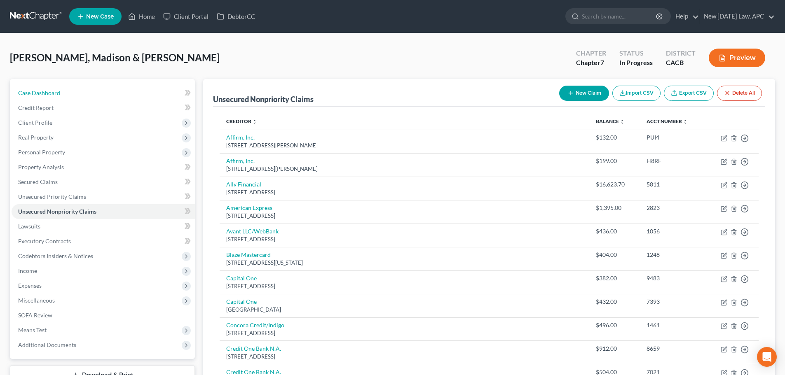
drag, startPoint x: 92, startPoint y: 96, endPoint x: 237, endPoint y: 7, distance: 170.2
click at [91, 96] on link "Case Dashboard" at bounding box center [103, 93] width 183 height 15
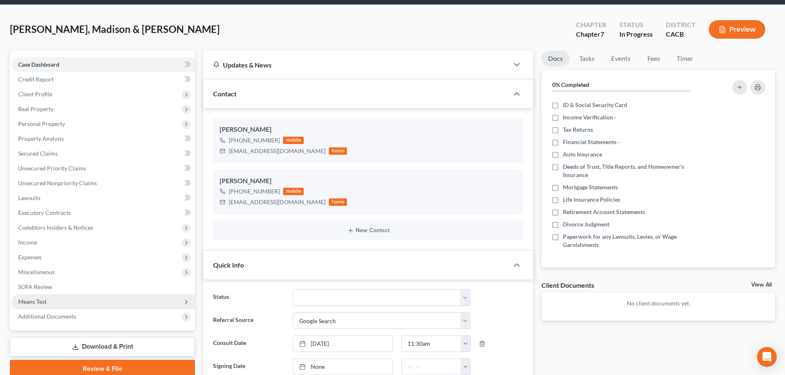
scroll to position [41, 0]
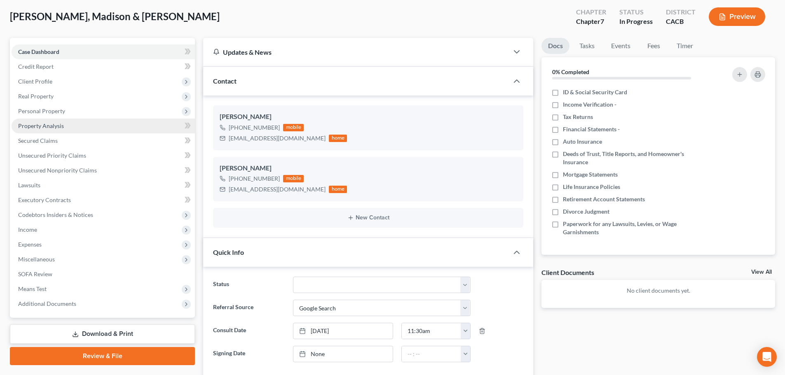
click at [44, 129] on link "Property Analysis" at bounding box center [103, 126] width 183 height 15
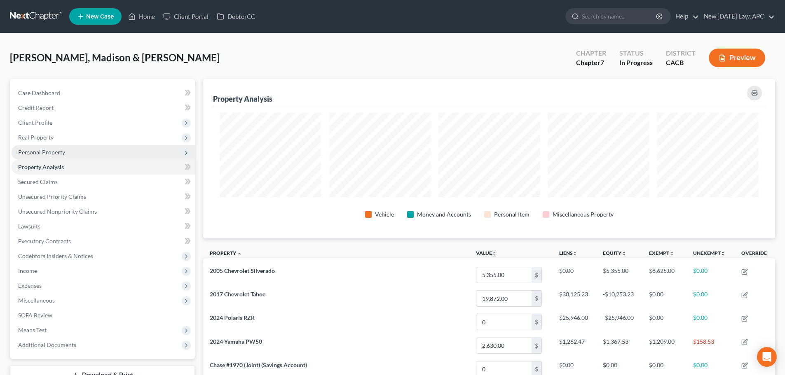
click at [52, 155] on span "Personal Property" at bounding box center [41, 152] width 47 height 7
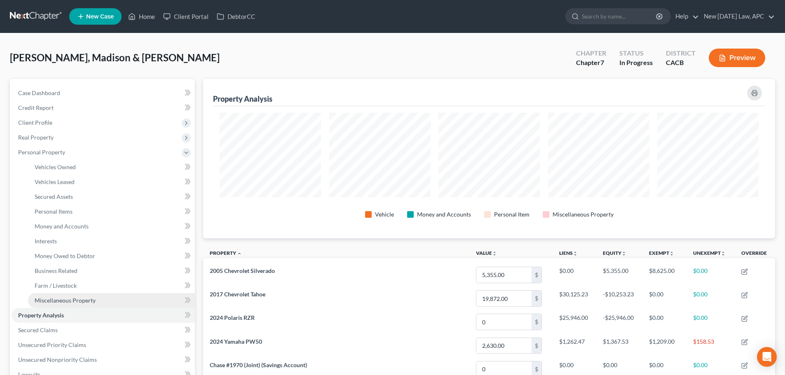
click at [67, 303] on span "Miscellaneous Property" at bounding box center [65, 300] width 61 height 7
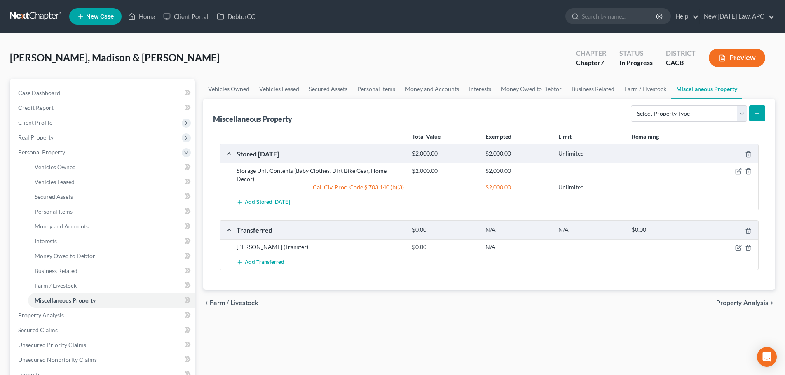
click at [734, 243] on div at bounding box center [730, 247] width 59 height 8
click at [737, 245] on icon "button" at bounding box center [739, 247] width 4 height 4
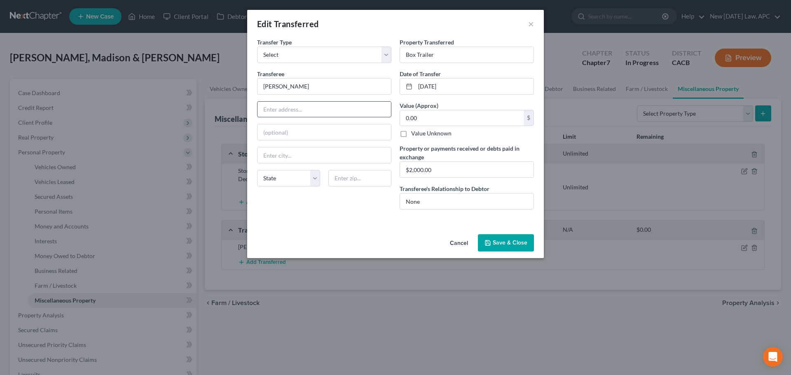
click at [288, 103] on input "text" at bounding box center [325, 110] width 134 height 16
click at [453, 122] on input "0.00" at bounding box center [462, 118] width 124 height 16
click at [511, 239] on button "Save & Close" at bounding box center [506, 242] width 56 height 17
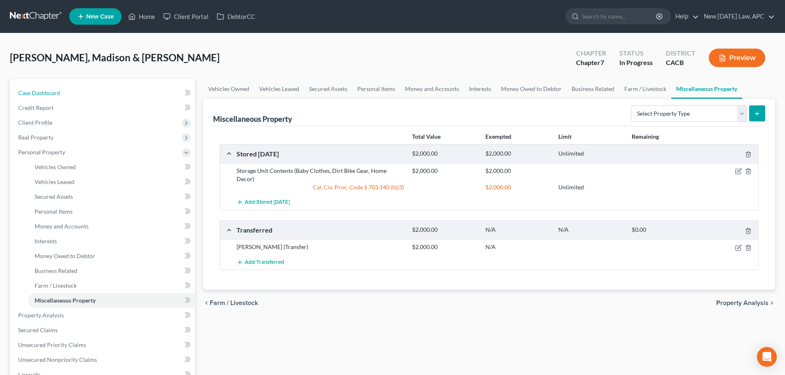
click at [59, 93] on span "Case Dashboard" at bounding box center [39, 92] width 42 height 7
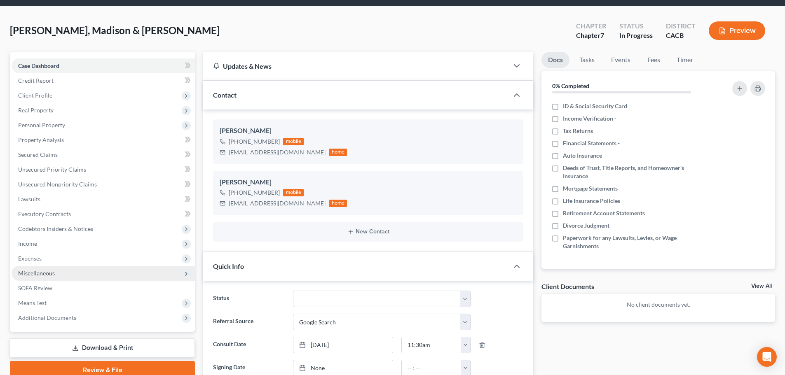
scroll to position [41, 0]
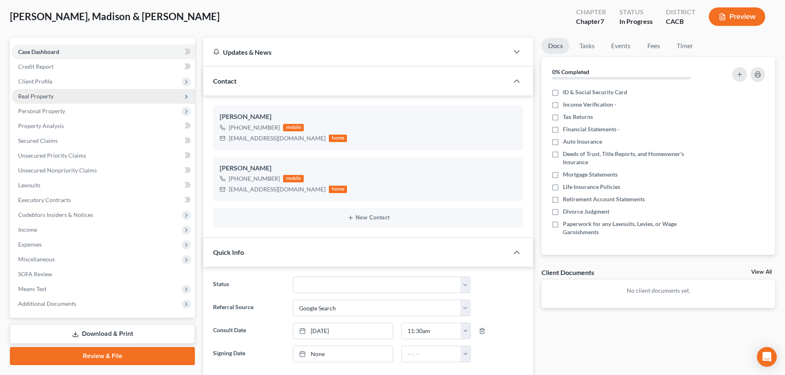
click at [46, 94] on span "Real Property" at bounding box center [35, 96] width 35 height 7
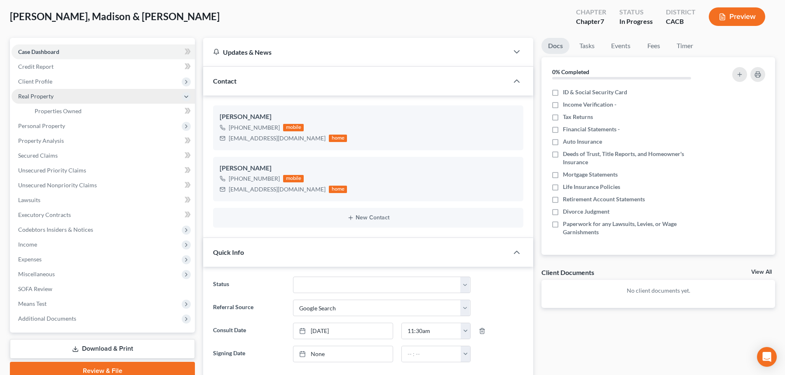
drag, startPoint x: 42, startPoint y: 81, endPoint x: 47, endPoint y: 90, distance: 10.0
click at [42, 81] on span "Client Profile" at bounding box center [35, 81] width 34 height 7
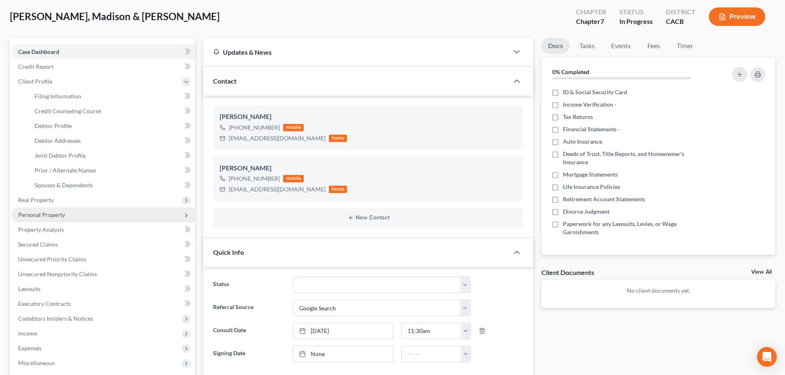
click at [47, 210] on span "Personal Property" at bounding box center [103, 215] width 183 height 15
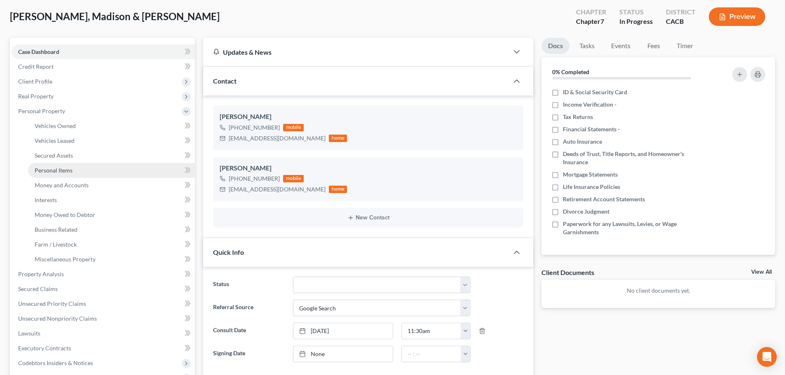
click at [52, 173] on span "Personal Items" at bounding box center [54, 170] width 38 height 7
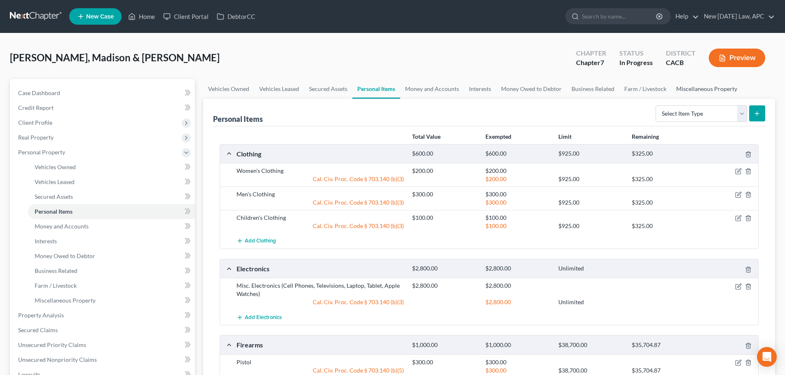
click at [677, 86] on link "Miscellaneous Property" at bounding box center [706, 89] width 71 height 20
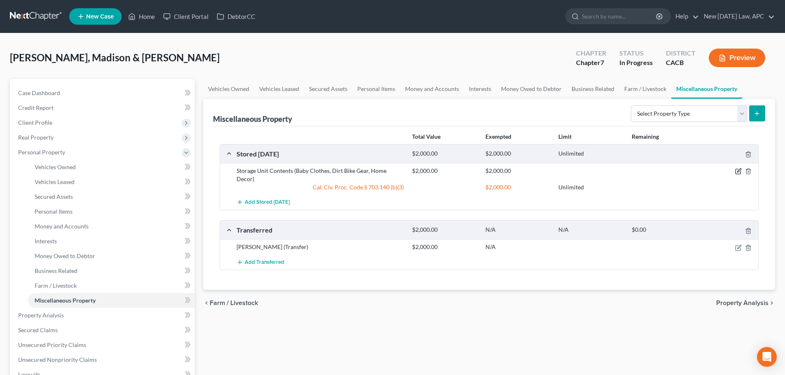
click at [734, 171] on div at bounding box center [730, 171] width 59 height 8
click at [738, 172] on icon "button" at bounding box center [739, 171] width 4 height 4
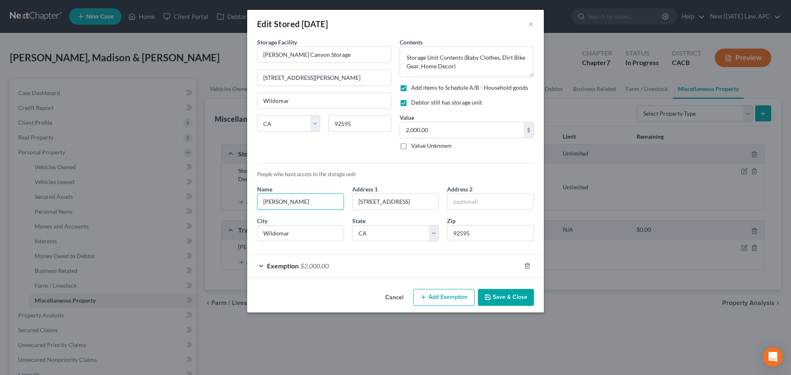
drag, startPoint x: 318, startPoint y: 199, endPoint x: 234, endPoint y: 195, distance: 83.7
click at [234, 195] on div "Edit Stored [DATE] × An exemption set must first be selected from the Filing In…" at bounding box center [395, 187] width 791 height 375
drag, startPoint x: 416, startPoint y: 204, endPoint x: 314, endPoint y: 193, distance: 102.3
click at [314, 193] on div "Name Address 1 [GEOGRAPHIC_DATA] Address [GEOGRAPHIC_DATA][US_STATE] CO [GEOGRA…" at bounding box center [395, 216] width 285 height 63
drag, startPoint x: 487, startPoint y: 234, endPoint x: 444, endPoint y: 234, distance: 43.3
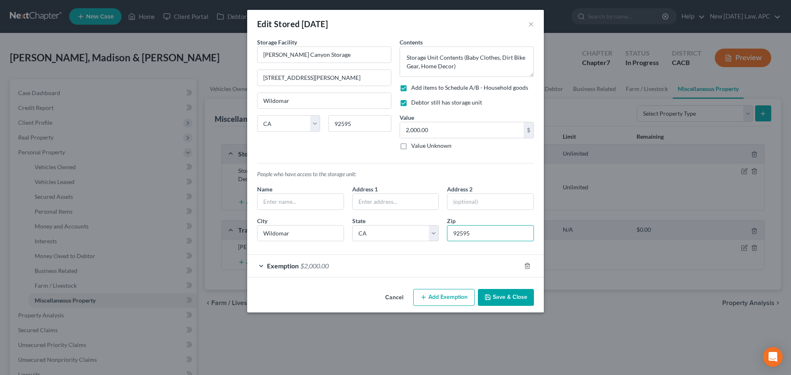
click at [444, 234] on div "Zip 92595" at bounding box center [490, 229] width 95 height 25
drag, startPoint x: 395, startPoint y: 234, endPoint x: 388, endPoint y: 239, distance: 7.8
click at [395, 234] on select "State [US_STATE] AK AR AZ CA CO CT DE DC [GEOGRAPHIC_DATA] [GEOGRAPHIC_DATA] GU…" at bounding box center [395, 233] width 87 height 16
click at [352, 225] on select "State [US_STATE] AK AR AZ CA CO CT DE DC [GEOGRAPHIC_DATA] [GEOGRAPHIC_DATA] GU…" at bounding box center [395, 233] width 87 height 16
click at [288, 239] on input "Wildomar" at bounding box center [301, 234] width 86 height 16
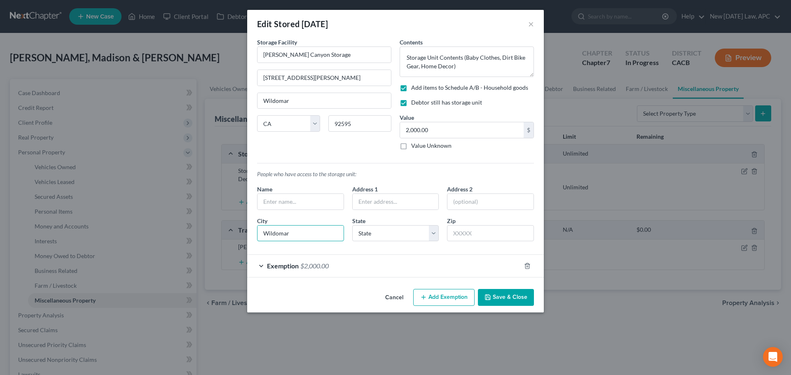
drag, startPoint x: 302, startPoint y: 237, endPoint x: 212, endPoint y: 230, distance: 90.9
click at [212, 230] on div "Edit Stored [DATE] × An exemption set must first be selected from the Filing In…" at bounding box center [395, 187] width 791 height 375
click at [501, 294] on button "Save & Close" at bounding box center [506, 297] width 56 height 17
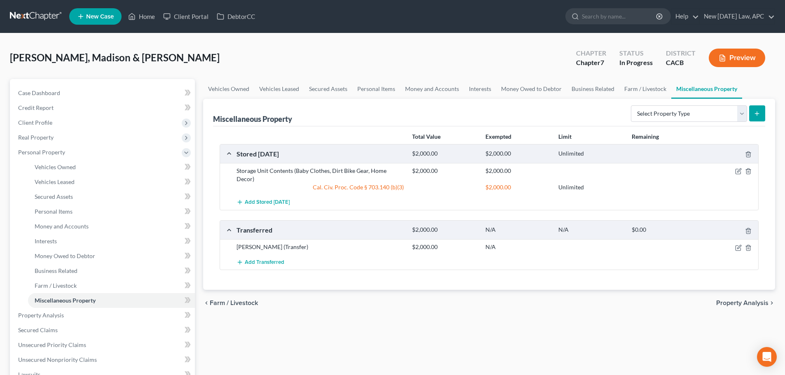
click at [747, 62] on button "Preview" at bounding box center [737, 58] width 56 height 19
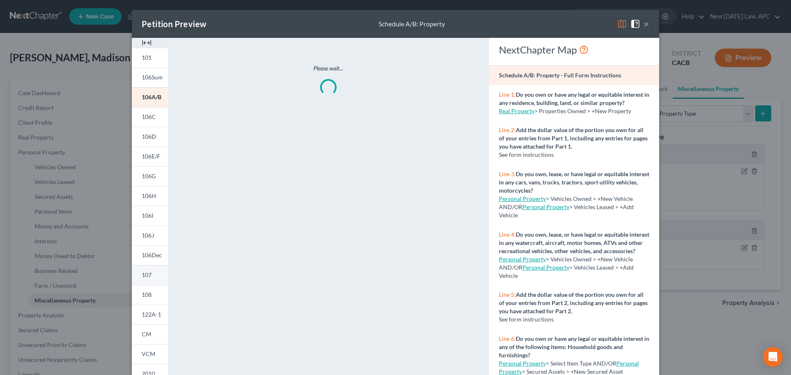
click at [149, 282] on link "107" at bounding box center [150, 275] width 36 height 20
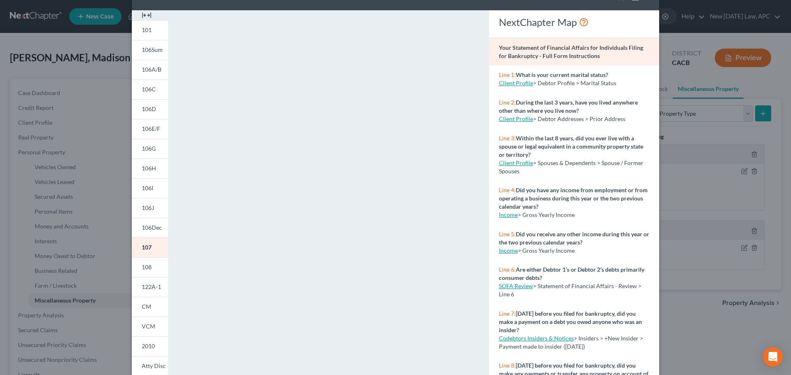
scroll to position [41, 0]
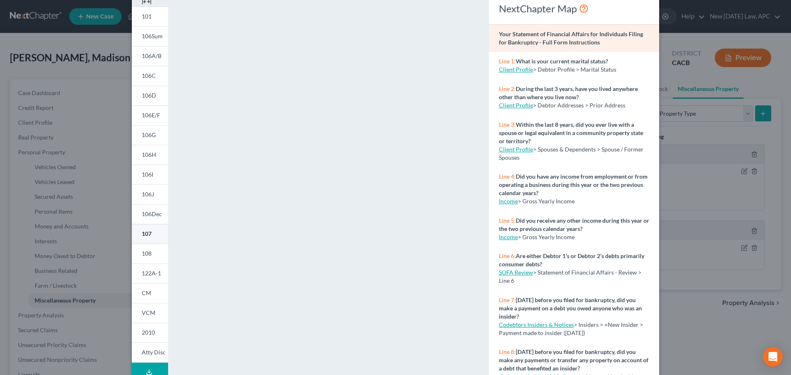
click at [144, 233] on span "107" at bounding box center [147, 233] width 10 height 7
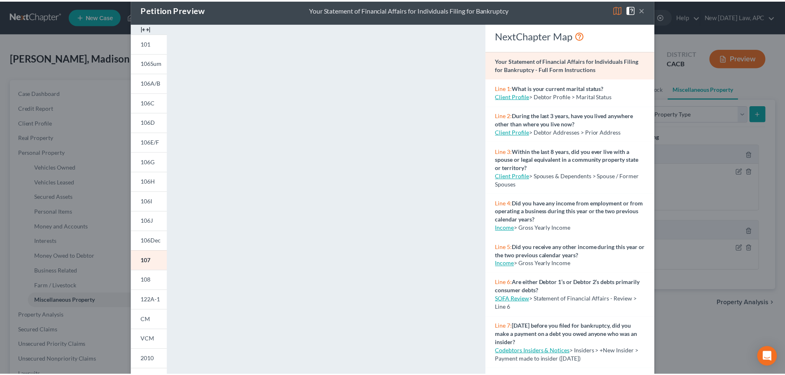
scroll to position [0, 0]
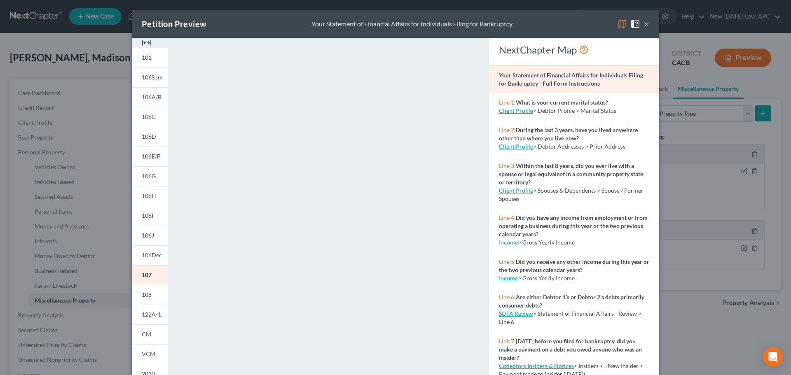
click at [644, 22] on button "×" at bounding box center [647, 24] width 6 height 10
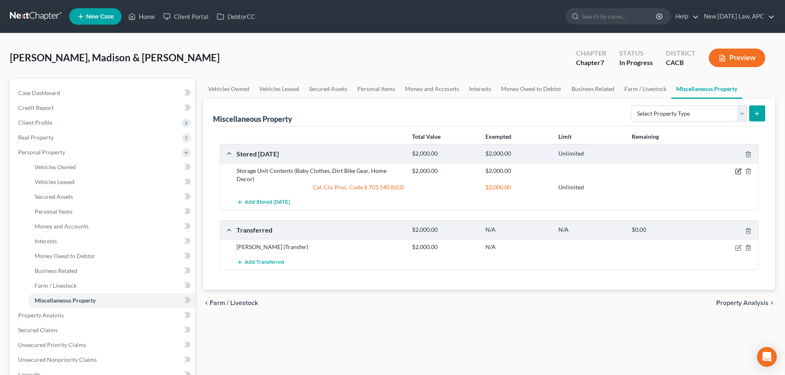
click at [735, 168] on icon "button" at bounding box center [738, 171] width 7 height 7
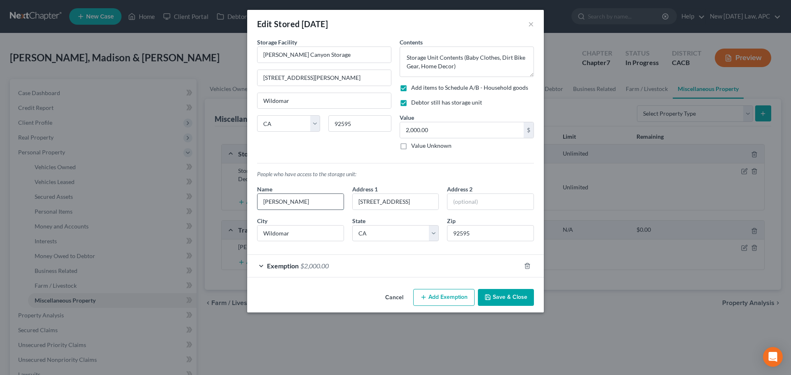
click at [324, 197] on input "[PERSON_NAME]" at bounding box center [301, 202] width 86 height 16
drag, startPoint x: 291, startPoint y: 200, endPoint x: 257, endPoint y: 203, distance: 33.9
click at [257, 203] on div "Name [PERSON_NAME]" at bounding box center [300, 197] width 95 height 25
drag, startPoint x: 418, startPoint y: 200, endPoint x: 297, endPoint y: 193, distance: 121.0
click at [285, 192] on div "Name Address 1 [GEOGRAPHIC_DATA] Address [GEOGRAPHIC_DATA][US_STATE] CO [GEOGRA…" at bounding box center [395, 216] width 285 height 63
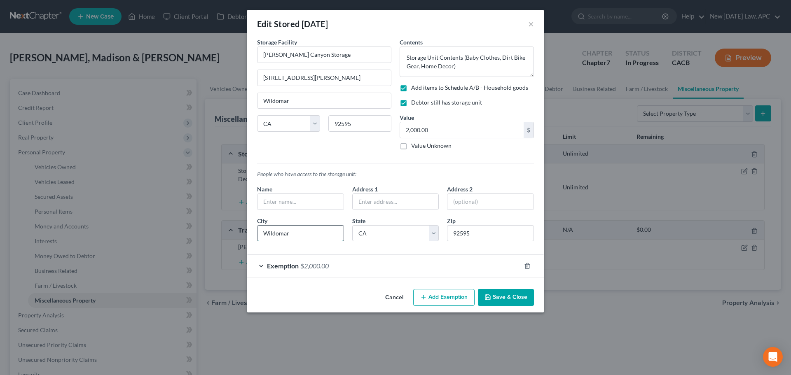
drag, startPoint x: 317, startPoint y: 226, endPoint x: 319, endPoint y: 232, distance: 6.9
click at [254, 233] on div "City Wildomar" at bounding box center [300, 229] width 95 height 25
drag, startPoint x: 365, startPoint y: 238, endPoint x: 367, endPoint y: 227, distance: 11.3
click at [366, 237] on select "State [US_STATE] AK AR AZ CA CO CT DE DC [GEOGRAPHIC_DATA] [GEOGRAPHIC_DATA] GU…" at bounding box center [395, 233] width 87 height 16
click at [352, 225] on select "State [US_STATE] AK AR AZ CA CO CT DE DC [GEOGRAPHIC_DATA] [GEOGRAPHIC_DATA] GU…" at bounding box center [395, 233] width 87 height 16
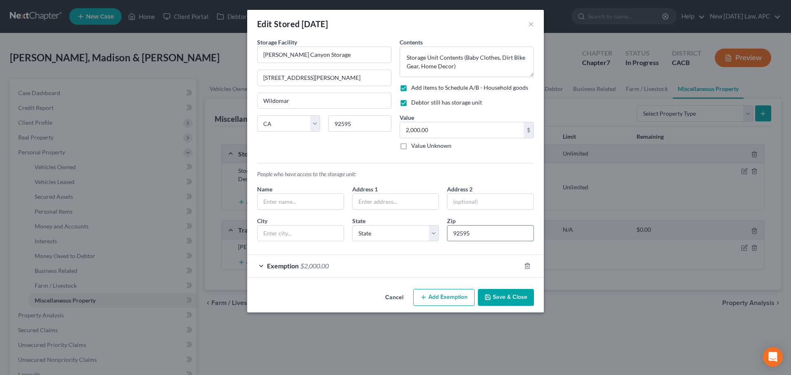
drag, startPoint x: 468, startPoint y: 227, endPoint x: 485, endPoint y: 235, distance: 18.6
click at [469, 227] on input "92595" at bounding box center [490, 233] width 87 height 16
drag, startPoint x: 475, startPoint y: 233, endPoint x: 446, endPoint y: 233, distance: 28.8
click at [446, 233] on div "Zip 9259" at bounding box center [490, 229] width 95 height 25
click at [329, 206] on input "text" at bounding box center [301, 202] width 86 height 16
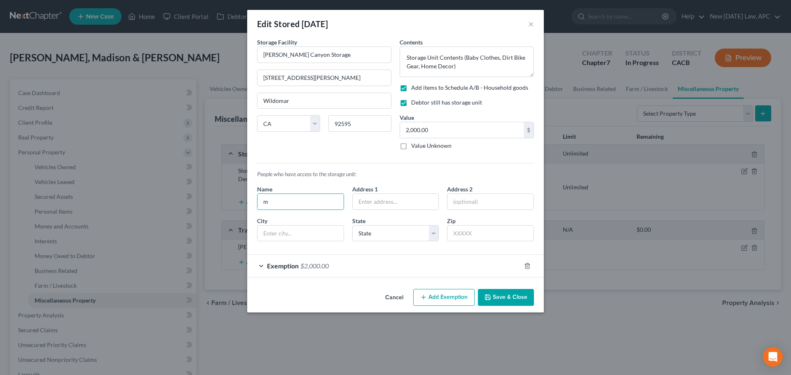
click at [496, 293] on button "Save & Close" at bounding box center [506, 297] width 56 height 17
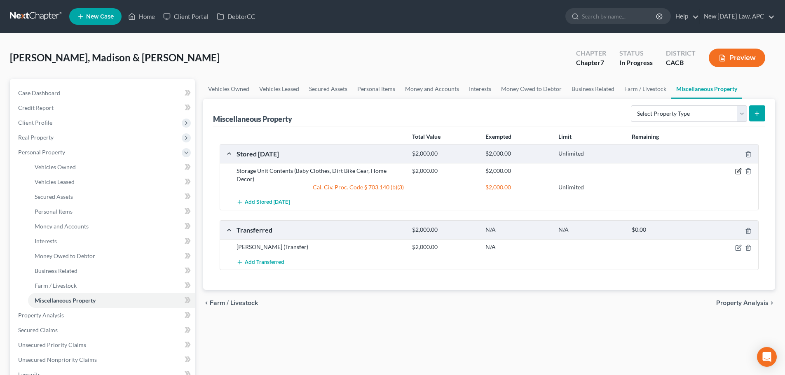
click at [737, 171] on icon "button" at bounding box center [738, 171] width 7 height 7
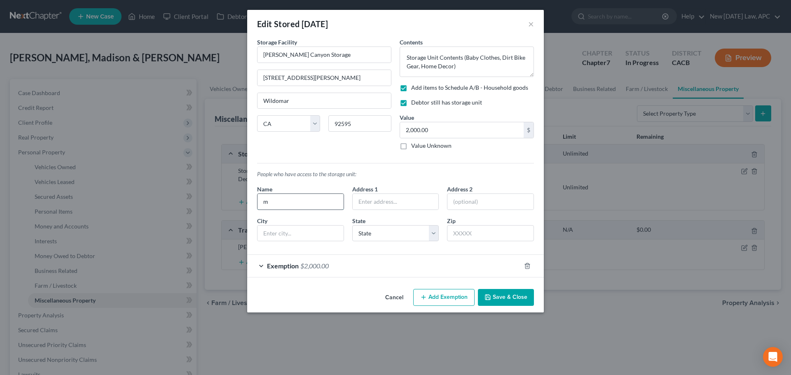
click at [293, 206] on input "m" at bounding box center [301, 202] width 86 height 16
click at [500, 292] on button "Save & Close" at bounding box center [506, 297] width 56 height 17
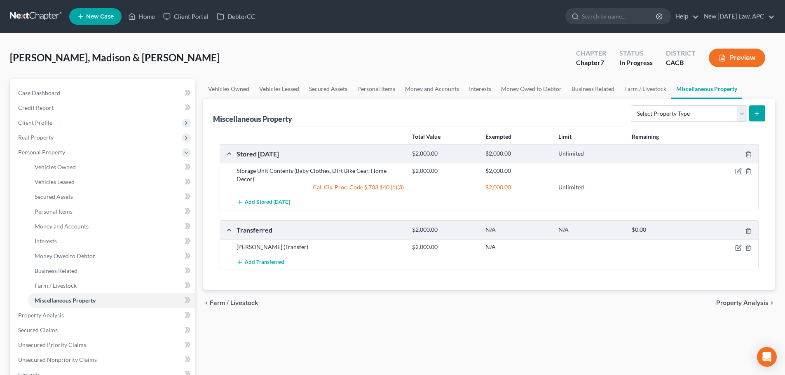
click at [731, 57] on button "Preview" at bounding box center [737, 58] width 56 height 19
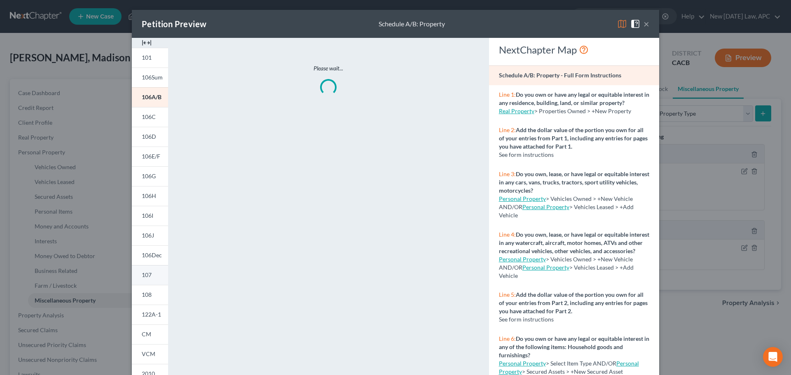
click at [143, 275] on span "107" at bounding box center [147, 275] width 10 height 7
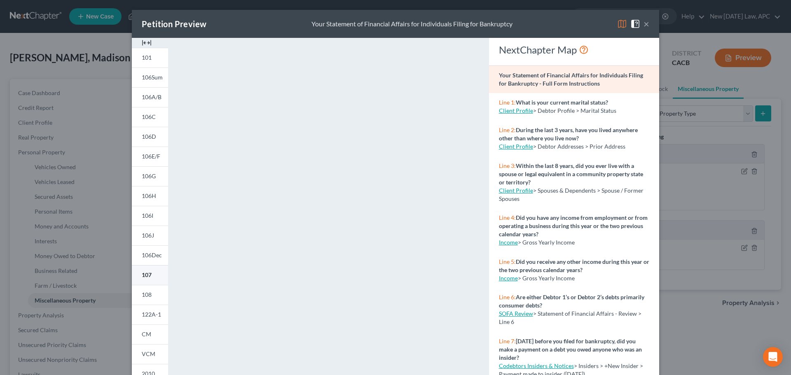
click at [147, 277] on span "107" at bounding box center [147, 275] width 10 height 7
click at [644, 22] on button "×" at bounding box center [647, 24] width 6 height 10
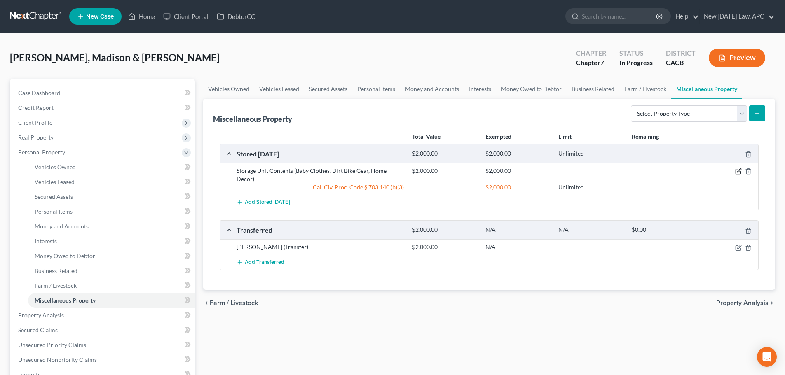
click at [740, 171] on icon "button" at bounding box center [738, 171] width 7 height 7
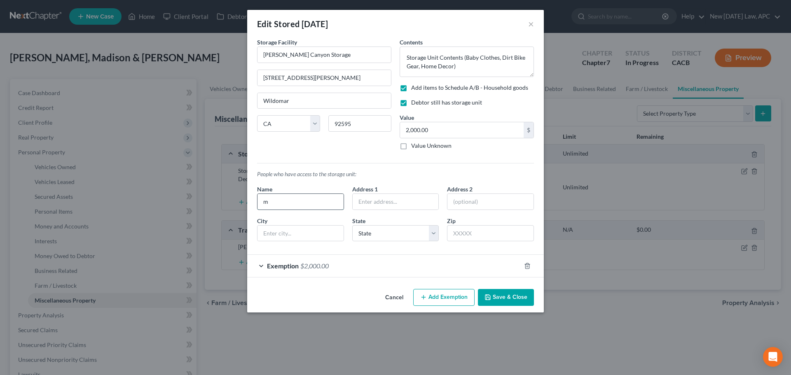
click at [326, 197] on input "m" at bounding box center [301, 202] width 86 height 16
click at [471, 235] on input "text" at bounding box center [490, 233] width 87 height 16
click at [489, 300] on icon "button" at bounding box center [488, 297] width 7 height 7
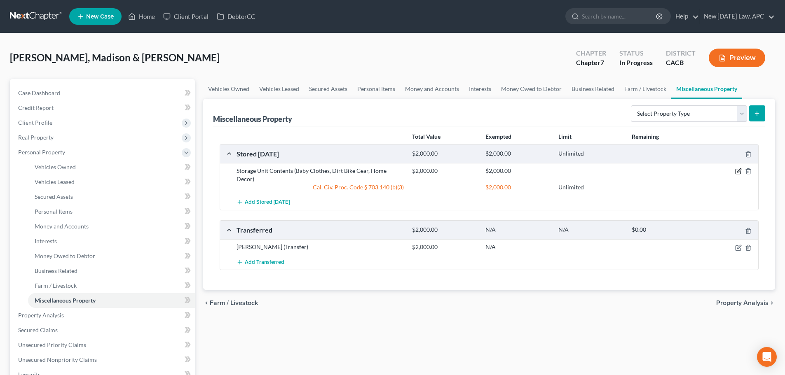
click at [736, 173] on icon "button" at bounding box center [738, 171] width 7 height 7
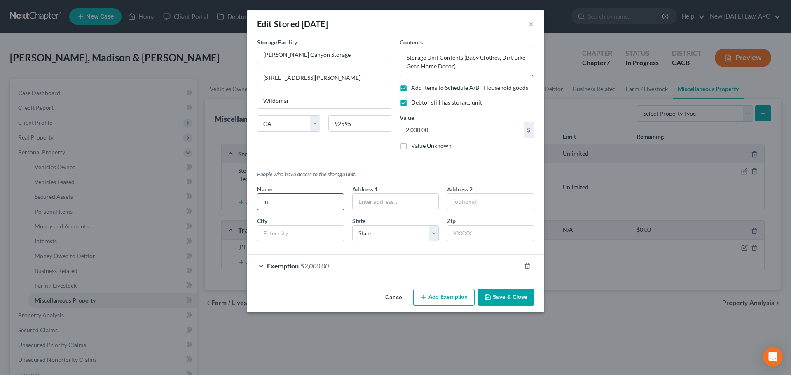
click at [304, 194] on input "m" at bounding box center [301, 202] width 86 height 16
click at [506, 297] on button "Save & Close" at bounding box center [506, 297] width 56 height 17
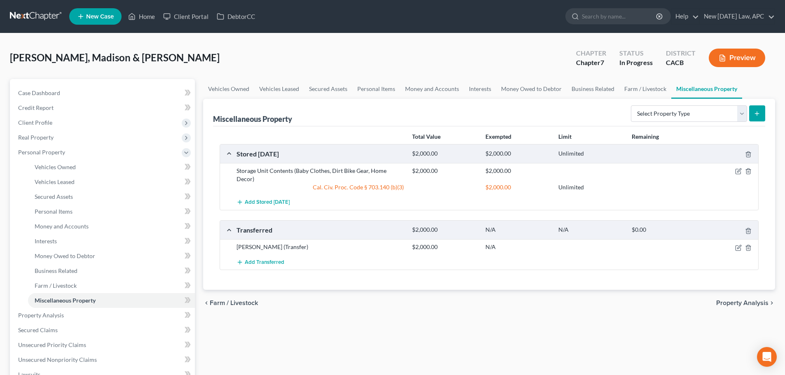
click at [727, 61] on button "Preview" at bounding box center [737, 58] width 56 height 19
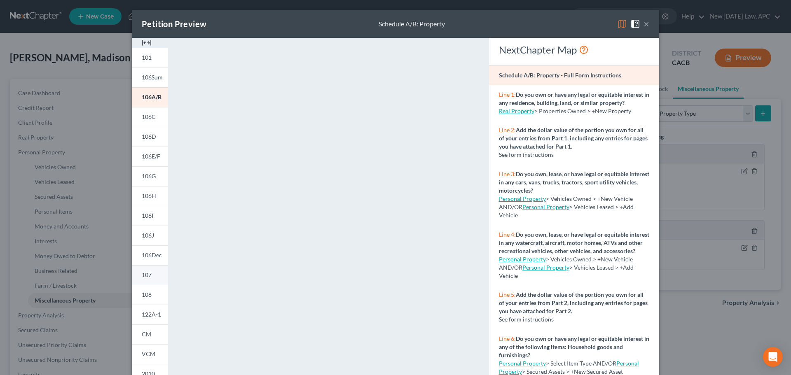
click at [148, 276] on span "107" at bounding box center [147, 275] width 10 height 7
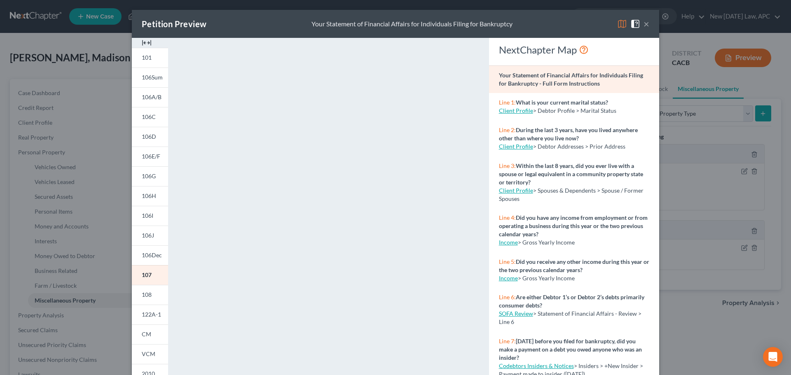
click at [644, 24] on button "×" at bounding box center [647, 24] width 6 height 10
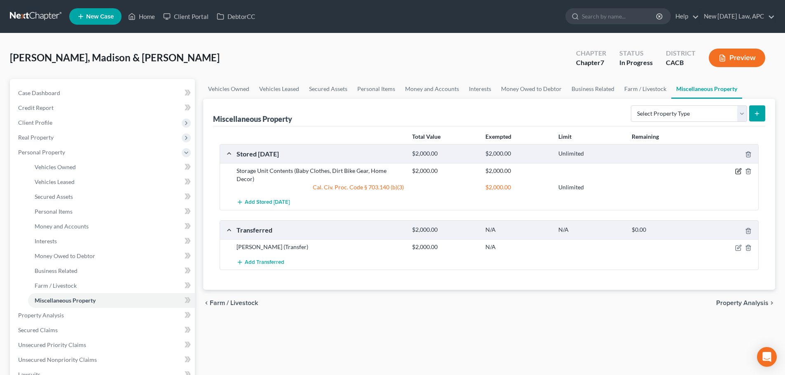
drag, startPoint x: 738, startPoint y: 169, endPoint x: 705, endPoint y: 184, distance: 36.9
click at [738, 168] on icon "button" at bounding box center [738, 171] width 7 height 7
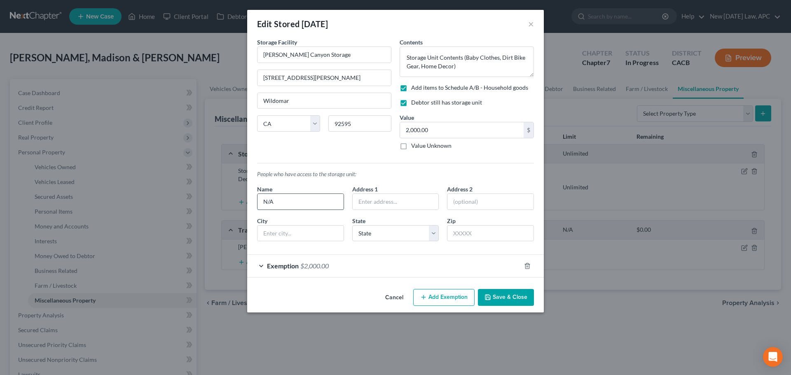
click at [326, 202] on input "N/A" at bounding box center [301, 202] width 86 height 16
click at [510, 298] on button "Save & Close" at bounding box center [506, 297] width 56 height 17
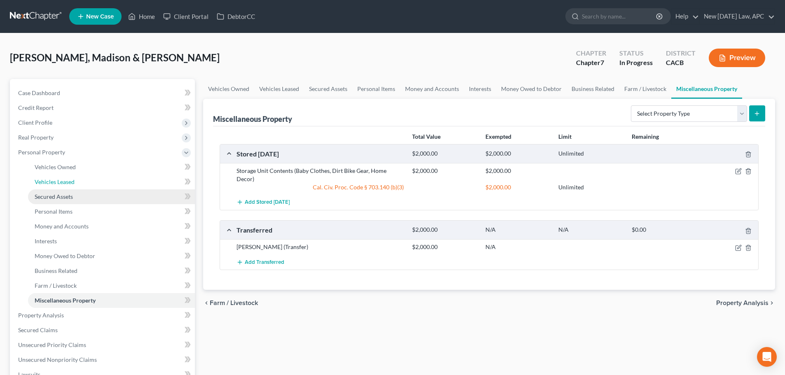
drag, startPoint x: 64, startPoint y: 188, endPoint x: 65, endPoint y: 200, distance: 11.6
click at [64, 188] on link "Vehicles Leased" at bounding box center [111, 182] width 167 height 15
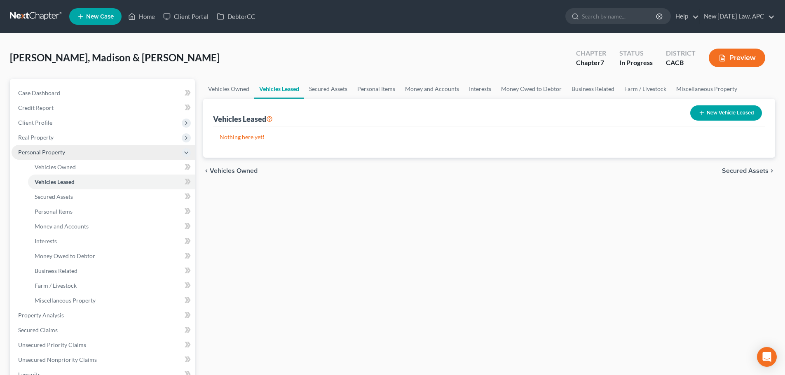
click at [77, 158] on span "Personal Property" at bounding box center [103, 152] width 183 height 15
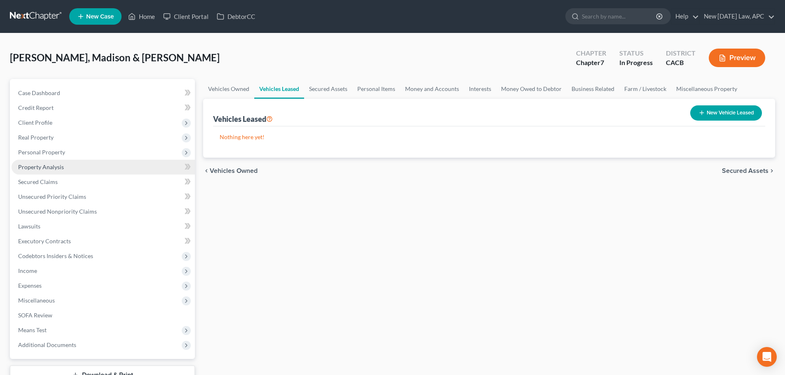
click at [77, 166] on link "Property Analysis" at bounding box center [103, 167] width 183 height 15
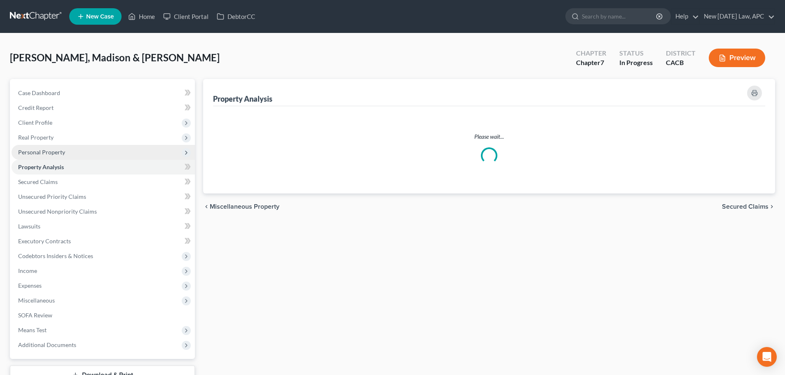
click at [74, 152] on span "Personal Property" at bounding box center [103, 152] width 183 height 15
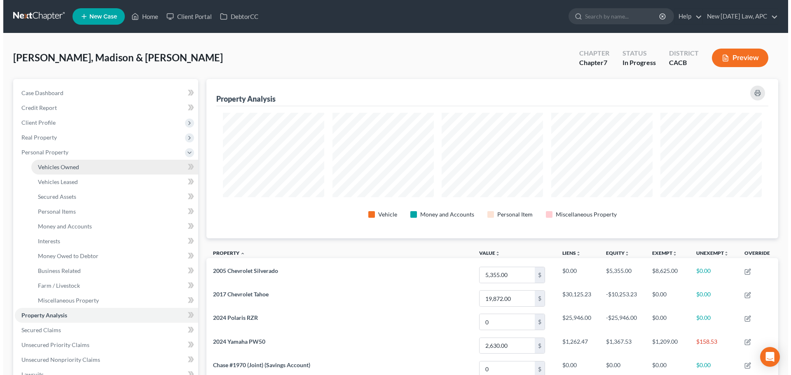
scroll to position [159, 572]
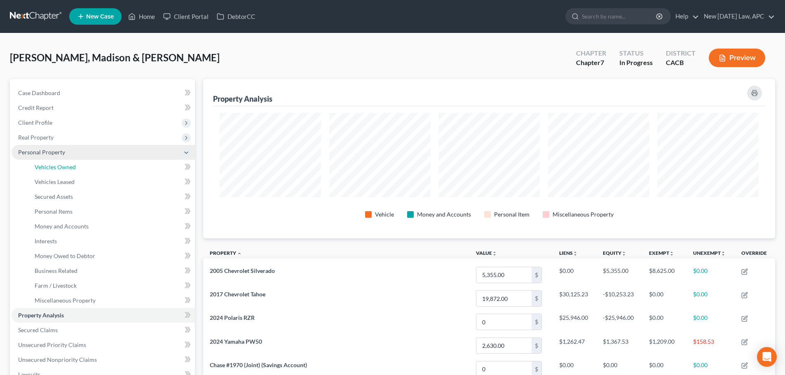
drag, startPoint x: 81, startPoint y: 164, endPoint x: 141, endPoint y: 155, distance: 60.4
click at [81, 164] on link "Vehicles Owned" at bounding box center [111, 167] width 167 height 15
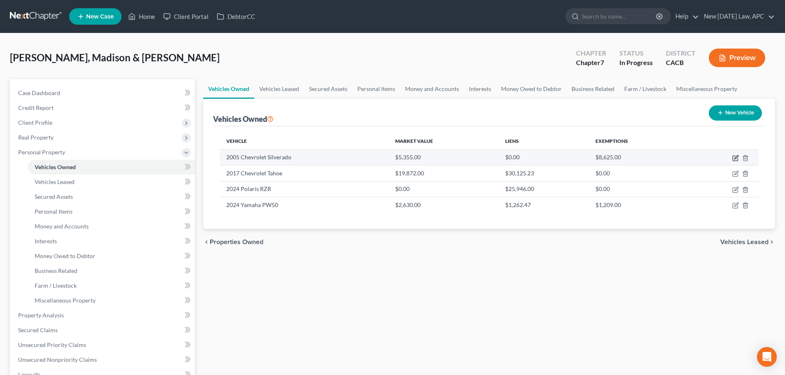
click at [734, 159] on icon "button" at bounding box center [736, 157] width 4 height 4
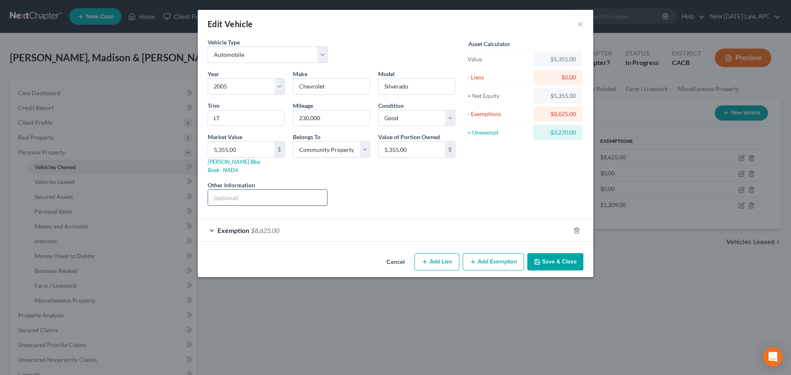
click at [263, 192] on input "text" at bounding box center [267, 198] width 119 height 16
click at [543, 253] on button "Save & Close" at bounding box center [555, 261] width 56 height 17
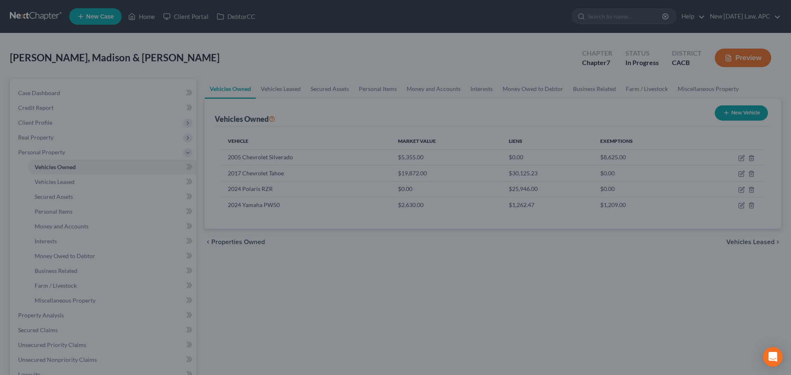
scroll to position [0, 0]
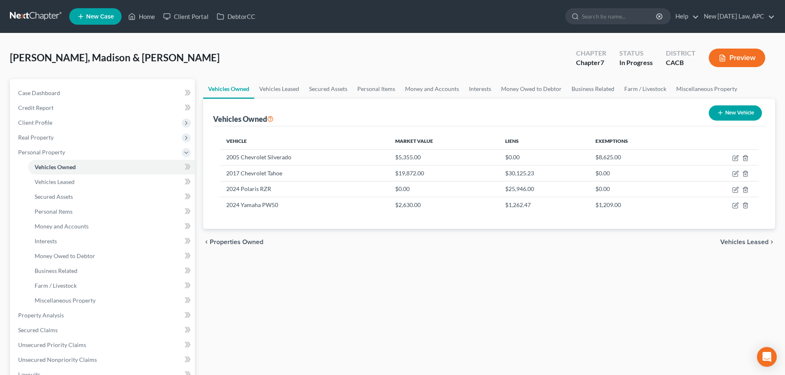
click at [725, 59] on icon "button" at bounding box center [722, 58] width 5 height 6
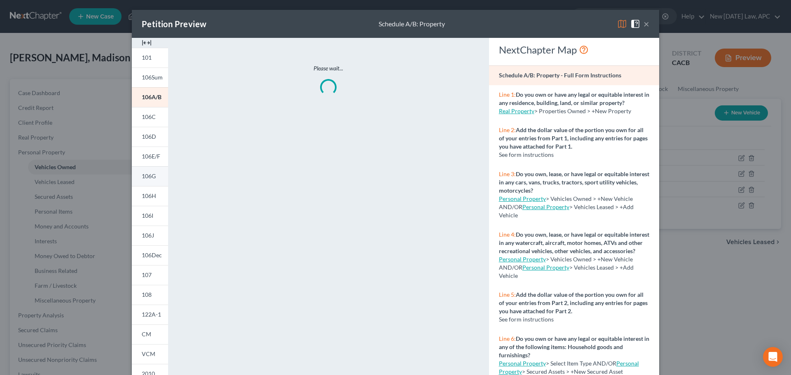
click at [152, 178] on span "106G" at bounding box center [149, 176] width 14 height 7
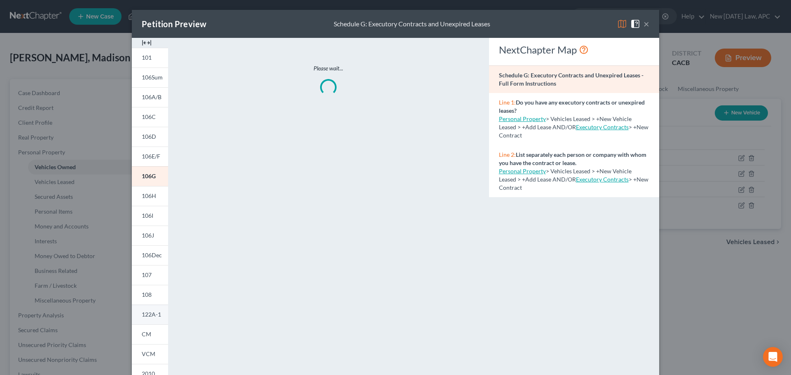
scroll to position [41, 0]
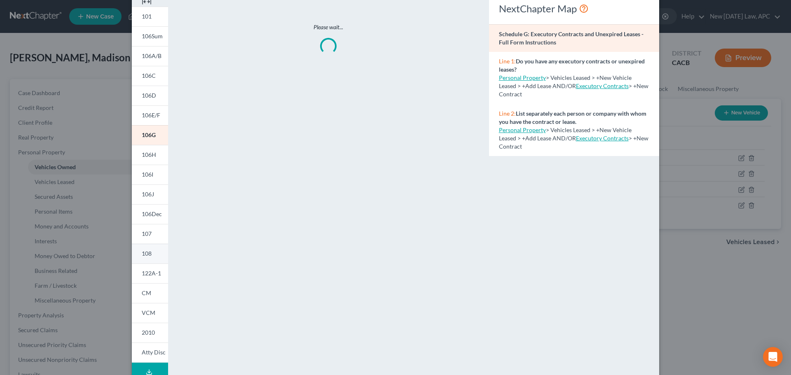
click at [151, 258] on link "108" at bounding box center [150, 254] width 36 height 20
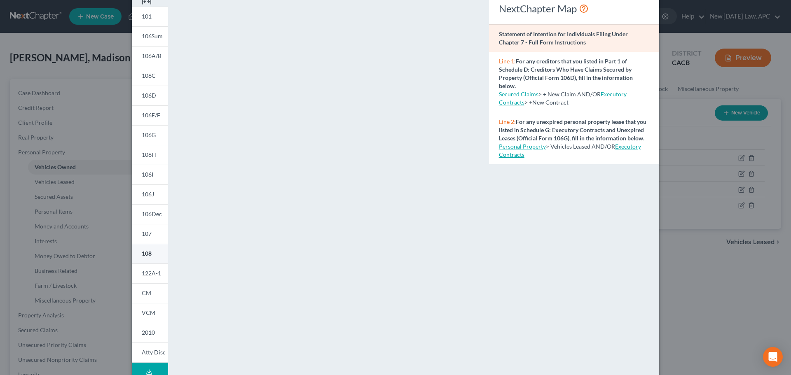
click at [148, 250] on span "108" at bounding box center [147, 253] width 10 height 7
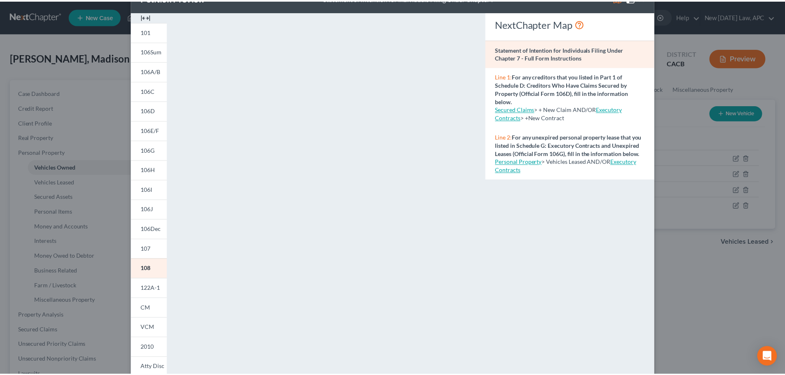
scroll to position [0, 0]
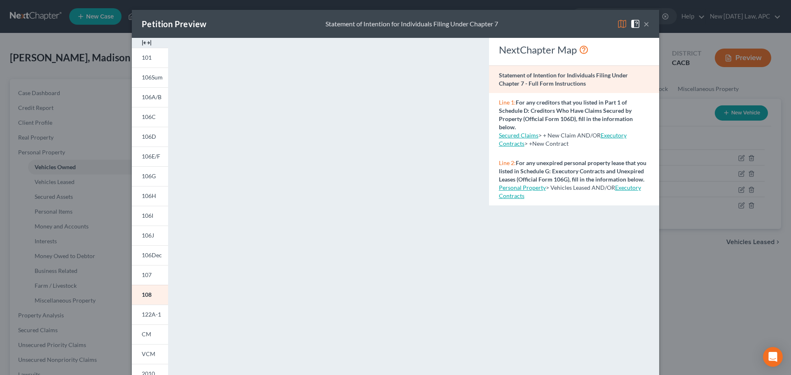
click at [644, 19] on button "×" at bounding box center [647, 24] width 6 height 10
